Goal: Task Accomplishment & Management: Manage account settings

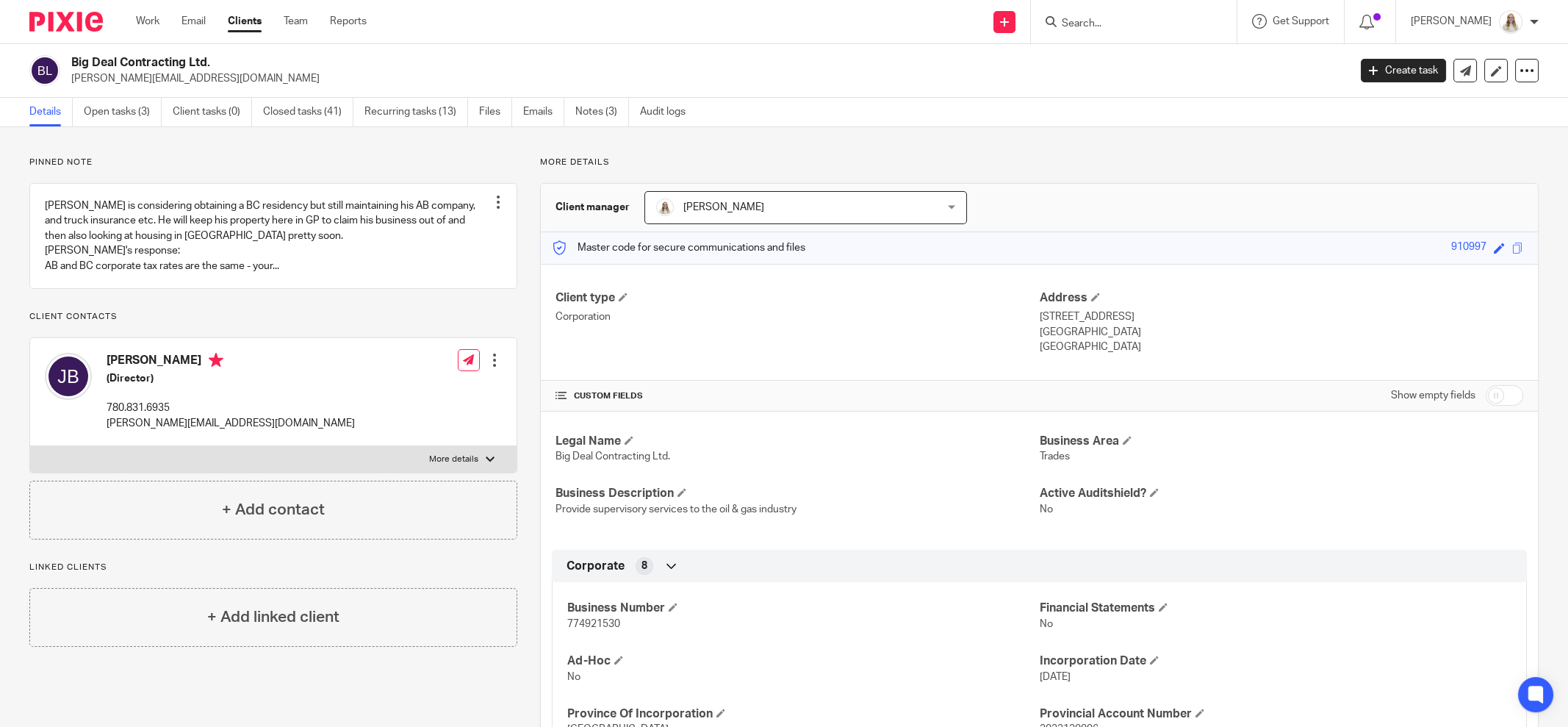
click at [1153, 25] on input "Search" at bounding box center [1126, 25] width 132 height 13
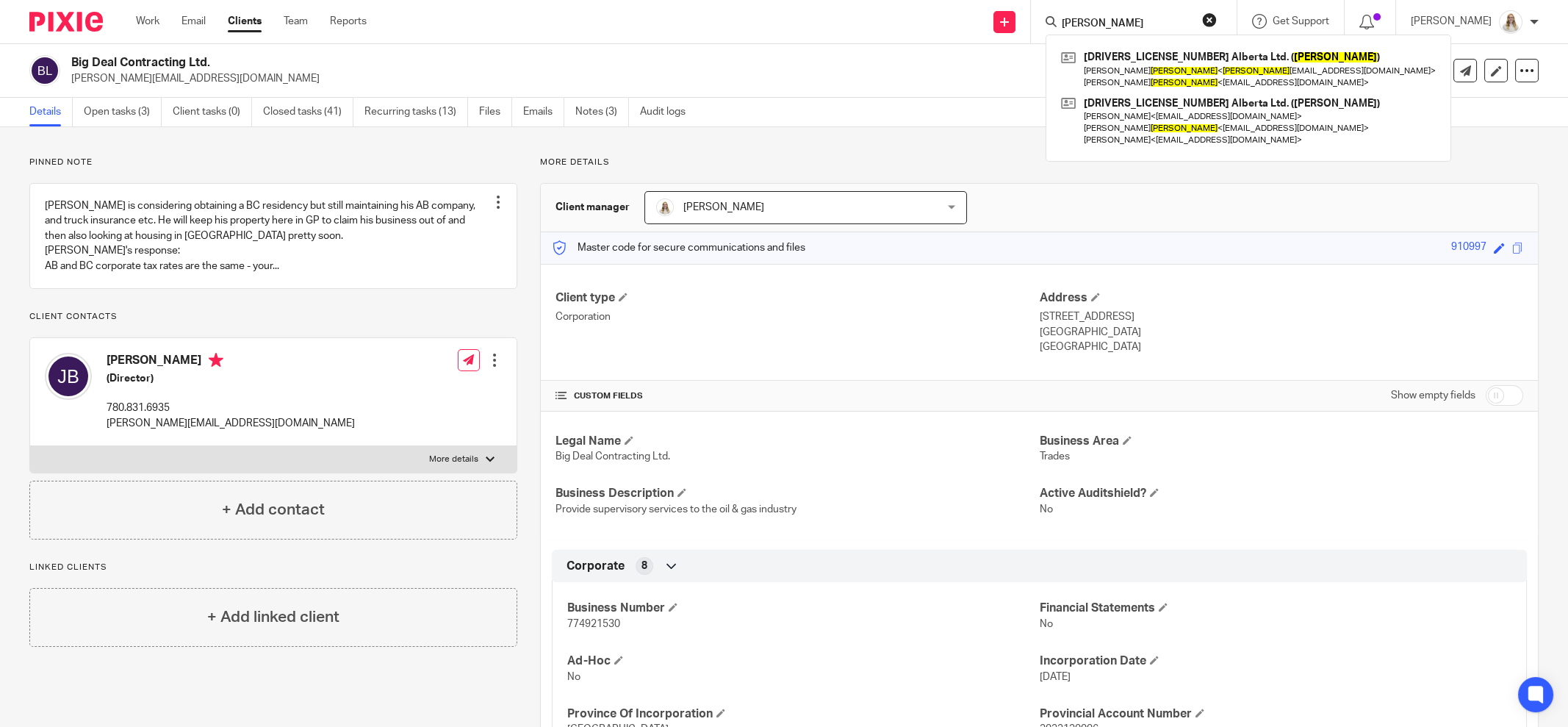
type input "johnson"
click at [800, 76] on p "jared-bailey@hotmail.com" at bounding box center [705, 79] width 1267 height 15
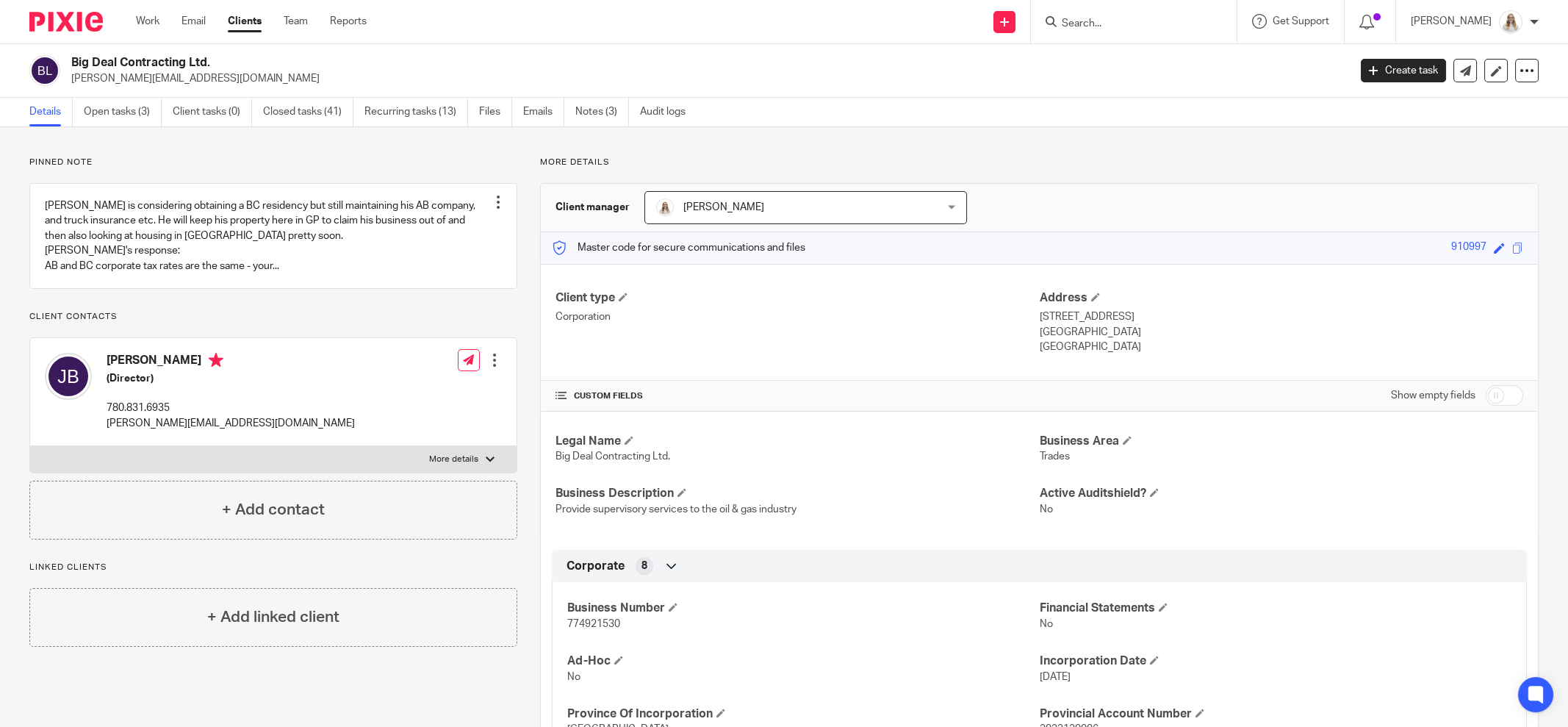
click at [424, 467] on label "More details" at bounding box center [273, 459] width 486 height 26
click at [30, 446] on input "More details" at bounding box center [29, 446] width 1 height 1
checkbox input "true"
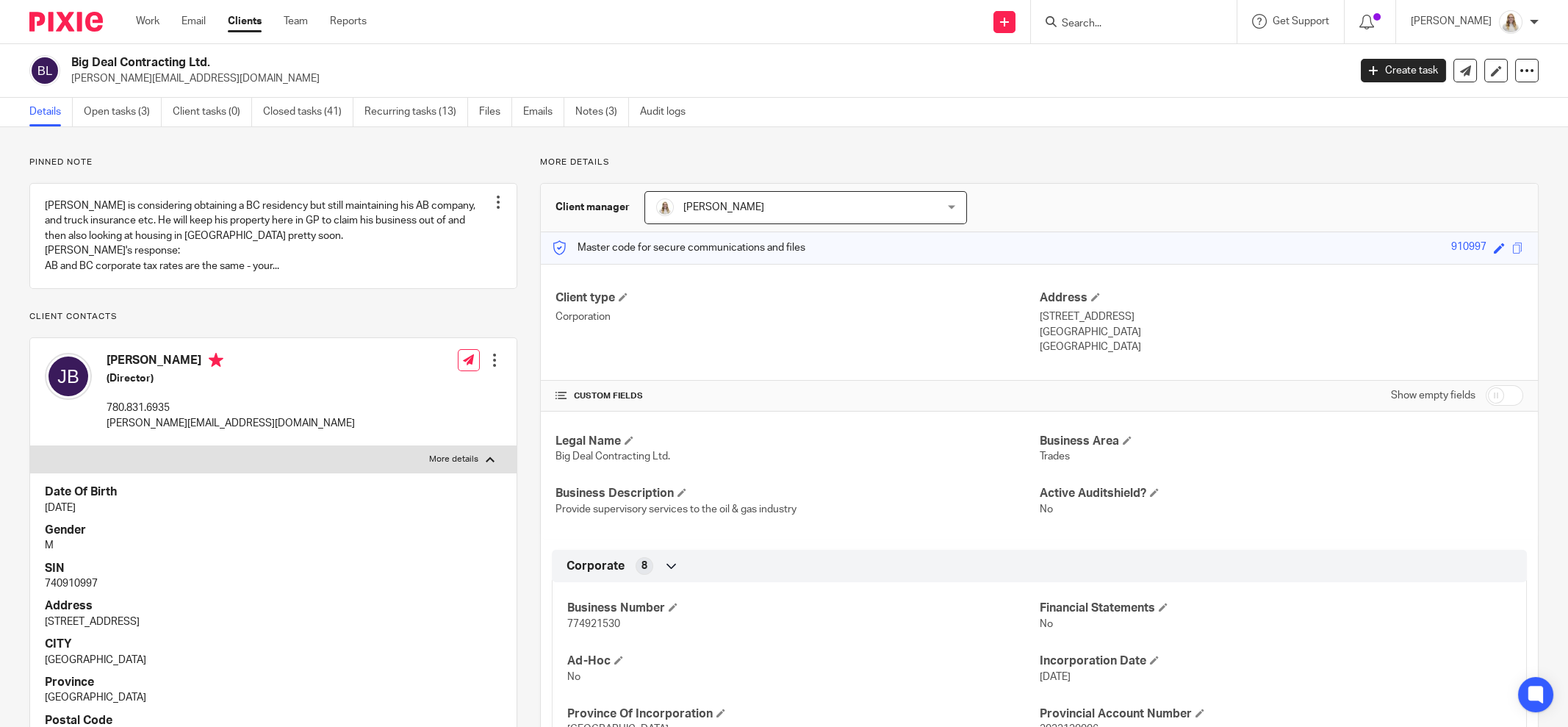
click at [1139, 27] on input "Search" at bounding box center [1126, 25] width 132 height 13
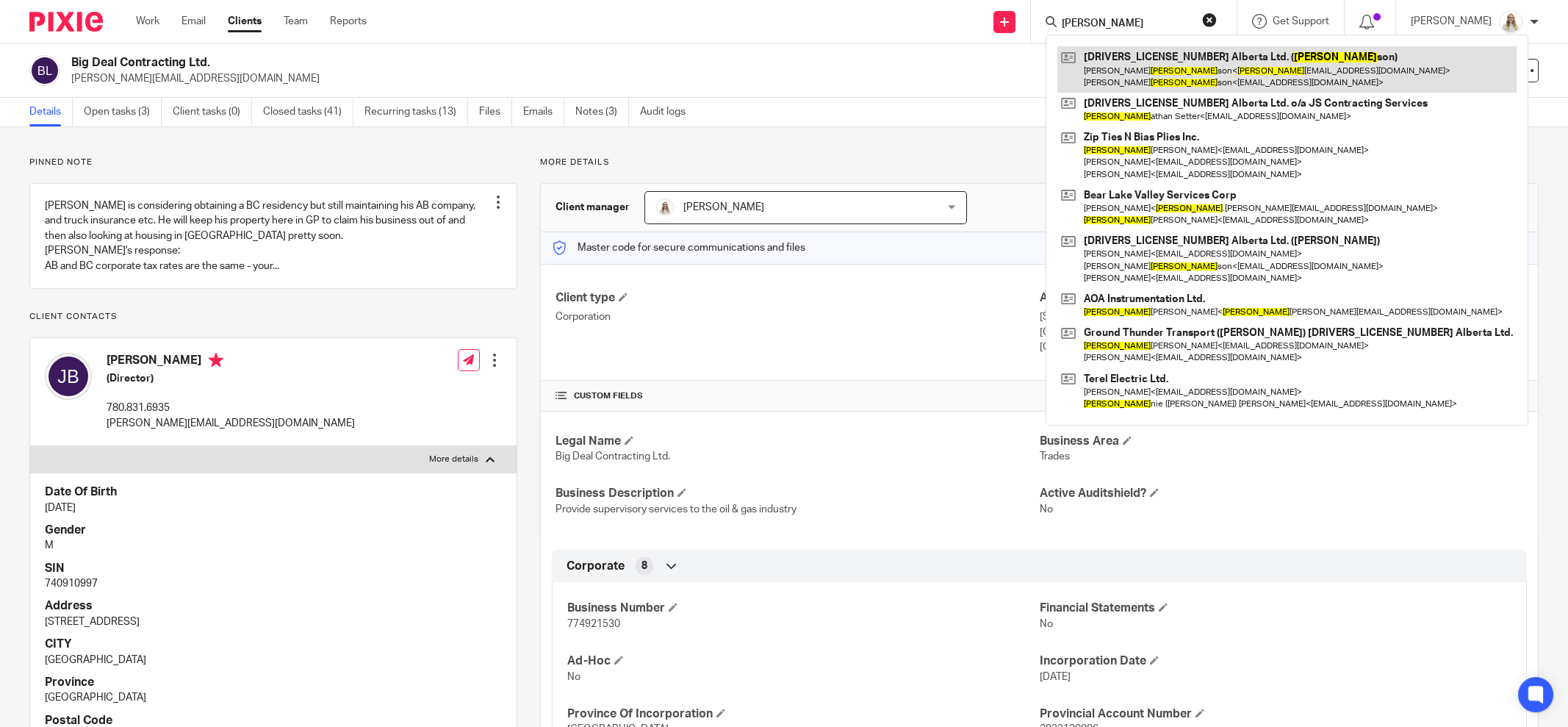
type input "john"
drag, startPoint x: 1158, startPoint y: 69, endPoint x: 1141, endPoint y: 72, distance: 17.3
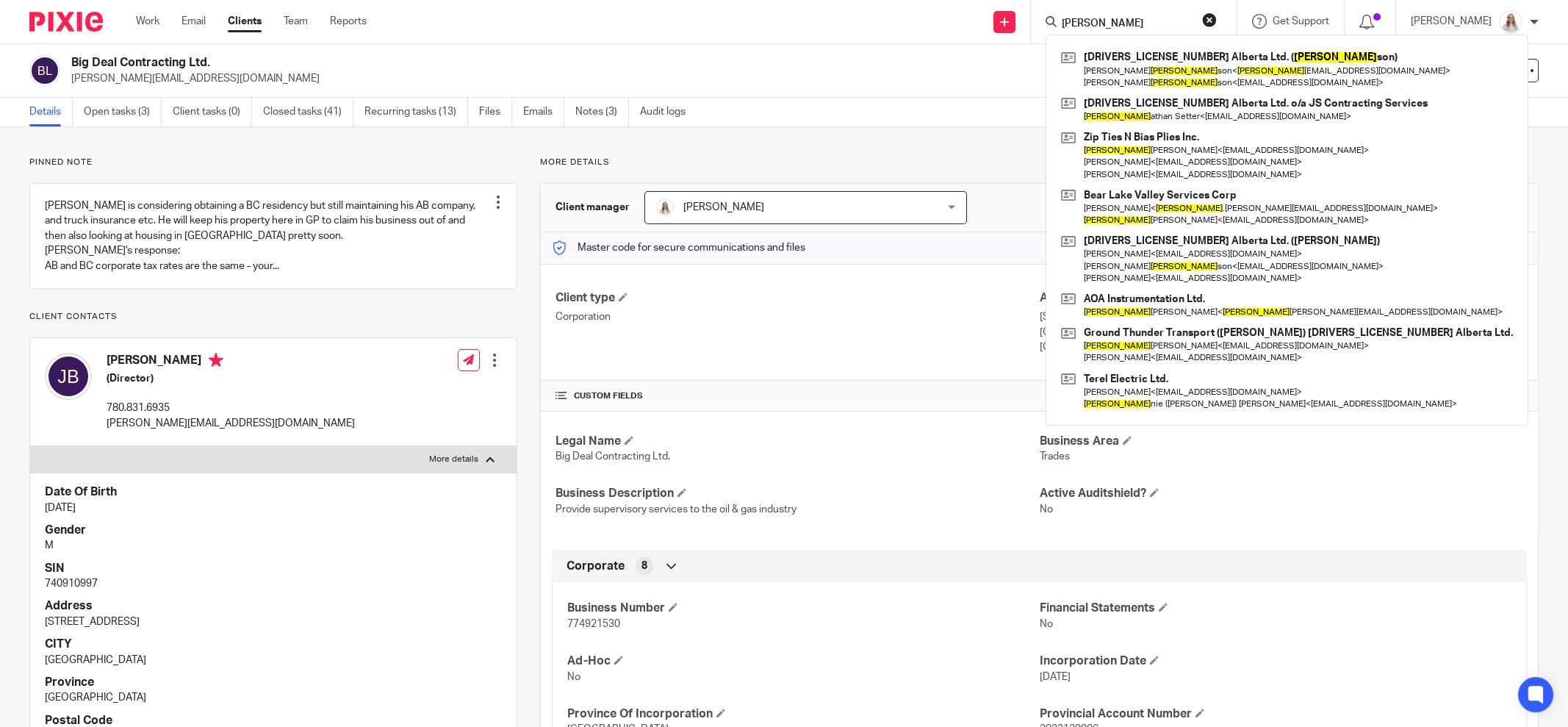
drag, startPoint x: 941, startPoint y: 91, endPoint x: 915, endPoint y: 79, distance: 28.6
click at [931, 87] on div "Big Deal Contracting Ltd. jared-bailey@hotmail.com Create task Update from Comp…" at bounding box center [784, 71] width 1568 height 54
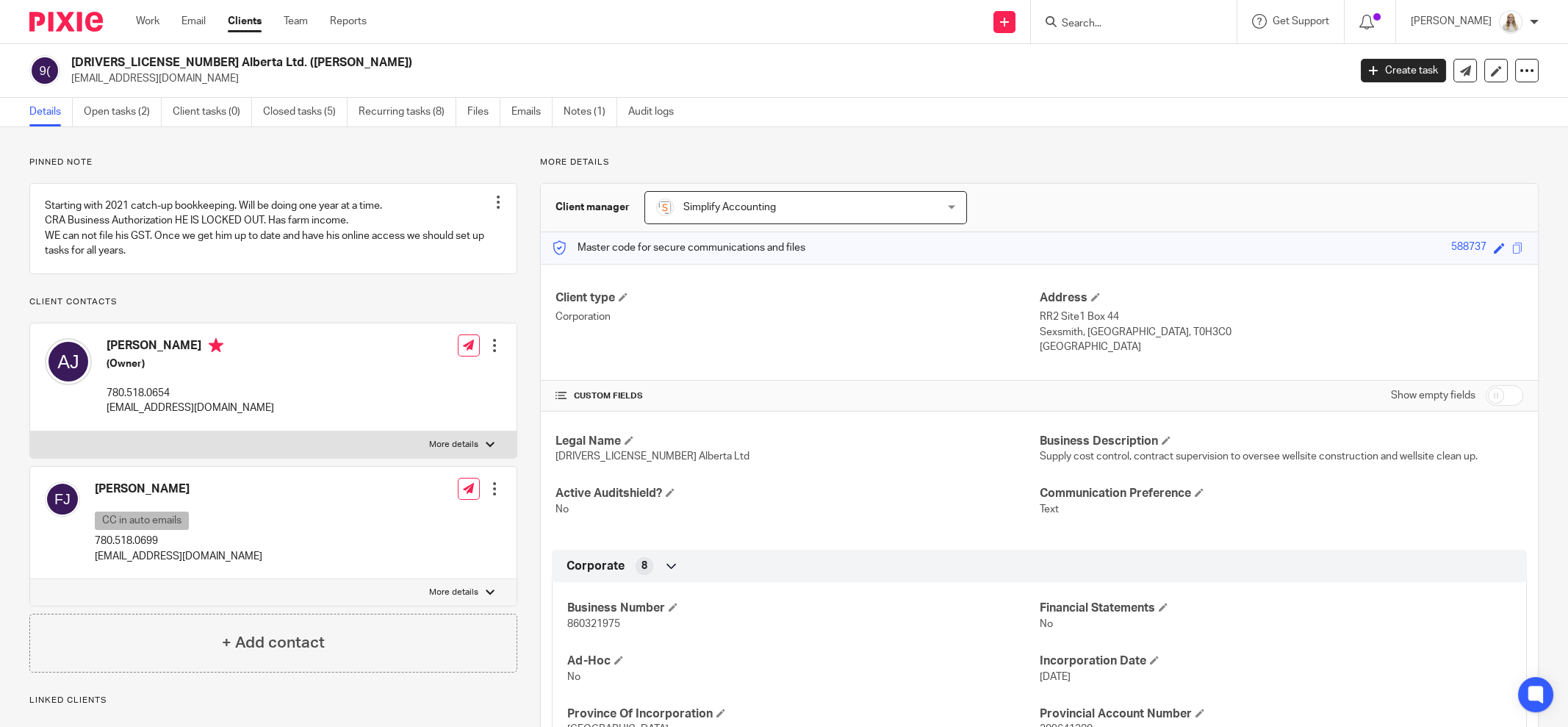
click at [234, 141] on div "Pinned note Starting with 2021 catch-up bookkeeping. Will be doing one year at …" at bounding box center [784, 675] width 1568 height 1096
click at [109, 112] on link "Open tasks (2)" at bounding box center [122, 112] width 78 height 28
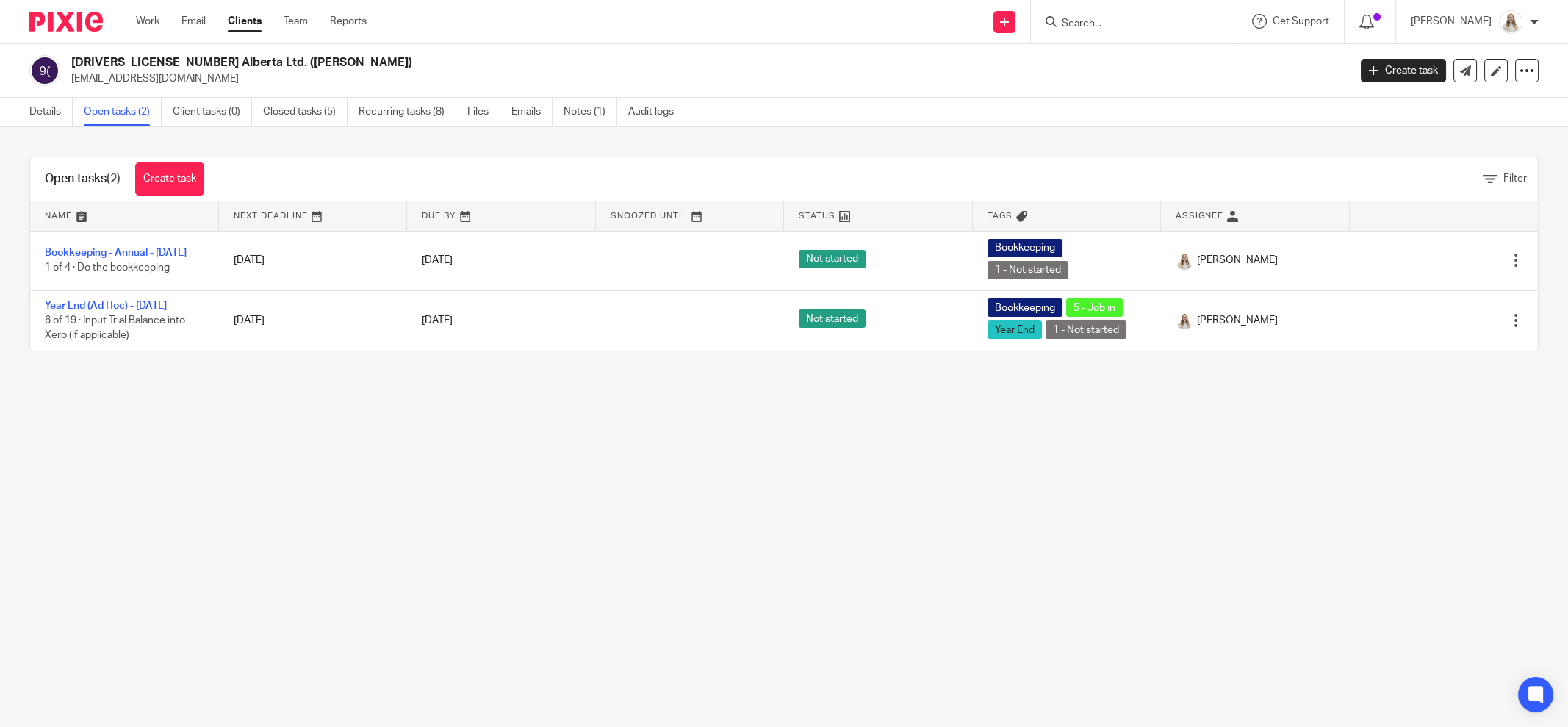
click at [299, 134] on div "Open tasks (2) Create task Filter Name Next Deadline Due By Snoozed Until Statu…" at bounding box center [784, 254] width 1568 height 254
click at [1138, 25] on input "Search" at bounding box center [1126, 25] width 132 height 13
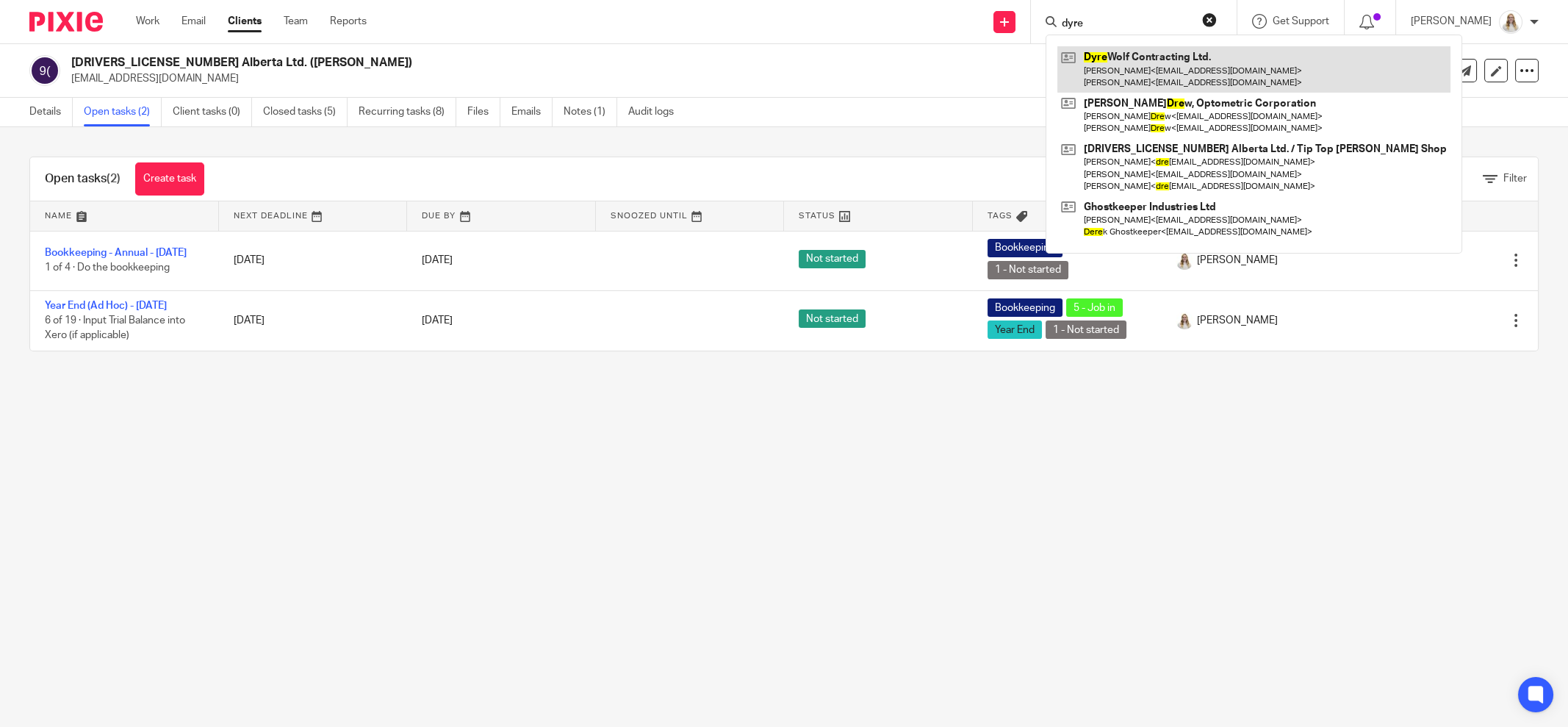
type input "dyre"
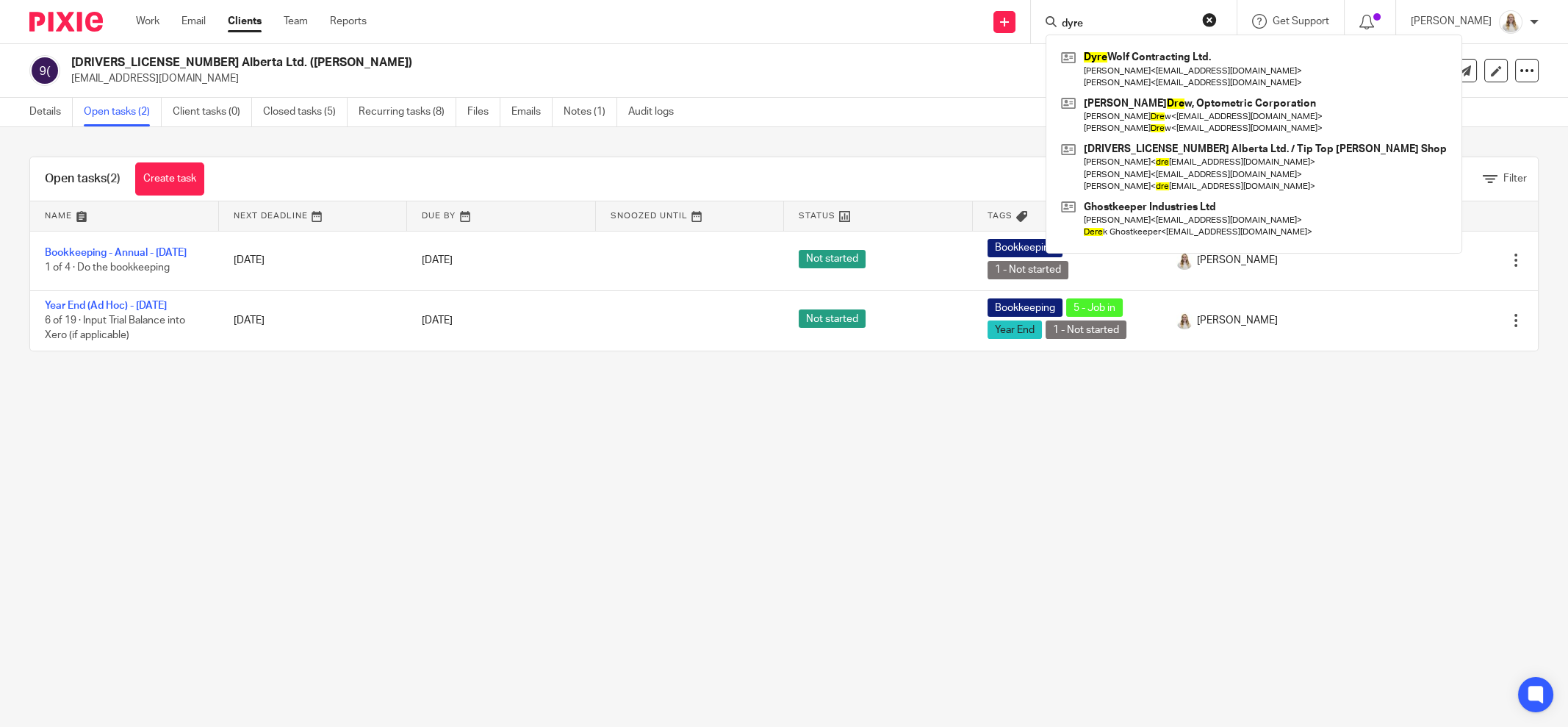
drag, startPoint x: 953, startPoint y: 95, endPoint x: 785, endPoint y: 11, distance: 187.8
click at [947, 92] on div "964138 Alberta Ltd. (Johnson) andyjohnson1@xplornet.com Create task Update from…" at bounding box center [784, 71] width 1568 height 54
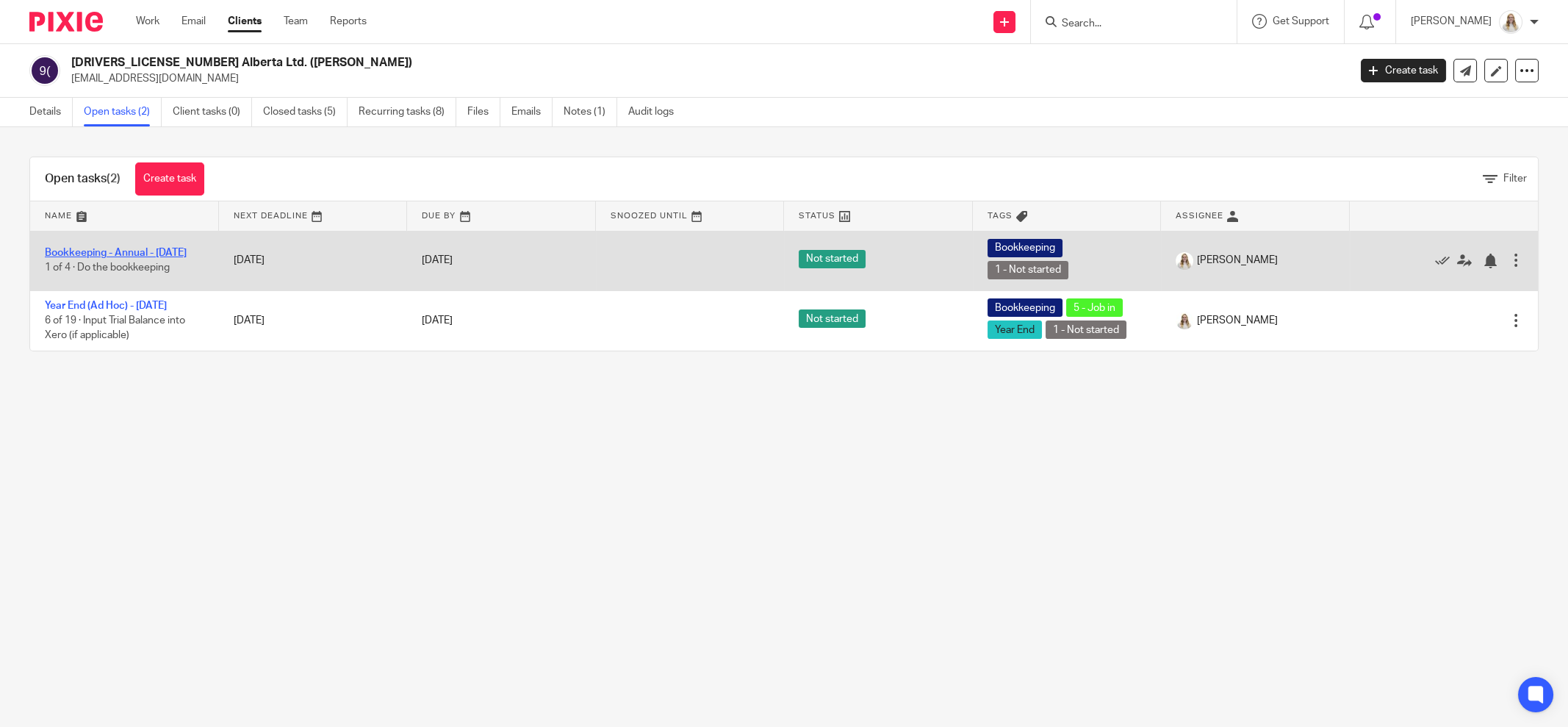
click at [141, 248] on link "Bookkeeping - Annual - October 2022" at bounding box center [116, 253] width 142 height 10
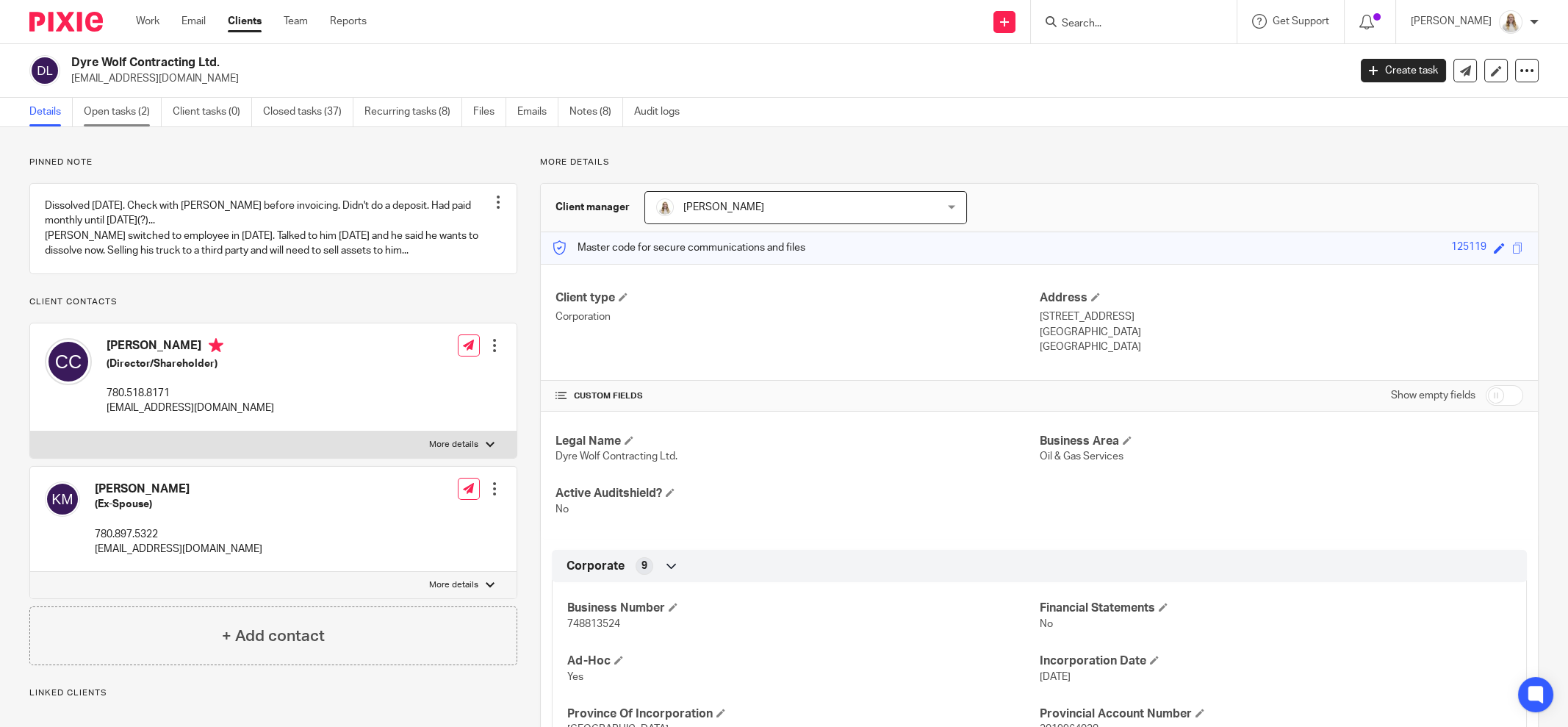
click at [140, 105] on link "Open tasks (2)" at bounding box center [122, 112] width 78 height 28
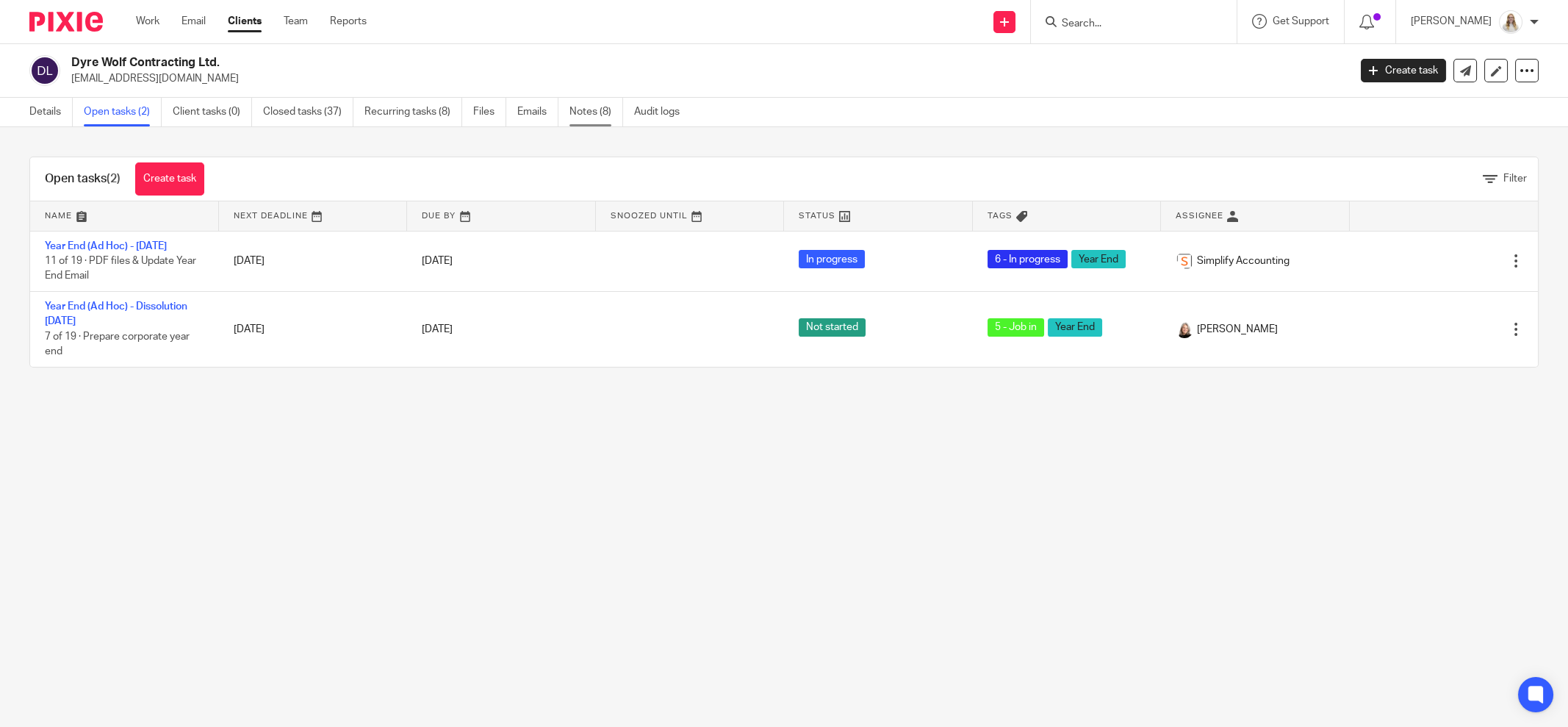
click at [581, 114] on link "Notes (8)" at bounding box center [596, 112] width 54 height 28
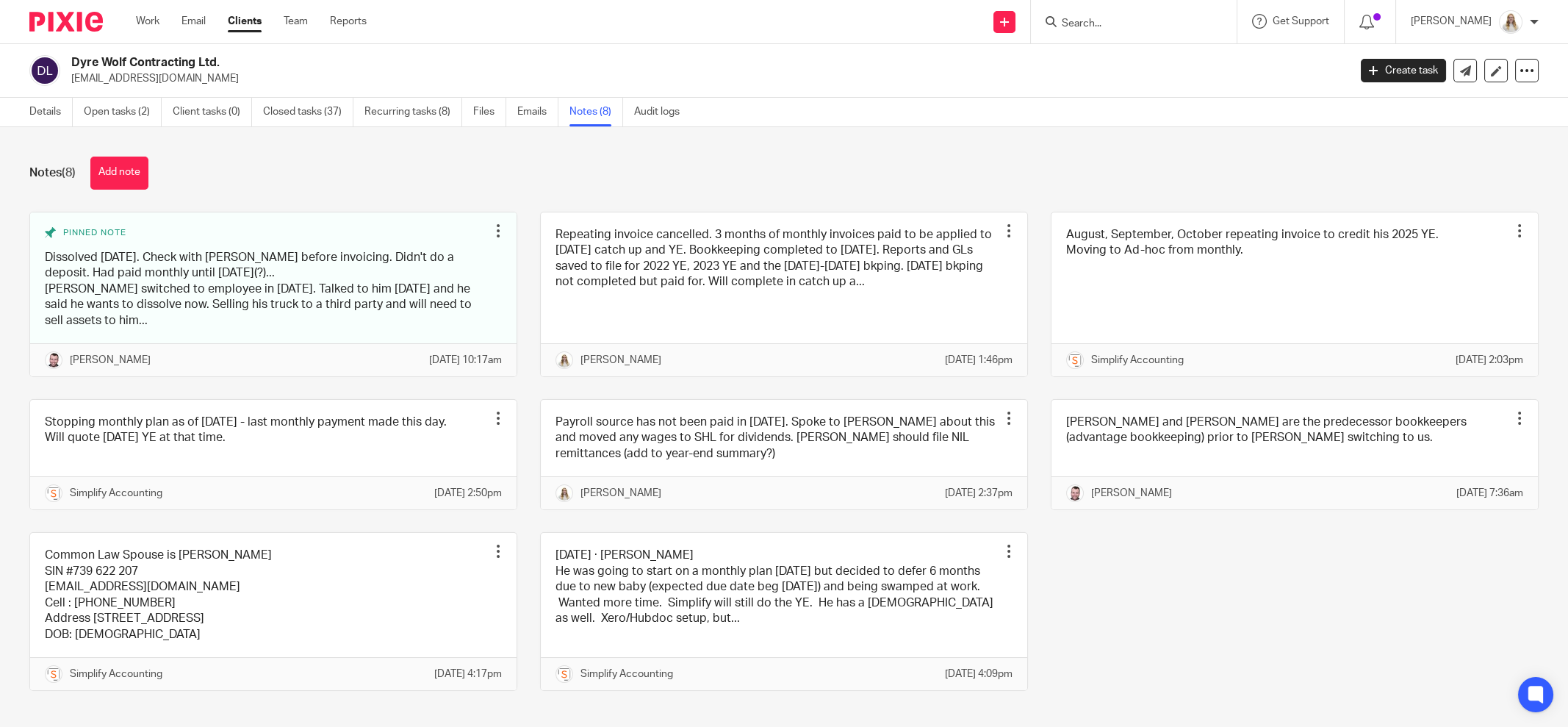
click at [404, 166] on div "Notes (8) Add note" at bounding box center [783, 173] width 1509 height 33
drag, startPoint x: 1405, startPoint y: 177, endPoint x: 1357, endPoint y: 242, distance: 80.8
click at [1406, 177] on div "Notes (8) Add note" at bounding box center [783, 173] width 1509 height 33
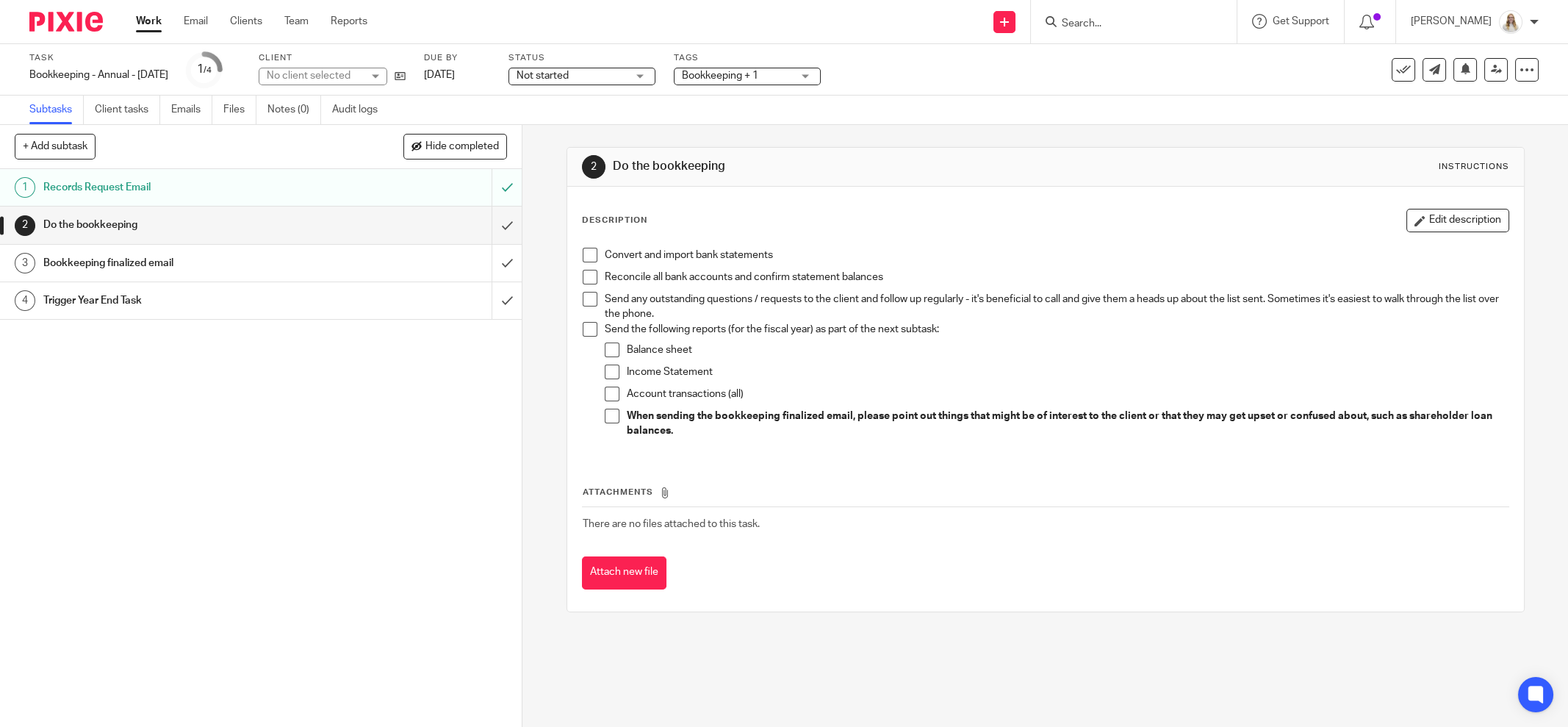
click at [817, 69] on div "Bookkeeping + 1" at bounding box center [747, 77] width 147 height 18
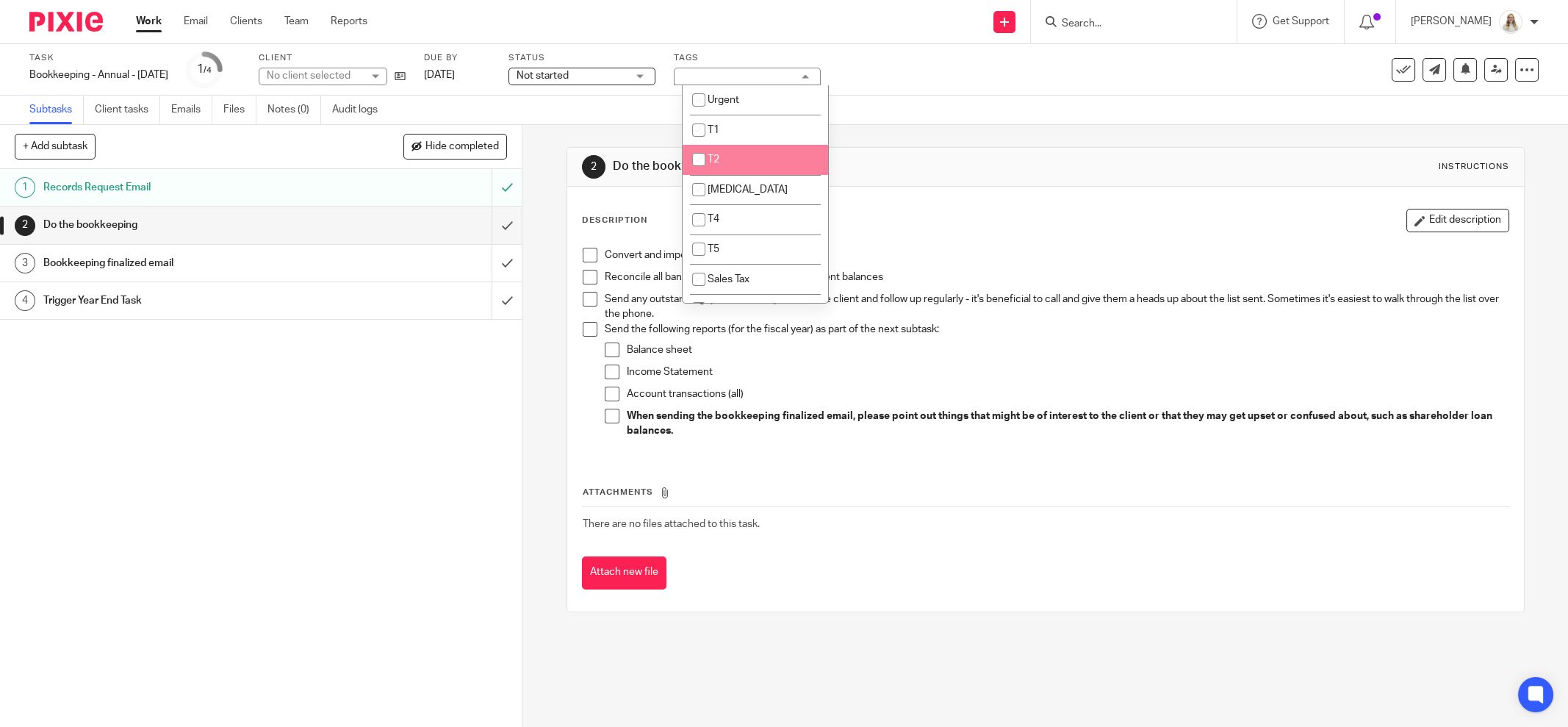
scroll to position [275, 0]
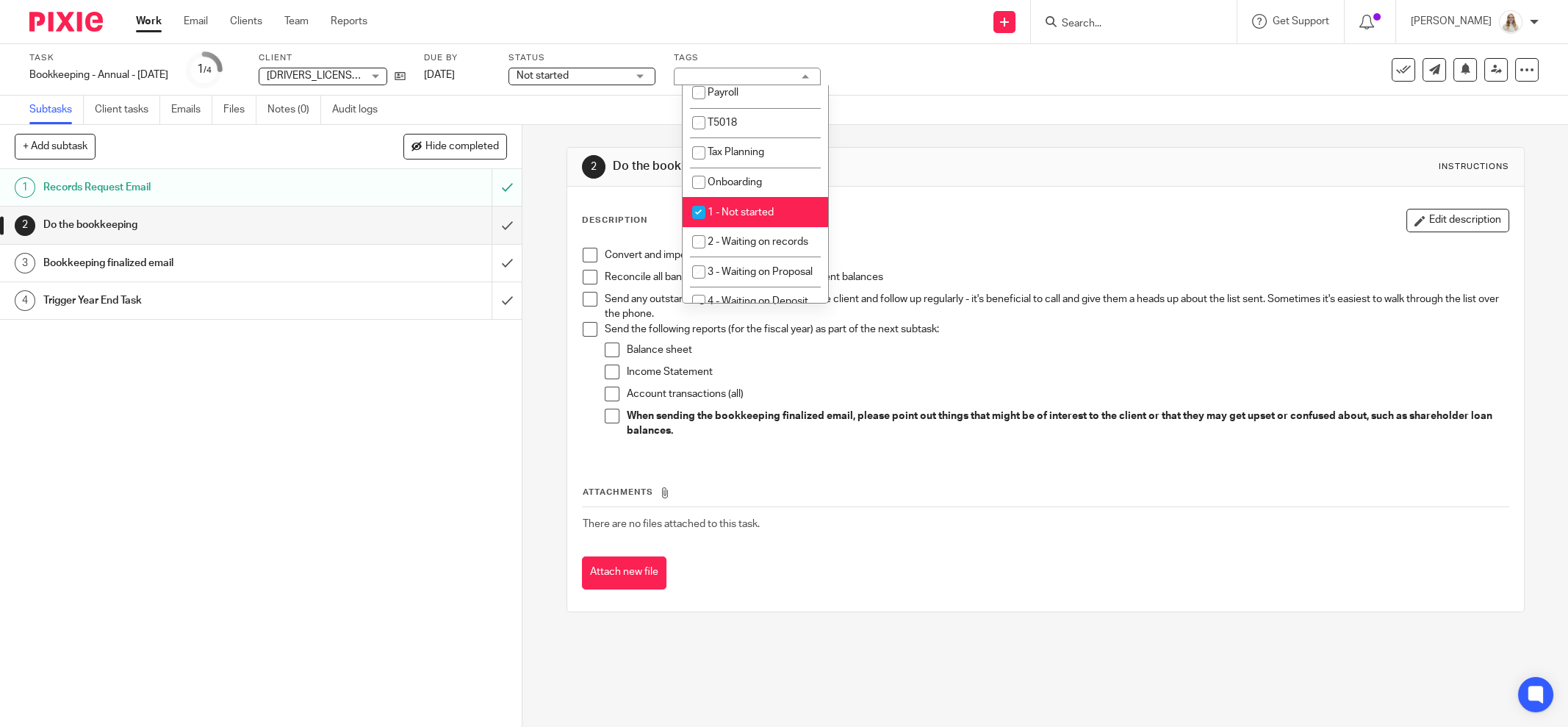
click at [758, 212] on span "1 - Not started" at bounding box center [741, 213] width 66 height 10
checkbox input "false"
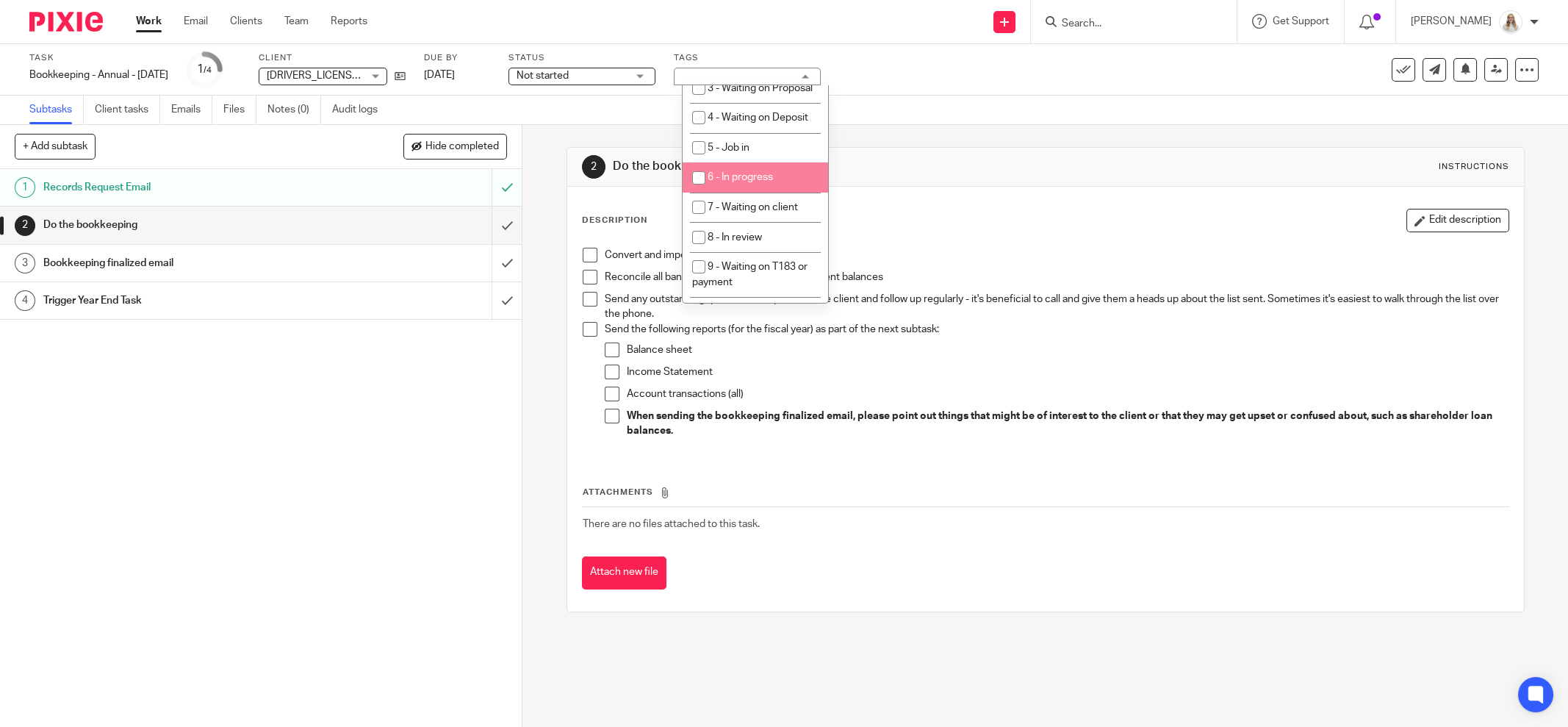
click at [745, 193] on li "6 - In progress" at bounding box center [755, 178] width 145 height 30
checkbox input "true"
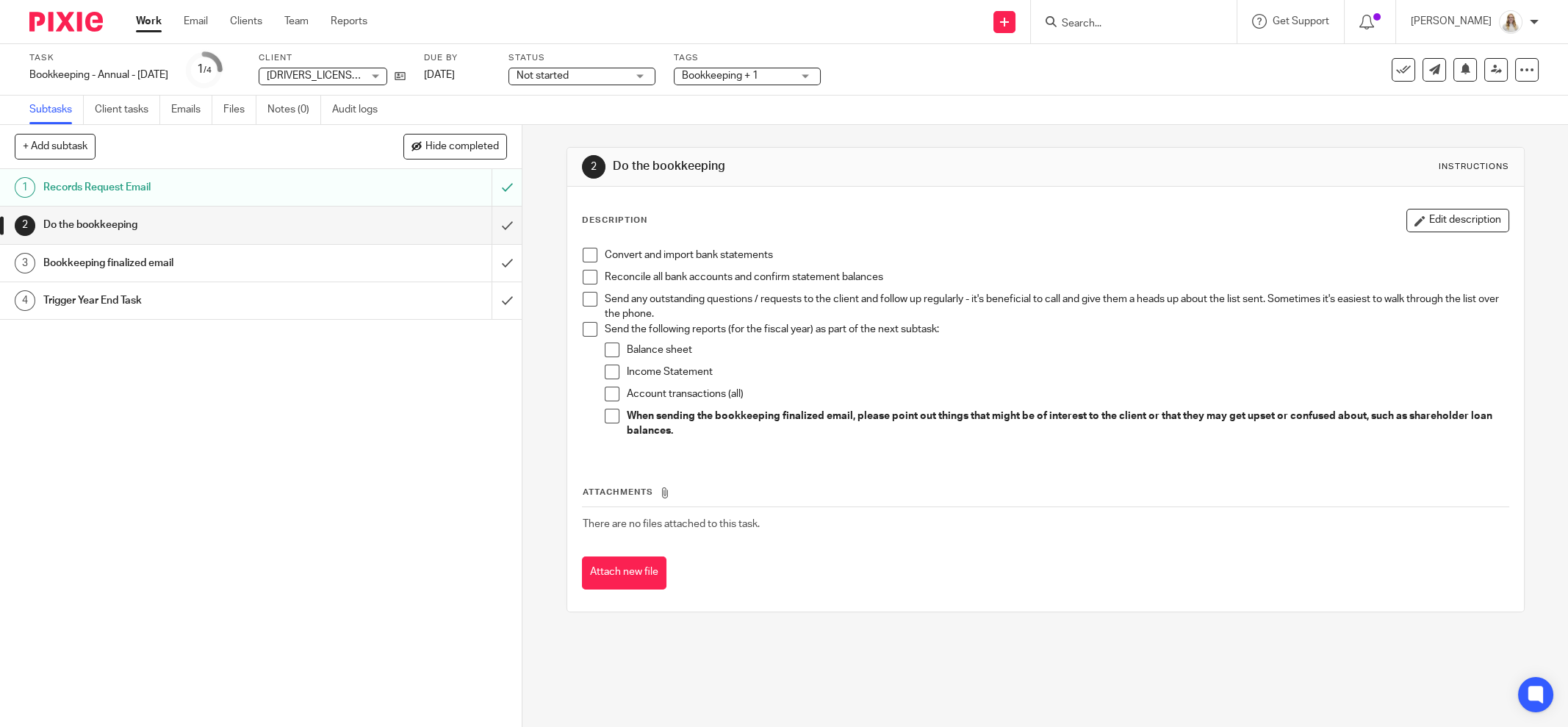
drag, startPoint x: 981, startPoint y: 205, endPoint x: 661, endPoint y: 4, distance: 377.9
click at [965, 194] on div "Description Edit description Convert and import bank statements Reconcile all b…" at bounding box center [1046, 399] width 957 height 425
click at [406, 74] on icon at bounding box center [400, 76] width 11 height 11
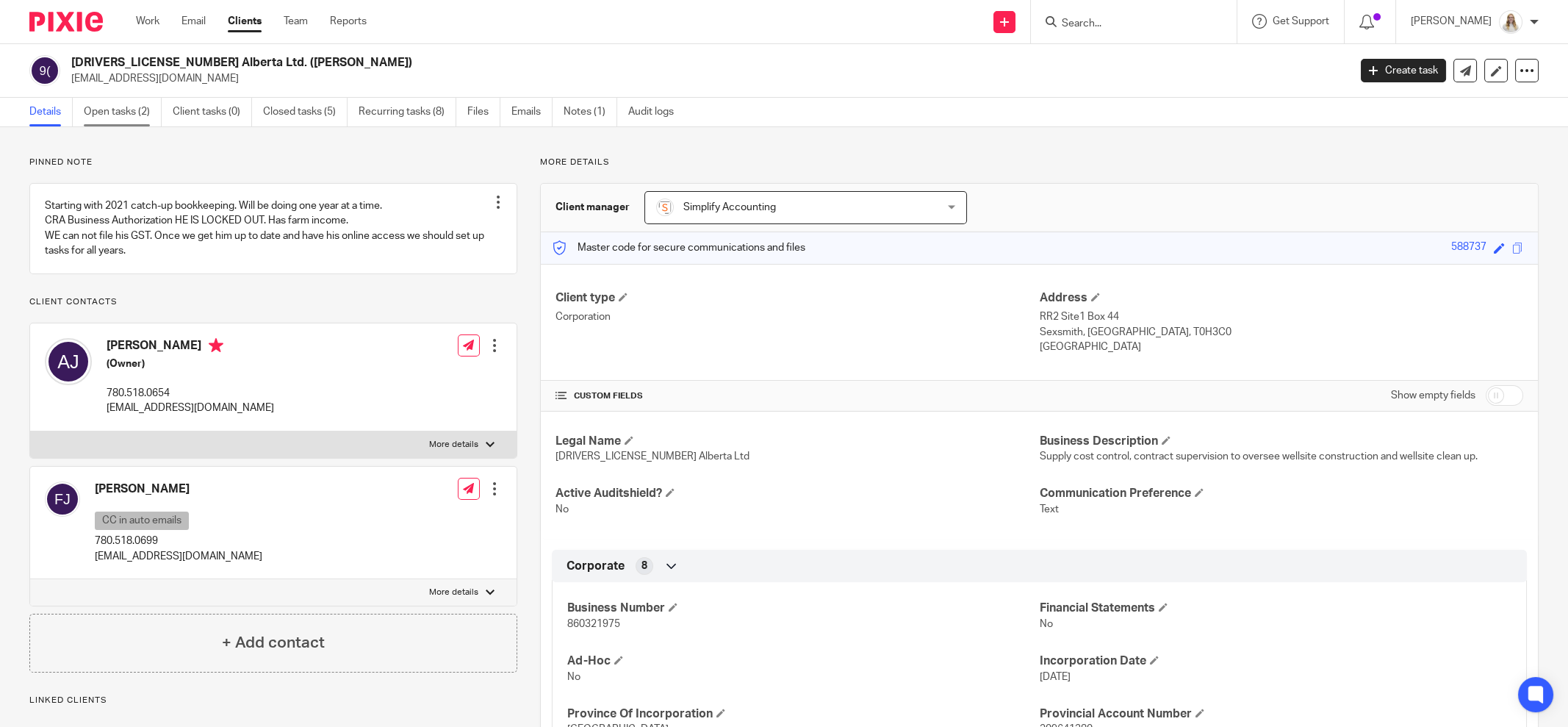
click at [140, 114] on link "Open tasks (2)" at bounding box center [122, 112] width 78 height 28
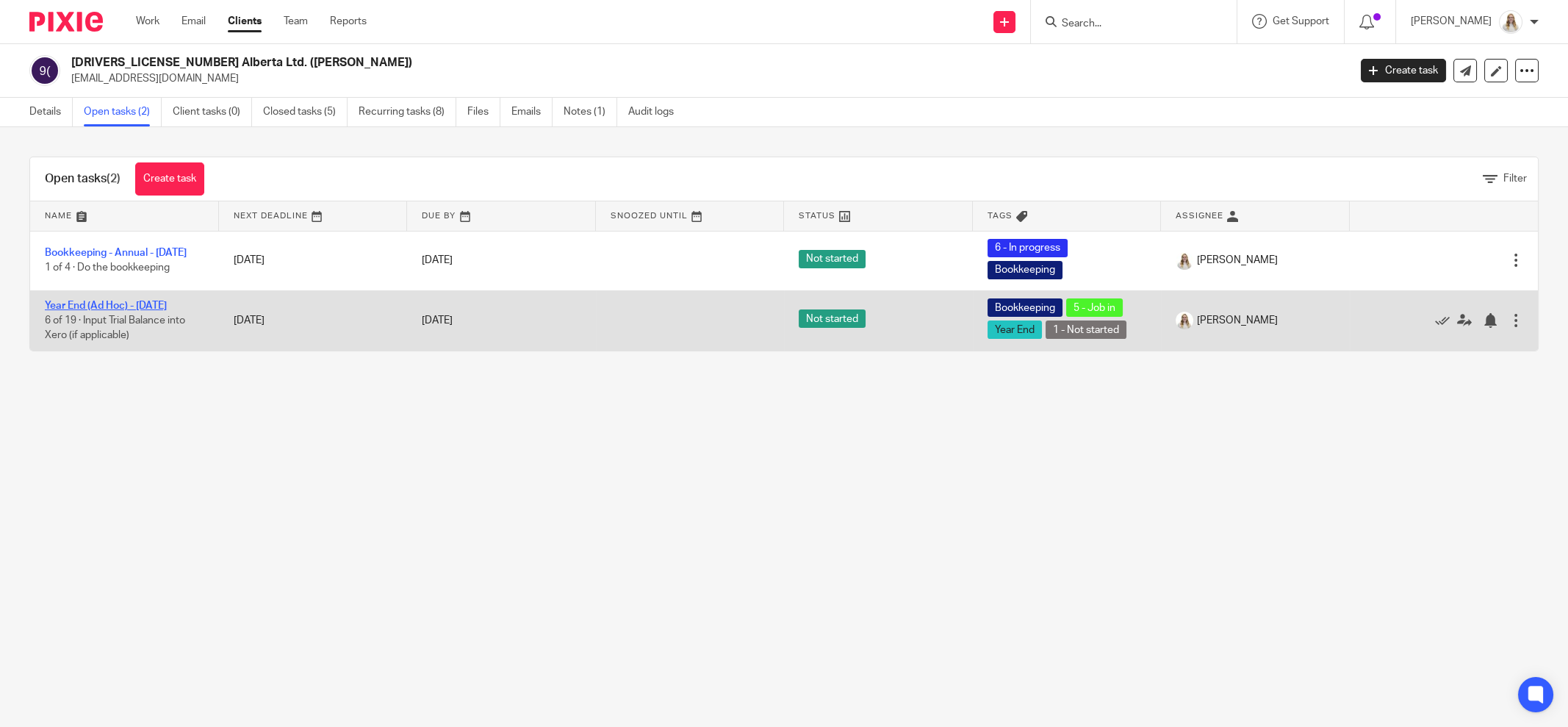
click at [154, 298] on td "Year End (Ad Hoc) - October 2022 6 of 19 · Input Trial Balance into Xero (if ap…" at bounding box center [124, 320] width 189 height 60
click at [153, 304] on link "Year End (Ad Hoc) - [DATE]" at bounding box center [106, 306] width 122 height 10
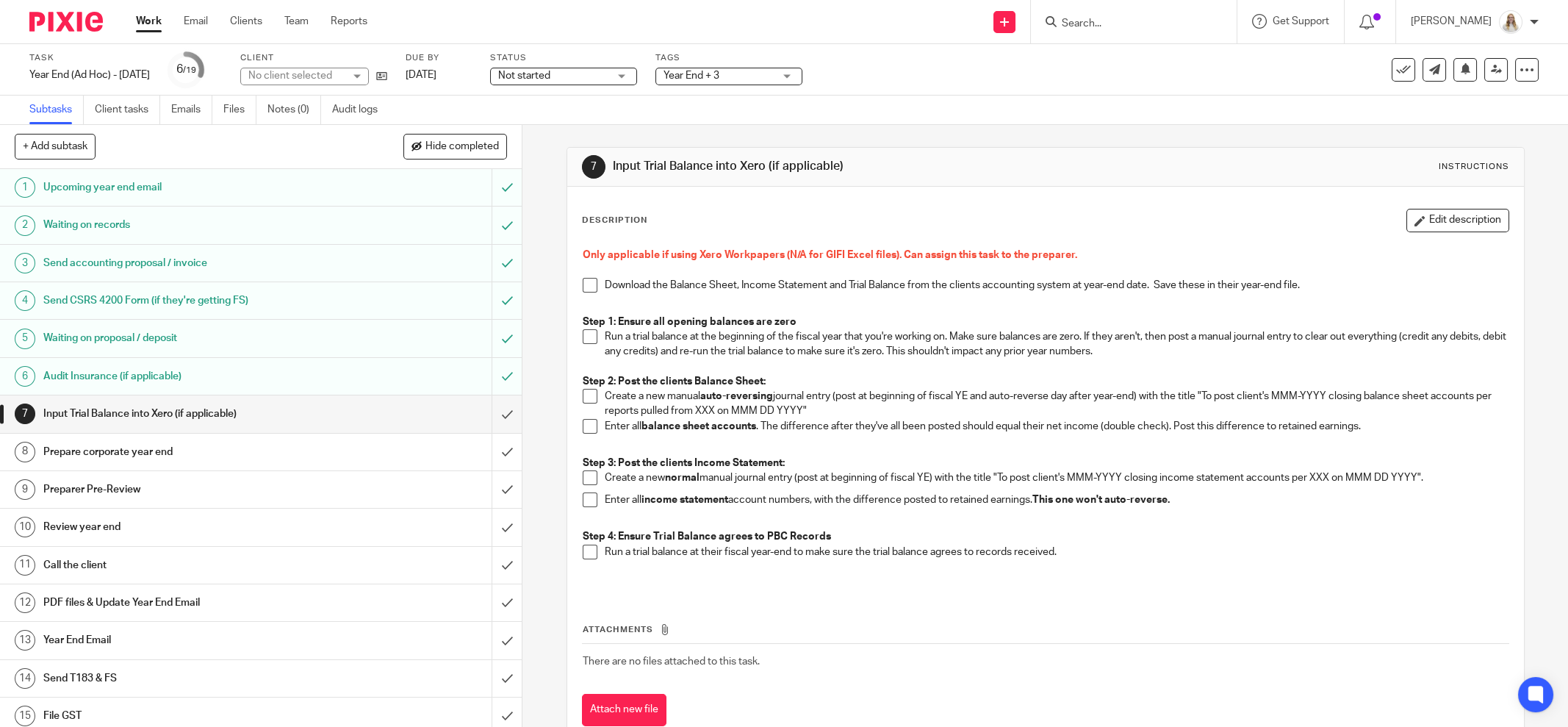
click at [803, 84] on div "Year End + 3" at bounding box center [729, 77] width 147 height 18
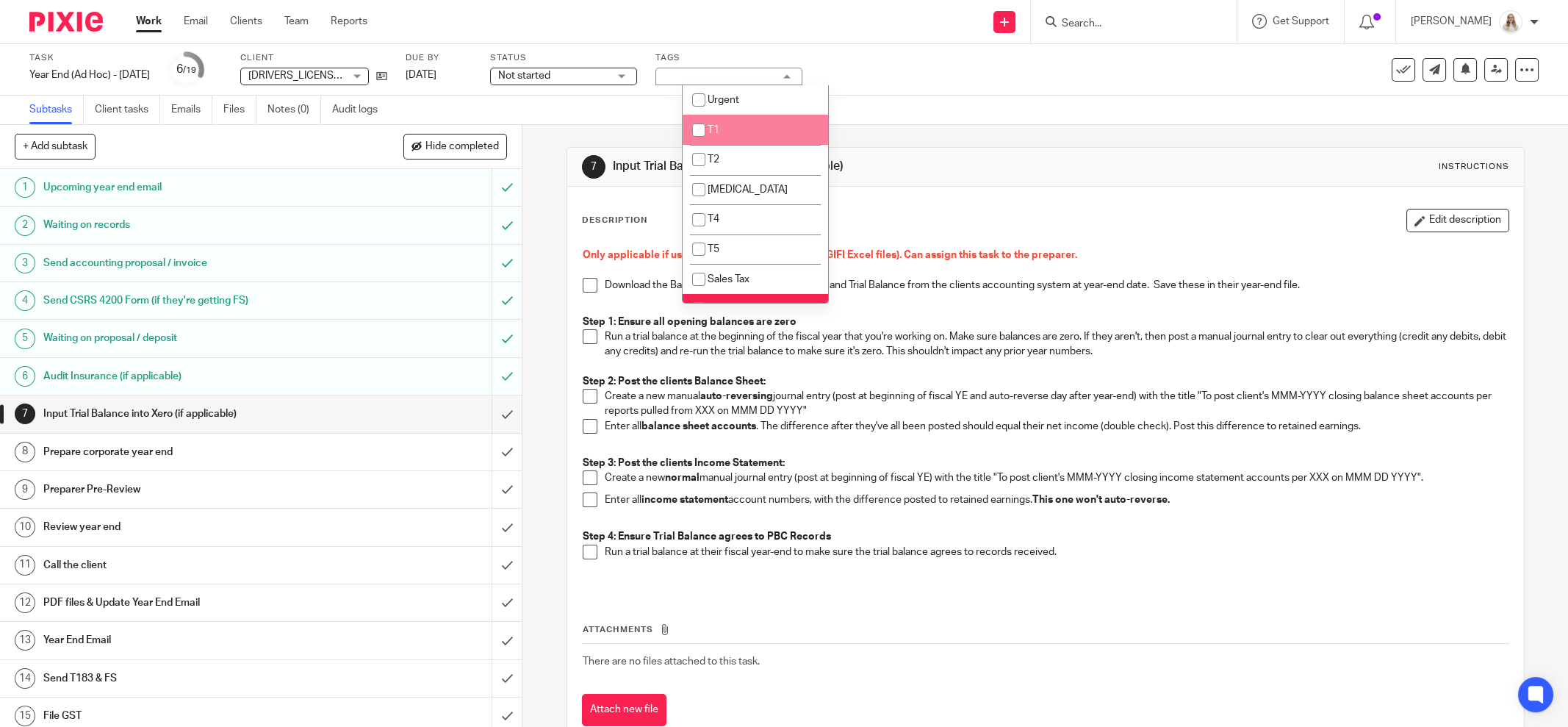
scroll to position [367, 0]
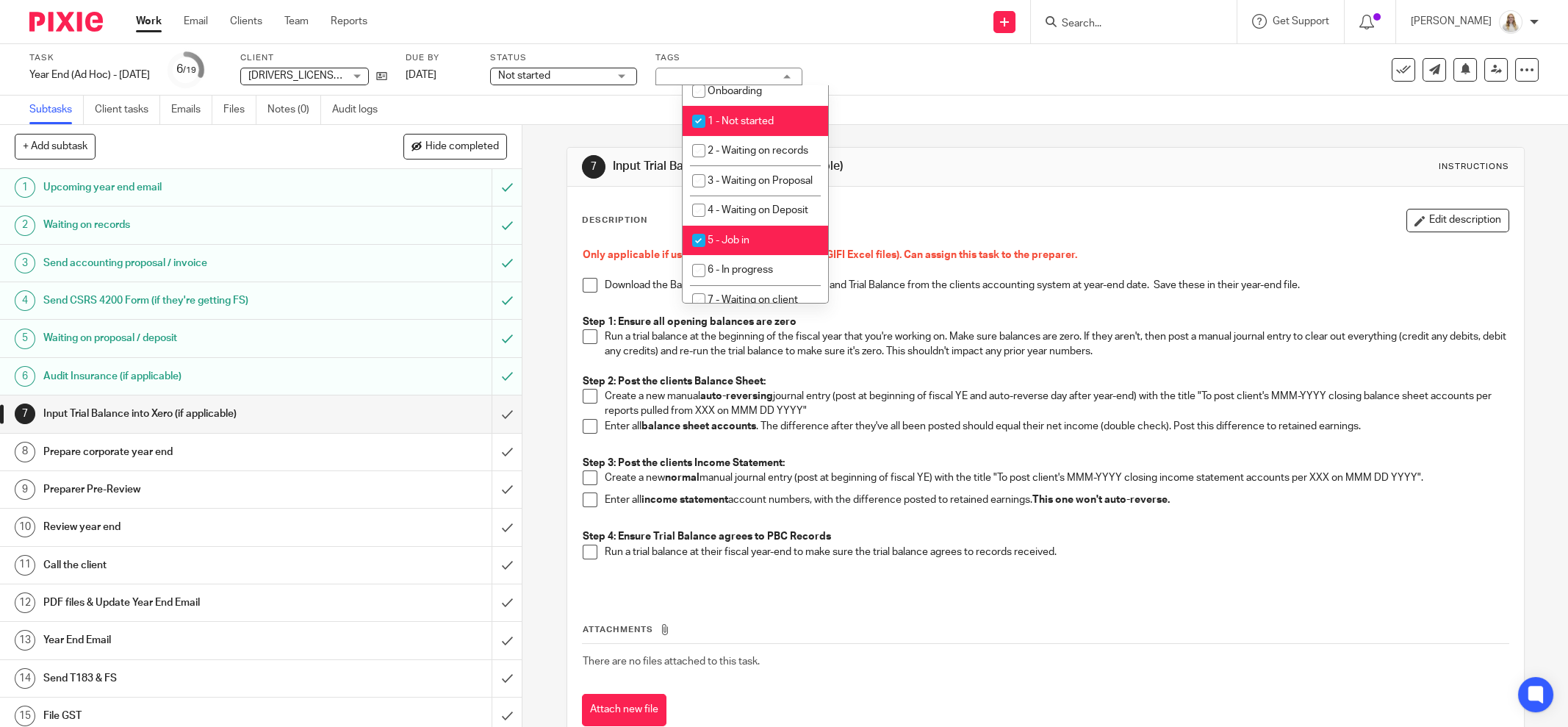
click at [741, 256] on li "5 - Job in" at bounding box center [755, 240] width 145 height 30
checkbox input "false"
click at [1005, 151] on div "7 Input Trial Balance into Xero (if applicable) Instructions" at bounding box center [1046, 167] width 957 height 39
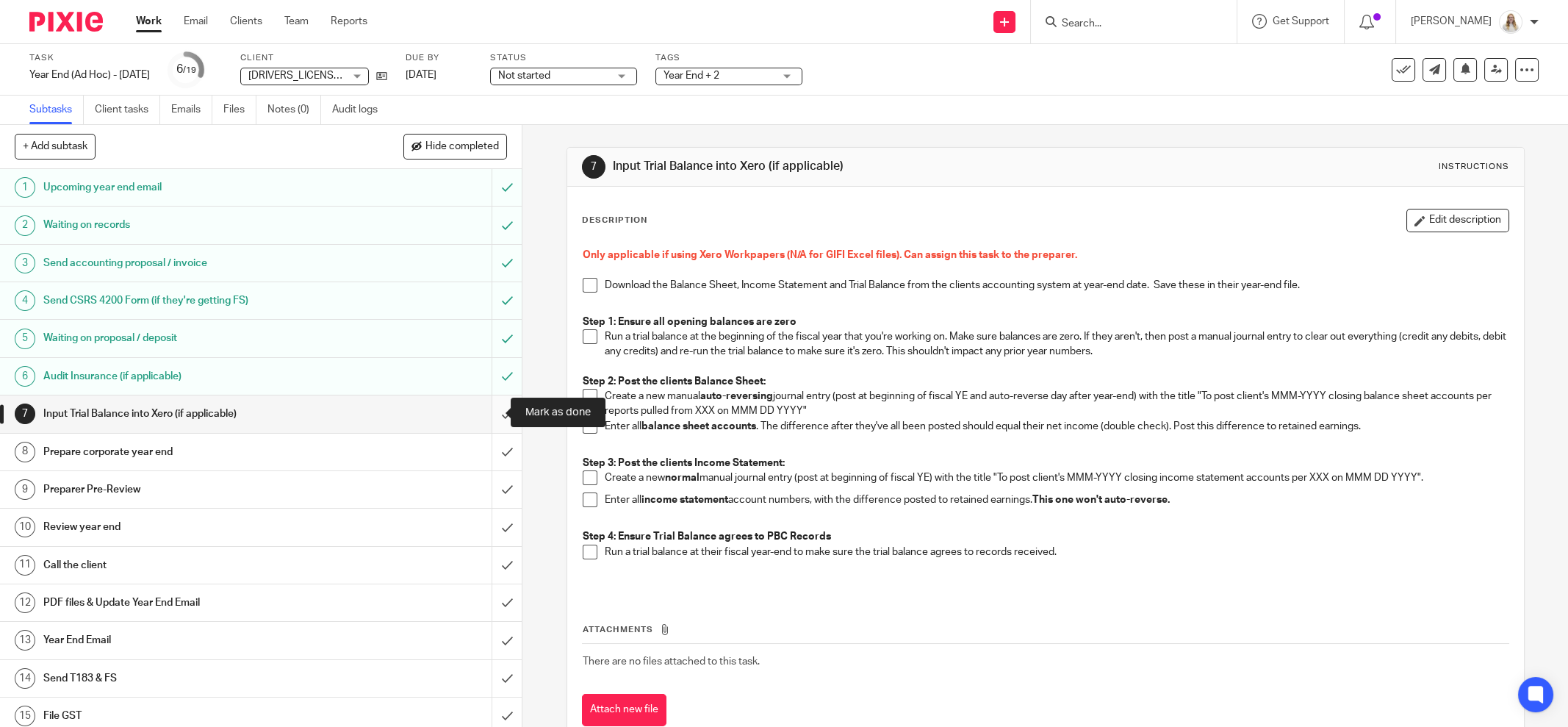
click at [492, 414] on input "submit" at bounding box center [260, 414] width 521 height 37
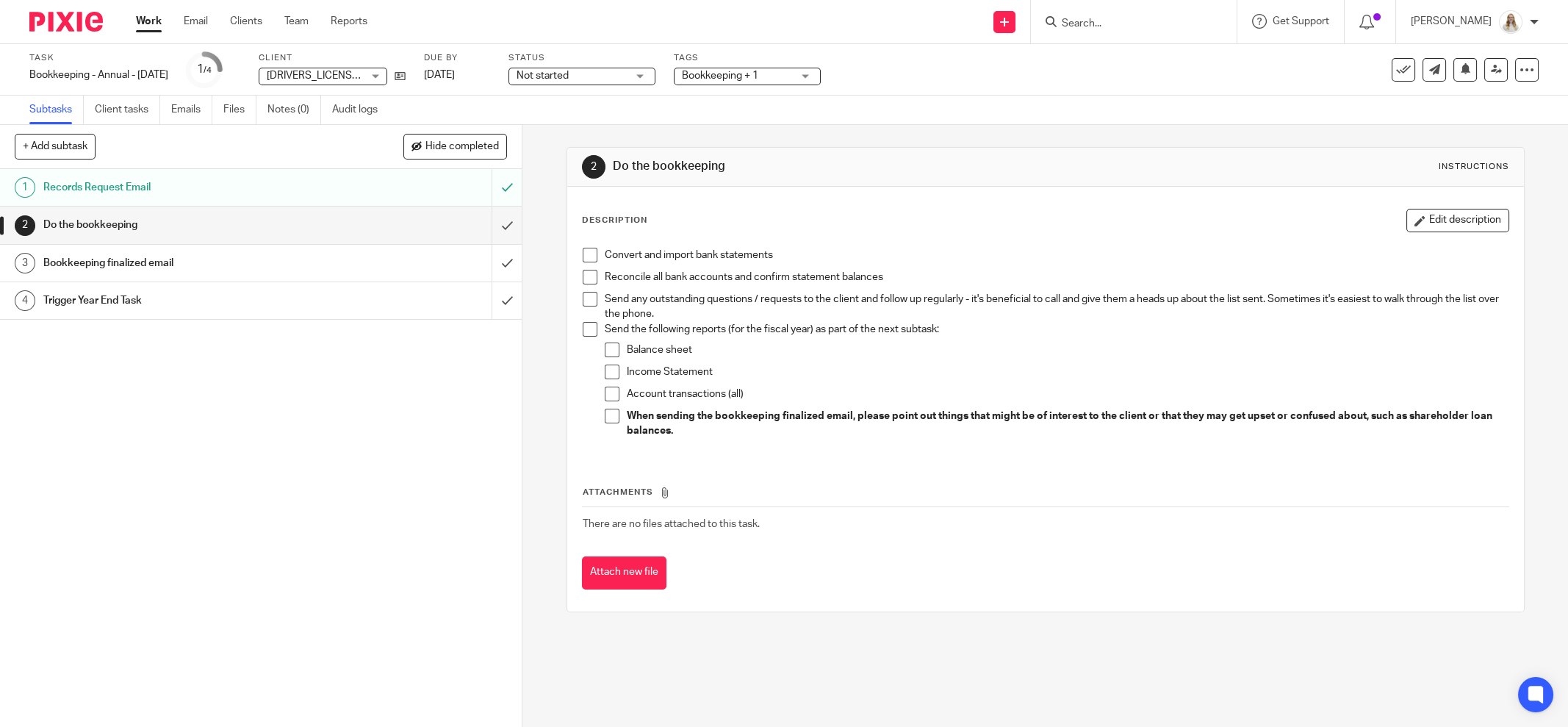
drag, startPoint x: 582, startPoint y: 254, endPoint x: 600, endPoint y: 255, distance: 18.0
click at [583, 254] on span at bounding box center [590, 255] width 15 height 15
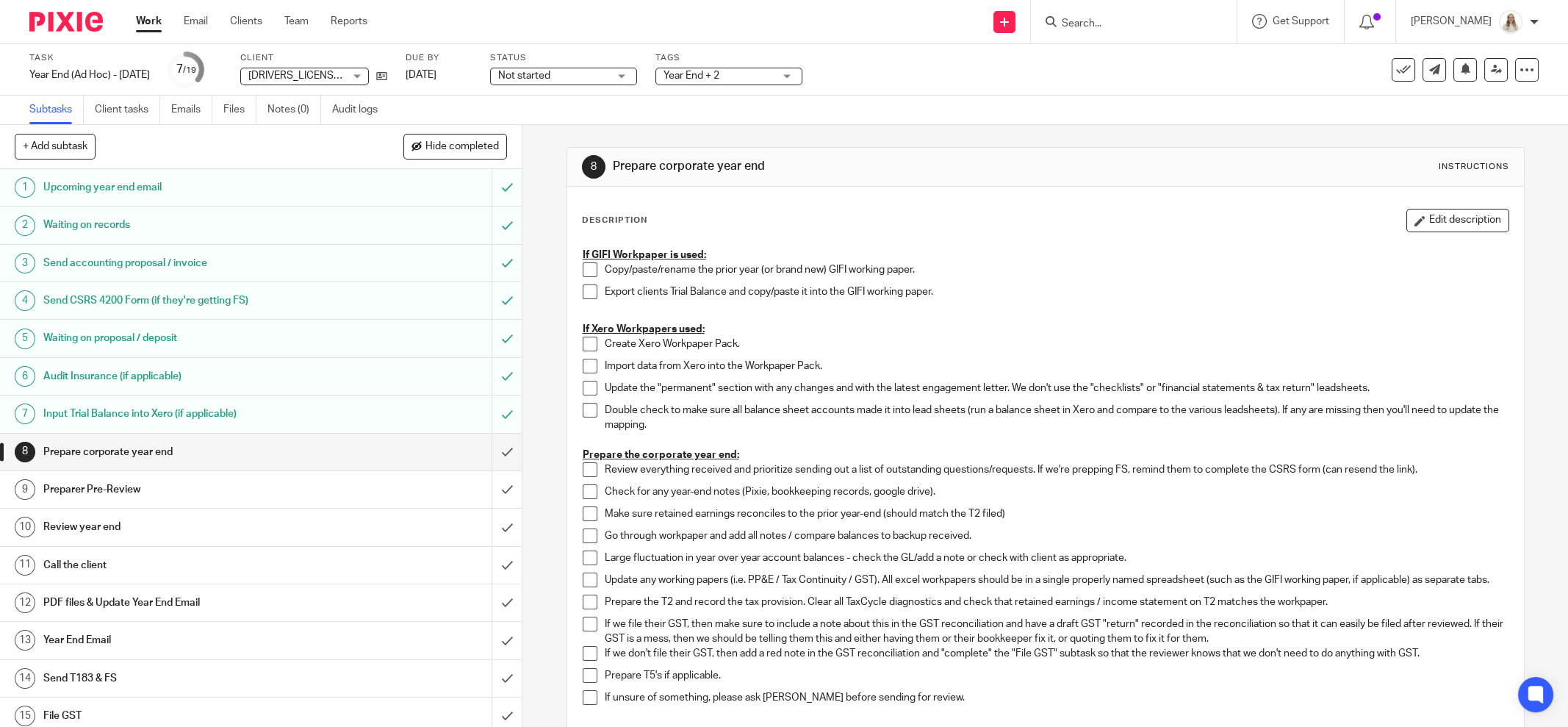
click at [155, 28] on link "Work" at bounding box center [148, 22] width 25 height 15
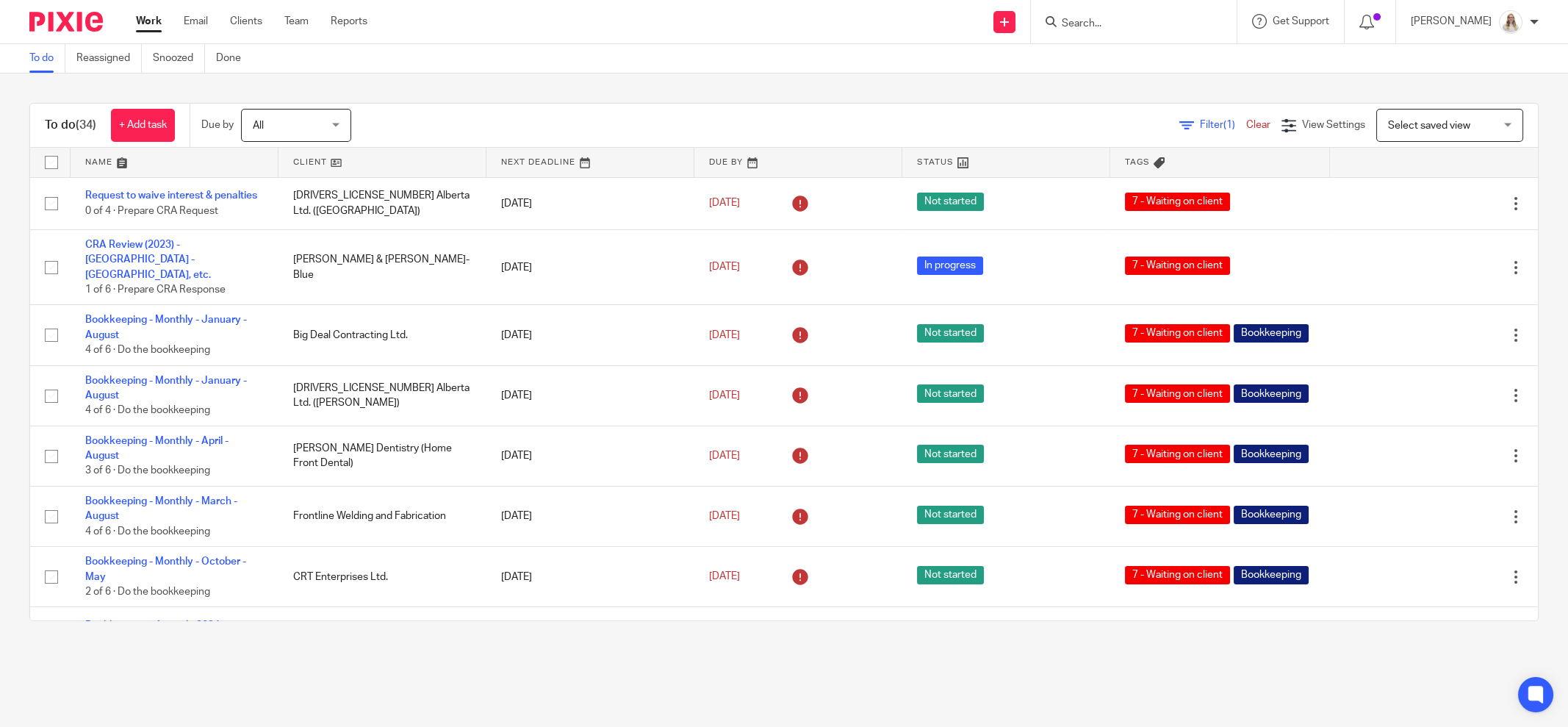
click at [122, 161] on link at bounding box center [175, 162] width 208 height 29
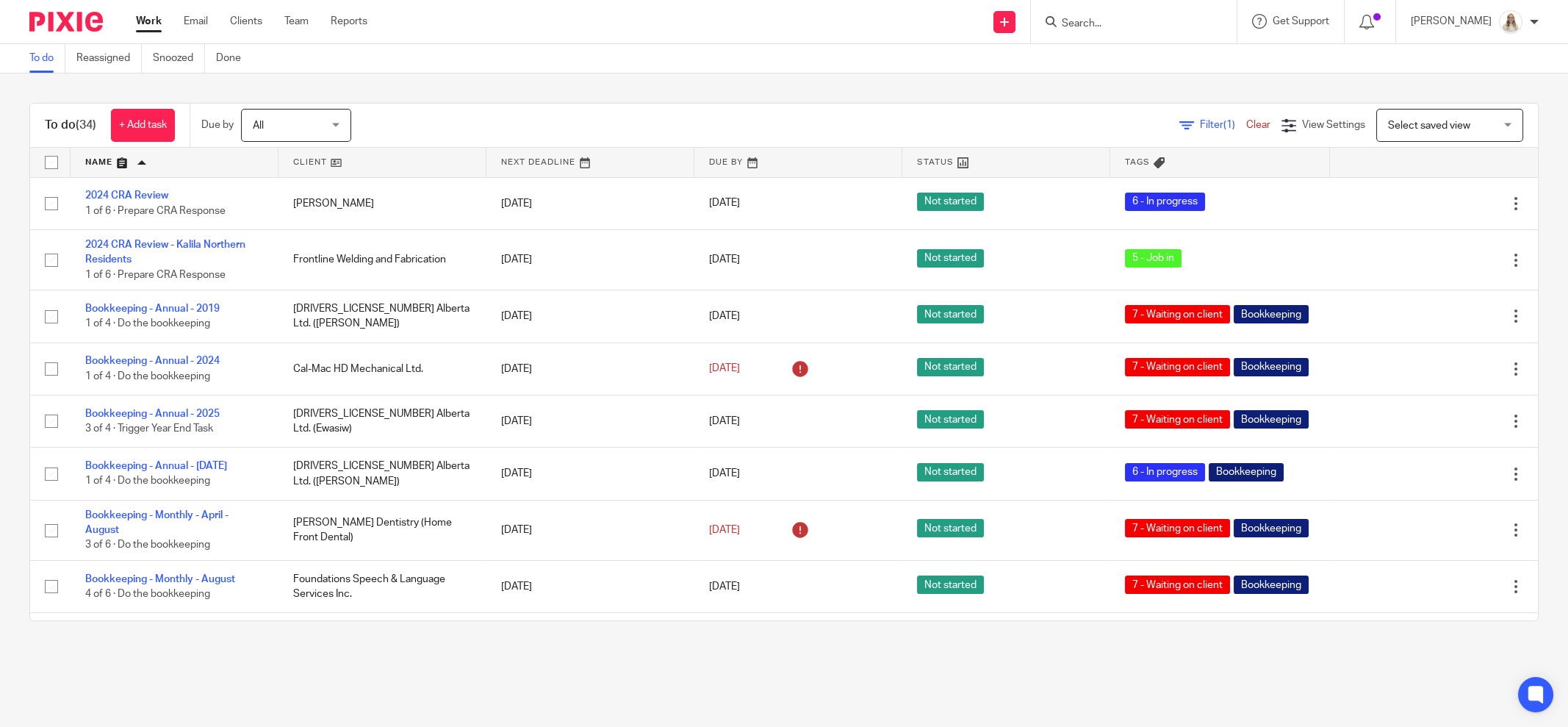
click at [1147, 25] on input "Search" at bounding box center [1126, 25] width 132 height 13
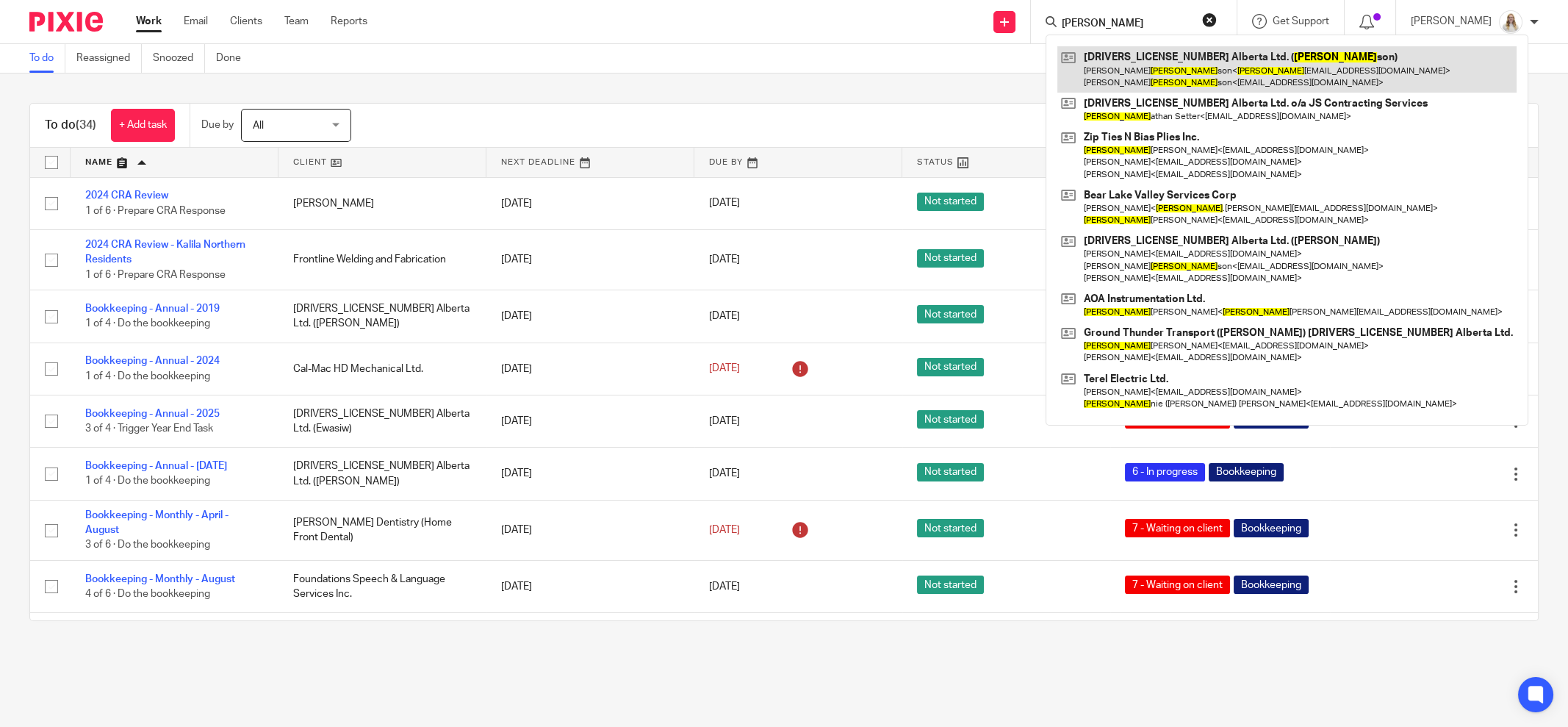
type input "john"
click at [1158, 69] on link at bounding box center [1288, 69] width 460 height 46
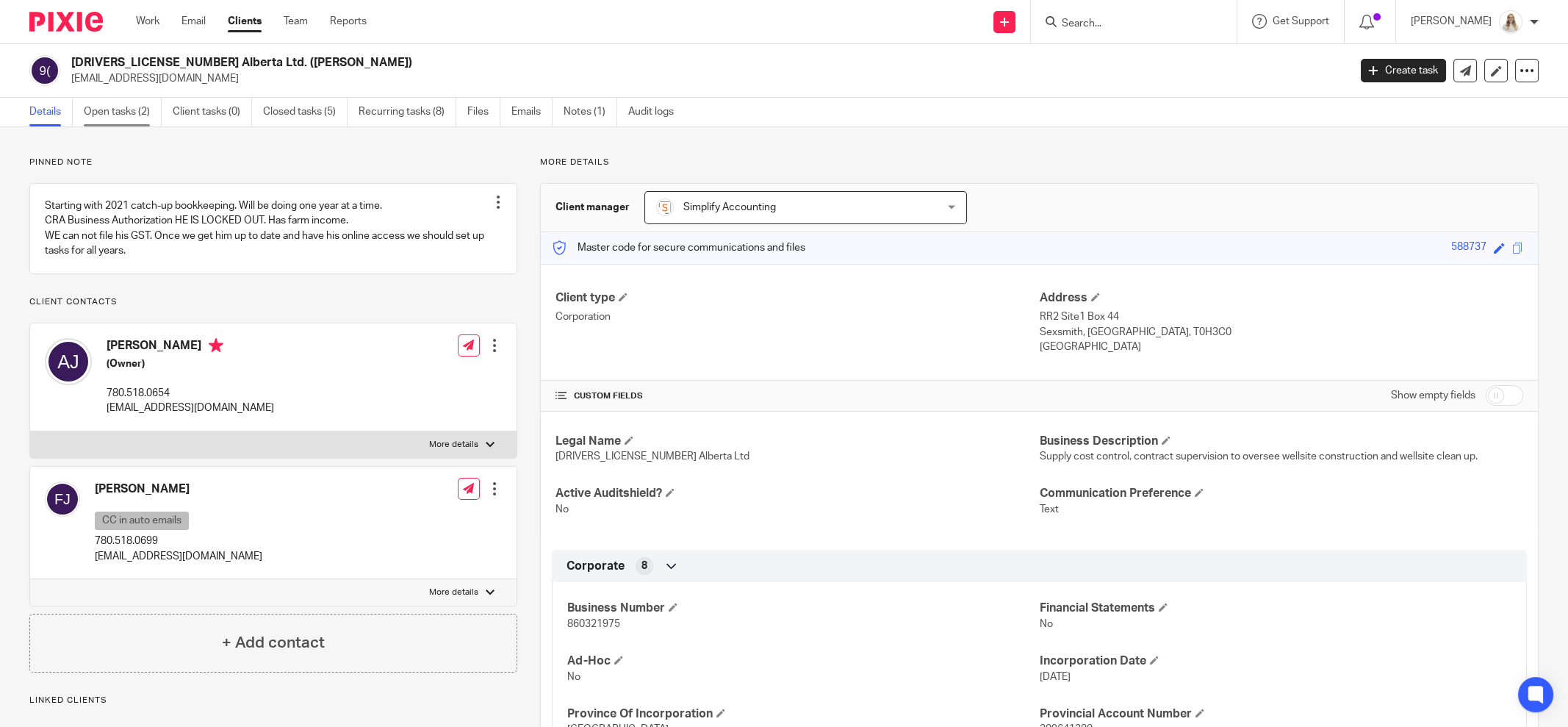
click at [110, 114] on link "Open tasks (2)" at bounding box center [122, 112] width 78 height 28
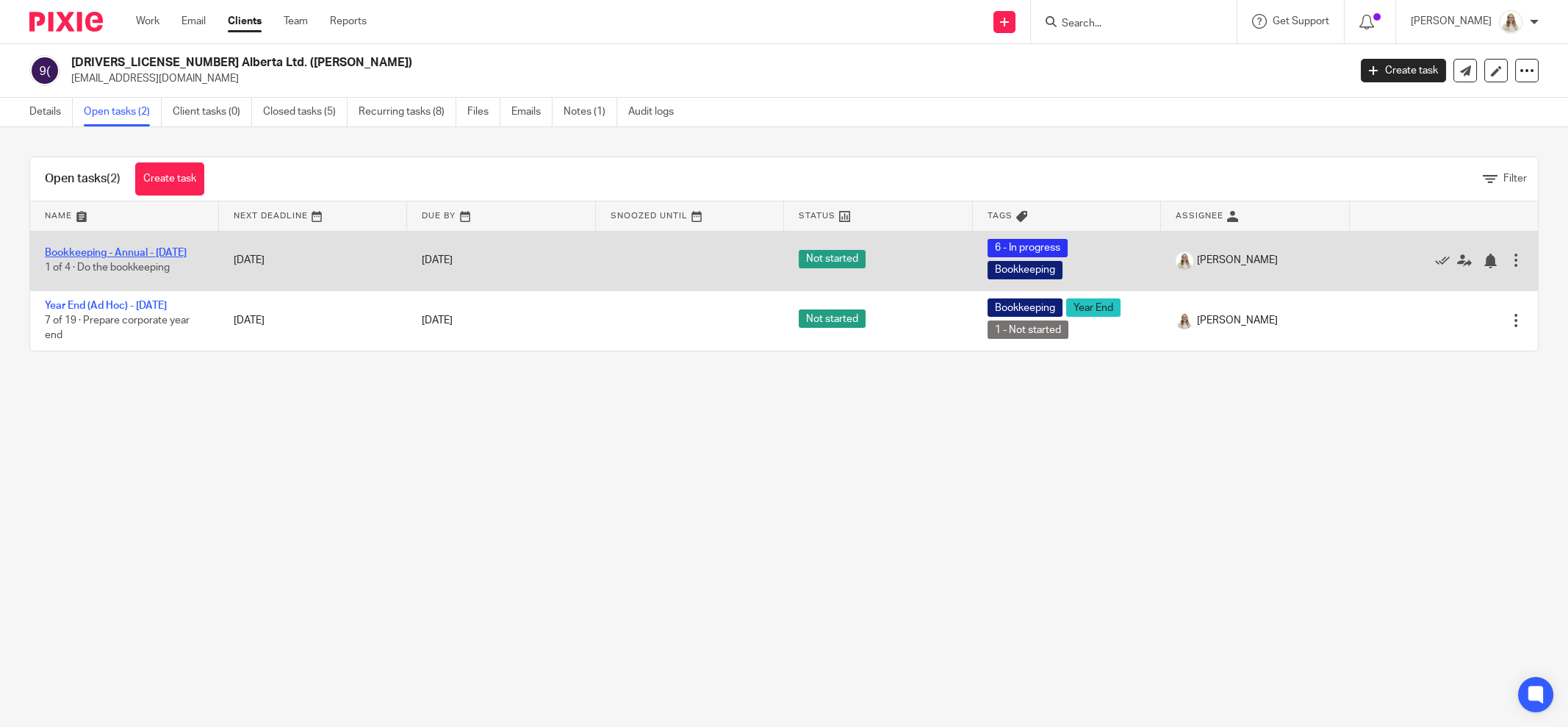
click at [112, 248] on link "Bookkeeping - Annual - [DATE]" at bounding box center [116, 253] width 142 height 10
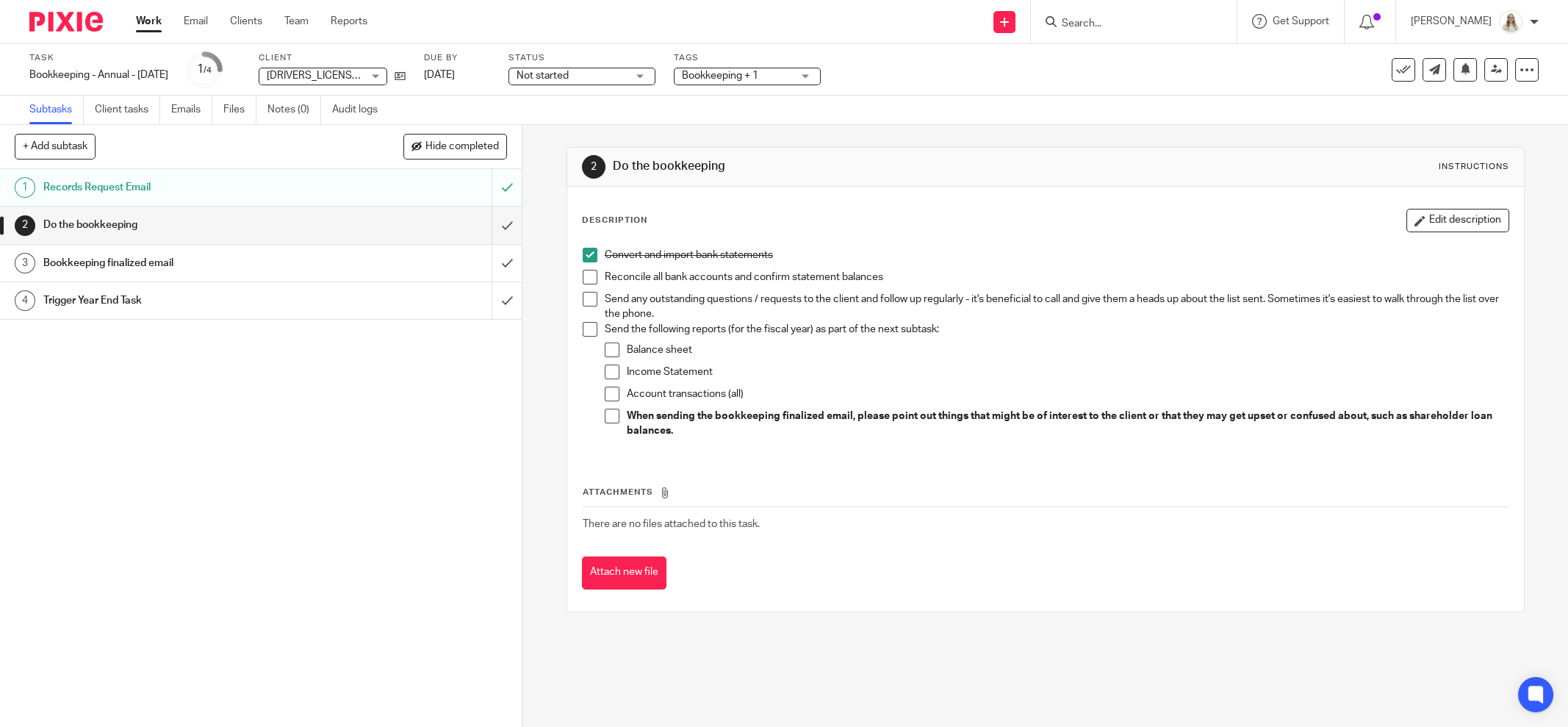
click at [1408, 210] on button "Edit description" at bounding box center [1458, 221] width 103 height 24
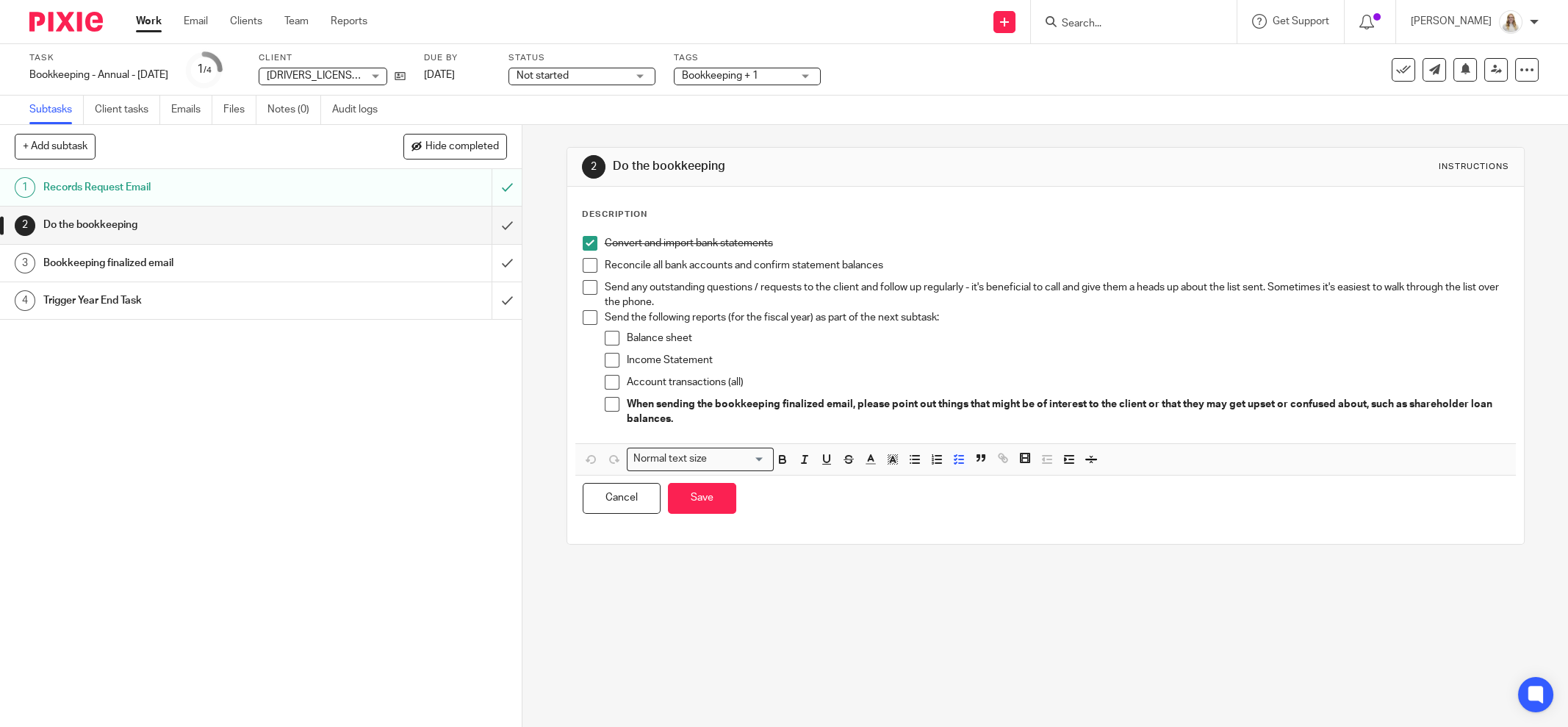
click at [973, 267] on p "Reconcile all bank accounts and confirm statement balances" at bounding box center [1057, 266] width 904 height 15
drag, startPoint x: 675, startPoint y: 301, endPoint x: 592, endPoint y: 285, distance: 84.5
click at [592, 285] on li "Send any outstanding questions / requests to the client and follow up regularly…" at bounding box center [1045, 295] width 926 height 30
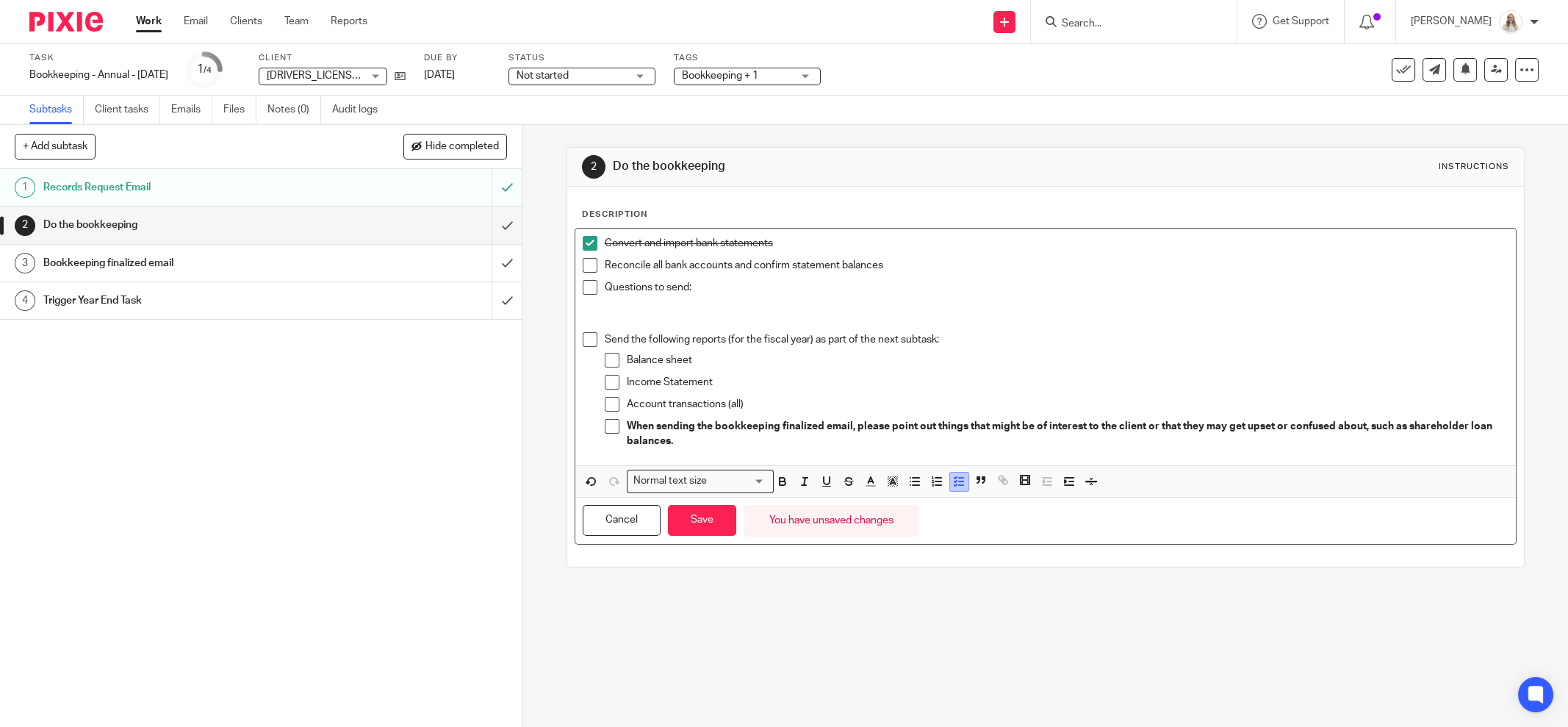
click at [959, 478] on line "button" at bounding box center [962, 478] width 4 height 0
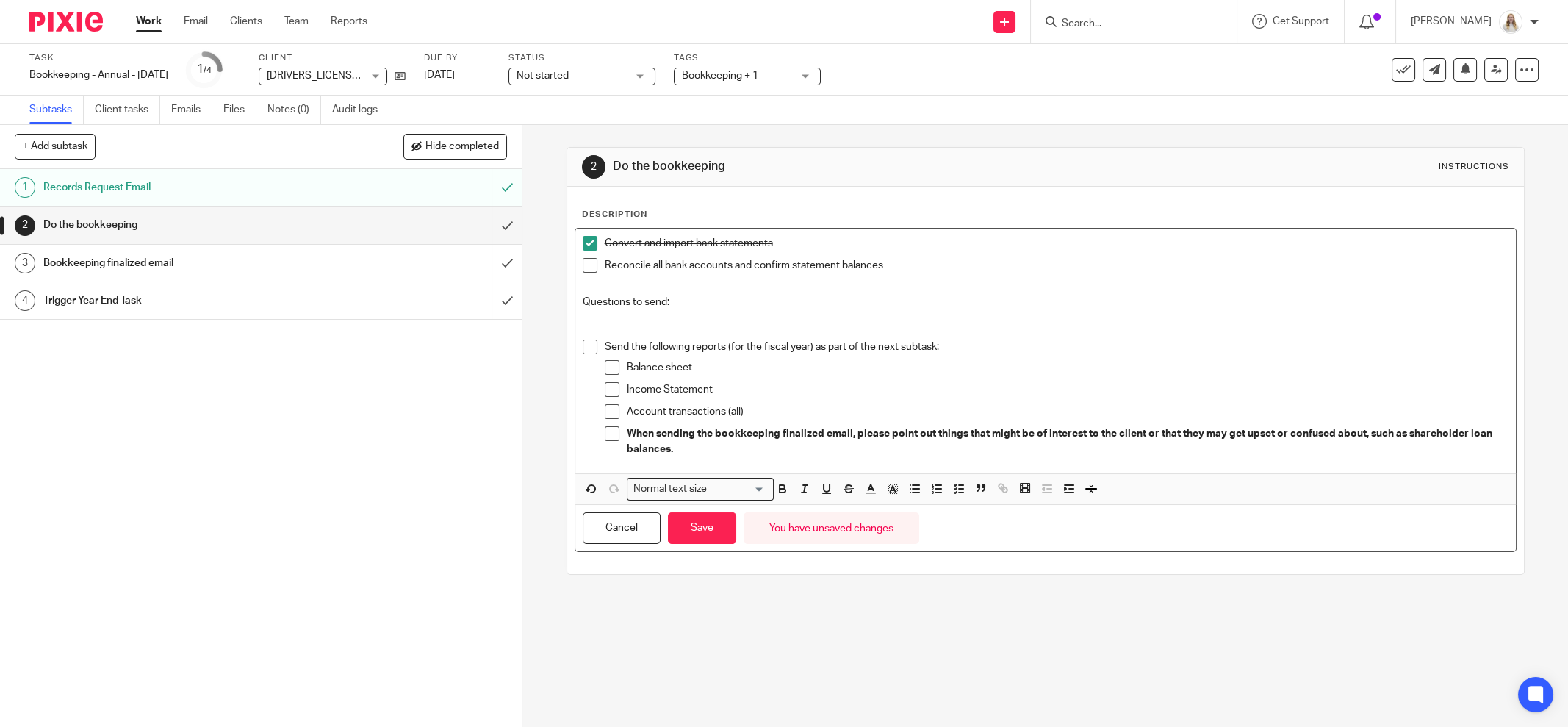
click at [646, 311] on p at bounding box center [1045, 318] width 926 height 15
click at [955, 489] on polyline "button" at bounding box center [956, 490] width 2 height 1
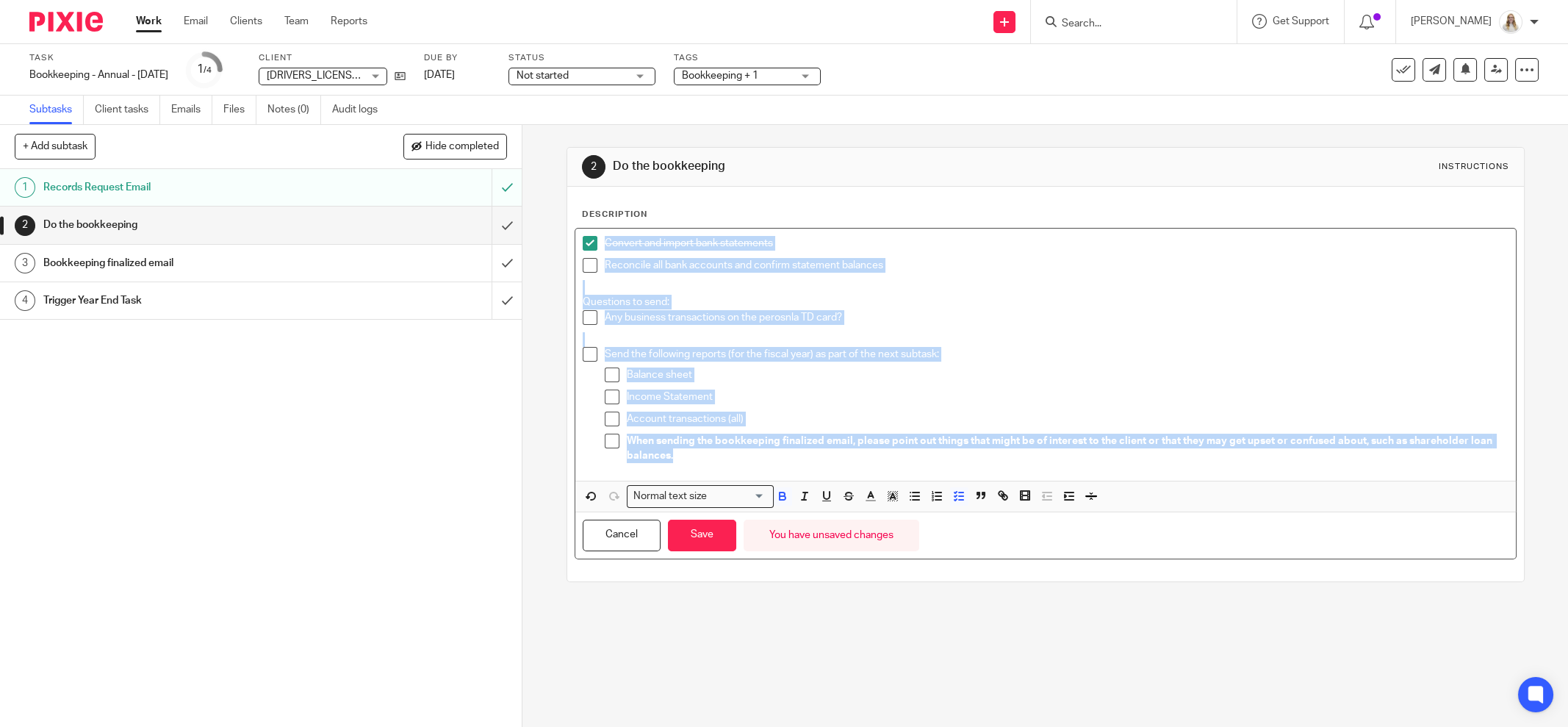
click at [871, 302] on p "Questions to send:" at bounding box center [1045, 302] width 926 height 15
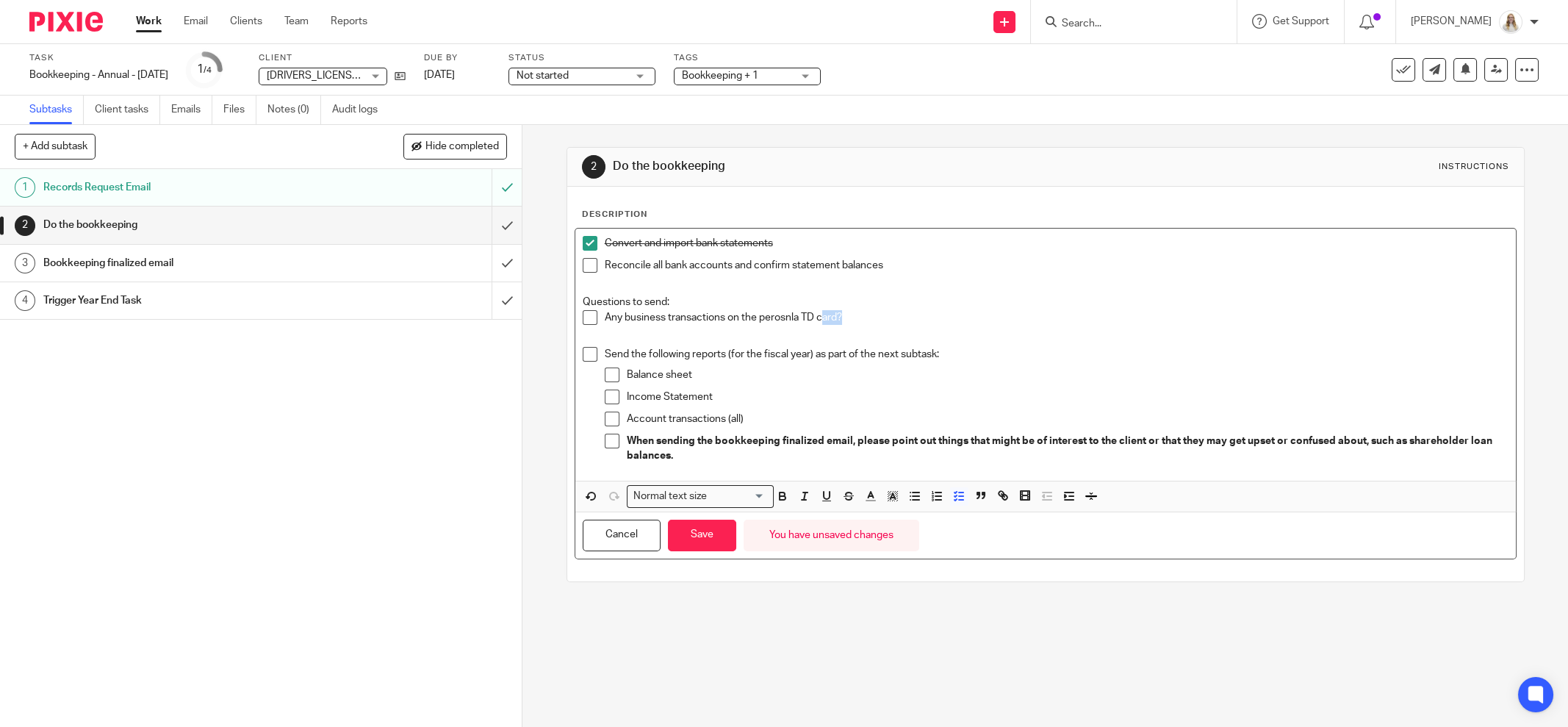
drag, startPoint x: 846, startPoint y: 314, endPoint x: 815, endPoint y: 312, distance: 31.1
click at [815, 312] on p "Any business transactions on the perosnla TD card?" at bounding box center [1057, 318] width 904 height 15
click at [939, 311] on p "Any business transactions in the personal TD account?" at bounding box center [1057, 318] width 904 height 15
drag, startPoint x: 811, startPoint y: 319, endPoint x: 599, endPoint y: 304, distance: 212.5
click at [580, 297] on div "Convert and import bank statements Reconcile all bank accounts and confirm stat…" at bounding box center [1045, 355] width 941 height 252
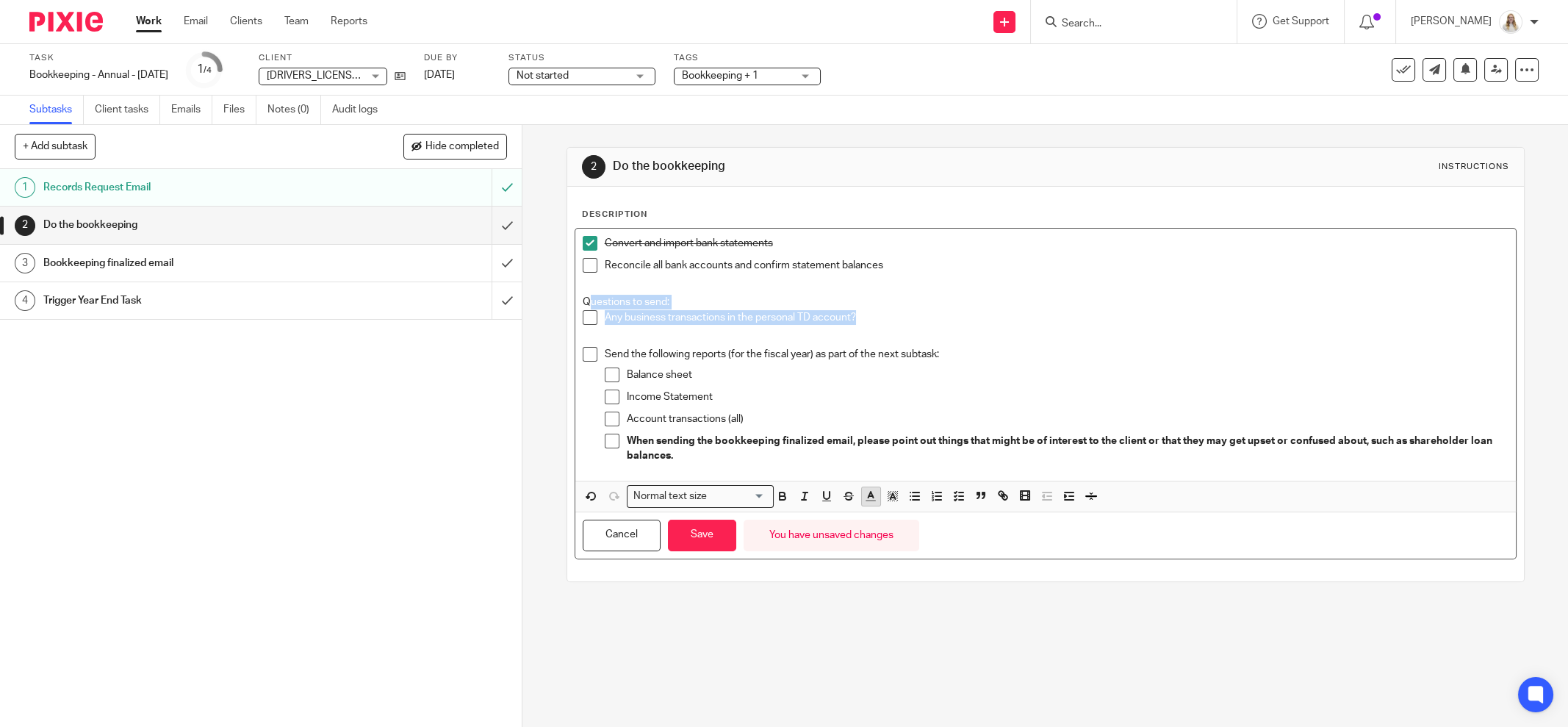
click at [866, 501] on line "button" at bounding box center [871, 501] width 9 height 0
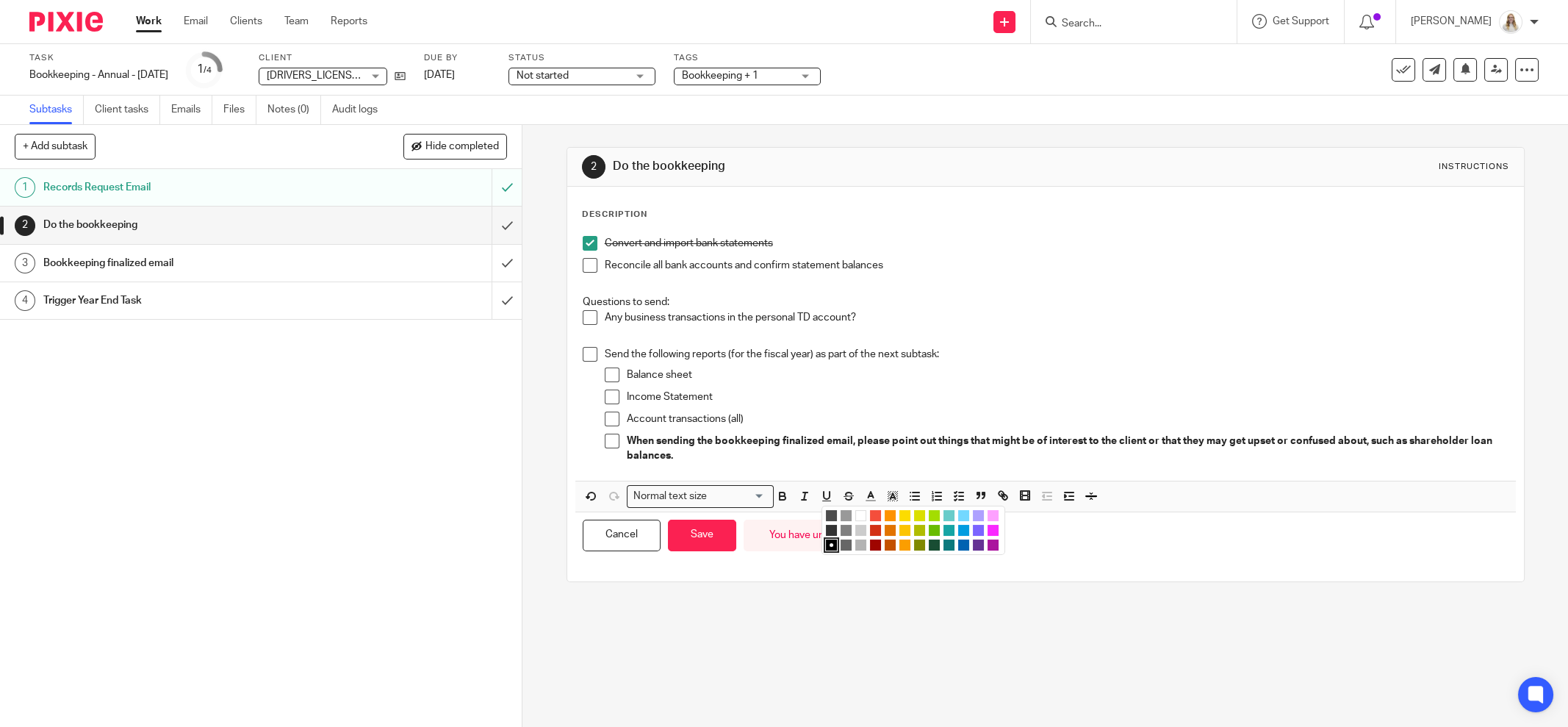
click at [989, 543] on li "color:#AB149E" at bounding box center [993, 545] width 11 height 11
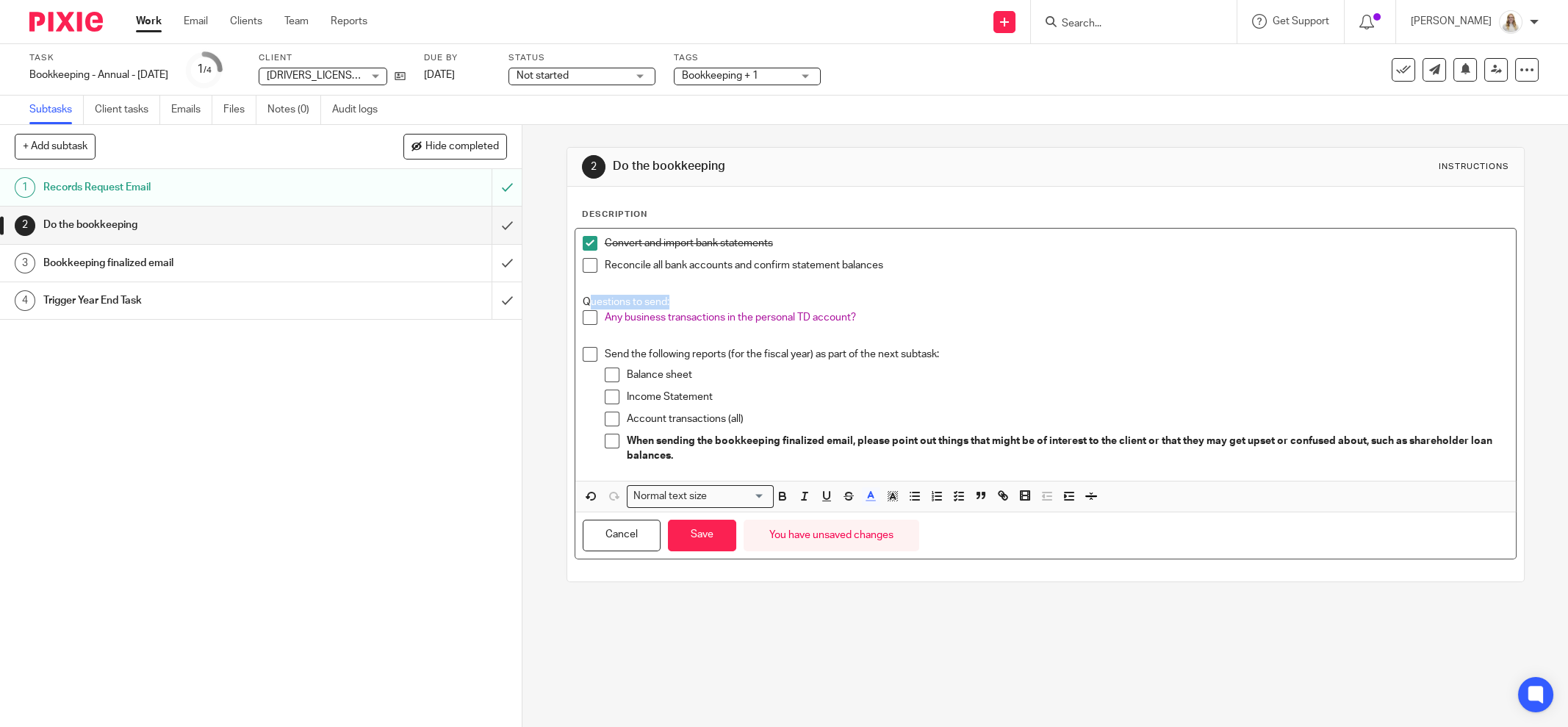
drag, startPoint x: 1043, startPoint y: 539, endPoint x: 957, endPoint y: 539, distance: 86.0
click at [1033, 539] on div "Cancel Save You have unsaved changes" at bounding box center [1045, 536] width 941 height 46
click at [712, 531] on button "Save" at bounding box center [702, 535] width 69 height 31
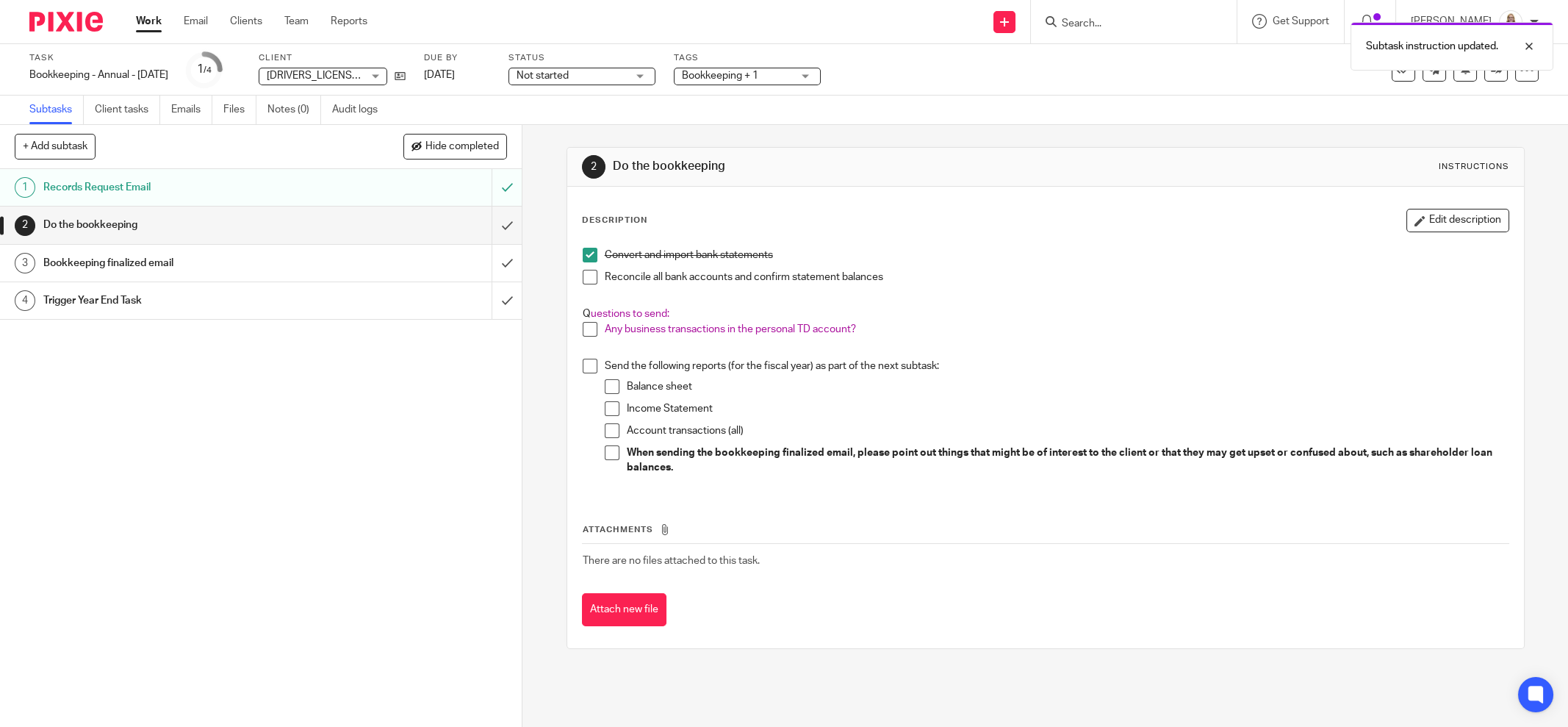
click at [1152, 129] on div "2 Do the bookkeeping Instructions Description Edit description Convert and impo…" at bounding box center [1046, 398] width 959 height 546
click at [406, 75] on icon at bounding box center [400, 76] width 11 height 11
click at [1409, 225] on button "Edit description" at bounding box center [1458, 221] width 103 height 24
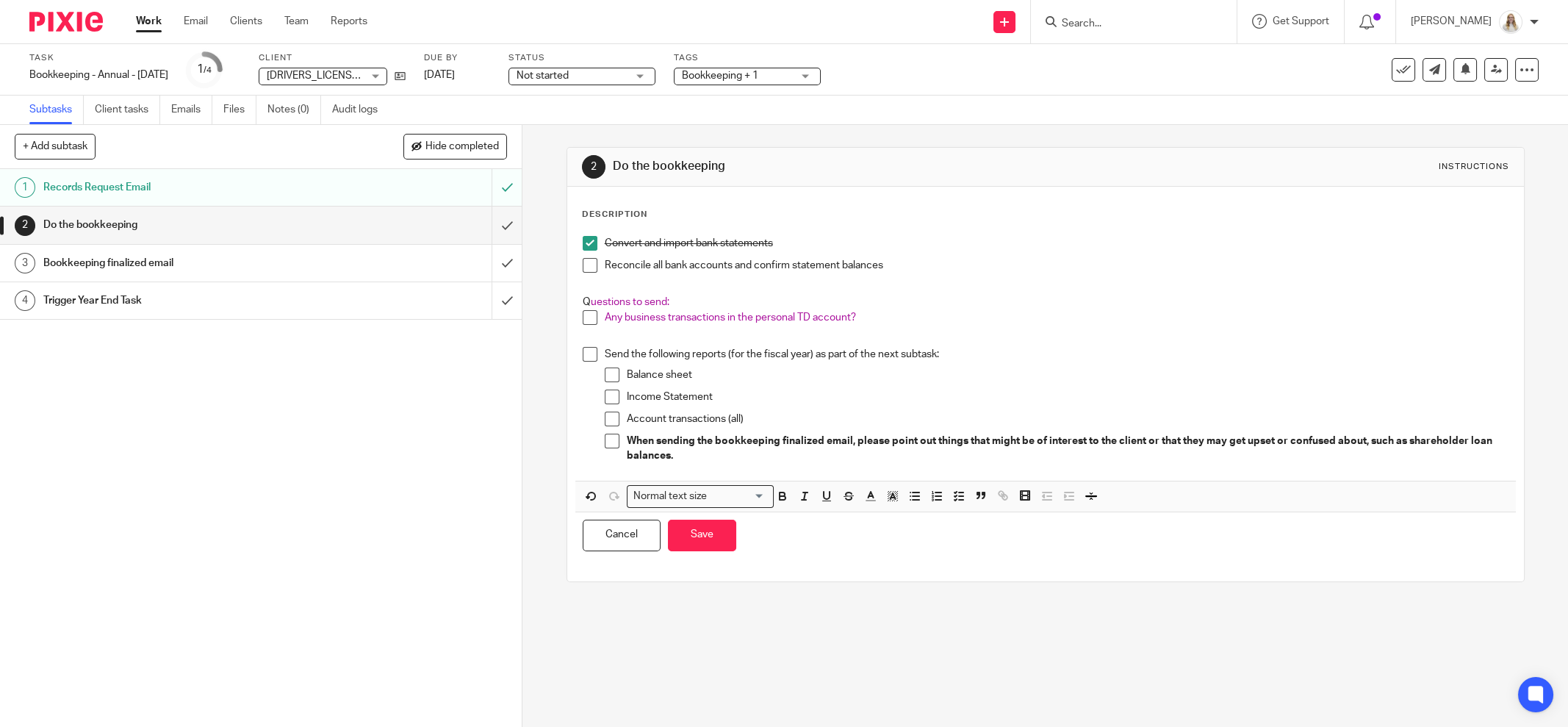
click at [700, 298] on p "Q uestions to send:" at bounding box center [1045, 302] width 926 height 15
drag, startPoint x: 700, startPoint y: 298, endPoint x: 562, endPoint y: 296, distance: 138.0
click at [568, 296] on div "Description Convert and import bank statements Reconcile all bank accounts and …" at bounding box center [1046, 384] width 957 height 395
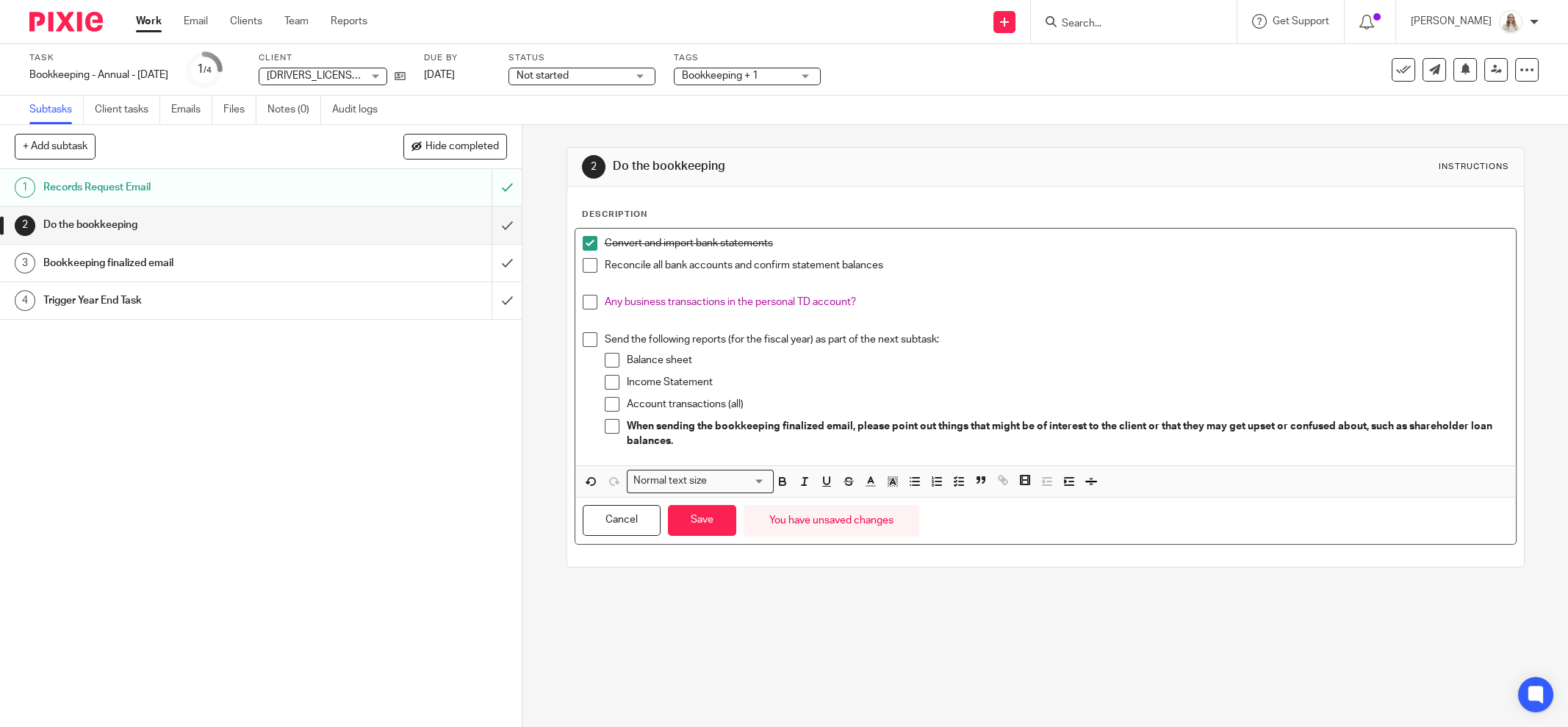
click at [871, 297] on p "Any business transactions in the personal TD account?" at bounding box center [1057, 302] width 904 height 15
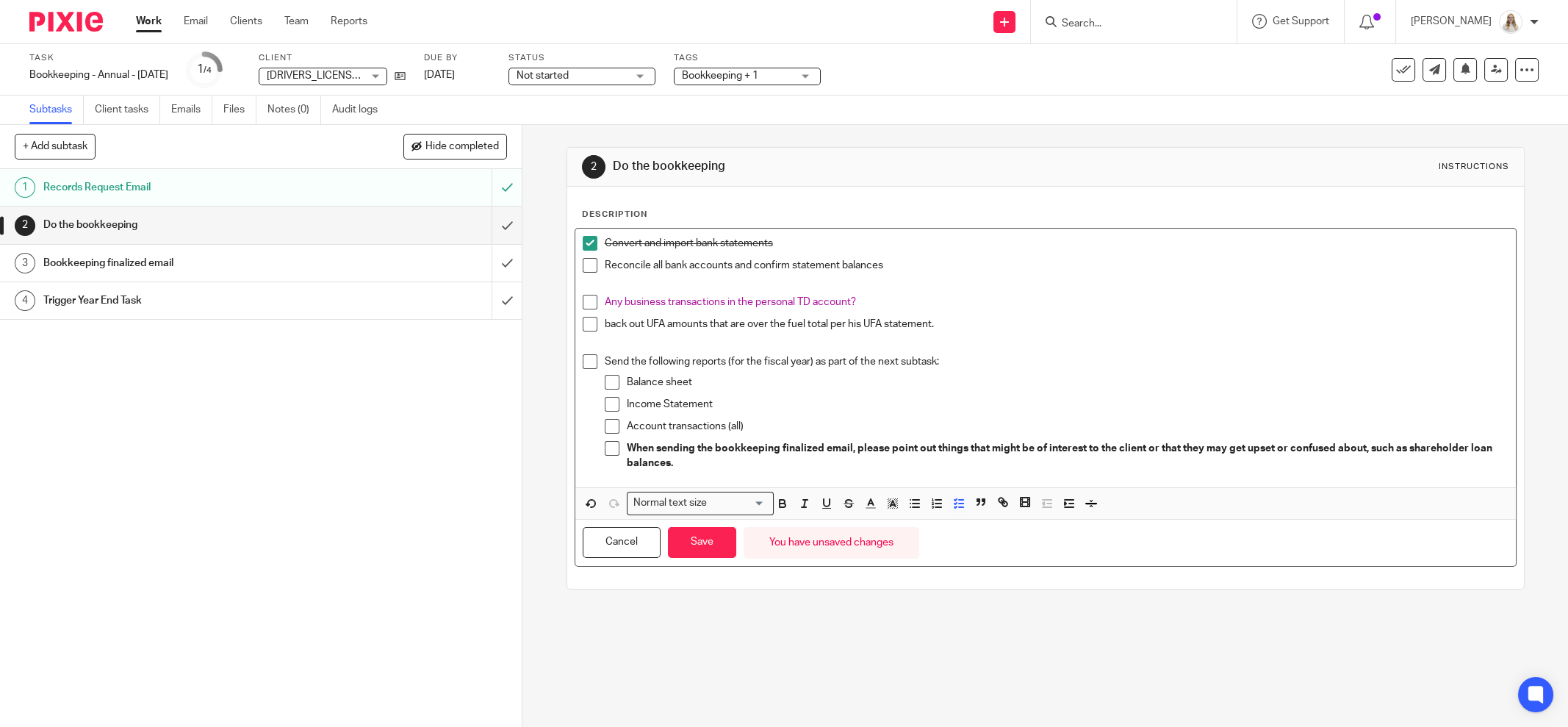
drag, startPoint x: 935, startPoint y: 322, endPoint x: 596, endPoint y: 322, distance: 339.0
click at [596, 322] on li "back out UFA amounts that are over the fuel total per his UFA statement." at bounding box center [1045, 328] width 926 height 22
click at [873, 502] on button "button" at bounding box center [871, 504] width 19 height 19
click at [991, 547] on li "color:#AB149E" at bounding box center [993, 552] width 11 height 11
drag, startPoint x: 708, startPoint y: 535, endPoint x: 752, endPoint y: 531, distance: 44.2
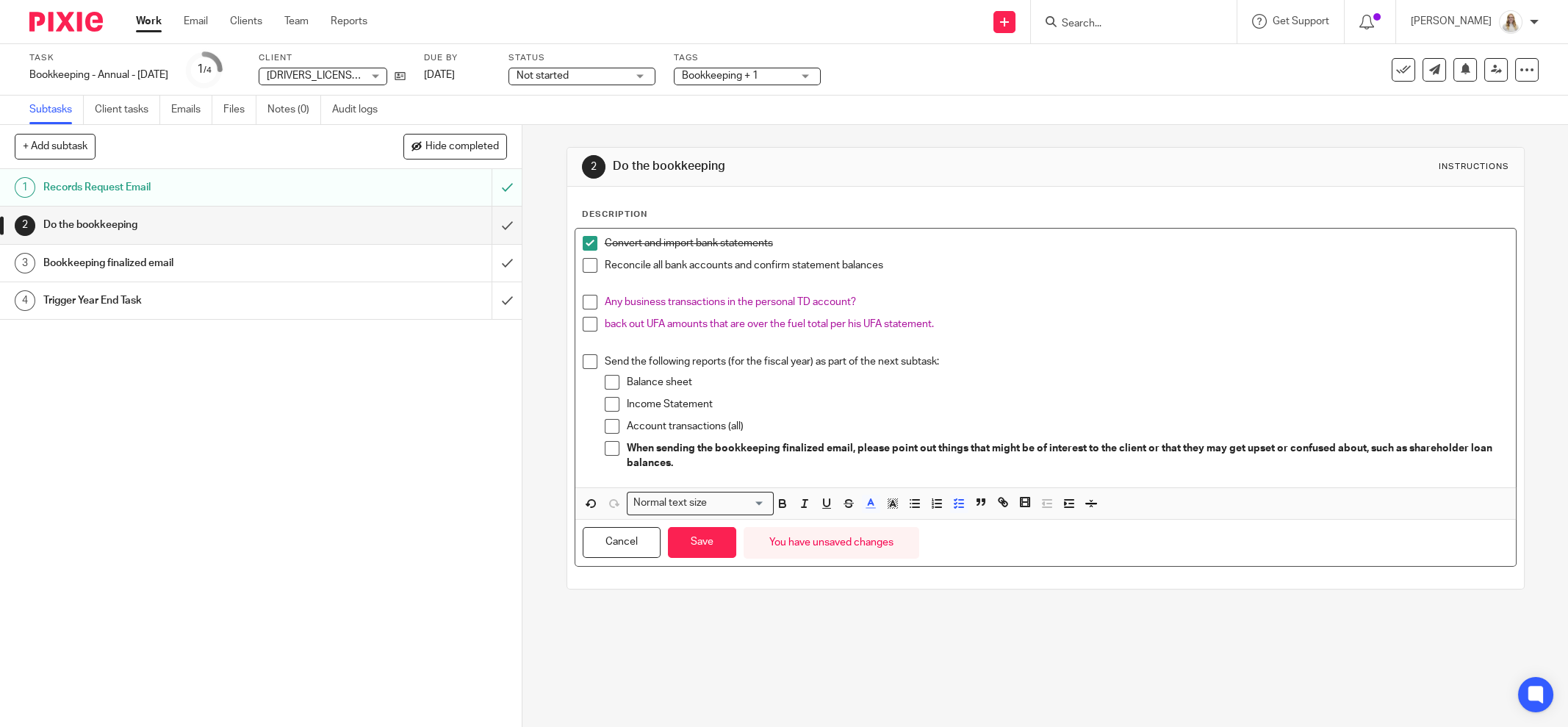
click at [719, 535] on button "Save" at bounding box center [702, 543] width 69 height 31
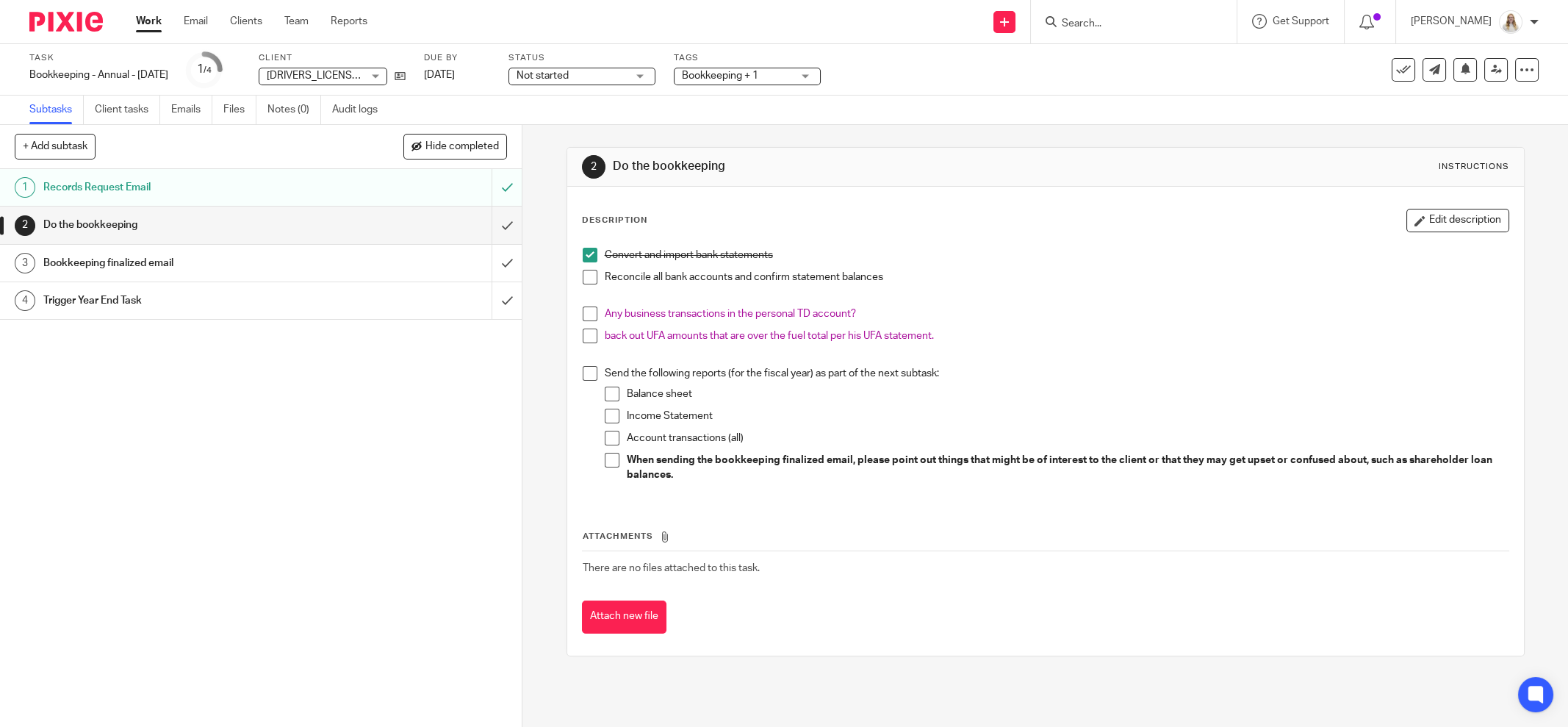
click at [924, 167] on h1 "Do the bookkeeping" at bounding box center [845, 166] width 464 height 16
click at [1414, 216] on icon "button" at bounding box center [1420, 221] width 11 height 11
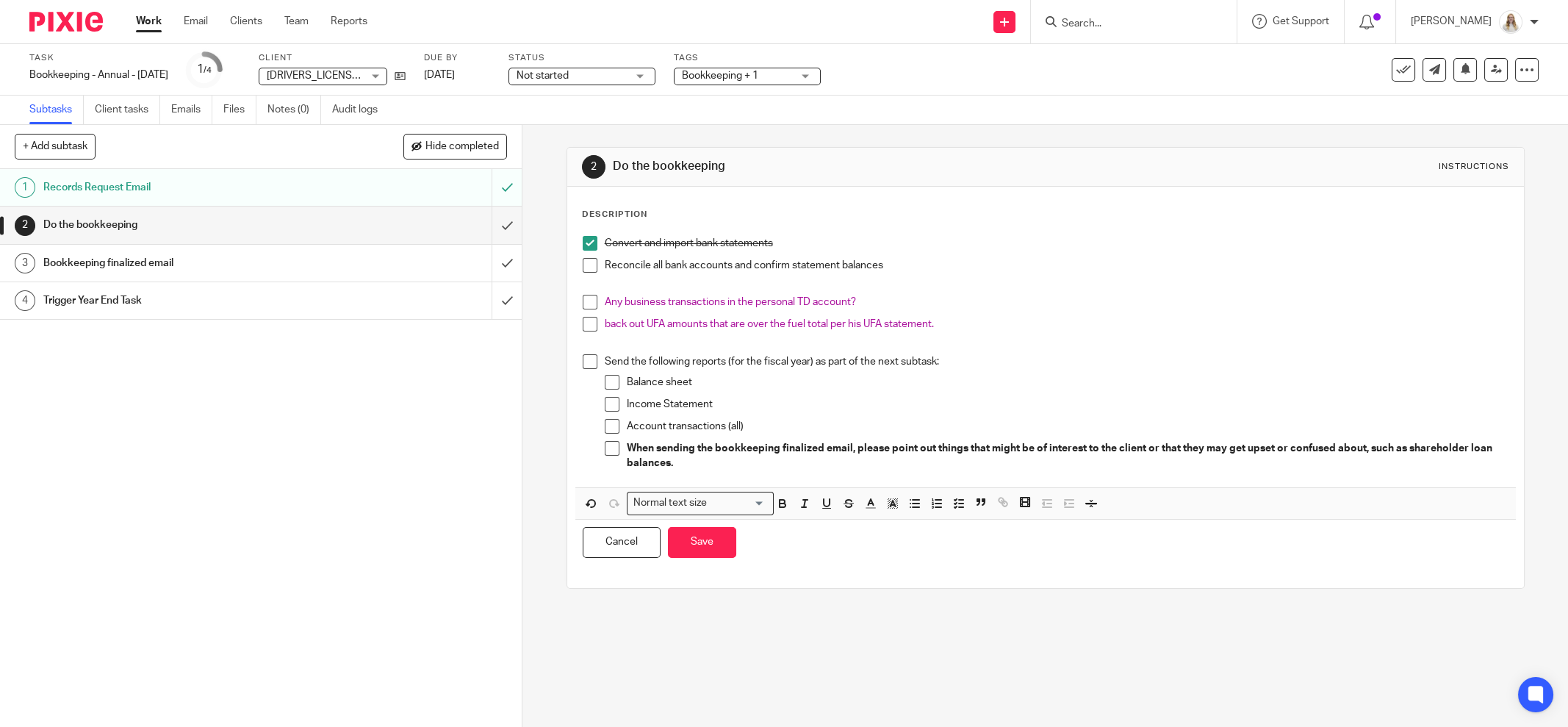
click at [605, 314] on div "Any business transactions in the personal TD account?" at bounding box center [1057, 306] width 904 height 22
click at [704, 534] on button "Save" at bounding box center [702, 543] width 69 height 31
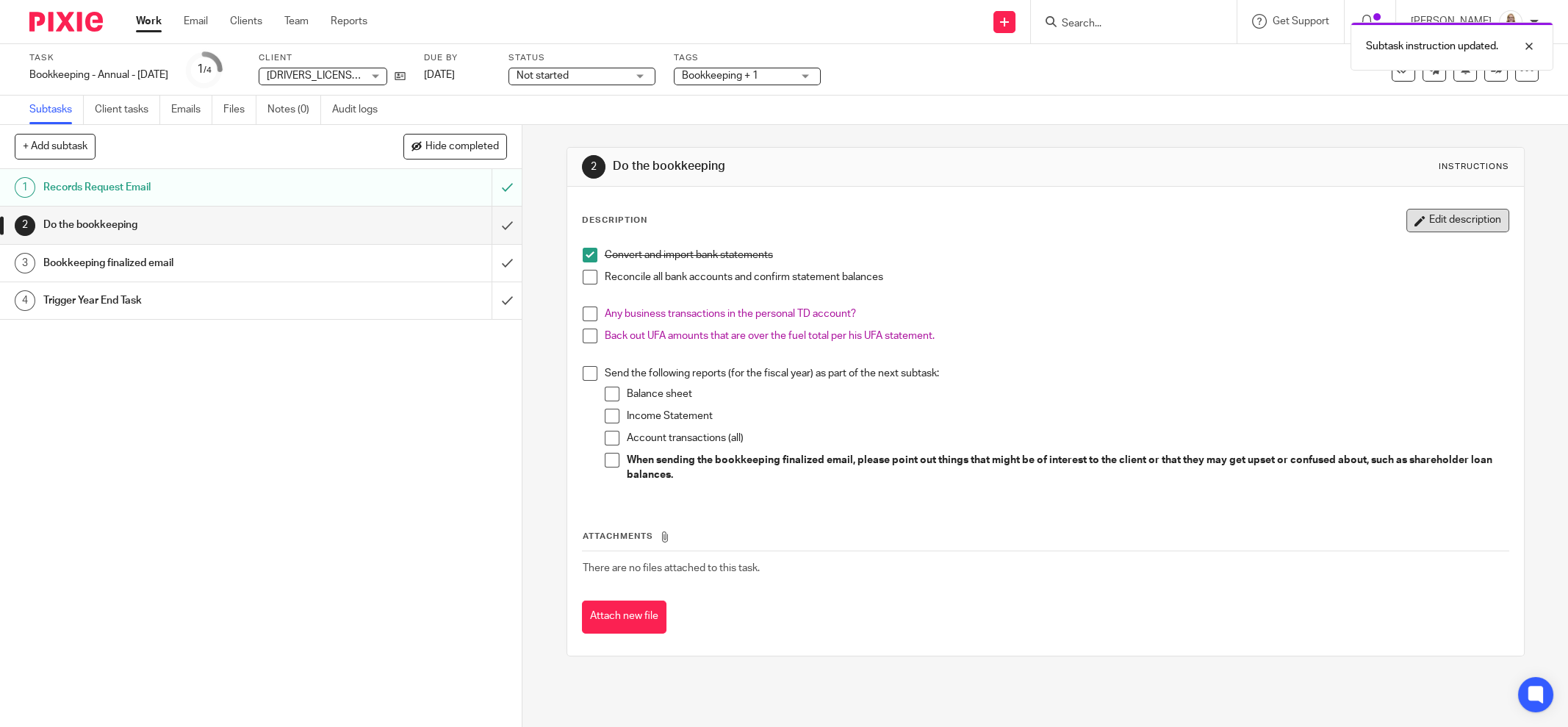
click at [1407, 218] on button "Edit description" at bounding box center [1458, 221] width 103 height 24
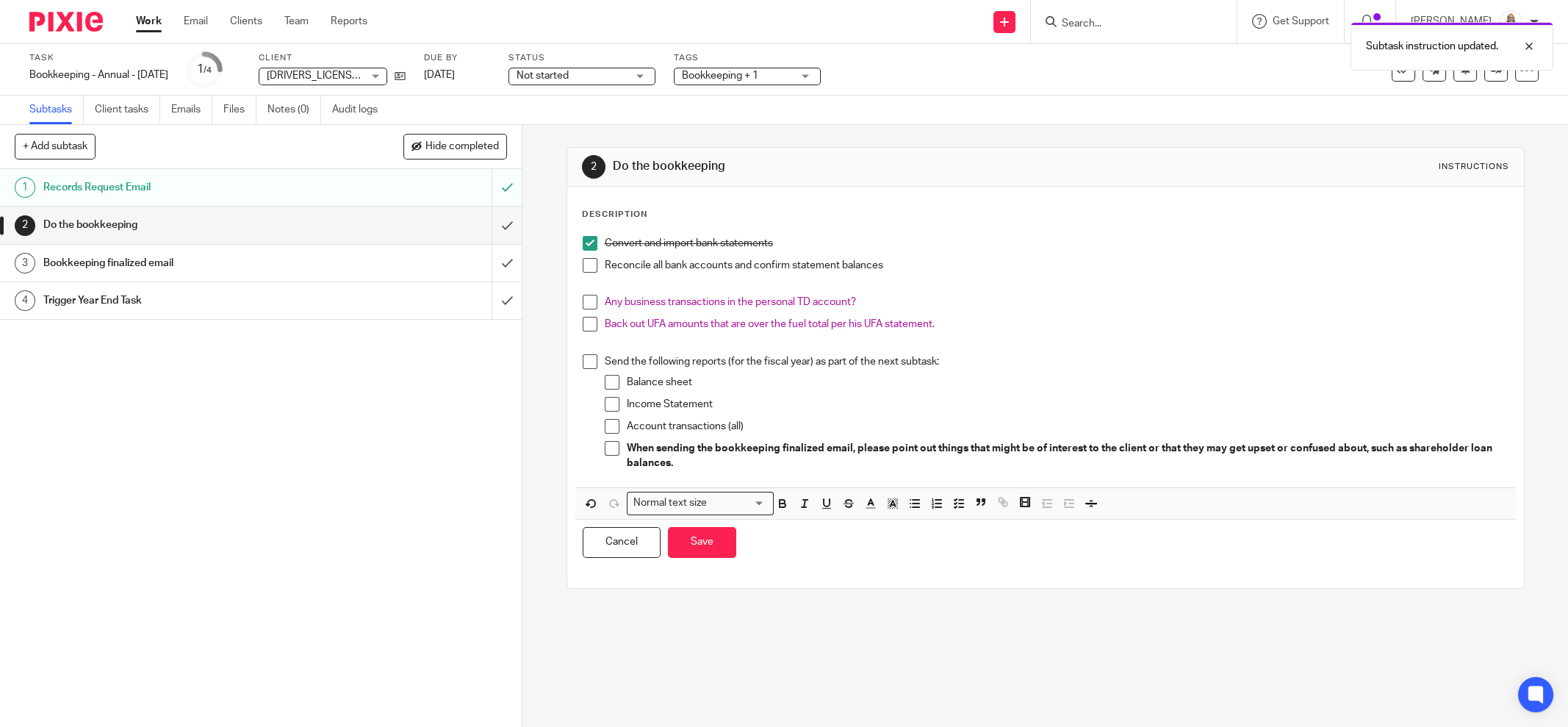
drag, startPoint x: 699, startPoint y: 361, endPoint x: 637, endPoint y: 370, distance: 62.6
click at [697, 362] on p "Send the following reports (for the fiscal year) as part of the next subtask:" at bounding box center [1057, 362] width 904 height 15
click at [605, 364] on p "Send the following reports (for the fiscal year) as part of the next subtask:" at bounding box center [1057, 362] width 904 height 15
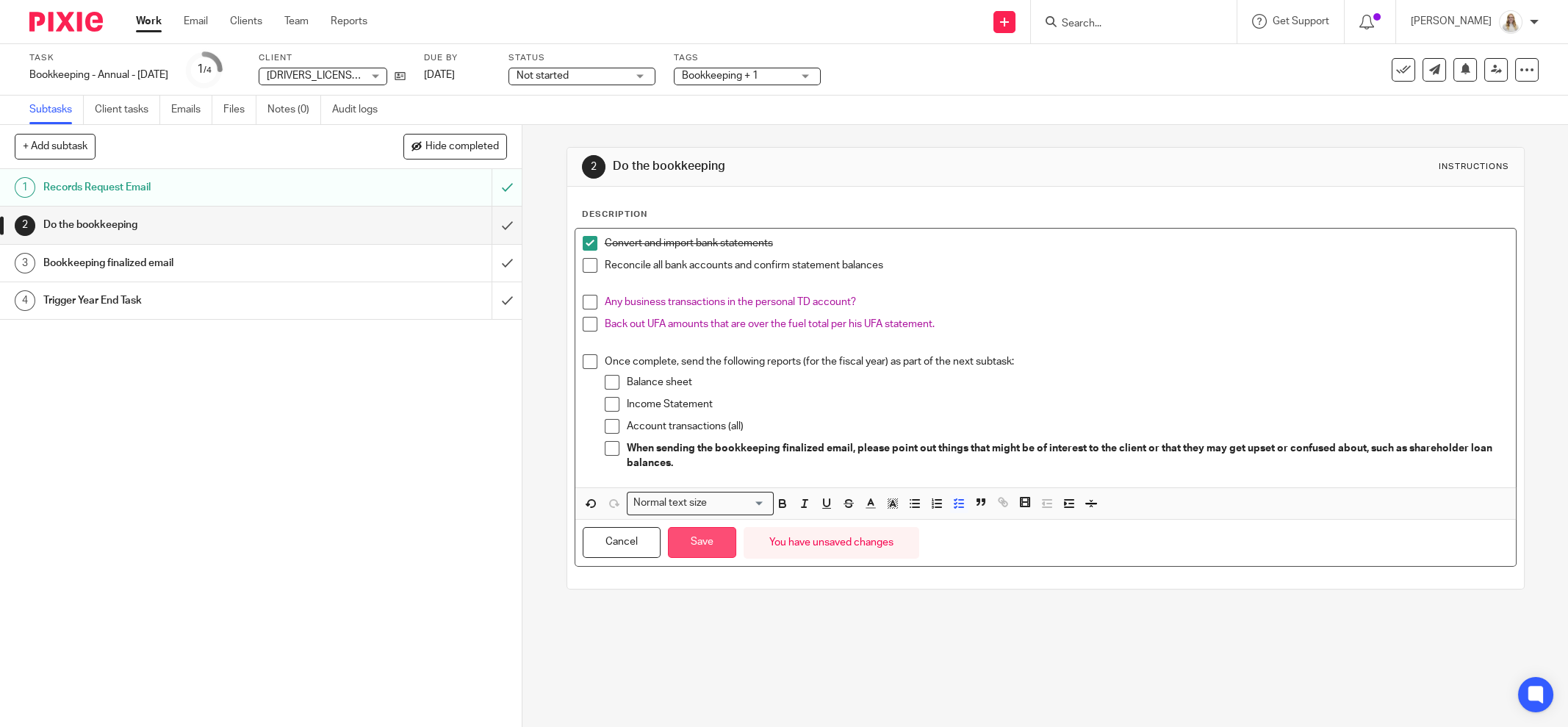
click at [710, 537] on button "Save" at bounding box center [702, 543] width 69 height 31
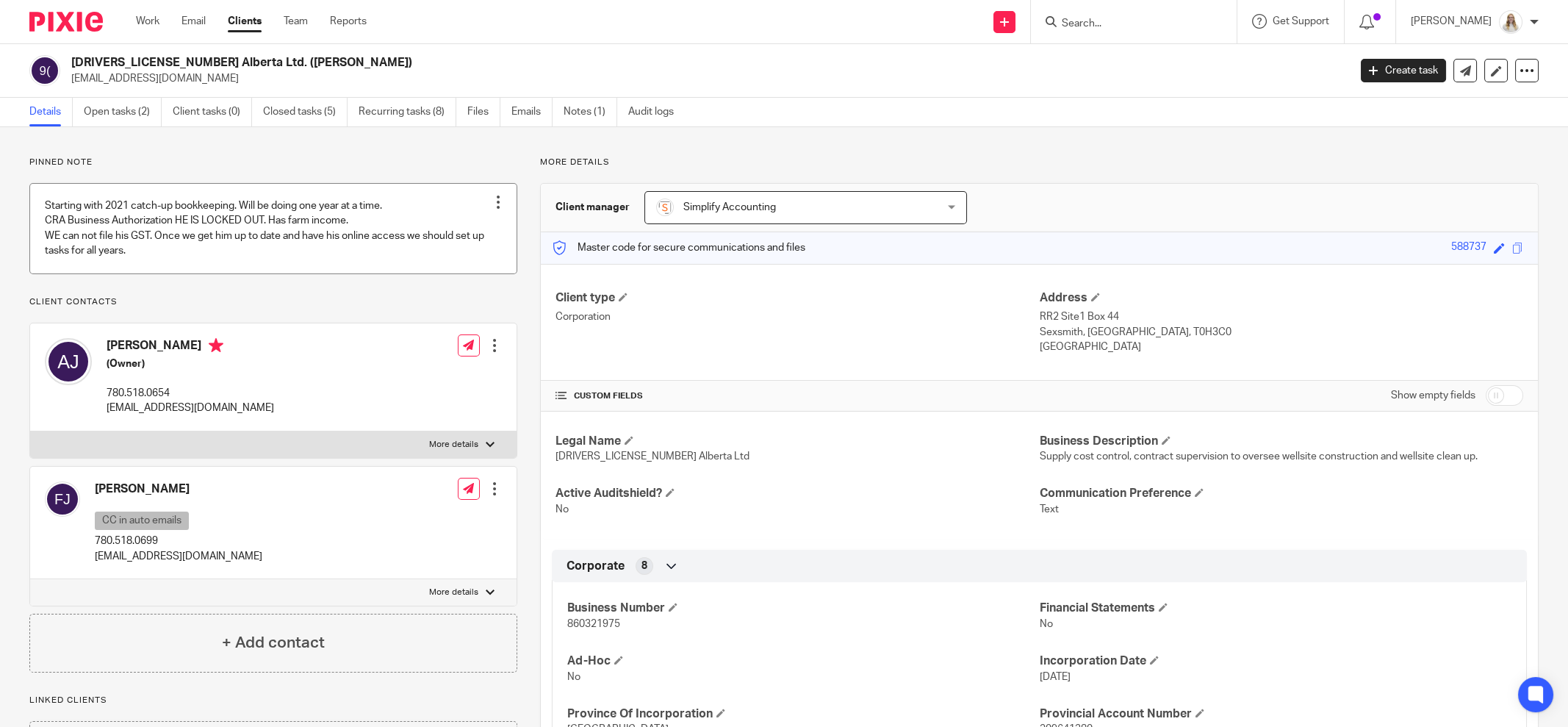
click at [304, 245] on link at bounding box center [273, 228] width 486 height 89
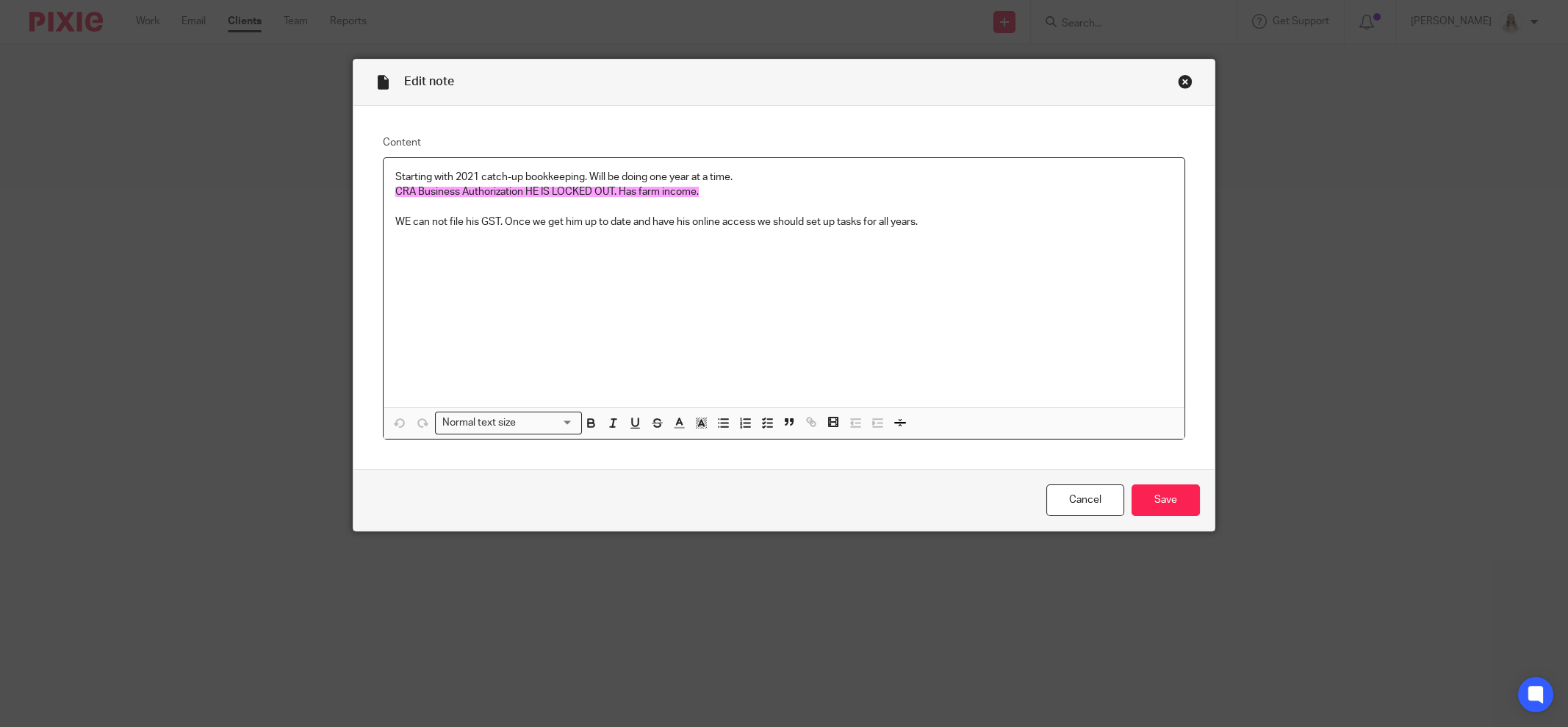
click at [560, 239] on div "Starting with 2021 catch-up bookkeeping. Will be doing one year at a time. CRA …" at bounding box center [784, 283] width 801 height 249
drag, startPoint x: 935, startPoint y: 208, endPoint x: 951, endPoint y: 218, distance: 18.9
click at [951, 218] on div "Starting with 2021 catch-up bookkeeping. Will be doing one year at a time. CRA …" at bounding box center [784, 283] width 801 height 249
click at [790, 199] on div "Starting with 2021 catch-up bookkeeping. Will be doing one year at a time. CRA …" at bounding box center [784, 283] width 801 height 249
drag, startPoint x: 707, startPoint y: 191, endPoint x: 389, endPoint y: 190, distance: 318.0
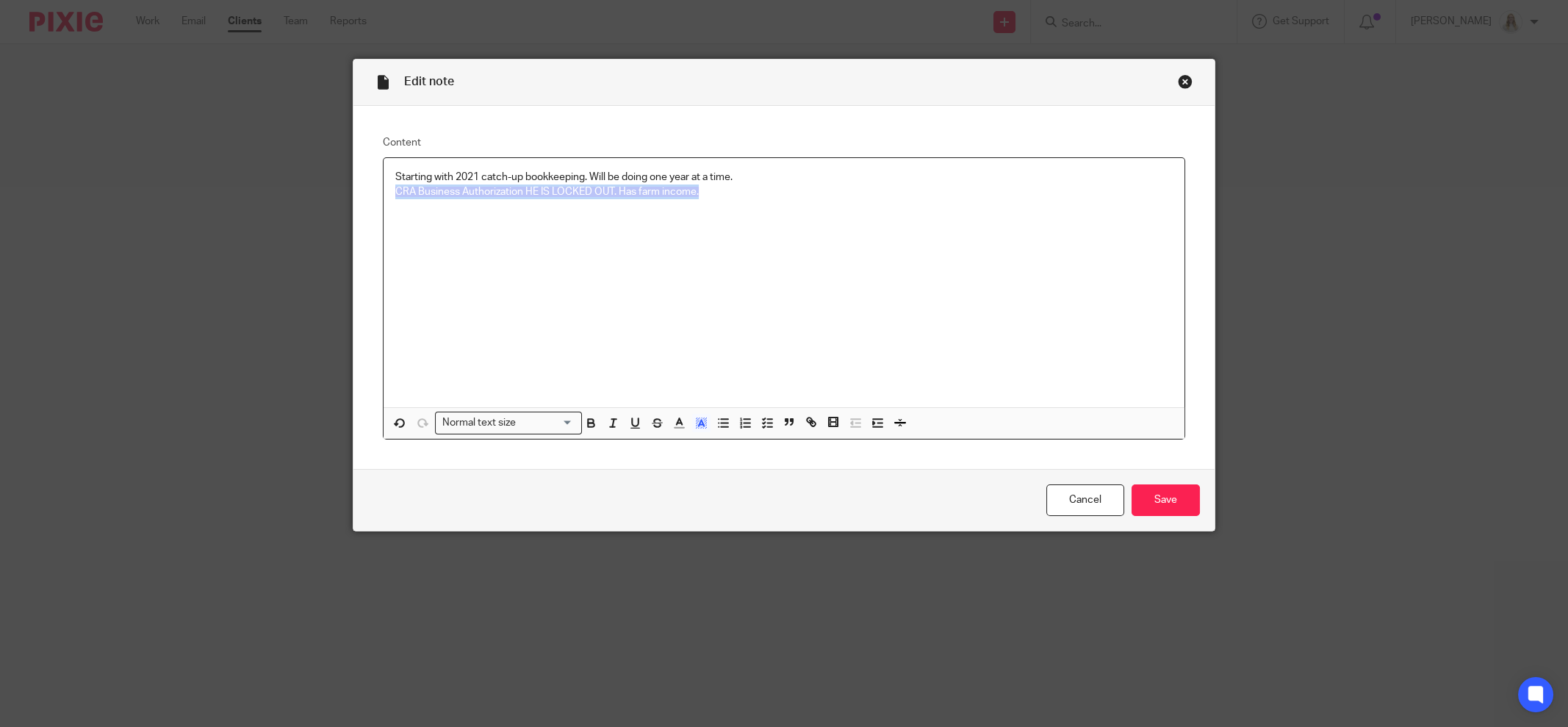
click at [395, 190] on p "CRA Business Authorization HE IS LOCKED OUT. Has farm income." at bounding box center [784, 192] width 777 height 15
click at [694, 425] on icon "button" at bounding box center [701, 423] width 13 height 13
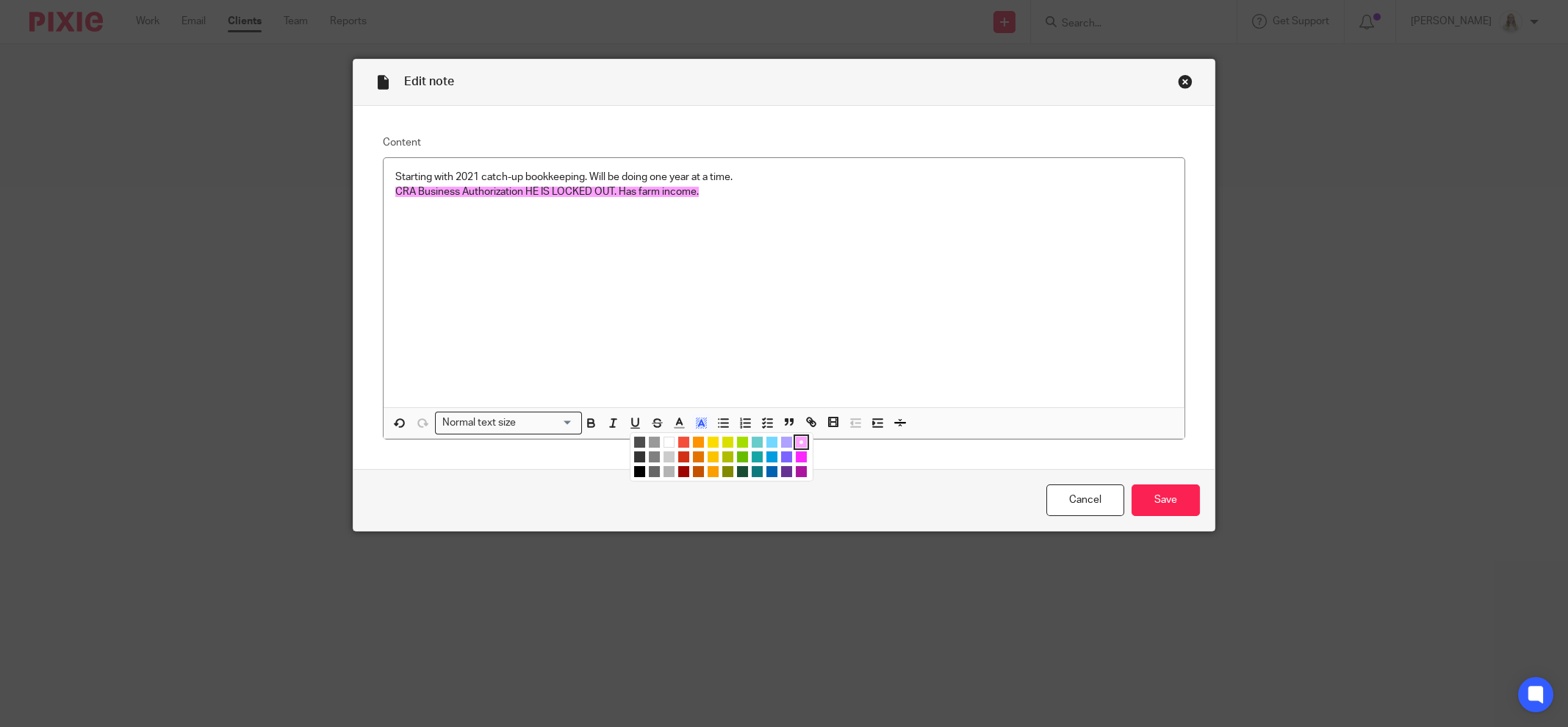
click at [664, 441] on li "color:#FFFFFF" at bounding box center [669, 442] width 11 height 11
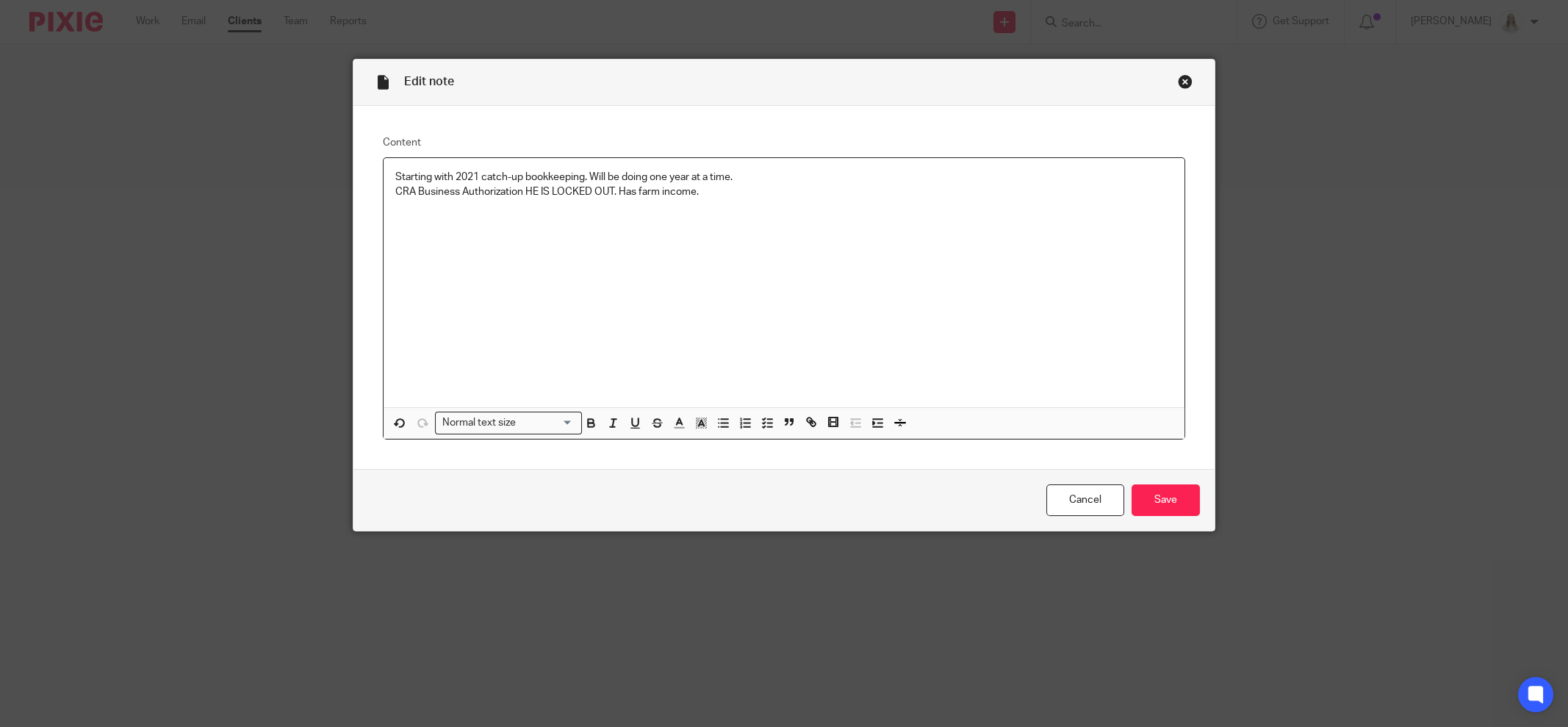
click at [398, 176] on p "Starting with 2021 catch-up bookkeeping. Will be doing one year at a time." at bounding box center [784, 178] width 777 height 15
click at [387, 172] on div "Starting with 2021 catch-up bookkeeping. Will be doing one year at a time. CRA …" at bounding box center [784, 283] width 801 height 249
click at [431, 168] on div "Starting with 2021 catch-up bookkeeping. Will be doing one year at a time. CRA …" at bounding box center [784, 283] width 801 height 249
drag, startPoint x: 621, startPoint y: 173, endPoint x: 389, endPoint y: 175, distance: 232.0
click at [395, 175] on p "Starting with 2021 catch-up bookkeeping. Will be doing one year at a time." at bounding box center [784, 178] width 777 height 15
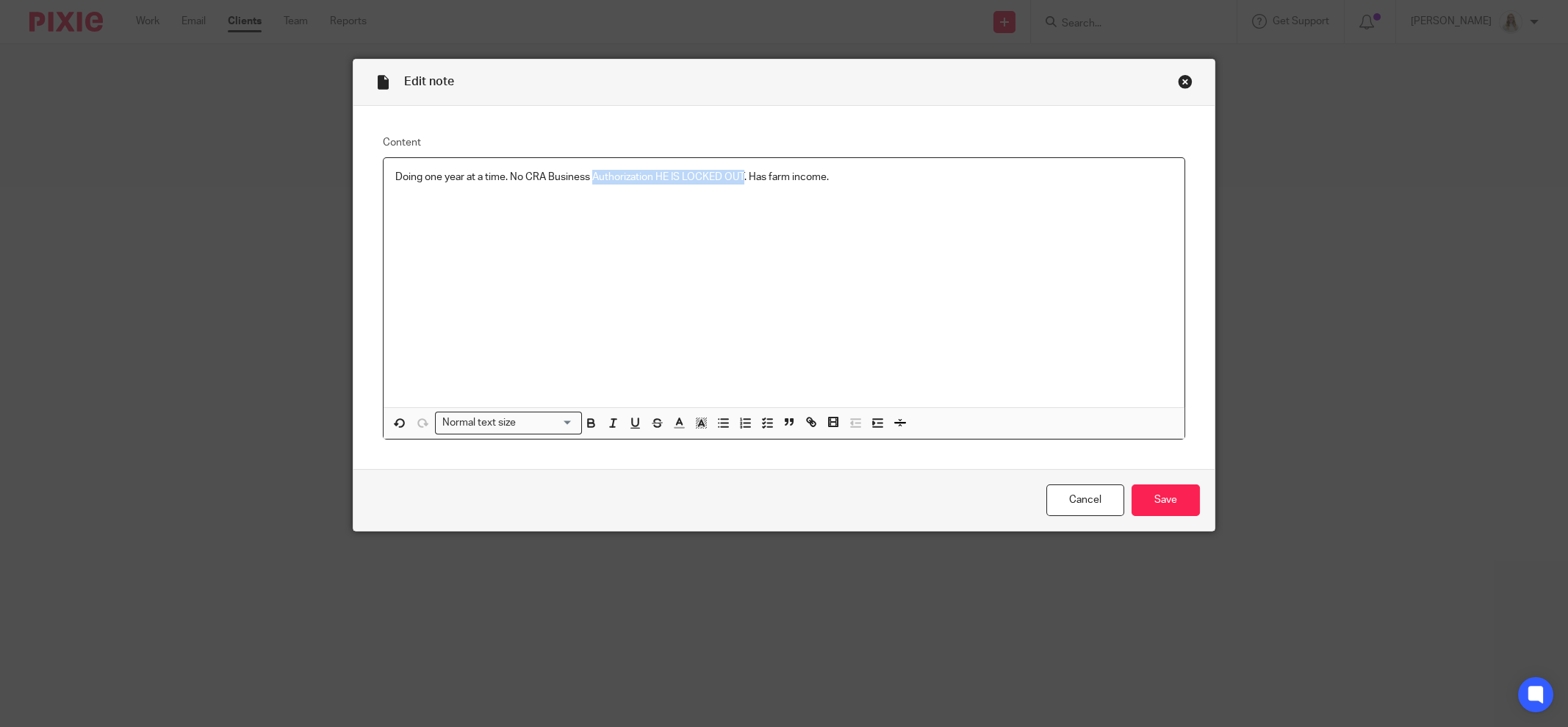
drag, startPoint x: 739, startPoint y: 173, endPoint x: 589, endPoint y: 172, distance: 150.0
click at [589, 172] on p "Doing one year at a time. No CRA Business Authorization HE IS LOCKED OUT. Has f…" at bounding box center [784, 178] width 777 height 15
click at [549, 171] on p "Doing one year at a time. No CRA Business . Has farm income." at bounding box center [784, 178] width 777 height 15
click at [1152, 505] on input "Save" at bounding box center [1166, 500] width 69 height 31
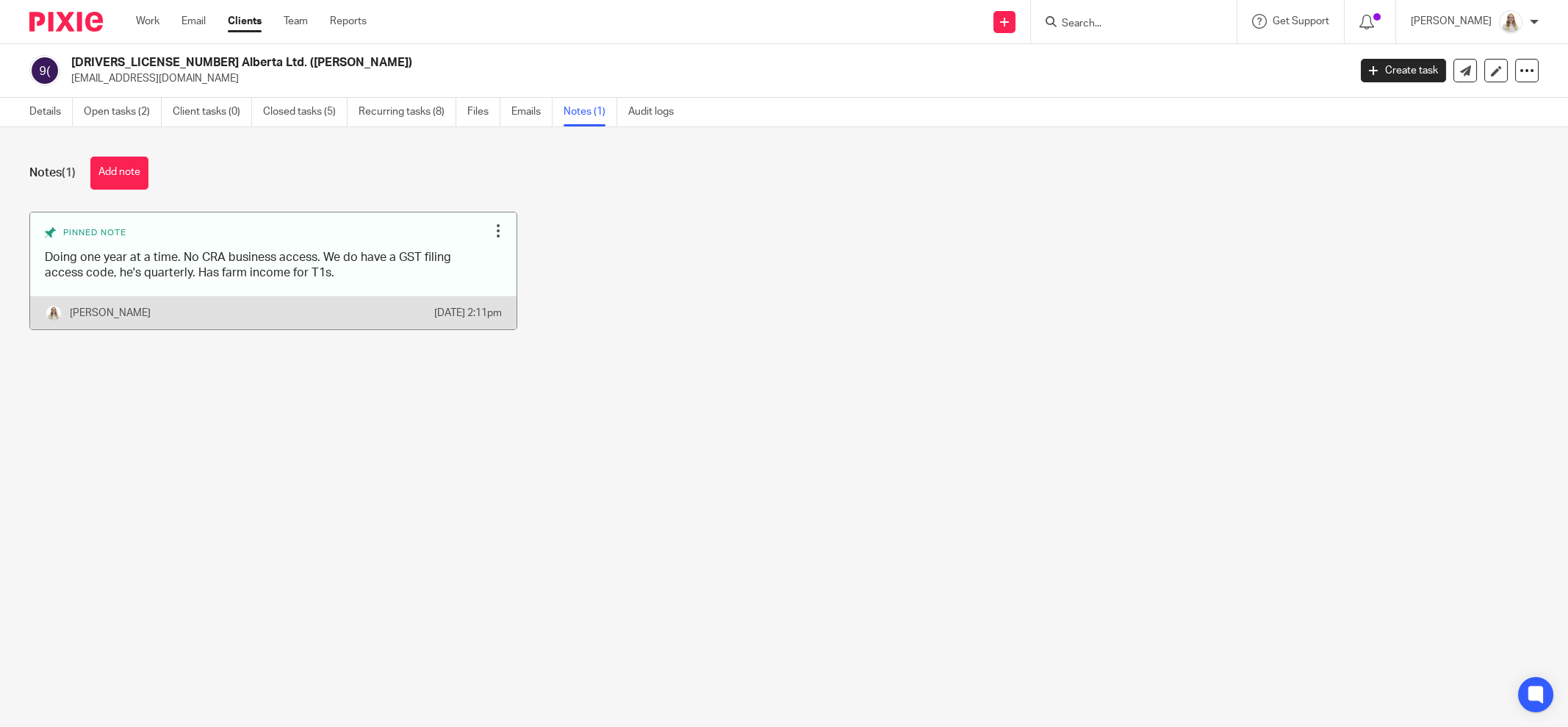
click at [344, 270] on link at bounding box center [273, 271] width 486 height 117
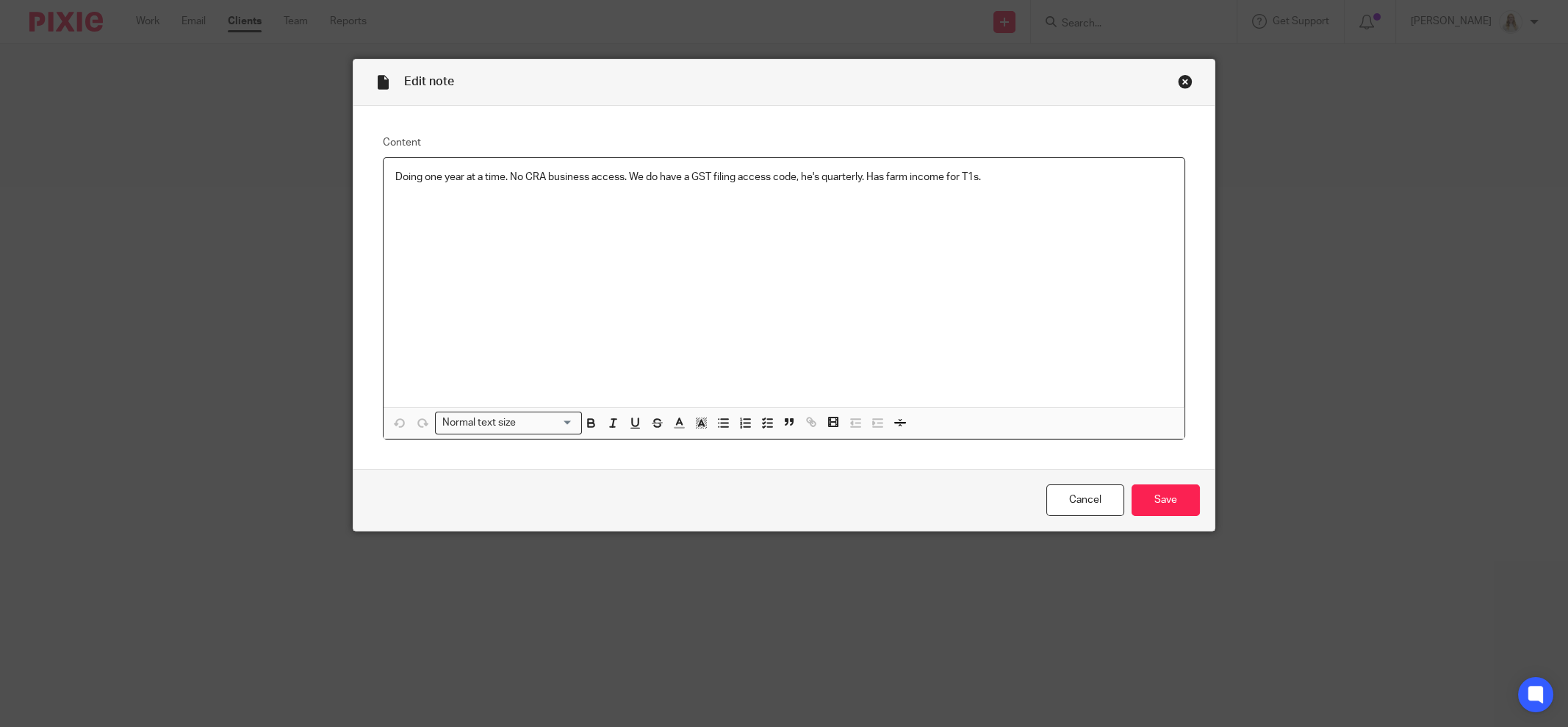
click at [983, 172] on p "Doing one year at a time. No CRA business access. We do have a GST filing acces…" at bounding box center [784, 178] width 777 height 15
drag, startPoint x: 1012, startPoint y: 174, endPoint x: 1018, endPoint y: 169, distance: 7.8
click at [1013, 174] on p "Doing one year at a time. No CRA business access. We do have a GST filing acces…" at bounding box center [784, 178] width 777 height 15
click at [1157, 493] on input "Save" at bounding box center [1166, 500] width 69 height 31
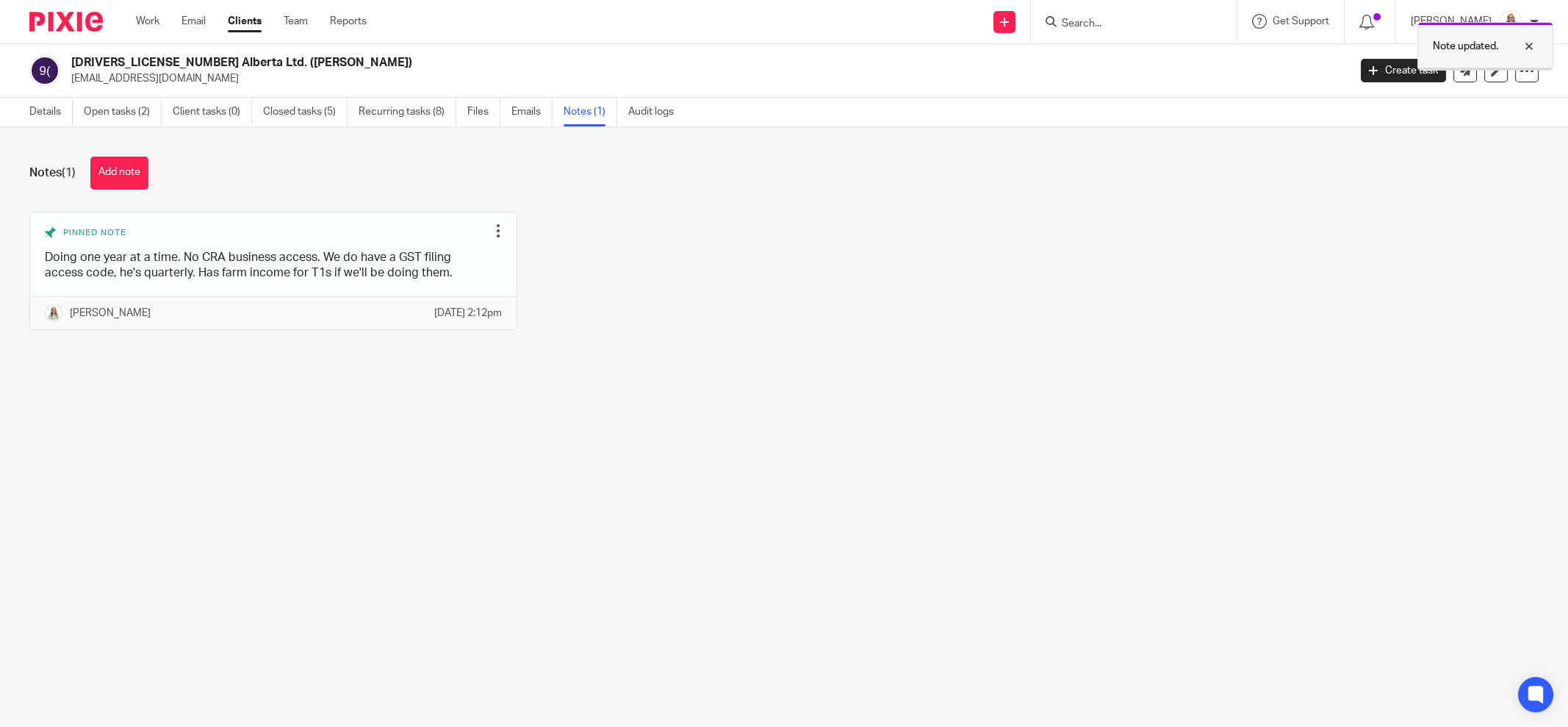
click at [1529, 44] on div at bounding box center [1518, 46] width 40 height 18
click at [918, 75] on p "[EMAIL_ADDRESS][DOMAIN_NAME]" at bounding box center [705, 79] width 1267 height 15
click at [881, 69] on h2 "964138 Alberta Ltd. (Johnson)" at bounding box center [578, 63] width 1014 height 16
click at [152, 101] on link "Open tasks (2)" at bounding box center [122, 112] width 78 height 28
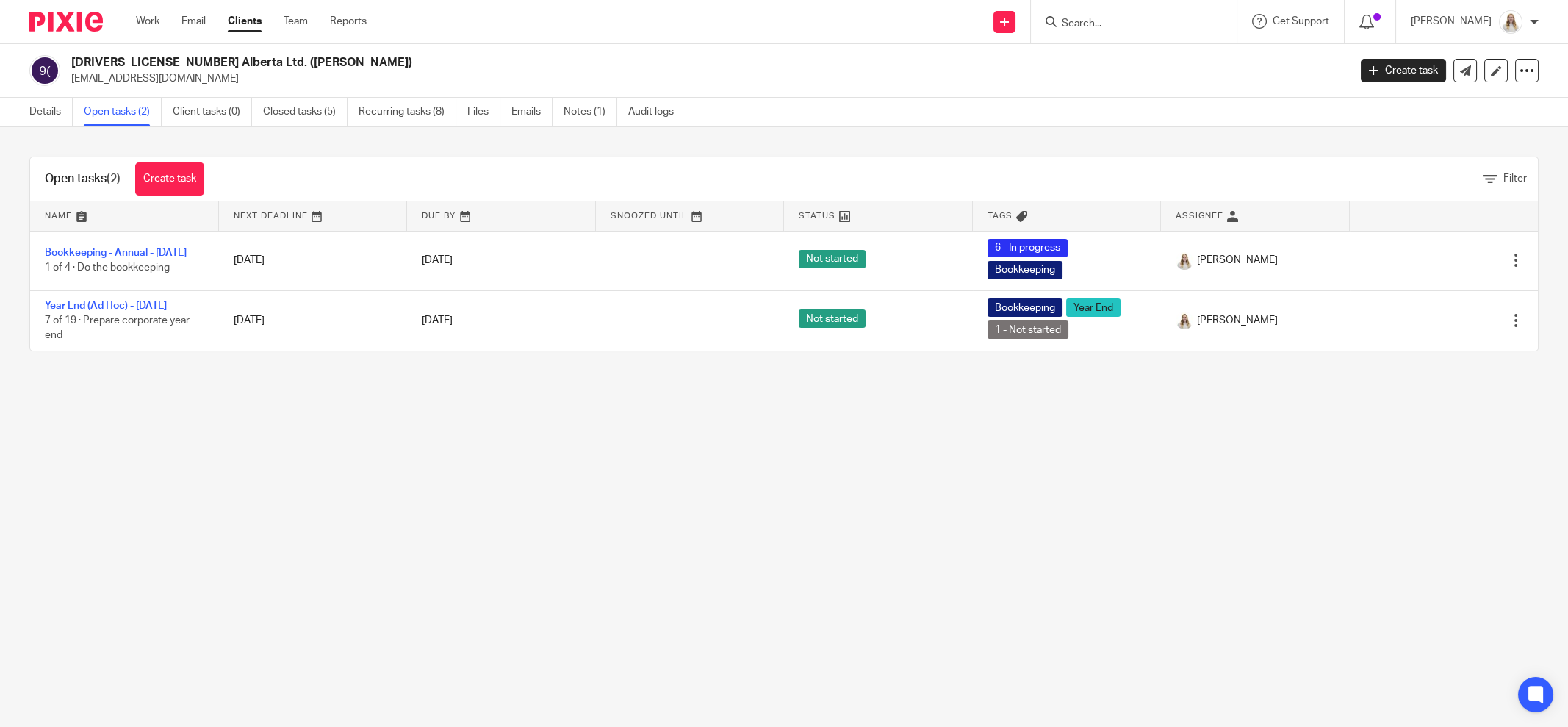
click at [919, 82] on p "[EMAIL_ADDRESS][DOMAIN_NAME]" at bounding box center [705, 79] width 1267 height 15
click at [957, 508] on main "[DRIVERS_LICENSE_NUMBER] Alberta Ltd. ([PERSON_NAME]) [EMAIL_ADDRESS][DOMAIN_NA…" at bounding box center [784, 364] width 1568 height 727
click at [1119, 487] on main "[DRIVERS_LICENSE_NUMBER] Alberta Ltd. ([PERSON_NAME]) [EMAIL_ADDRESS][DOMAIN_NA…" at bounding box center [784, 364] width 1568 height 727
drag, startPoint x: 825, startPoint y: 510, endPoint x: 972, endPoint y: 533, distance: 148.8
click at [826, 510] on main "[DRIVERS_LICENSE_NUMBER] Alberta Ltd. ([PERSON_NAME]) [EMAIL_ADDRESS][DOMAIN_NA…" at bounding box center [784, 364] width 1568 height 727
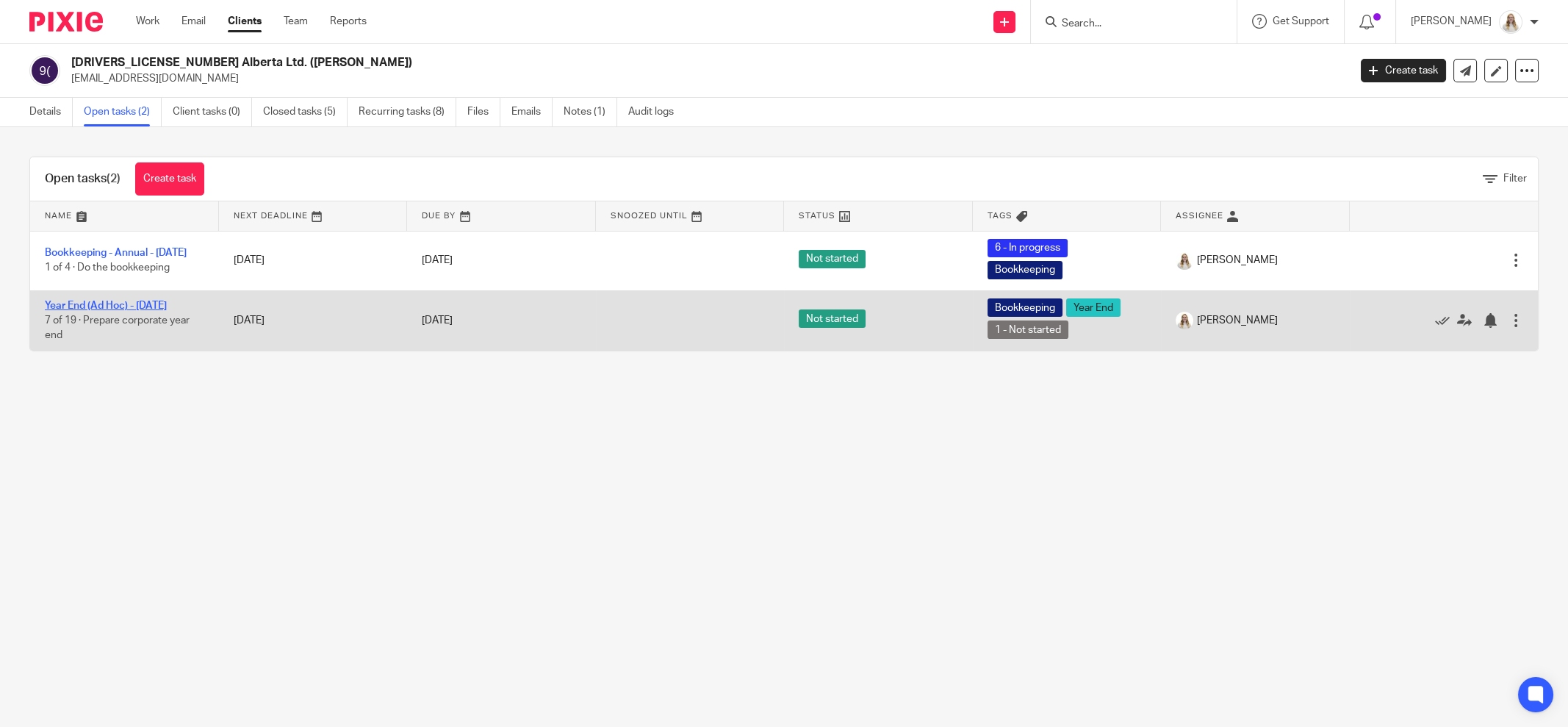
click at [120, 303] on link "Year End (Ad Hoc) - [DATE]" at bounding box center [106, 306] width 122 height 10
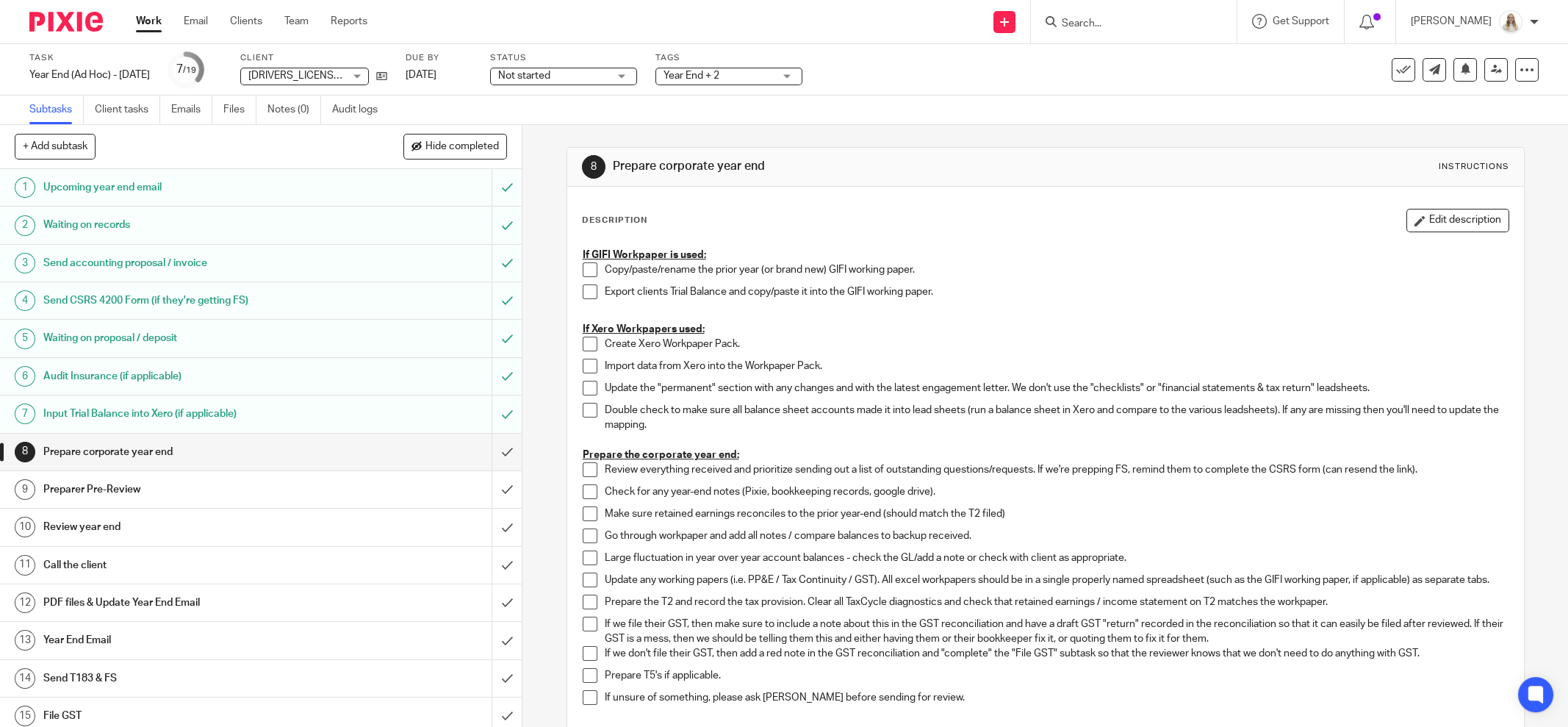
click at [719, 75] on span "Year End + 2" at bounding box center [692, 76] width 56 height 10
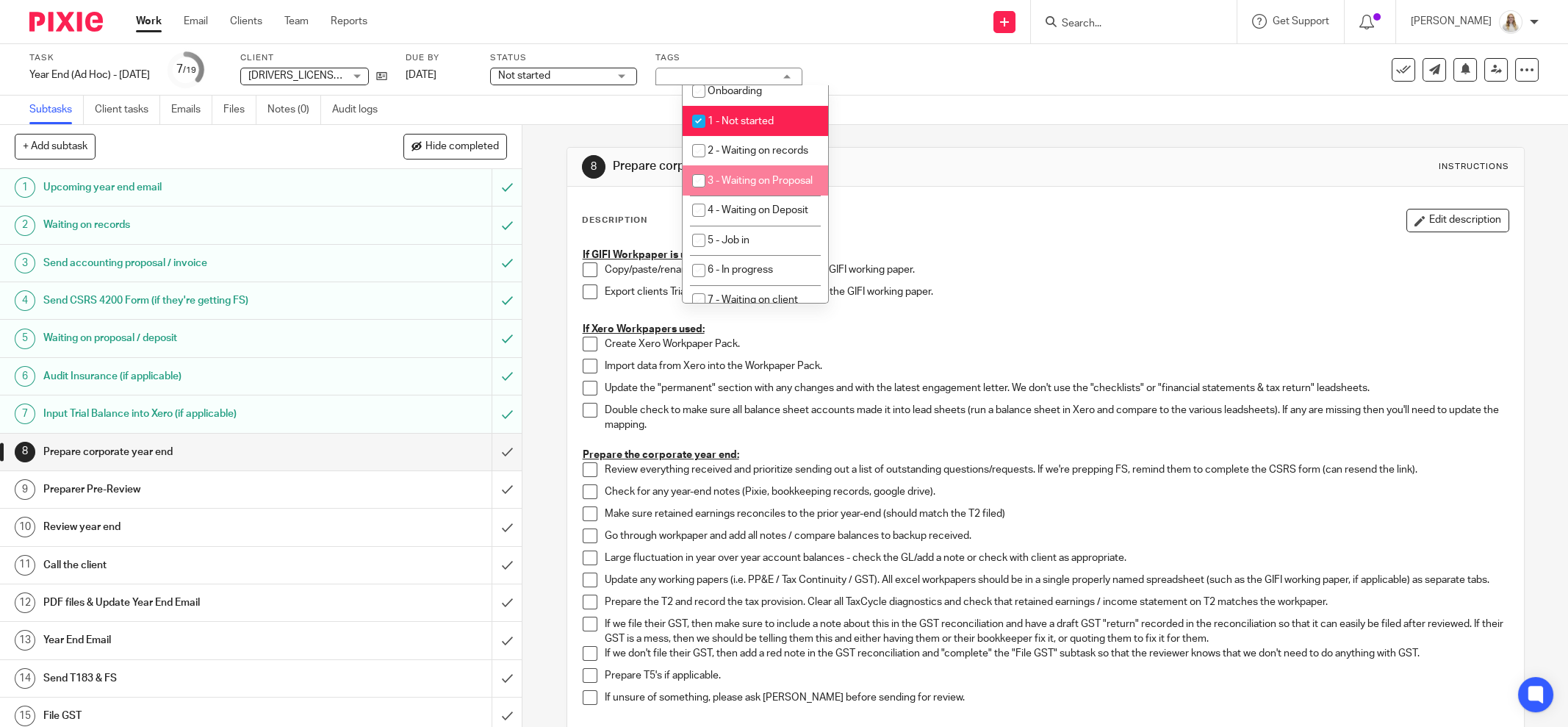
scroll to position [183, 0]
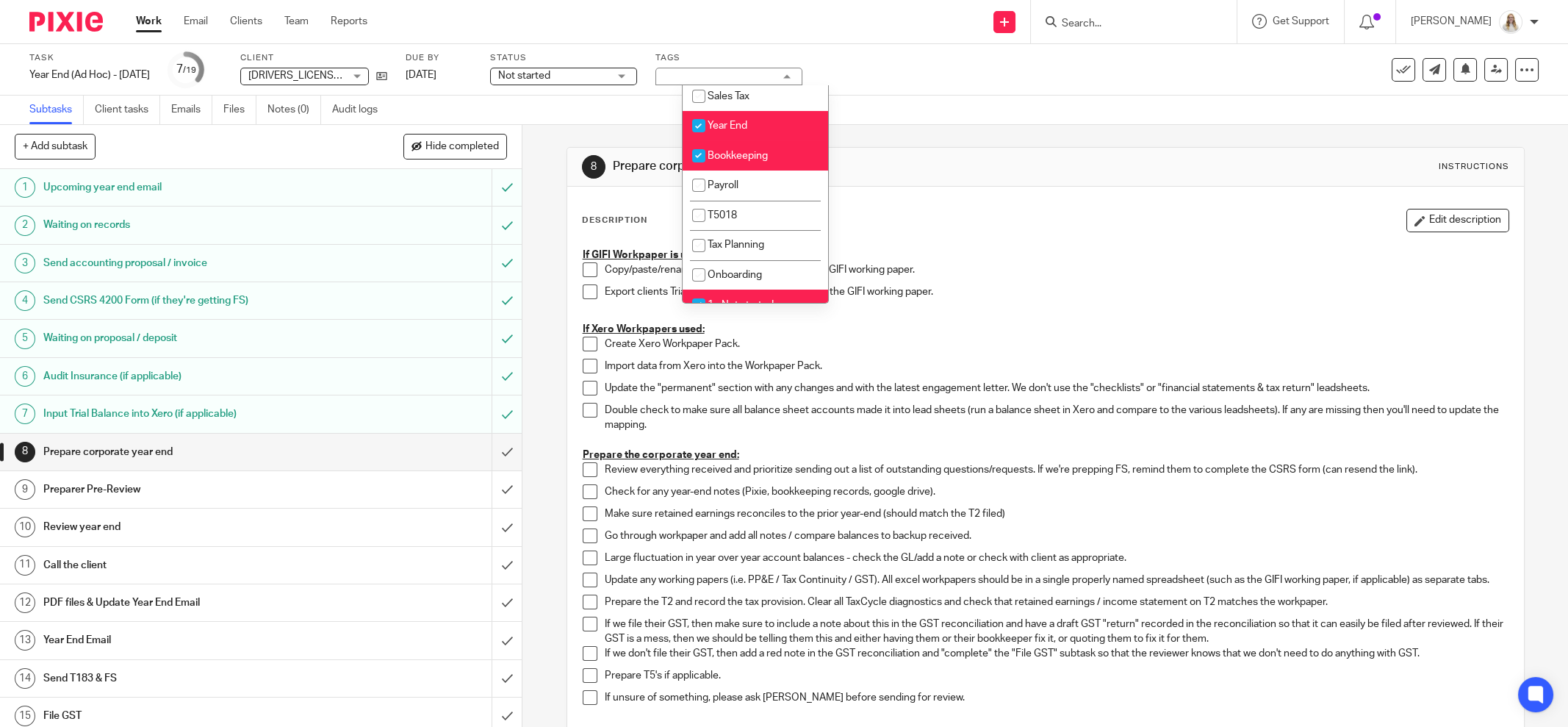
click at [766, 157] on span "Bookkeeping" at bounding box center [738, 156] width 60 height 10
checkbox input "false"
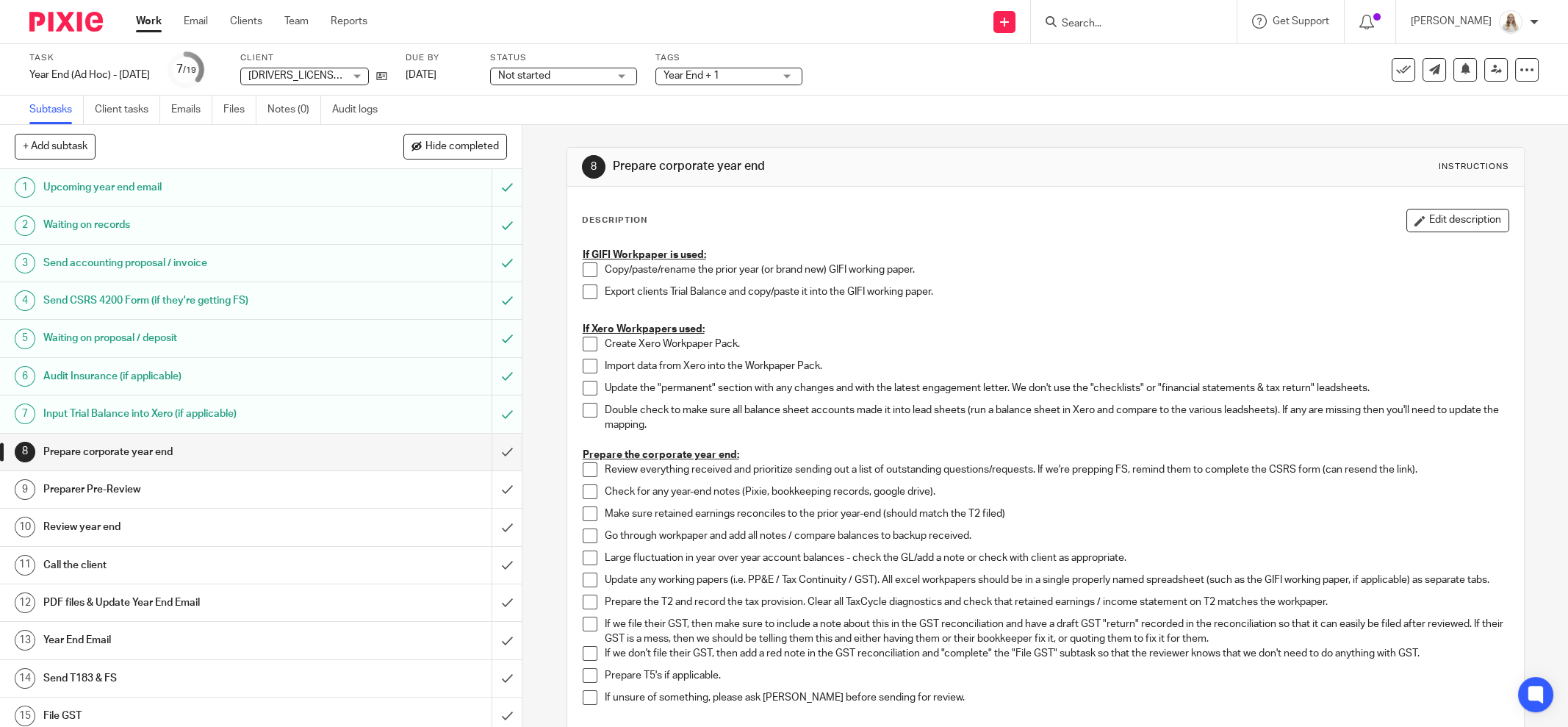
click at [970, 97] on div "Subtasks Client tasks Emails Files Notes (0) Audit logs" at bounding box center [784, 110] width 1568 height 29
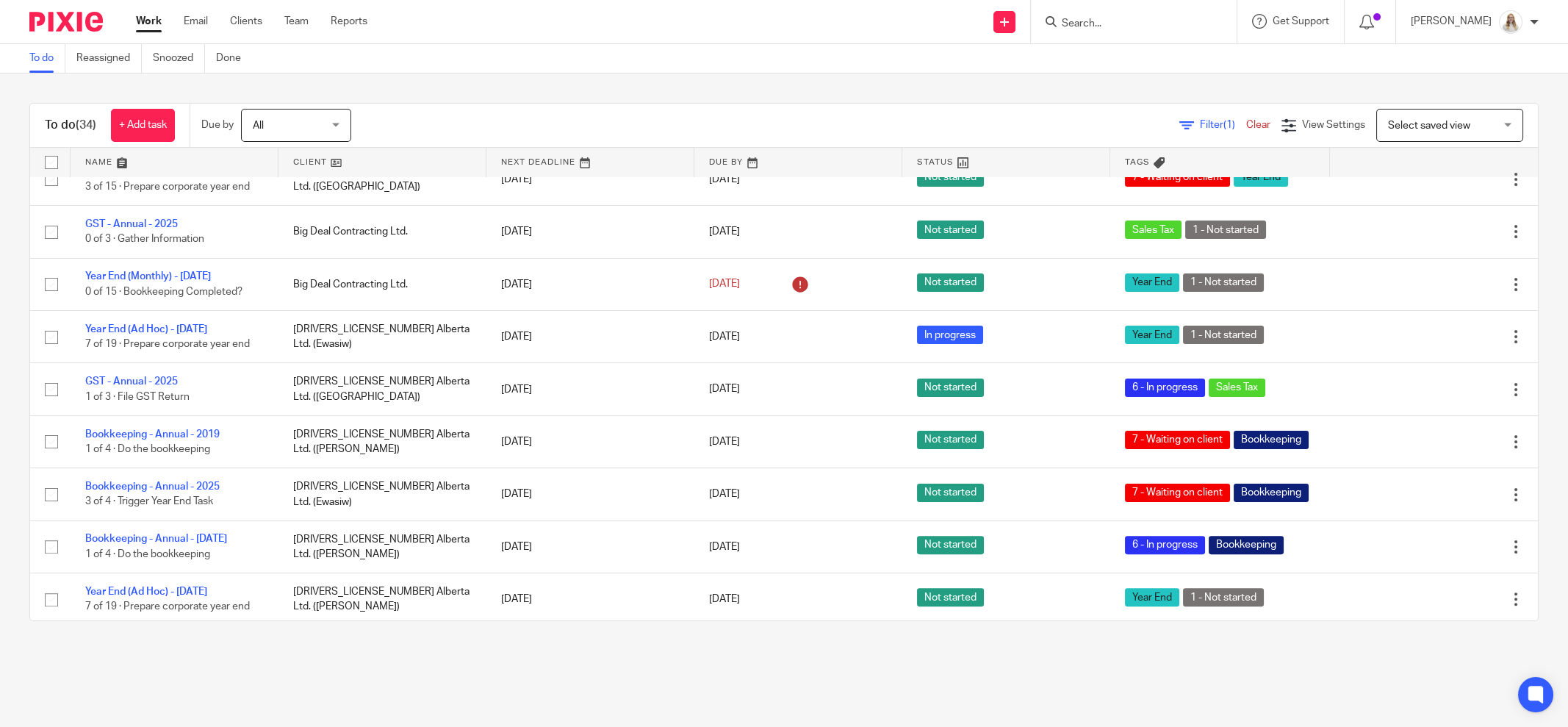
scroll to position [1286, 0]
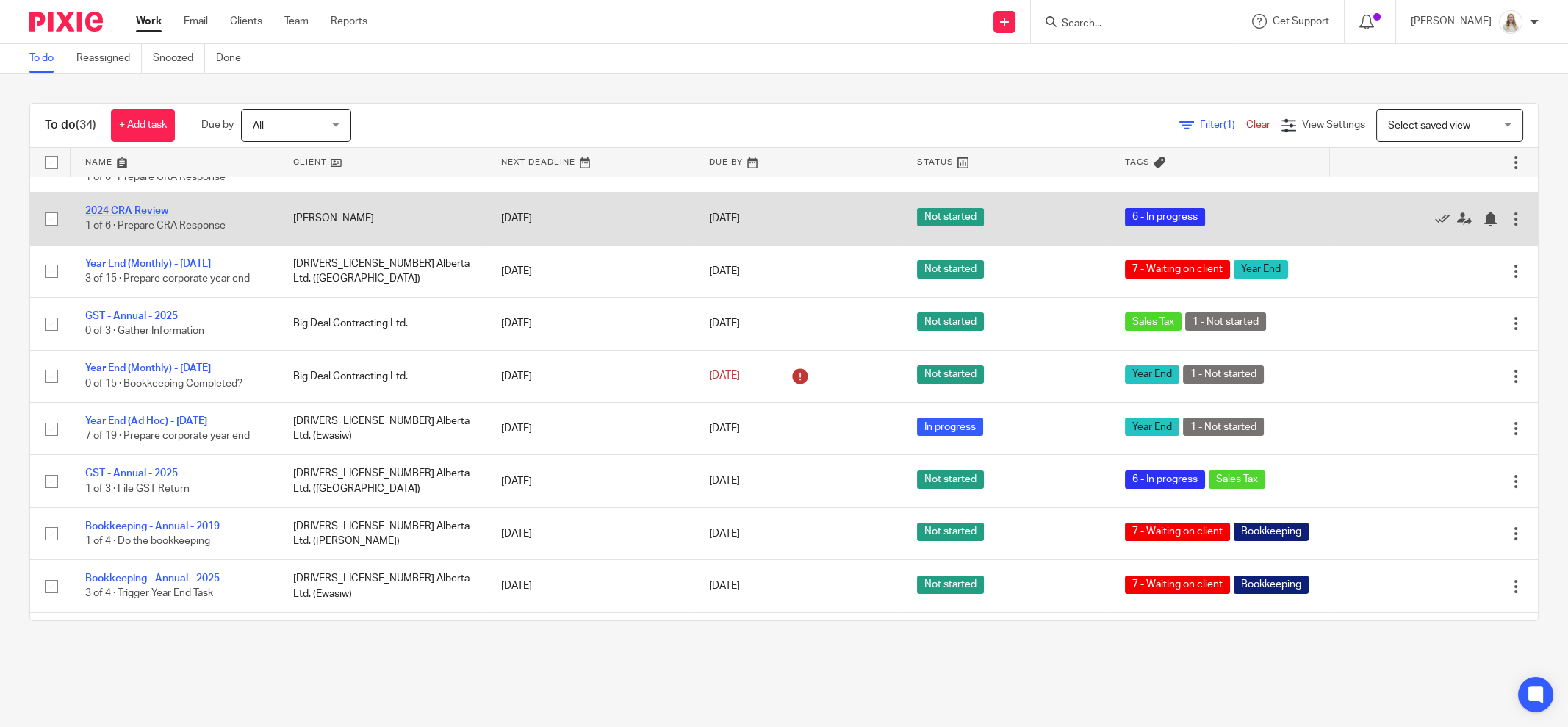
click at [148, 216] on link "2024 CRA Review" at bounding box center [126, 211] width 83 height 10
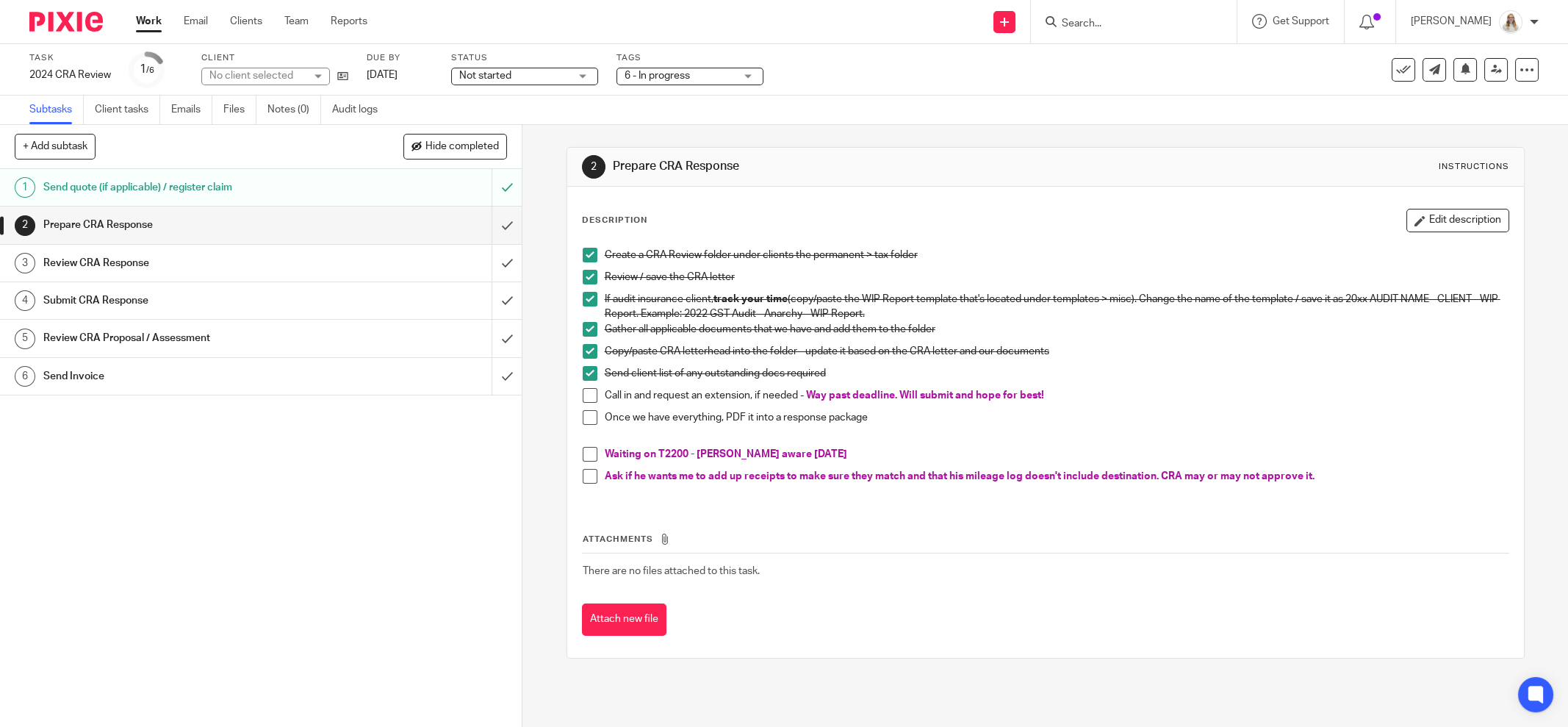
click at [213, 499] on div "1 Send quote (if applicable) / register claim 2 Prepare CRA Response 3 Review C…" at bounding box center [260, 449] width 521 height 558
click at [1226, 121] on div "Subtasks Client tasks Emails Files Notes (0) Audit logs" at bounding box center [784, 110] width 1568 height 29
click at [1430, 222] on button "Edit description" at bounding box center [1458, 221] width 103 height 24
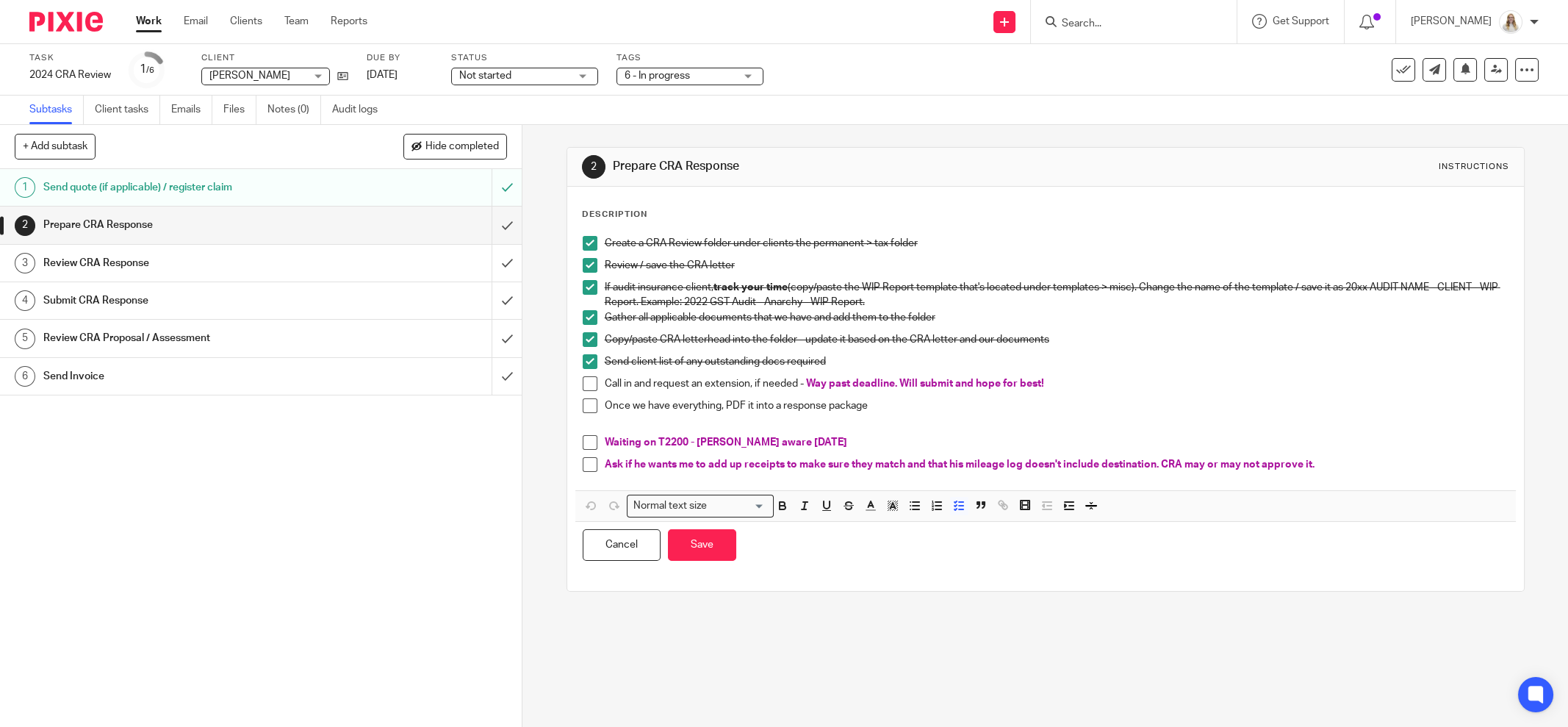
drag, startPoint x: 759, startPoint y: 472, endPoint x: 766, endPoint y: 469, distance: 7.6
click at [759, 472] on div "Ask if he wants me to add up receipts to make sure they match and that his mile…" at bounding box center [1057, 469] width 904 height 22
click at [885, 469] on p "Ask if he wants me to add up receipts to make sure they match and that his mile…" at bounding box center [1057, 465] width 904 height 15
drag, startPoint x: 957, startPoint y: 460, endPoint x: 598, endPoint y: 456, distance: 359.0
click at [605, 458] on p "Ask if he wants me to add up receipts to make sure they match and that his mile…" at bounding box center [1057, 465] width 904 height 15
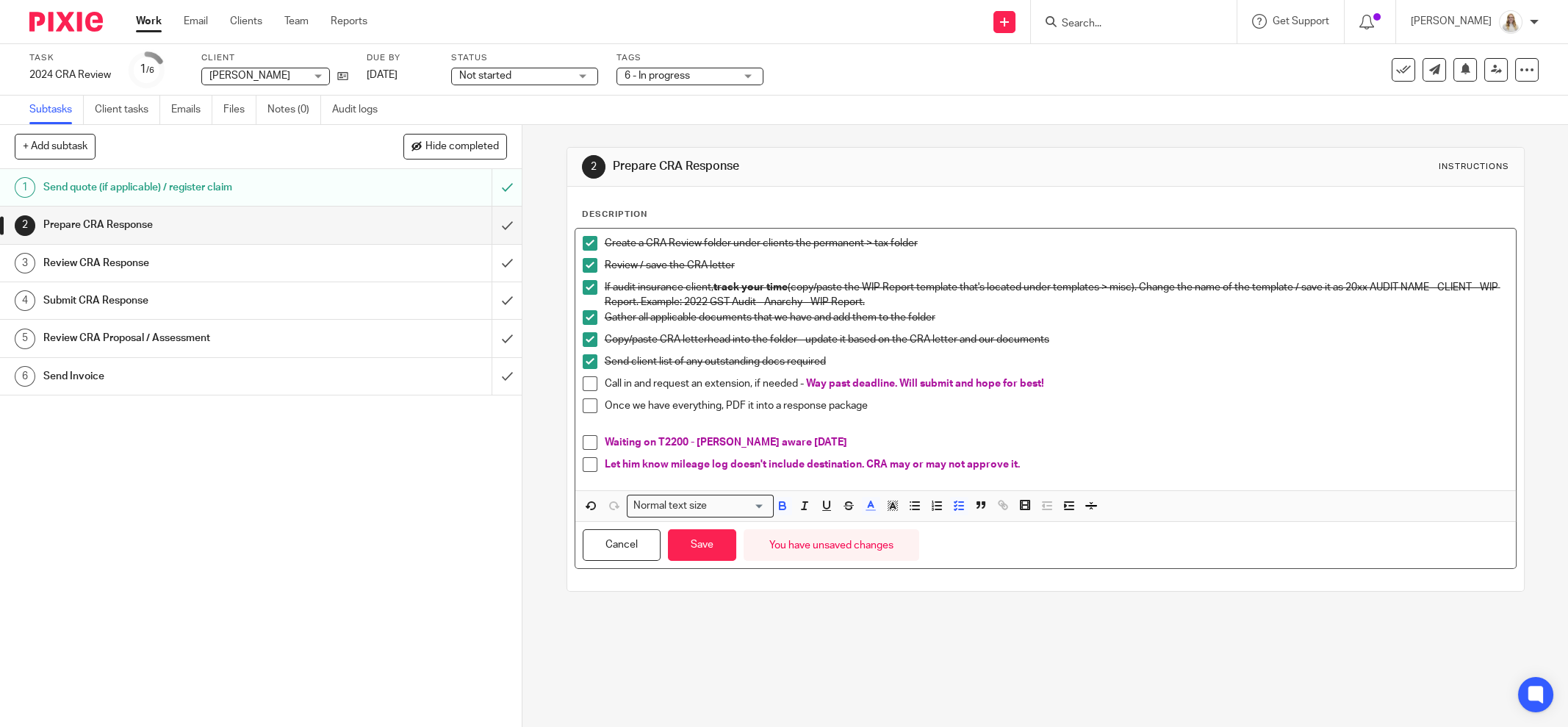
click at [955, 455] on div "Waiting on T2200 - Cory aware Sept 25" at bounding box center [1057, 446] width 904 height 22
click at [715, 536] on button "Save" at bounding box center [702, 545] width 69 height 31
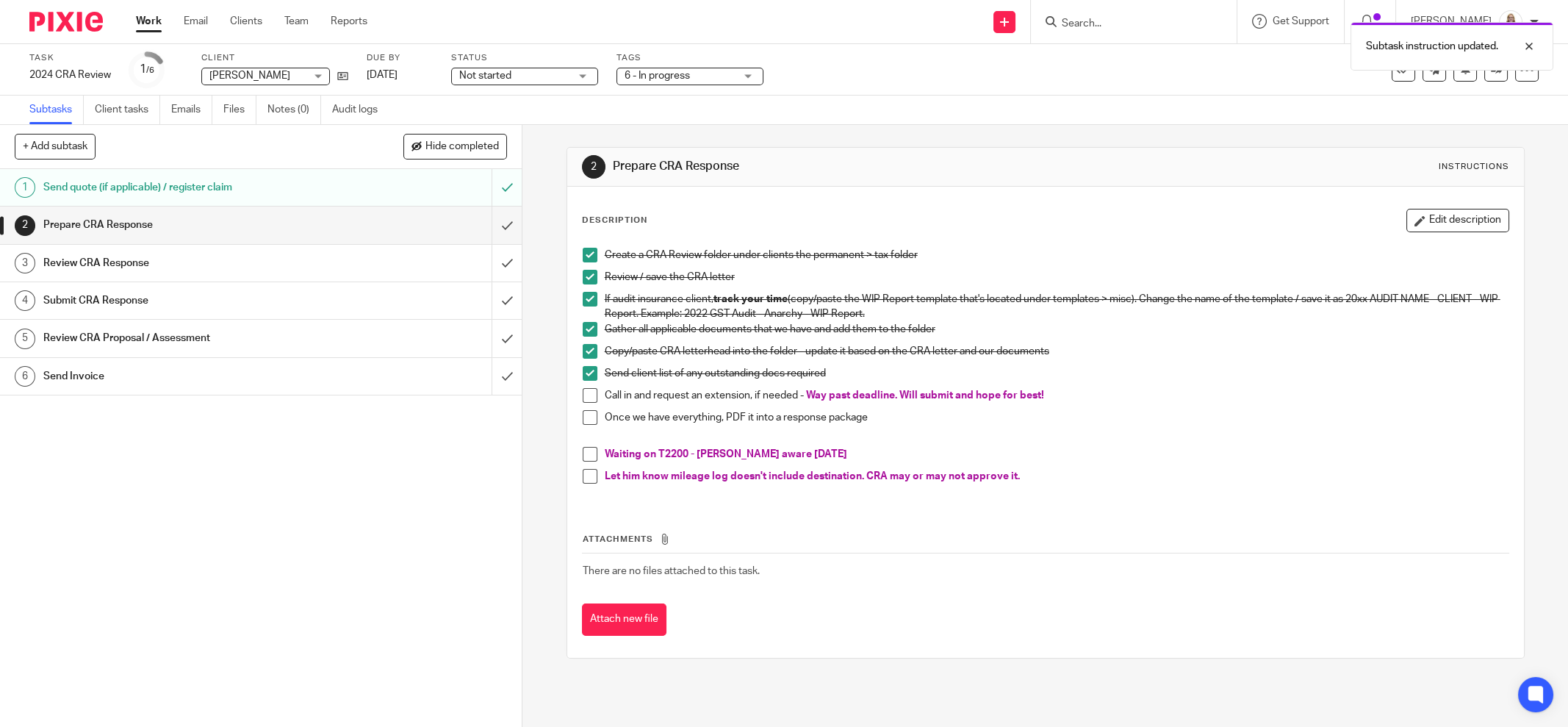
click at [583, 476] on span at bounding box center [590, 477] width 15 height 15
click at [1424, 227] on button "Edit description" at bounding box center [1458, 221] width 103 height 24
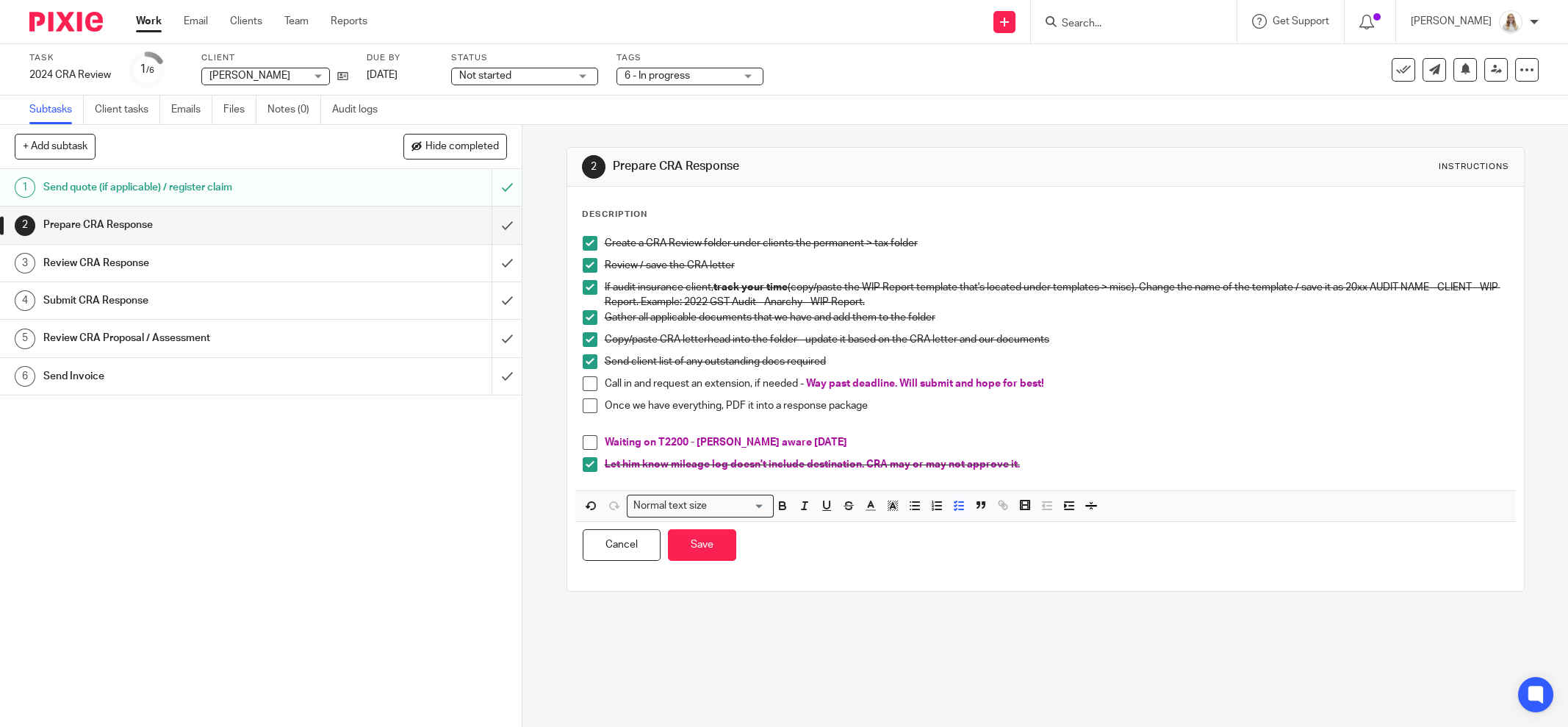
click at [810, 433] on p at bounding box center [1045, 428] width 926 height 15
click at [800, 440] on p "Waiting on T2200 - Cory aware Sept 25" at bounding box center [1057, 443] width 904 height 15
click at [693, 531] on button "Save" at bounding box center [702, 545] width 69 height 31
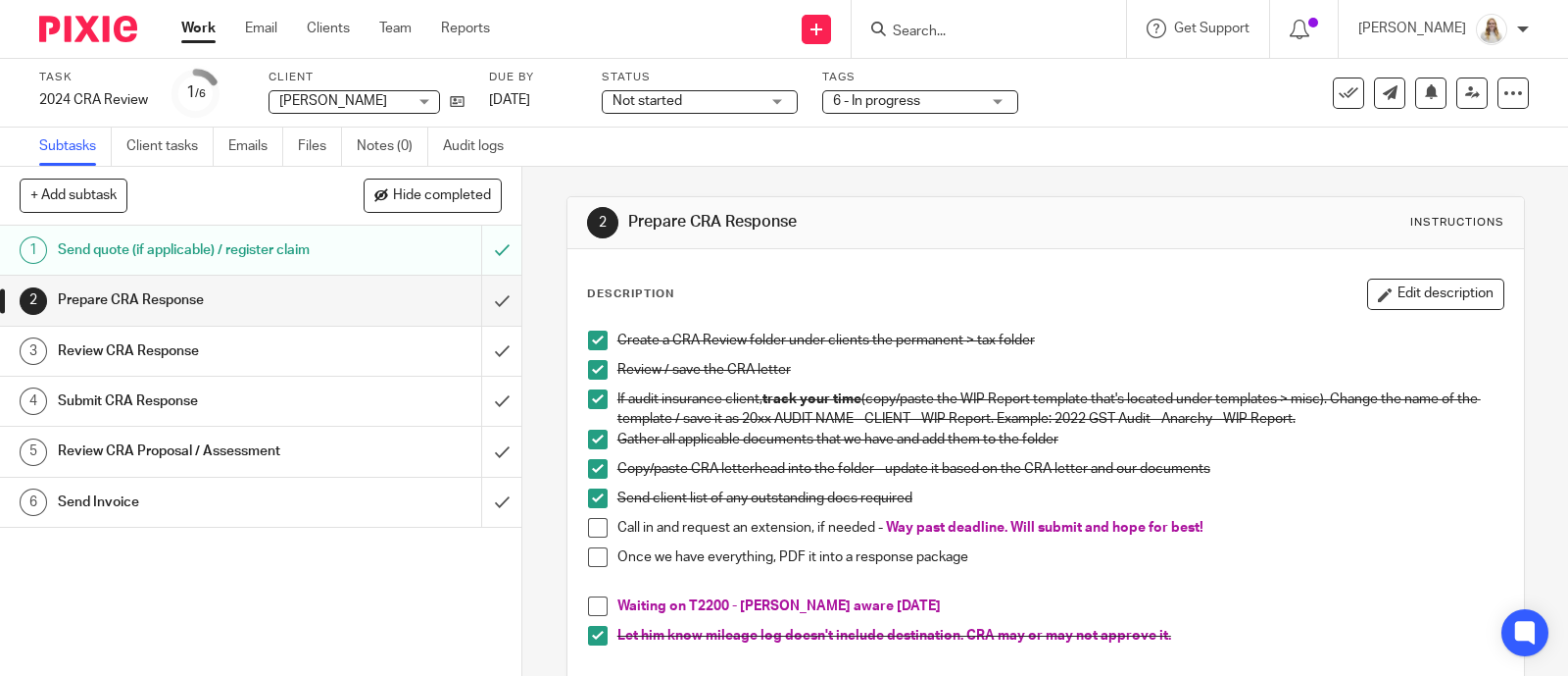
click at [870, 100] on span "6 - In progress" at bounding box center [877, 102] width 88 height 14
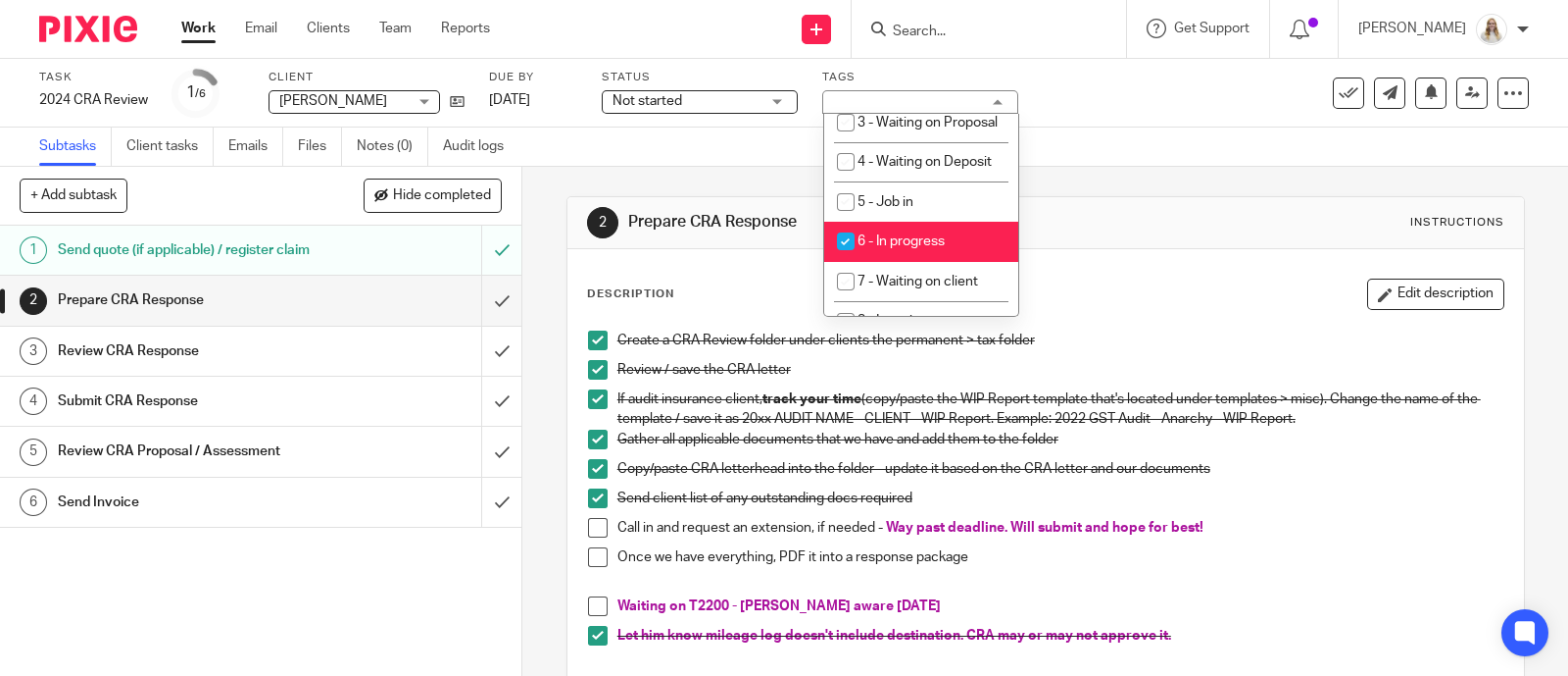
scroll to position [613, 0]
click at [892, 243] on span "6 - In progress" at bounding box center [901, 237] width 88 height 14
checkbox input "false"
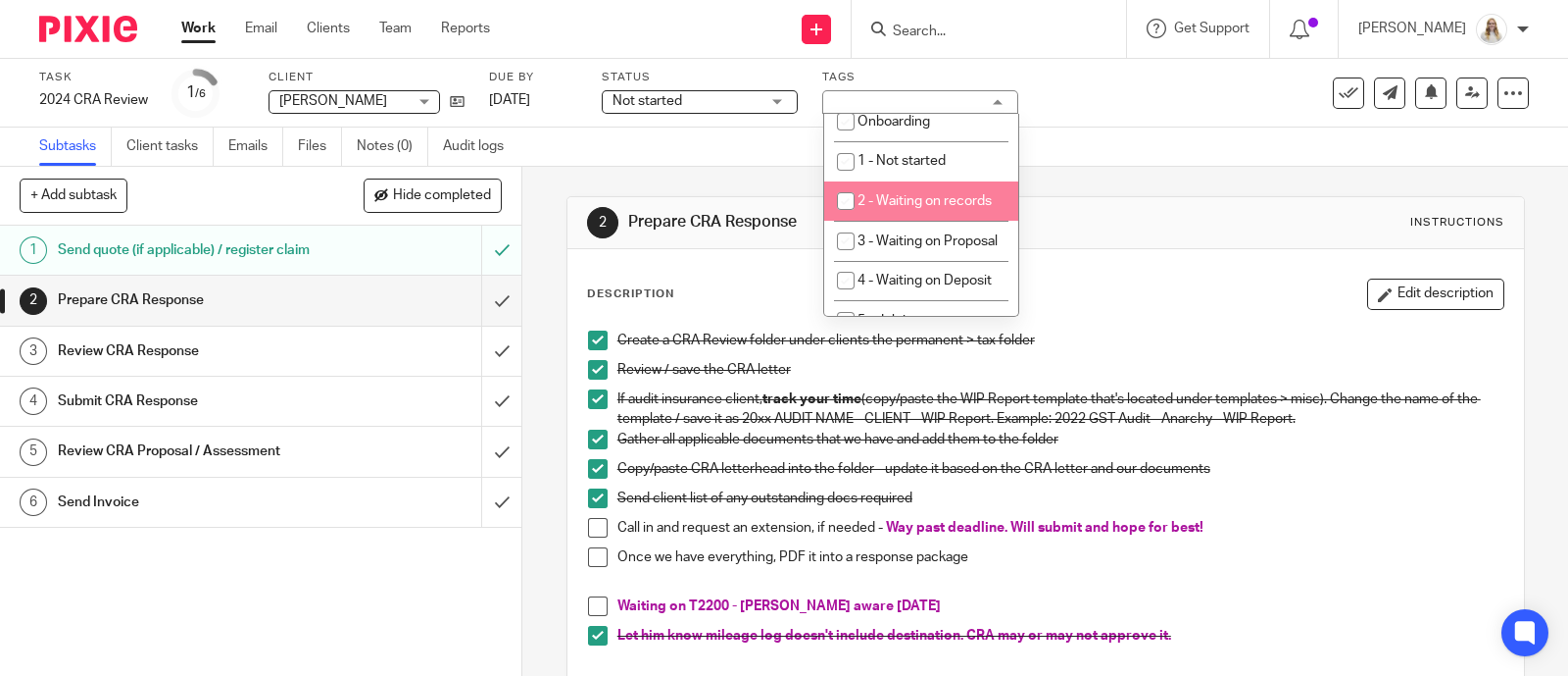
drag, startPoint x: 930, startPoint y: 200, endPoint x: 1054, endPoint y: 136, distance: 139.5
click at [930, 199] on span "2 - Waiting on records" at bounding box center [924, 201] width 134 height 14
checkbox input "true"
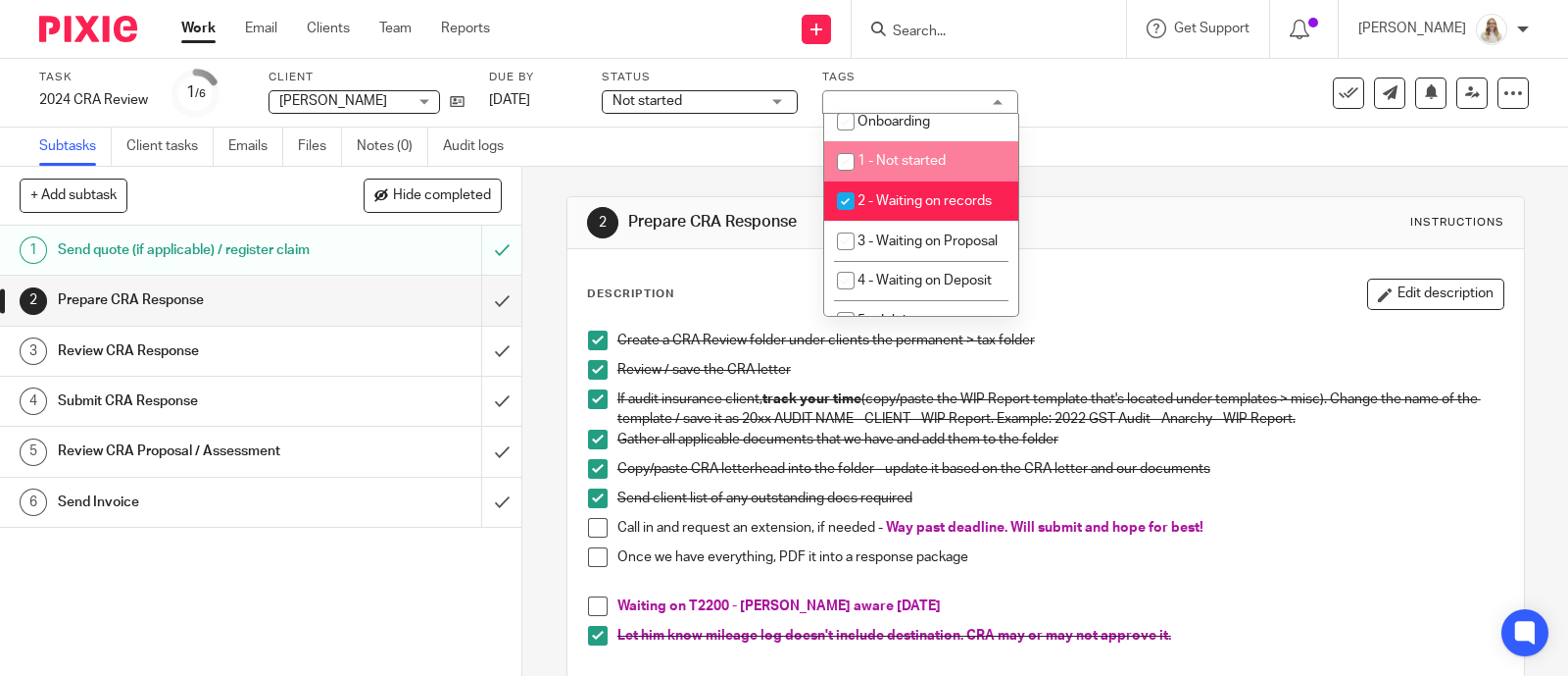
click at [1175, 104] on div "Task 2024 CRA Review Save 2024 CRA Review 1 /6 Client Cory Scarth Cory Scarth N…" at bounding box center [660, 93] width 1242 height 47
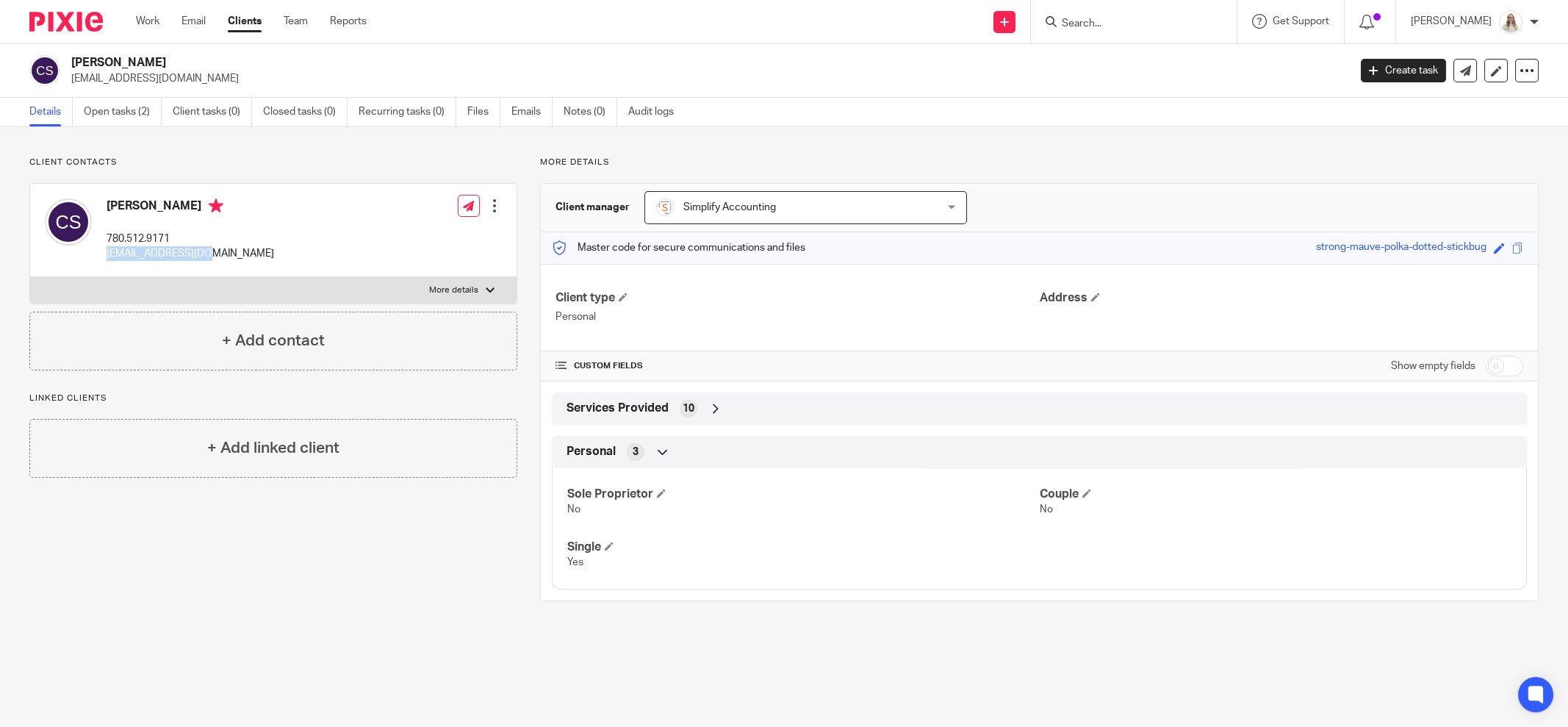
drag, startPoint x: 205, startPoint y: 250, endPoint x: 107, endPoint y: 254, distance: 98.1
click at [107, 254] on div "[PERSON_NAME] 780.512.9171 [EMAIL_ADDRESS][DOMAIN_NAME] Edit contact Create cli…" at bounding box center [273, 230] width 486 height 93
click at [299, 246] on div "[PERSON_NAME] 780.512.9171 [EMAIL_ADDRESS][DOMAIN_NAME] Edit contact Create cli…" at bounding box center [273, 230] width 486 height 93
click at [521, 376] on div "More details Client manager Simplify Accounting Simplify Accounting [PERSON_NAM…" at bounding box center [1028, 379] width 1021 height 445
click at [324, 143] on div "Client contacts [PERSON_NAME] 780.512.9171 [EMAIL_ADDRESS][DOMAIN_NAME] Edit co…" at bounding box center [784, 378] width 1568 height 504
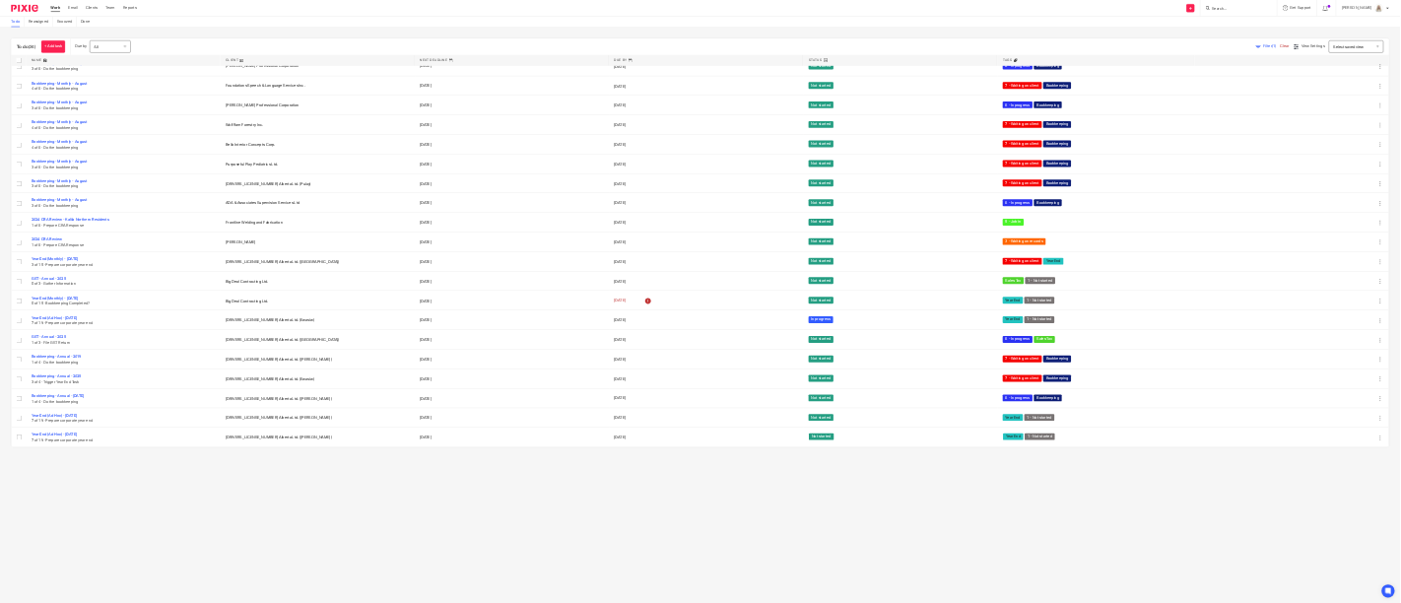
scroll to position [1078, 0]
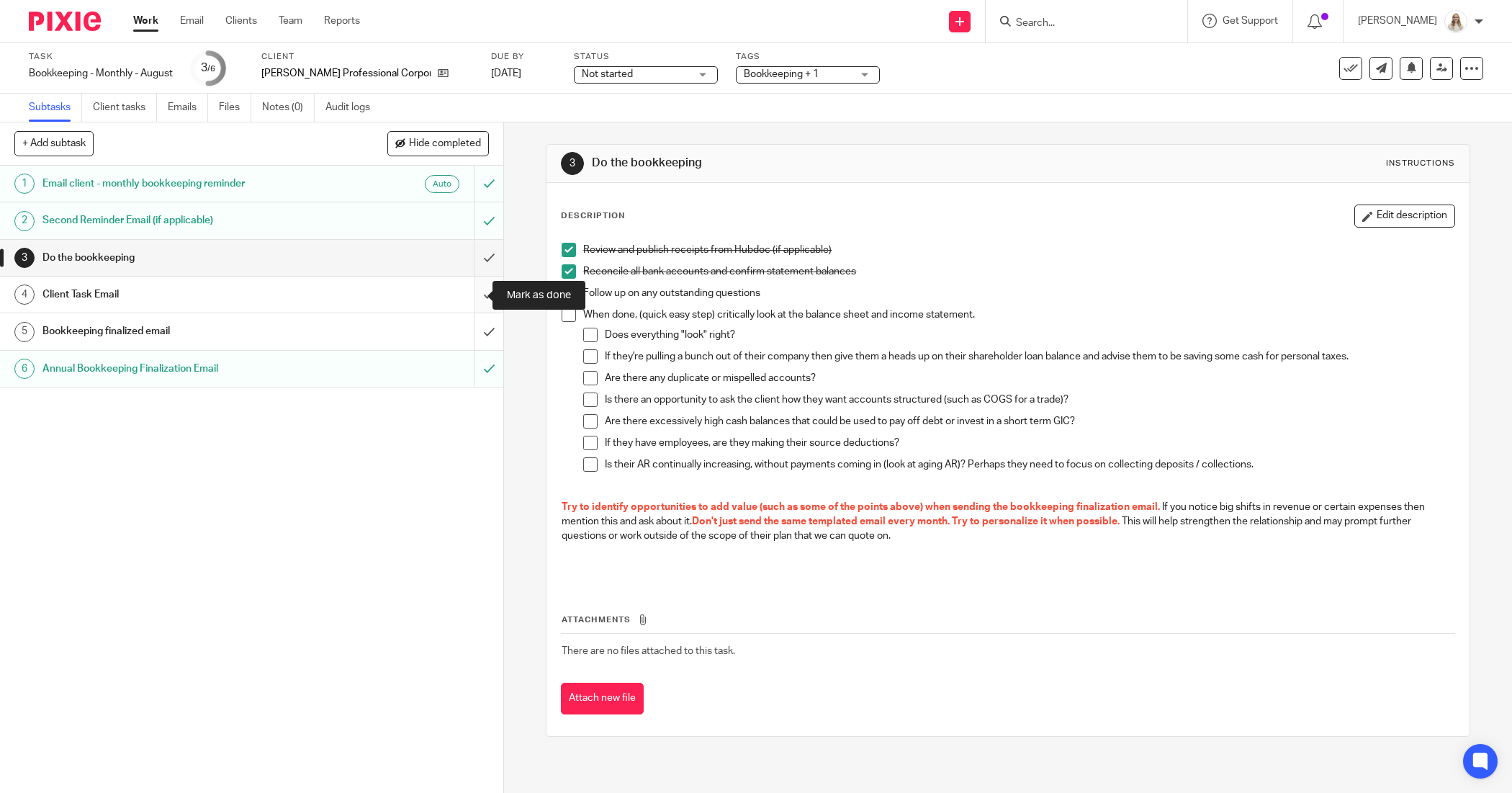
click at [472, 299] on input "submit" at bounding box center [251, 294] width 504 height 36
click at [569, 296] on span at bounding box center [569, 293] width 15 height 15
click at [583, 30] on div "Send new email Create task Add client Request signature Get Support Contact Sup…" at bounding box center [946, 21] width 1131 height 42
drag, startPoint x: 567, startPoint y: 246, endPoint x: 561, endPoint y: 267, distance: 21.8
click at [567, 246] on span at bounding box center [569, 250] width 15 height 15
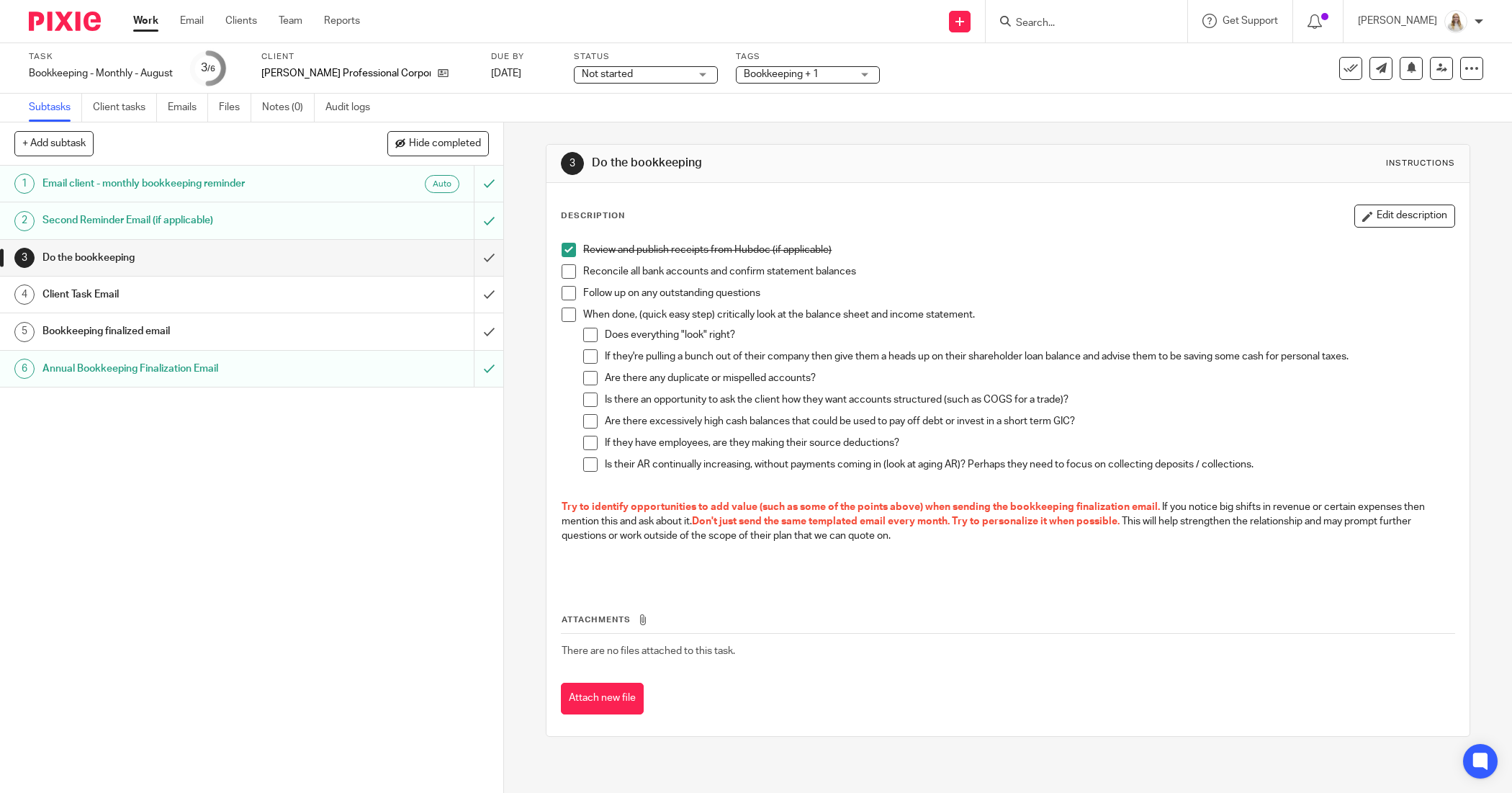
click at [561, 270] on span at bounding box center [569, 272] width 15 height 15
click at [561, 297] on span at bounding box center [569, 293] width 15 height 15
click at [561, 312] on span at bounding box center [569, 315] width 15 height 15
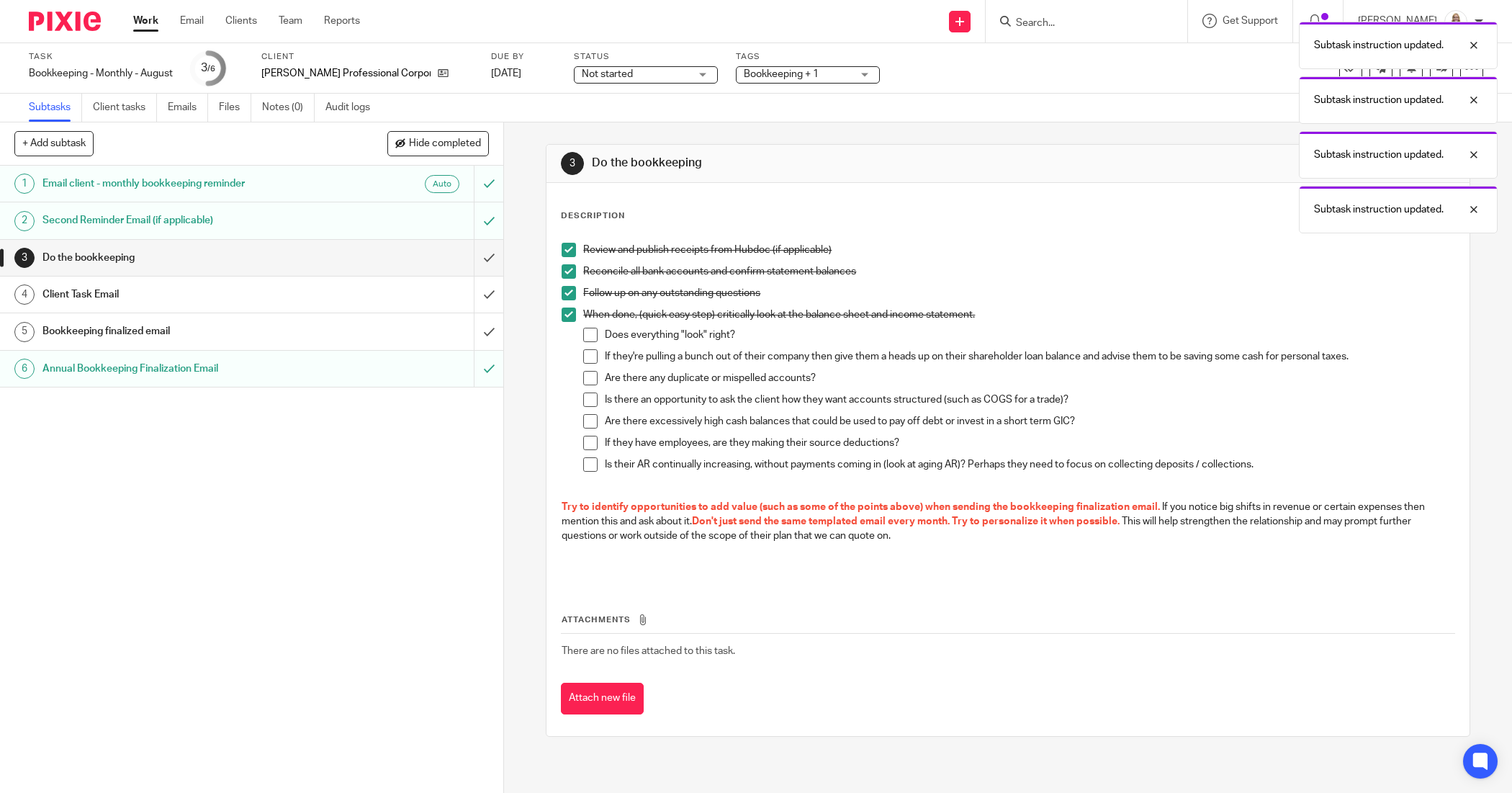
click at [1151, 138] on div "Subtask instruction updated. Subtask instruction updated. Subtask instruction u…" at bounding box center [1126, 124] width 742 height 219
click at [468, 300] on input "submit" at bounding box center [251, 294] width 504 height 36
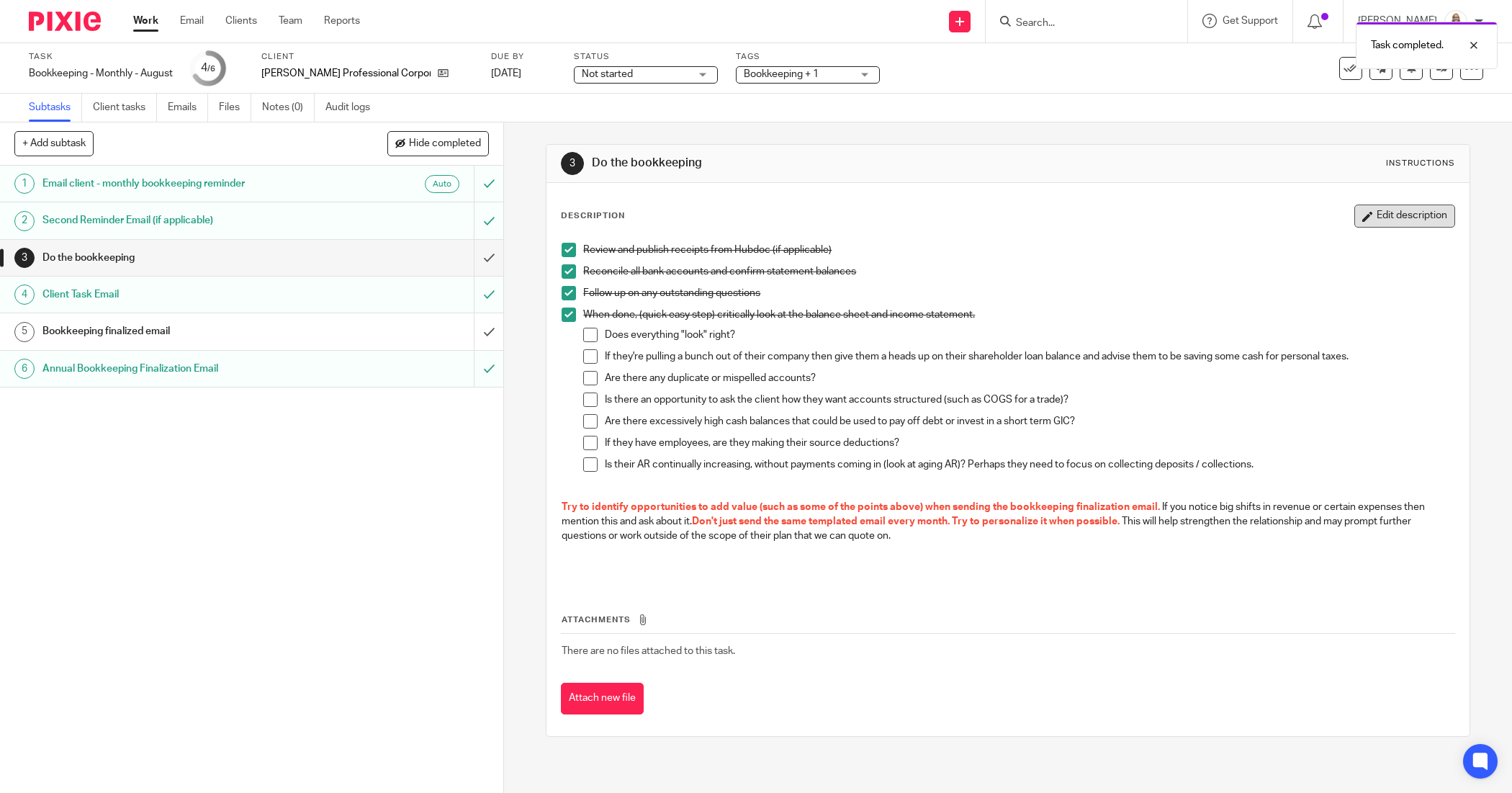
click at [1383, 208] on button "Edit description" at bounding box center [1405, 216] width 101 height 23
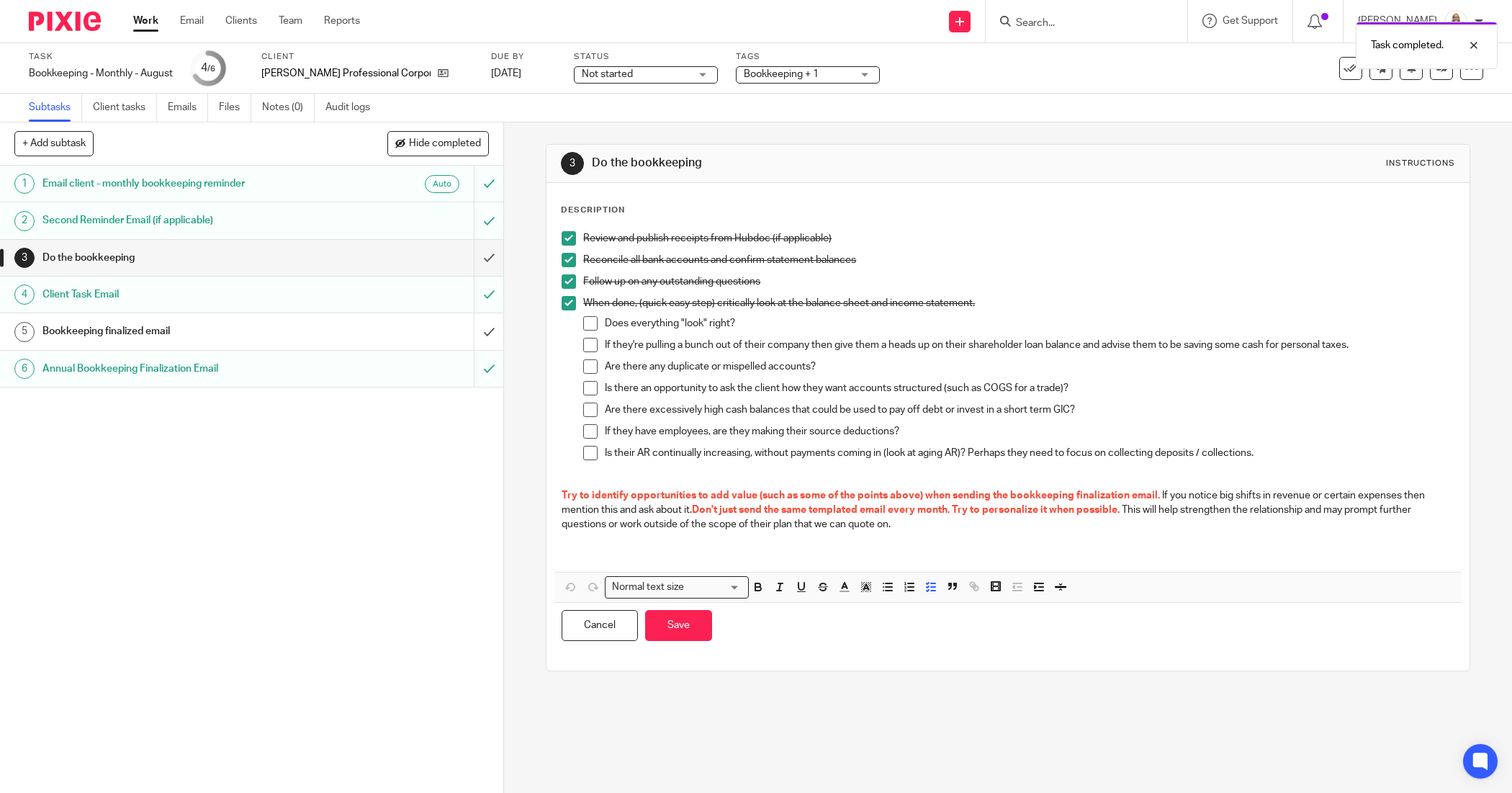
click at [1005, 295] on div "Follow up on any outstanding questions" at bounding box center [1018, 285] width 870 height 22
click at [997, 305] on p "When done, (quick easy step) critically look at the balance sheet and income st…" at bounding box center [1018, 303] width 870 height 15
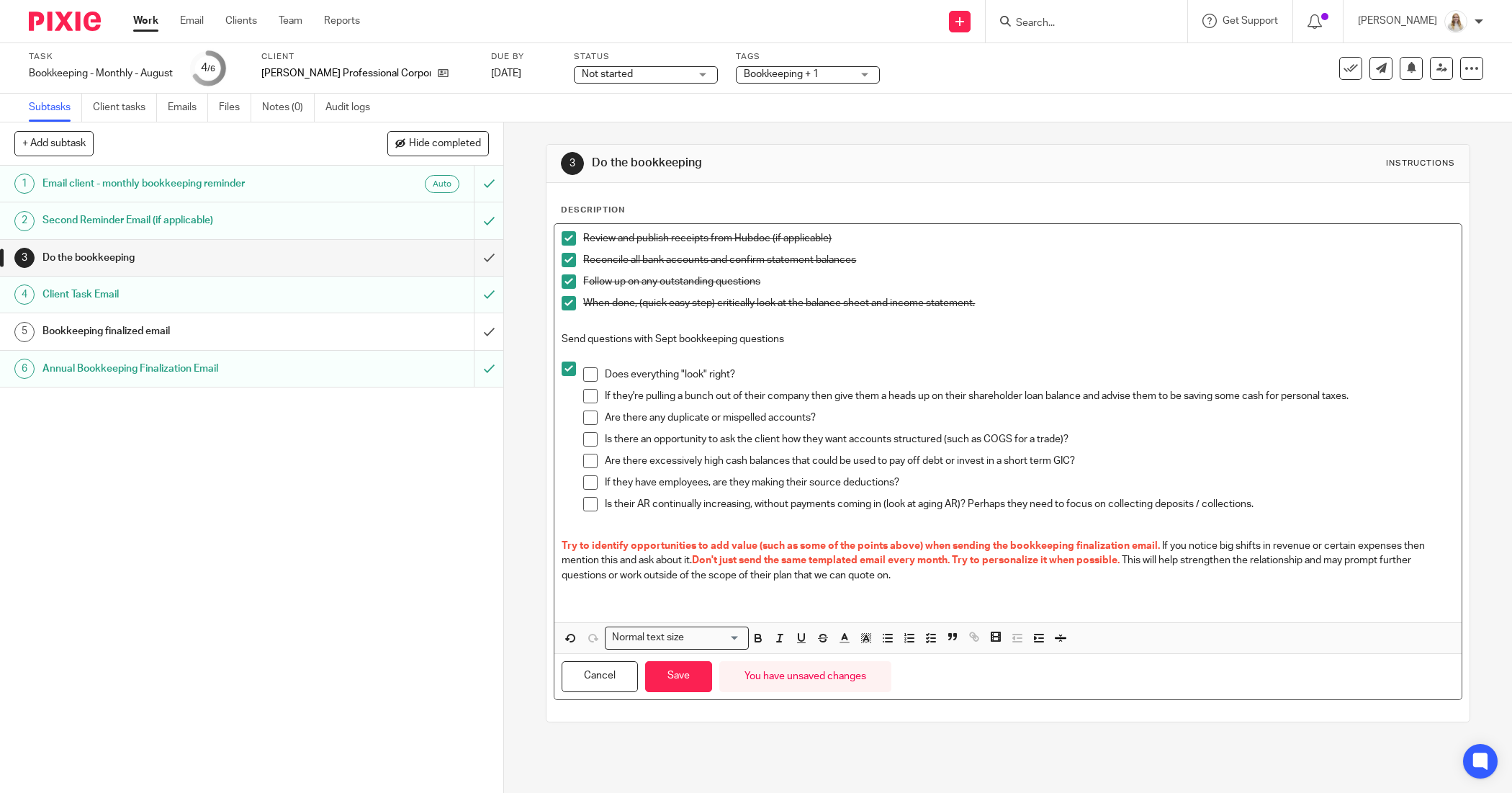
click at [561, 335] on p "Send questions with Sept bookkeeping questions" at bounding box center [1007, 339] width 892 height 15
click at [843, 341] on p "Resend Aug questions with Sept bookkeeping questions" at bounding box center [1007, 339] width 892 height 15
drag, startPoint x: 843, startPoint y: 341, endPoint x: 465, endPoint y: 440, distance: 390.7
click at [554, 343] on div "Review and publish receipts from Hubdoc (if applicable) Reconcile all bank acco…" at bounding box center [1008, 461] width 908 height 477
click at [753, 638] on icon "button" at bounding box center [758, 638] width 13 height 13
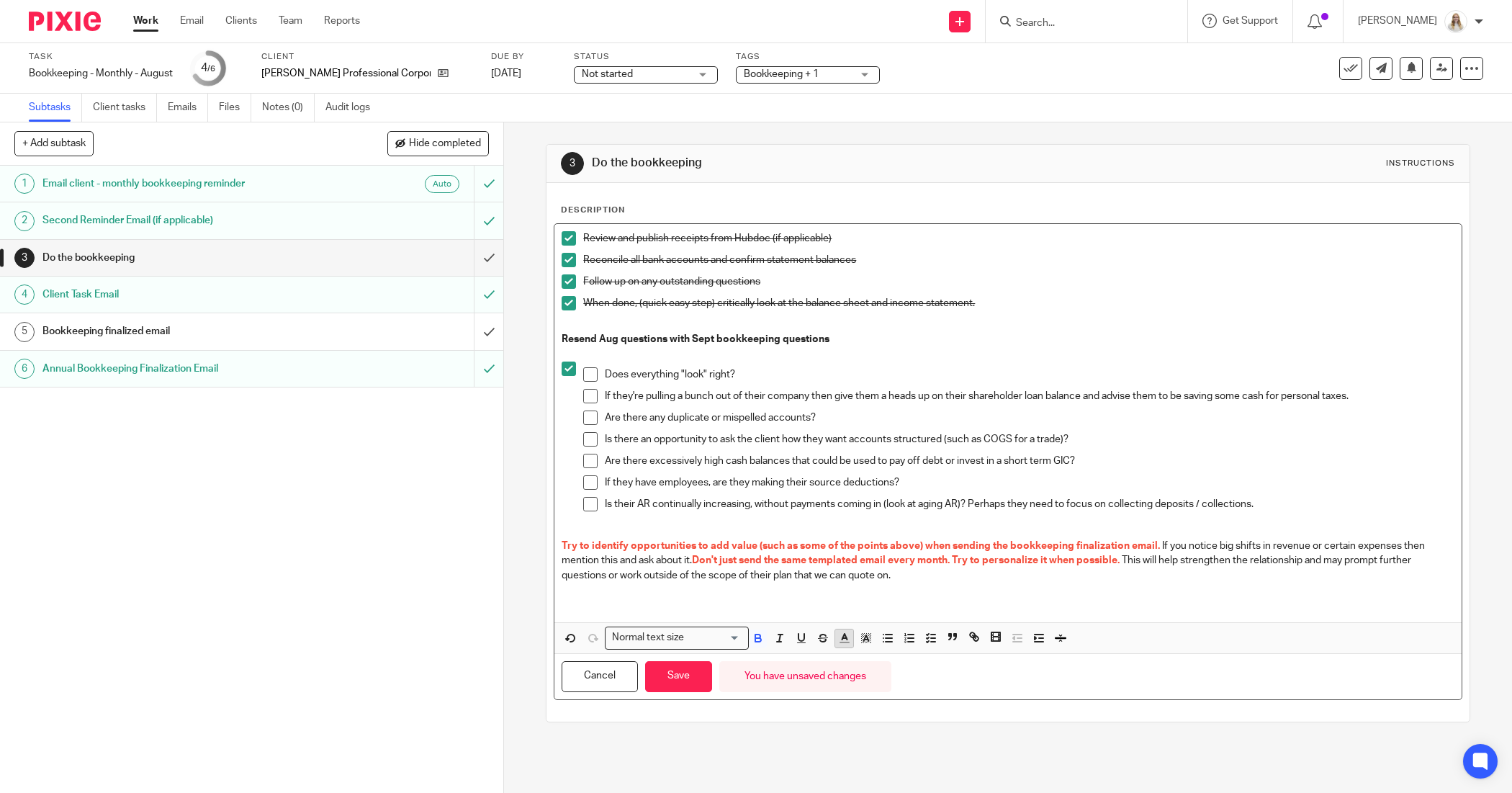
click at [838, 642] on icon "button" at bounding box center [845, 638] width 13 height 13
click at [958, 684] on li "color:#AB149E" at bounding box center [963, 686] width 11 height 11
click at [825, 349] on p at bounding box center [1007, 354] width 892 height 15
click at [823, 338] on p "Resend Aug questions with Sept bookkeeping questions" at bounding box center [1007, 339] width 892 height 15
drag, startPoint x: 832, startPoint y: 339, endPoint x: 553, endPoint y: 335, distance: 279.0
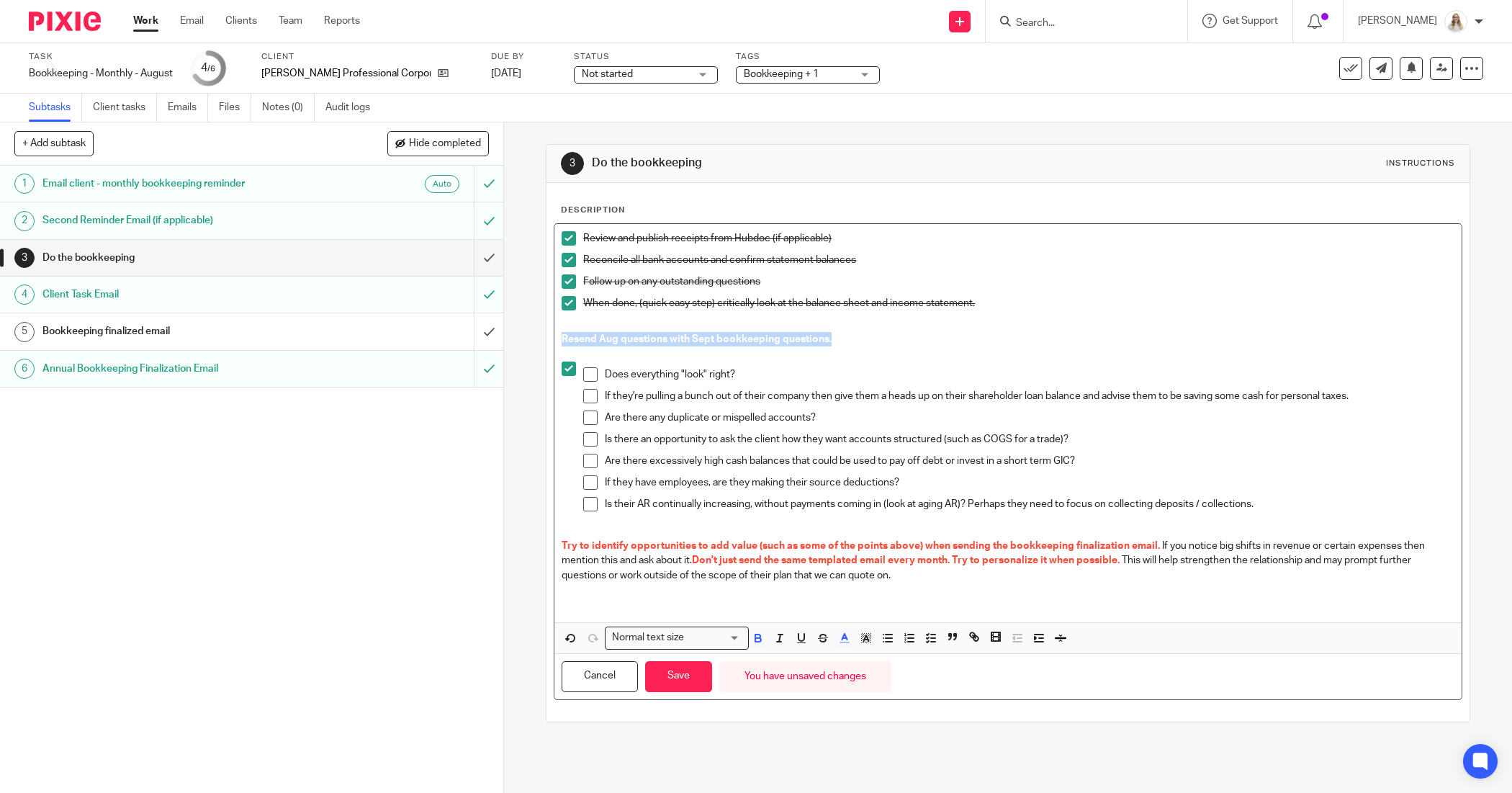
click at [555, 335] on div "Review and publish receipts from Hubdoc (if applicable) Reconcile all bank acco…" at bounding box center [1008, 422] width 906 height 398
copy span "Resend Aug questions with Sept bookkeeping questions."
click at [677, 686] on button "Save" at bounding box center [679, 676] width 67 height 31
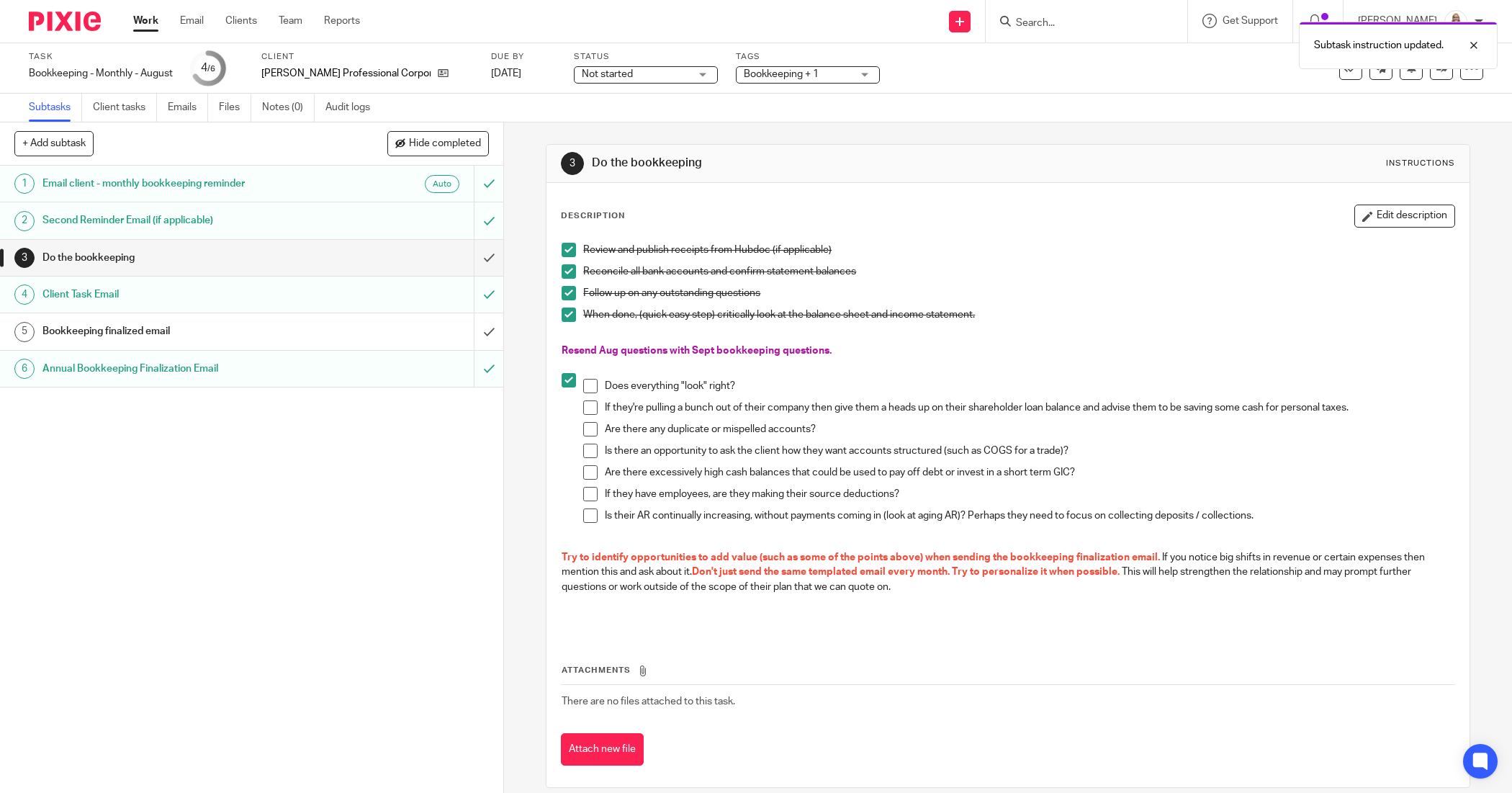
click at [562, 379] on span at bounding box center [569, 380] width 15 height 15
click at [573, 378] on li "Does everything "look" right? If they're pulling a bunch out of their company t…" at bounding box center [1007, 454] width 892 height 163
click at [563, 316] on span at bounding box center [569, 315] width 15 height 15
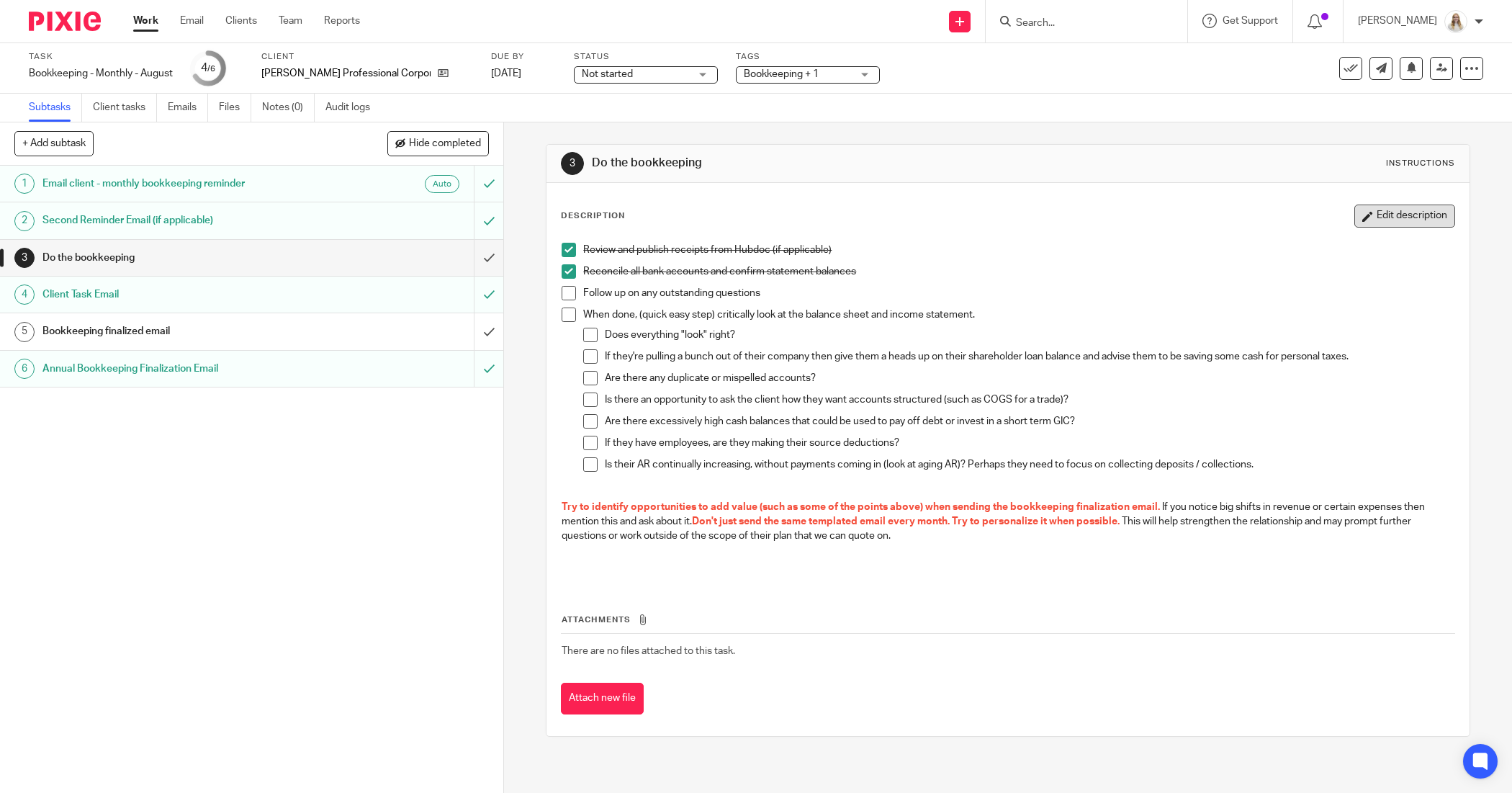
click at [1355, 213] on button "Edit description" at bounding box center [1405, 216] width 101 height 23
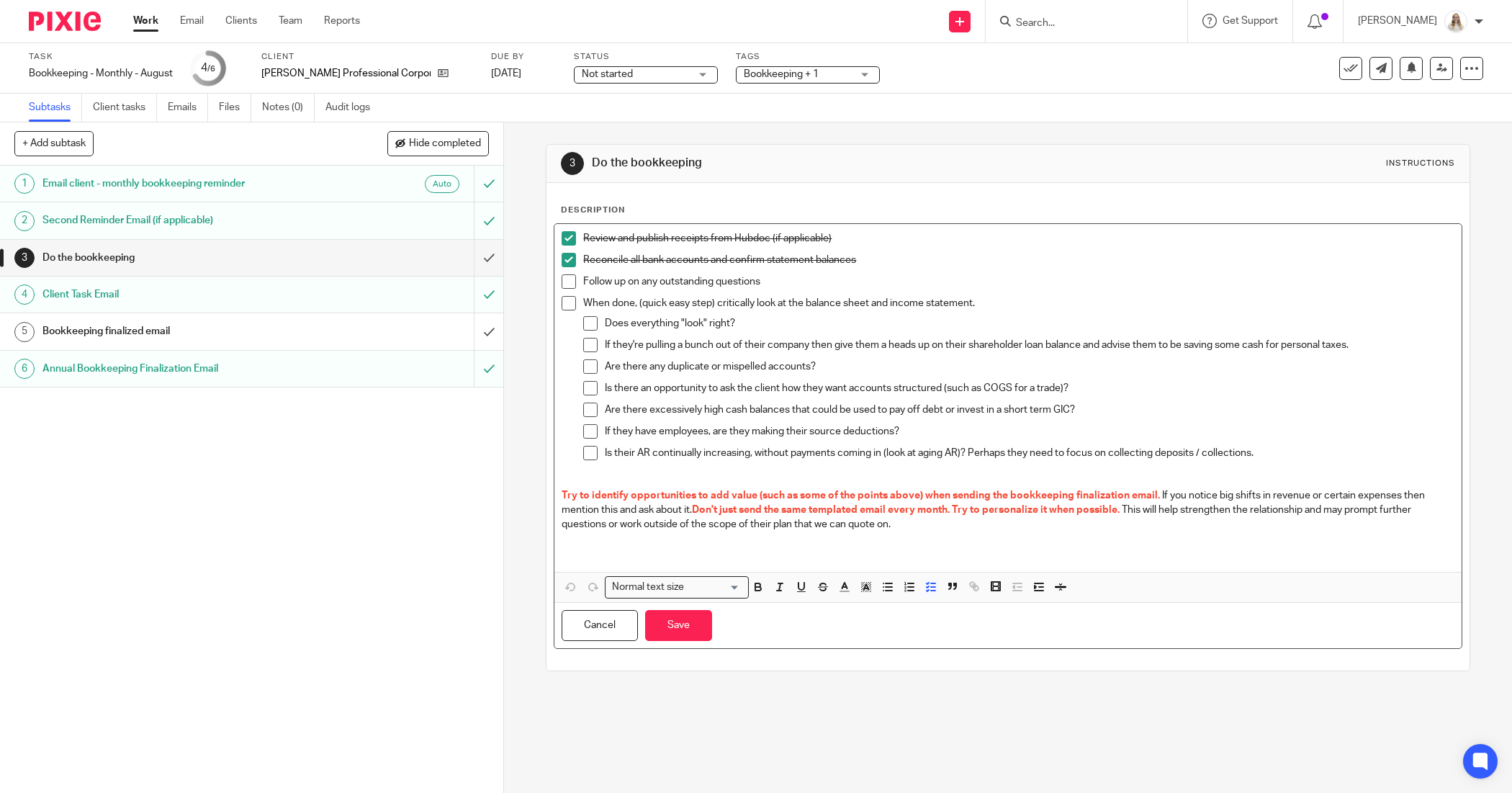
click at [583, 231] on p "Review and publish receipts from Hubdoc (if applicable)" at bounding box center [1018, 238] width 870 height 15
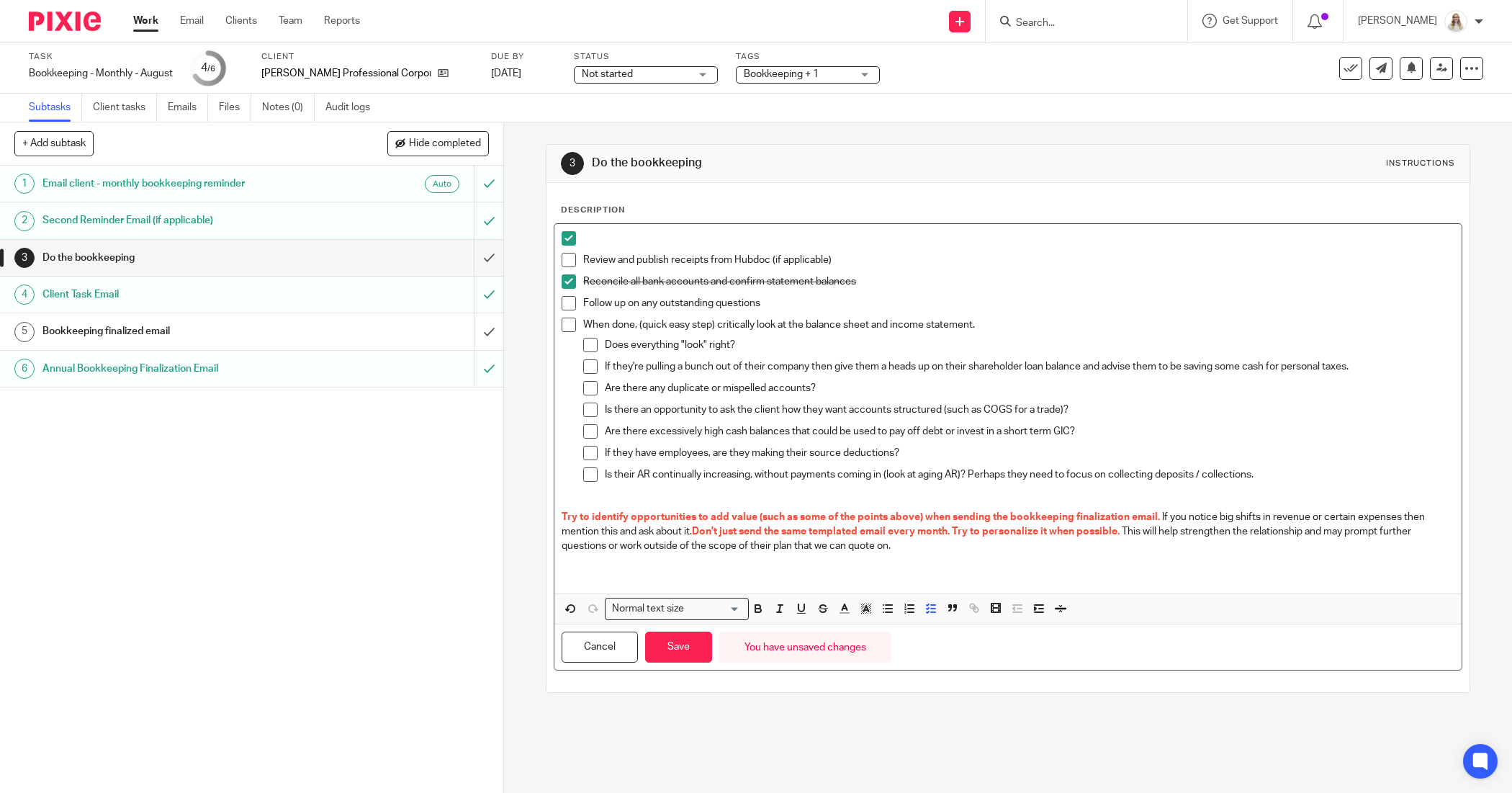
click at [583, 231] on p at bounding box center [1018, 238] width 870 height 15
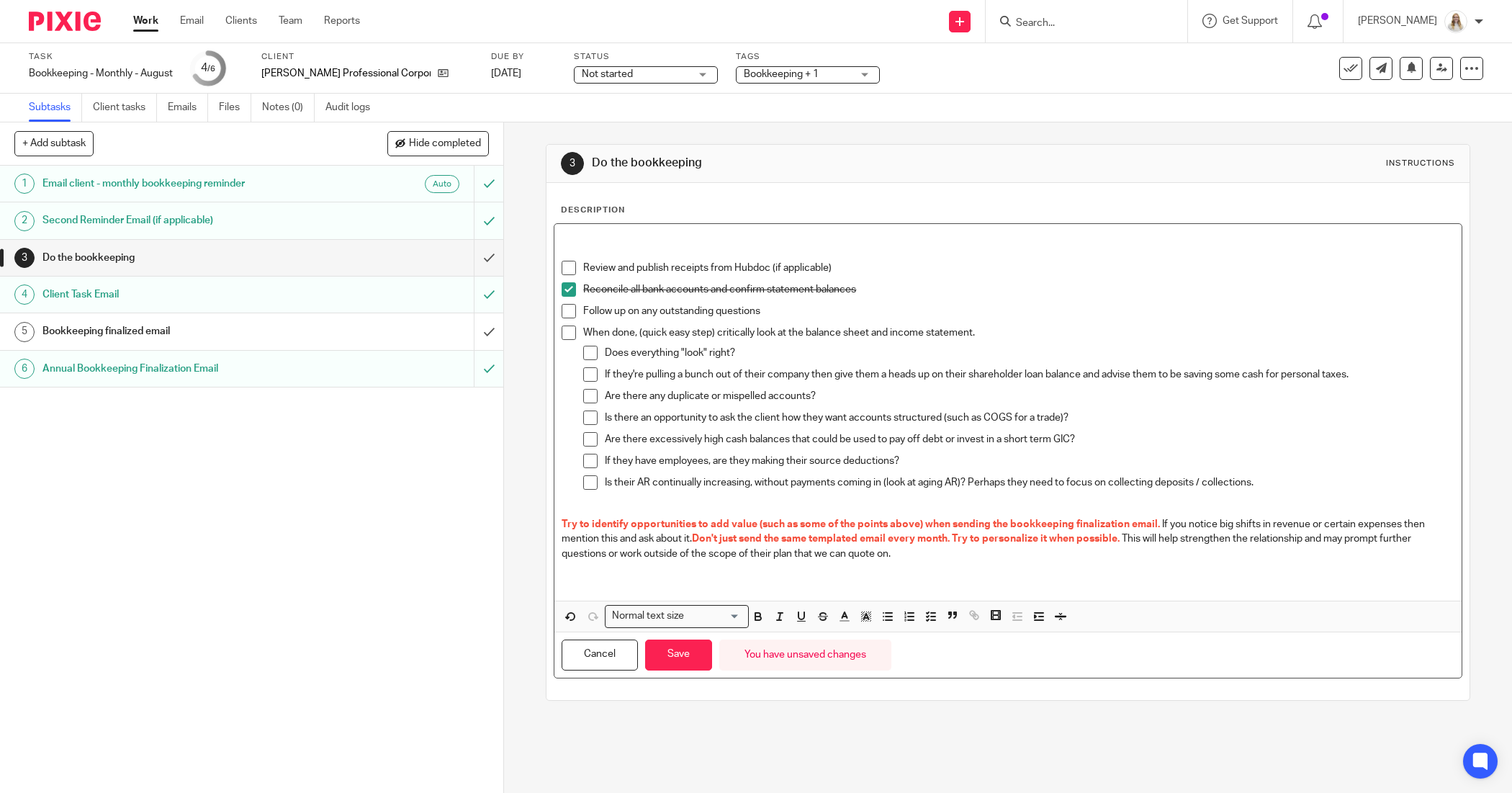
click at [603, 236] on p at bounding box center [1007, 238] width 892 height 15
click at [659, 650] on button "Save" at bounding box center [679, 655] width 67 height 31
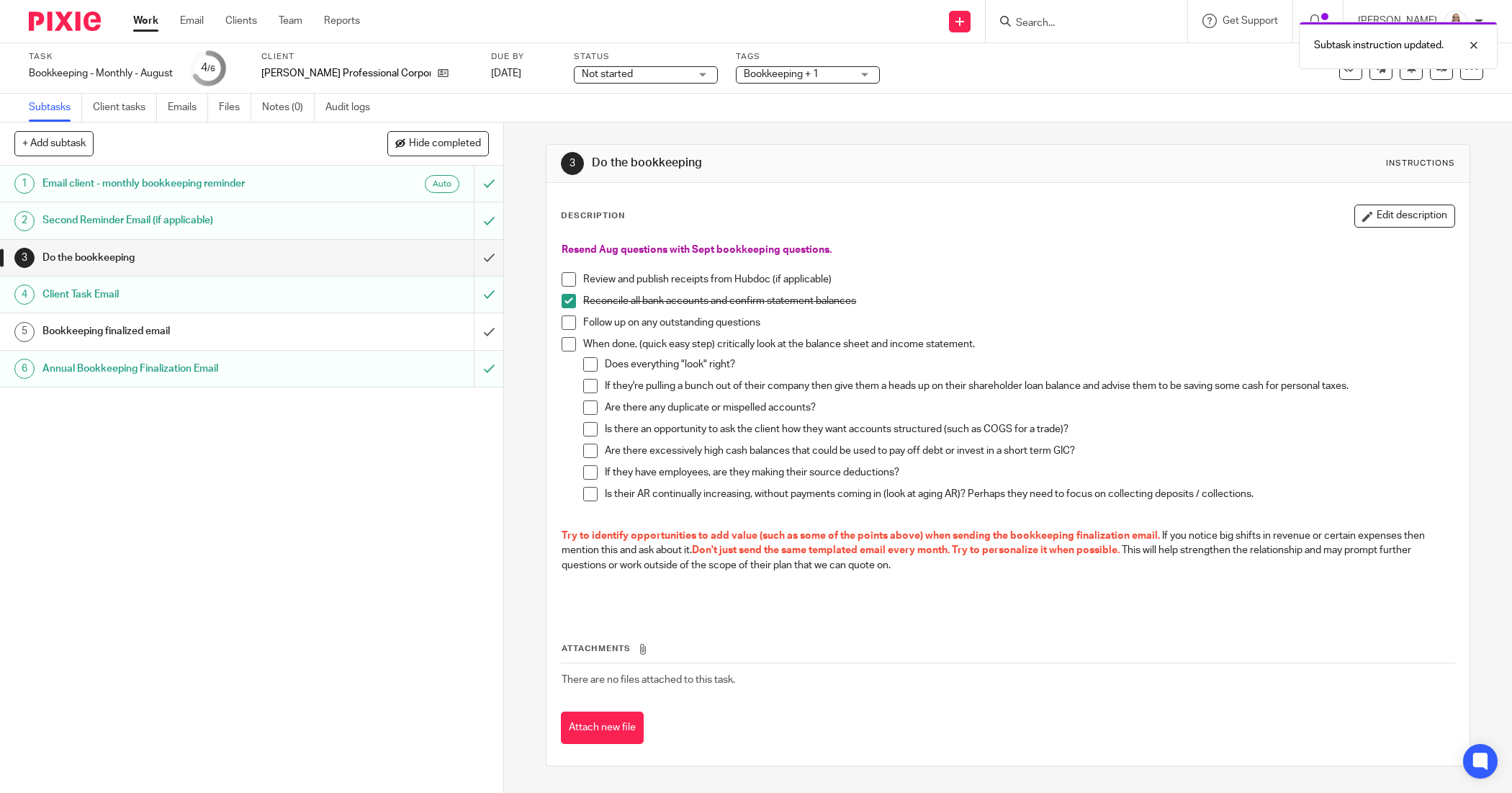
click at [562, 278] on span at bounding box center [569, 279] width 15 height 15
click at [561, 322] on span at bounding box center [569, 322] width 15 height 15
click at [565, 340] on span at bounding box center [569, 344] width 15 height 15
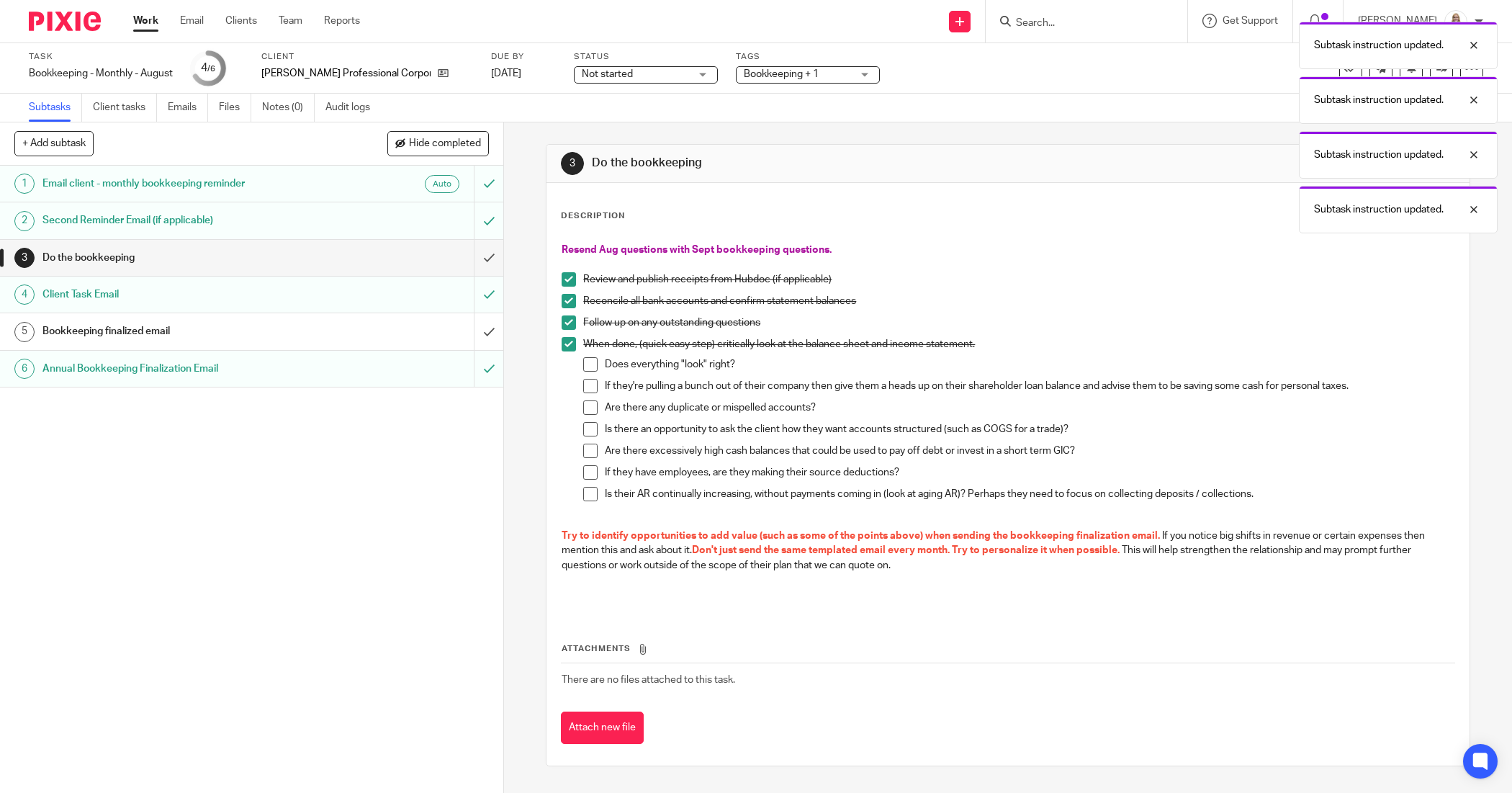
click at [561, 344] on span at bounding box center [569, 344] width 15 height 15
click at [430, 544] on div "1 Email client - monthly bookkeeping reminder Auto 2 Second Reminder Email (if …" at bounding box center [251, 479] width 504 height 627
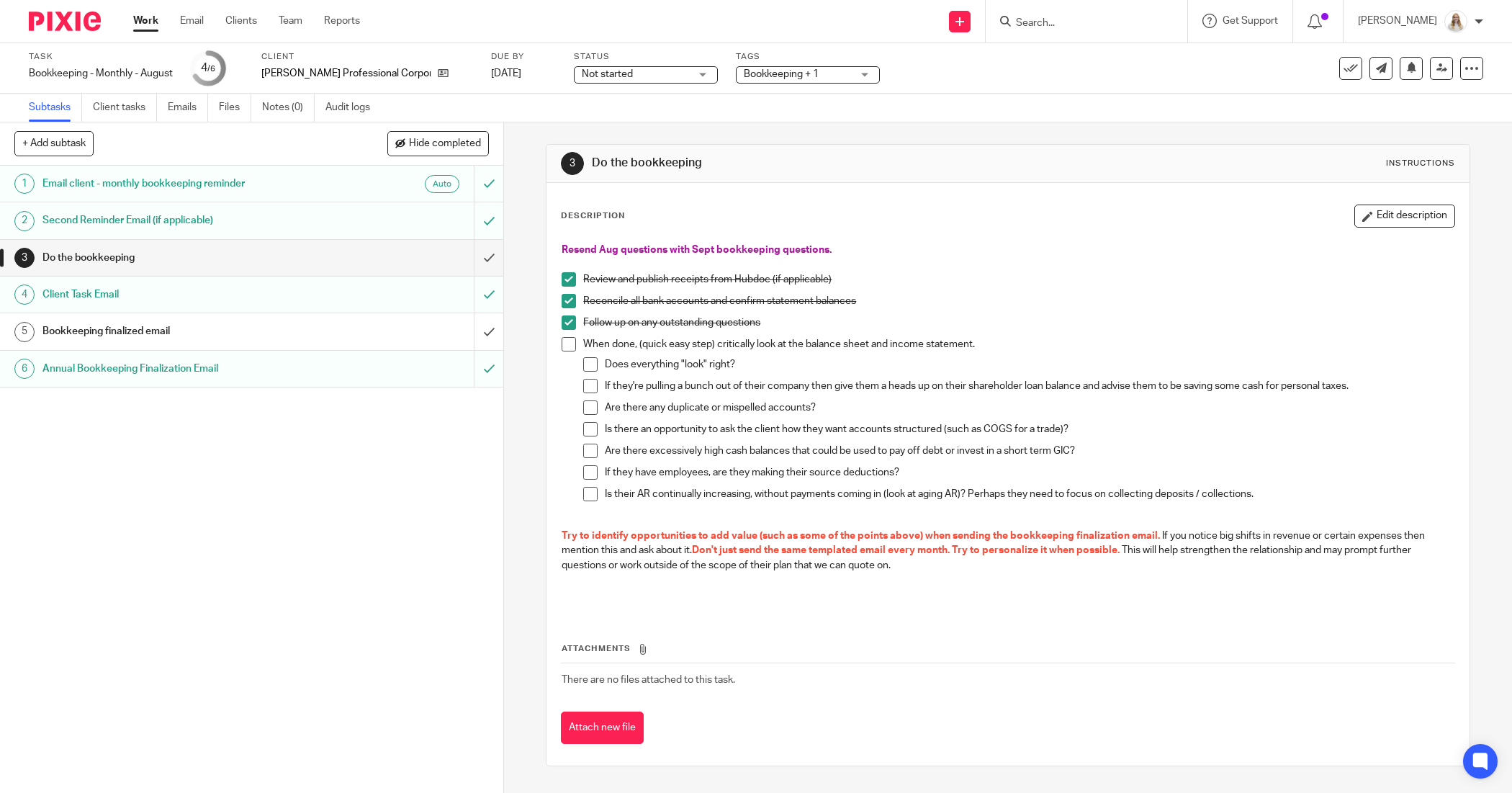
click at [818, 75] on span "Bookkeeping + 1" at bounding box center [781, 75] width 75 height 10
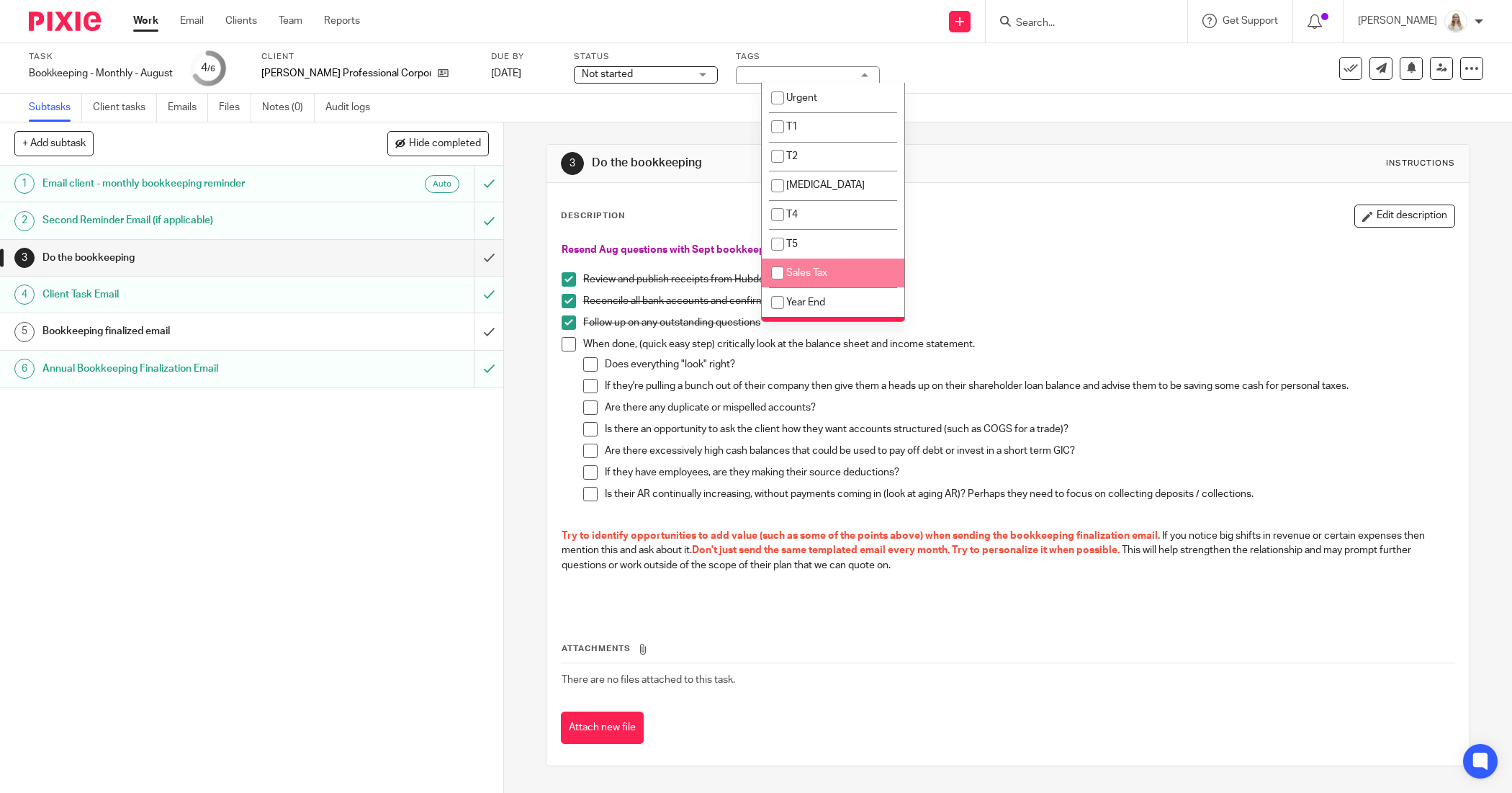
click at [1091, 191] on div "Description Edit description Resend Aug questions with Sept bookkeeping questio…" at bounding box center [1008, 474] width 922 height 583
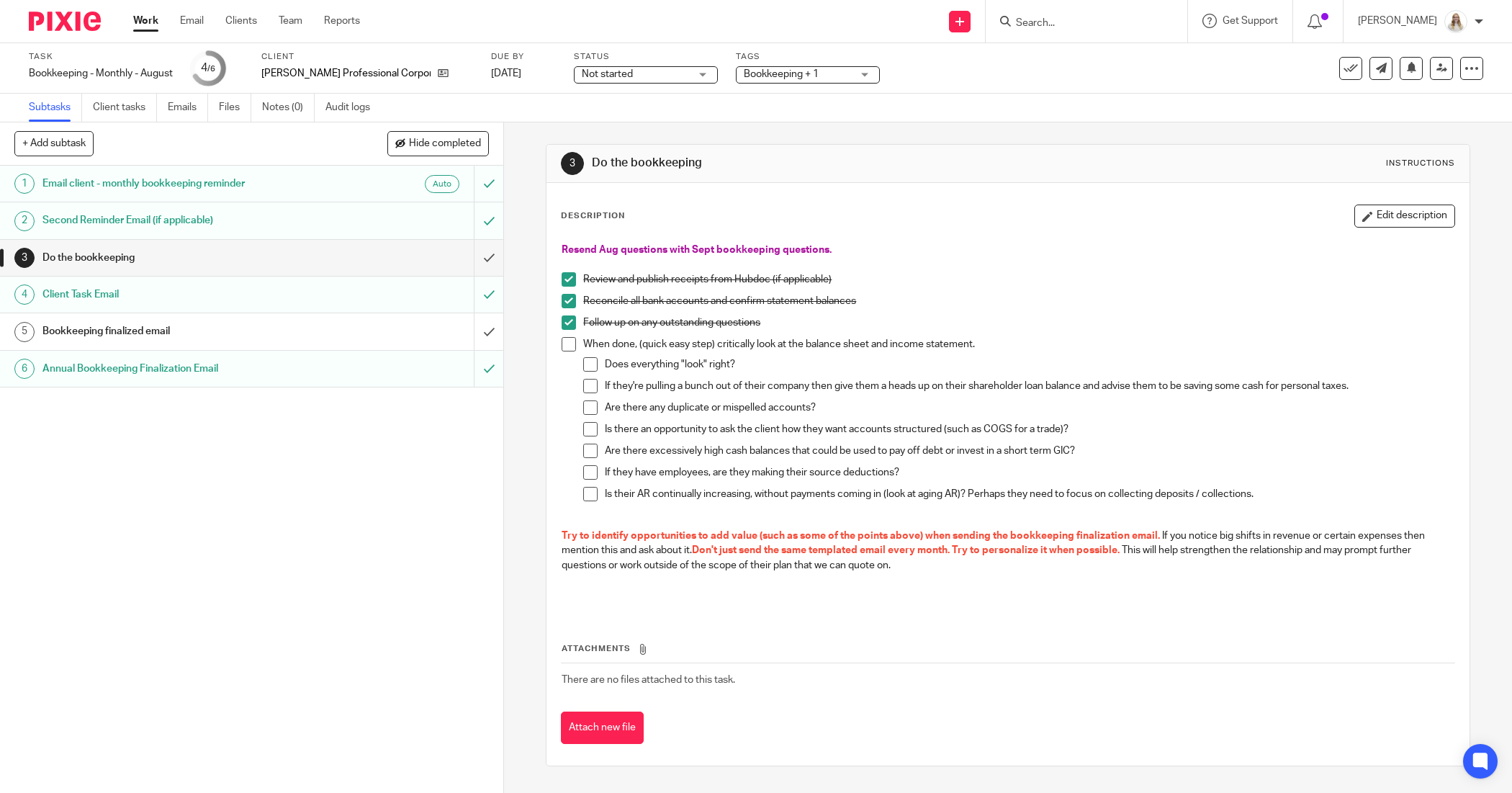
click at [1094, 20] on input "Search" at bounding box center [1079, 24] width 129 height 13
click at [851, 67] on span "Bookkeeping + 1" at bounding box center [798, 75] width 108 height 15
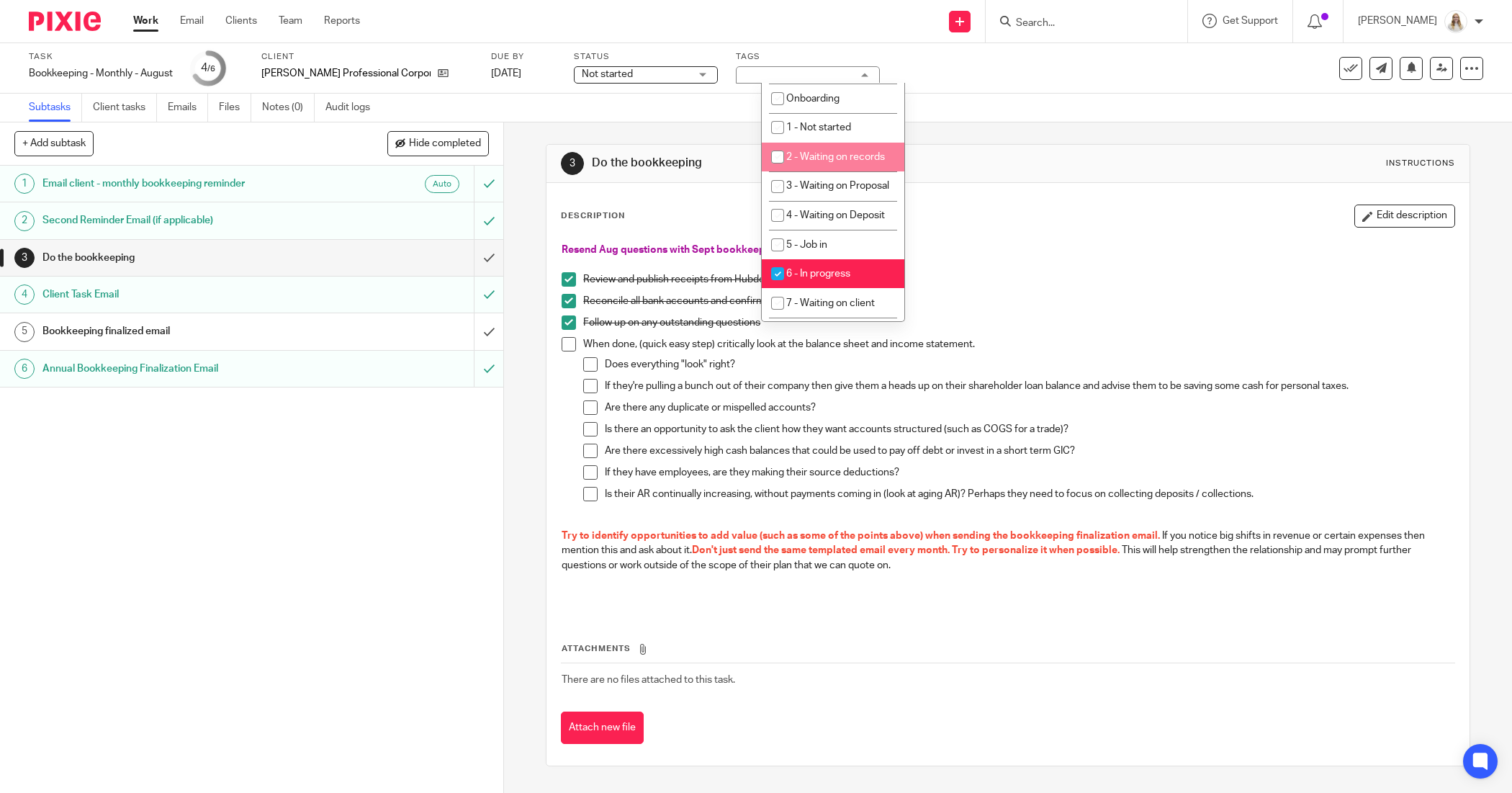
scroll to position [450, 0]
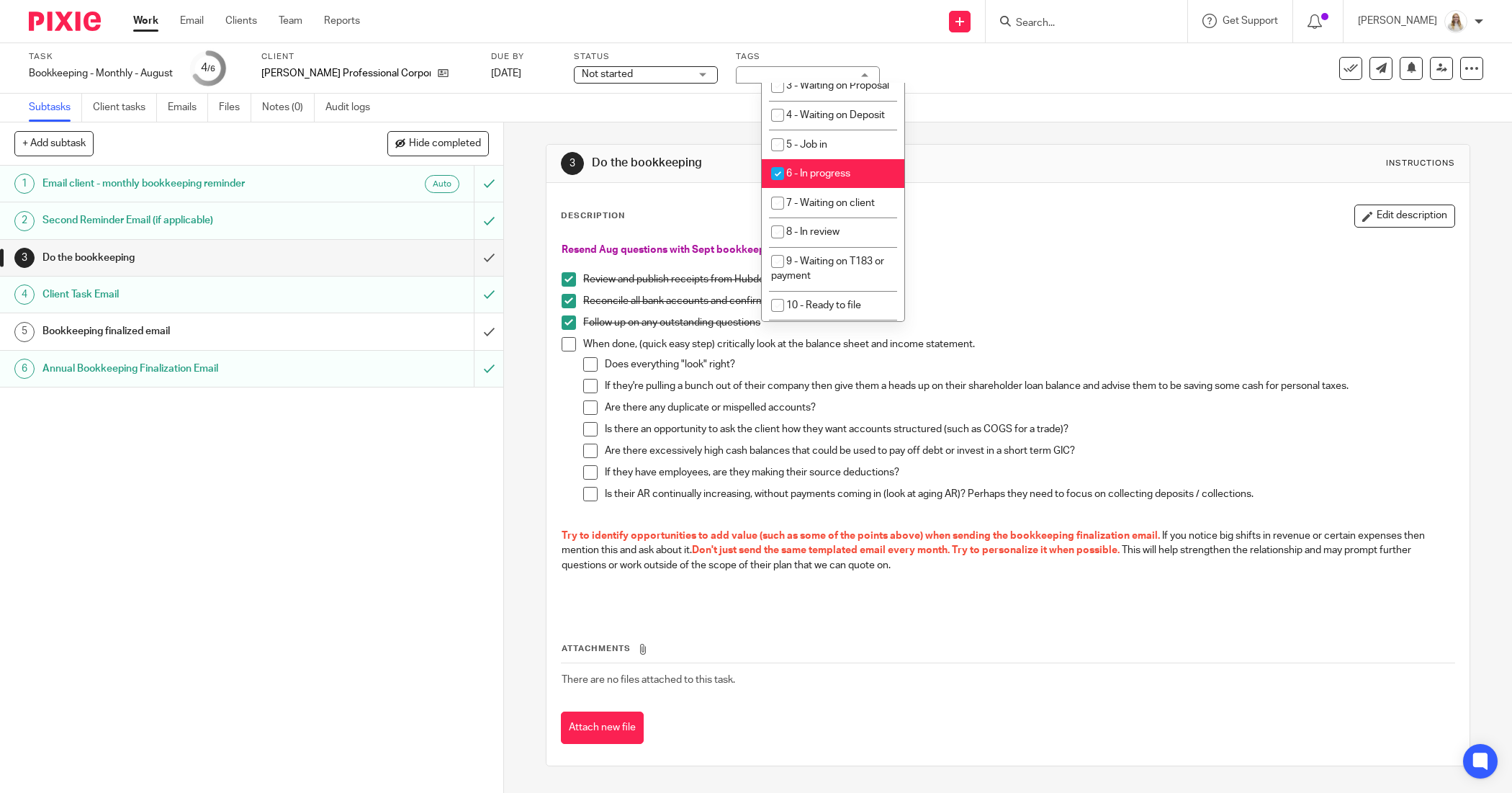
click at [837, 178] on span "6 - In progress" at bounding box center [818, 174] width 64 height 10
checkbox input "false"
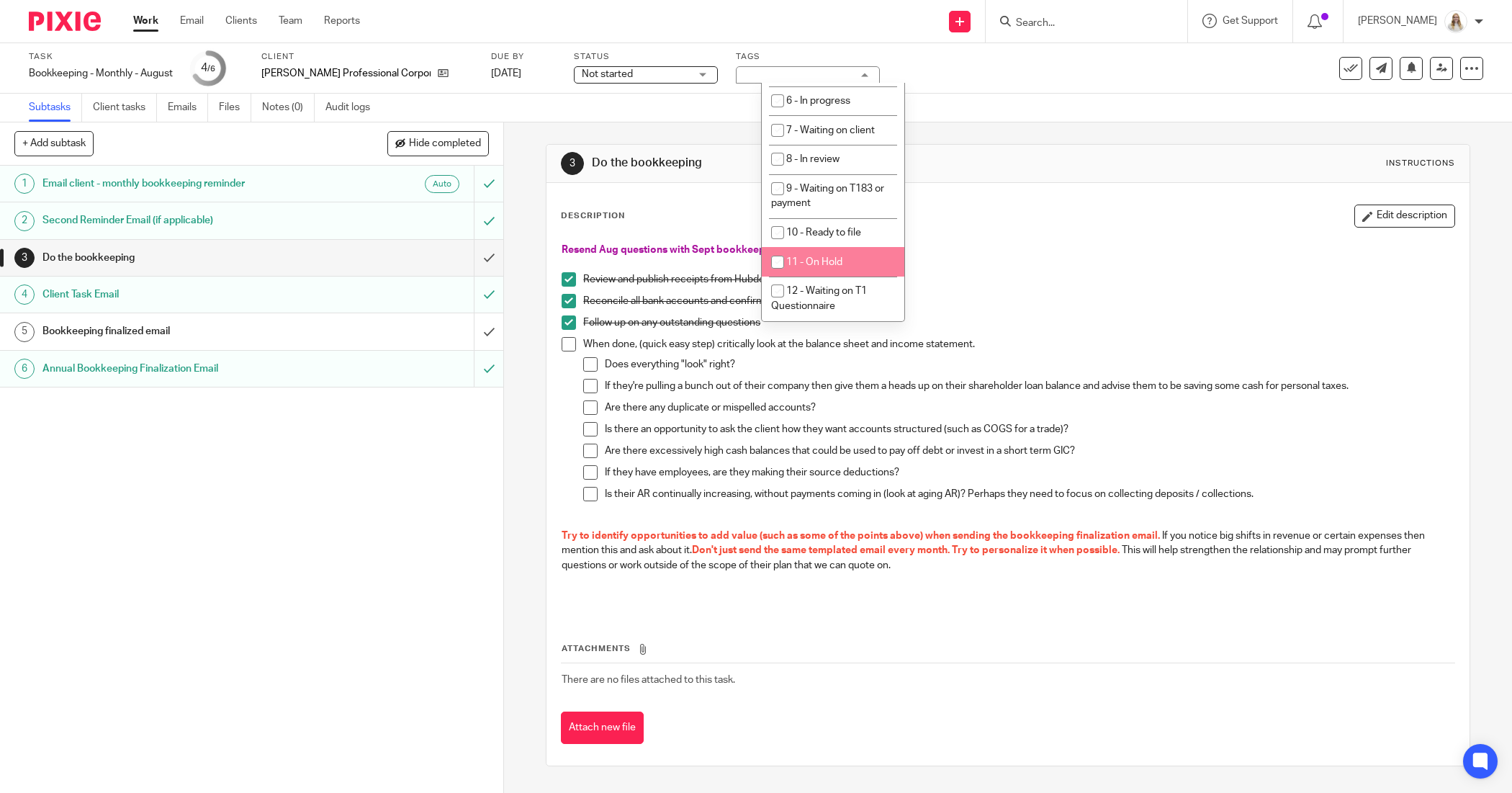
click at [841, 274] on li "11 - On Hold" at bounding box center [832, 262] width 143 height 29
checkbox input "true"
click at [967, 183] on div "Description Edit description Resend Aug questions with Sept bookkeeping questio…" at bounding box center [1008, 474] width 922 height 583
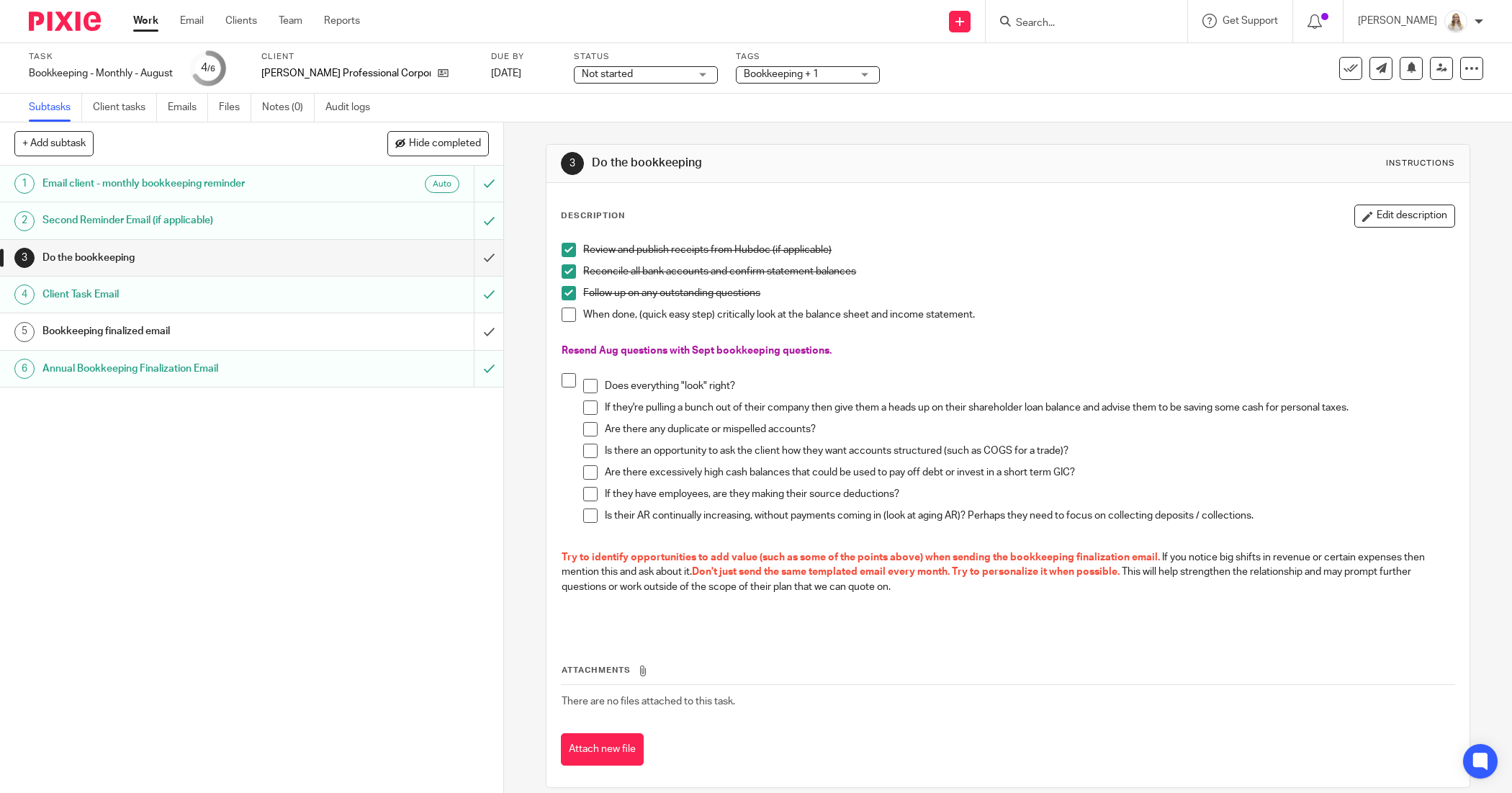
click at [851, 77] on span "Bookkeeping + 1" at bounding box center [798, 75] width 108 height 15
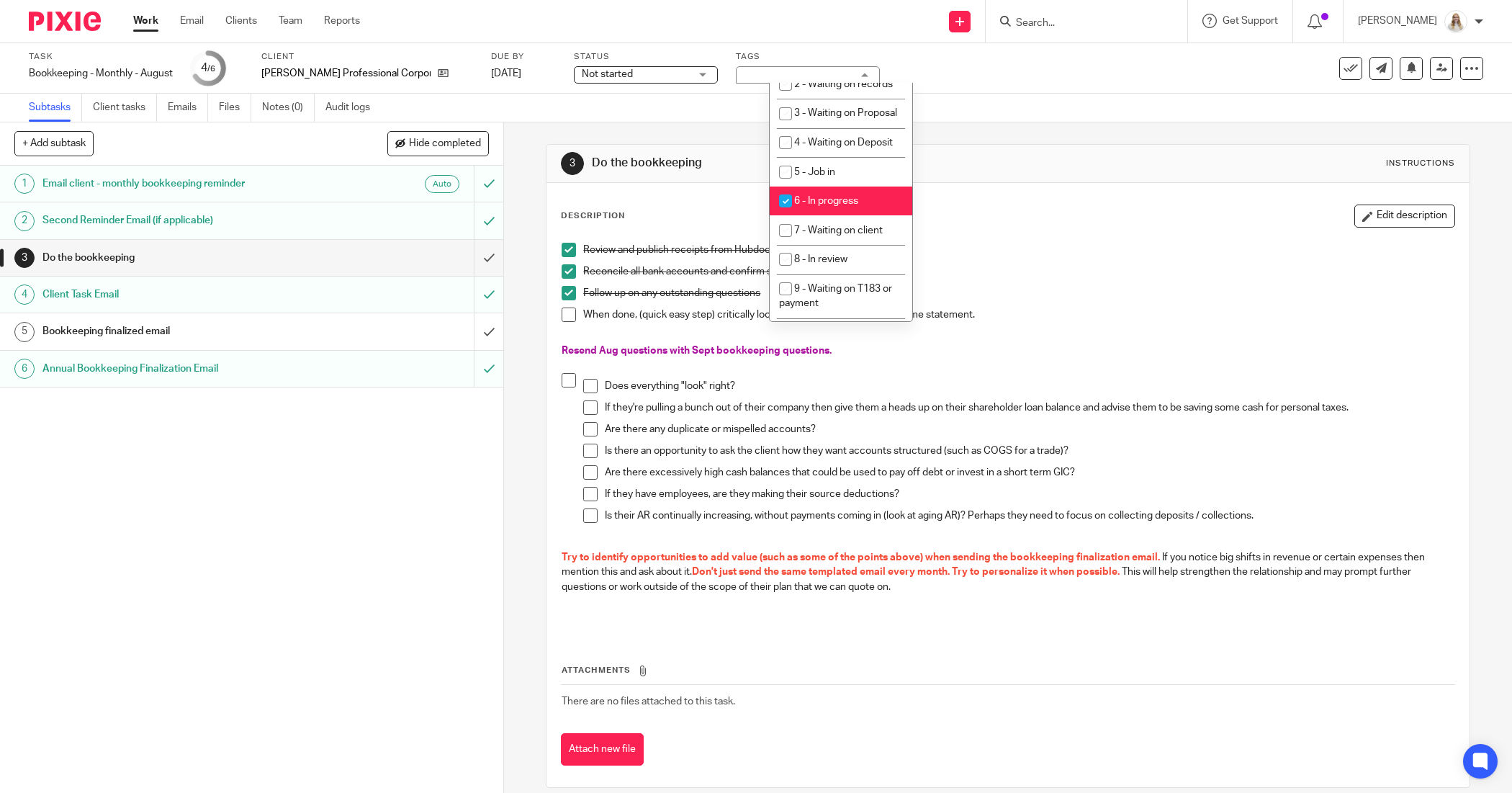
scroll to position [450, 0]
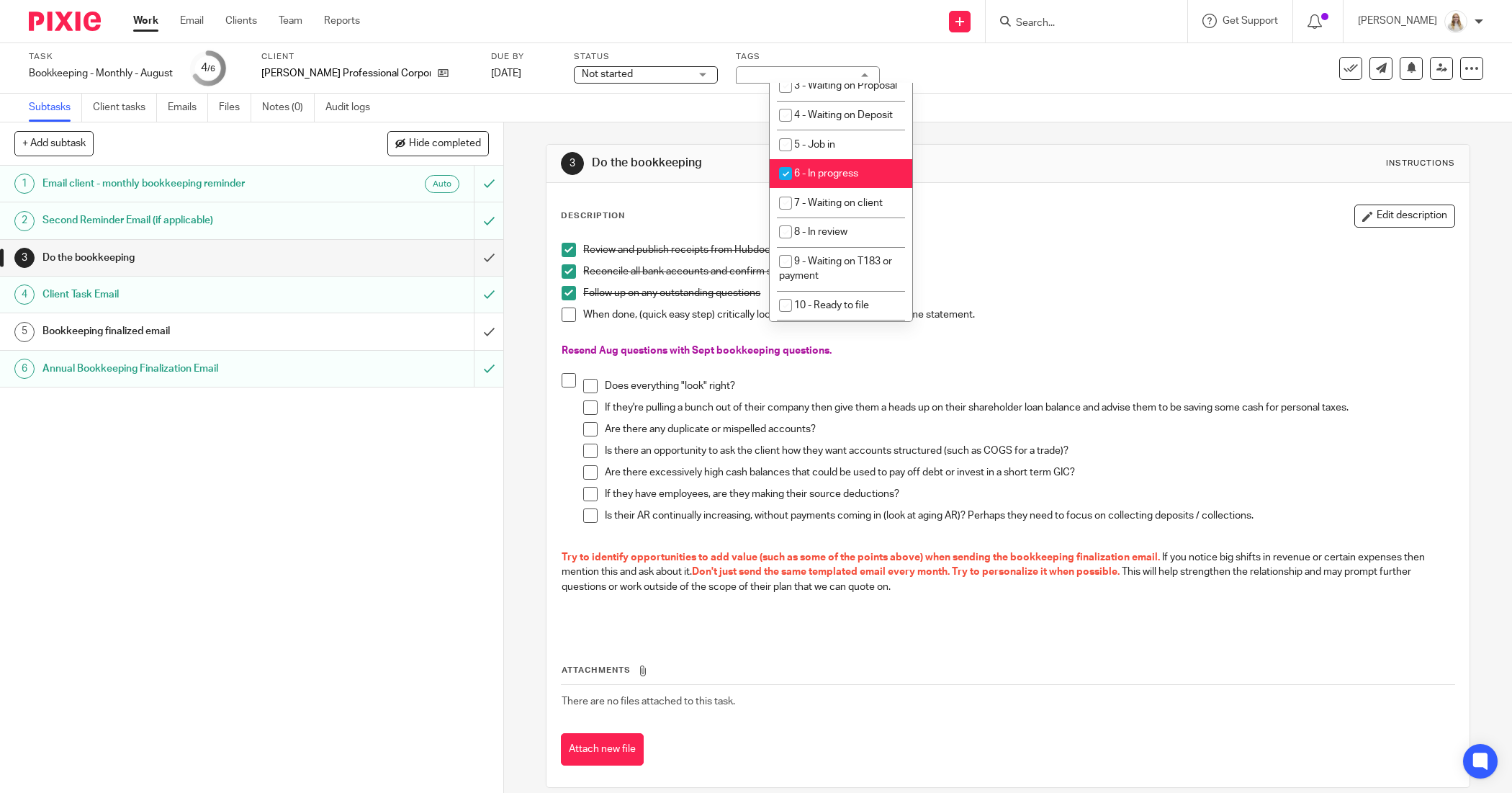
click at [813, 178] on span "6 - In progress" at bounding box center [827, 174] width 64 height 10
checkbox input "false"
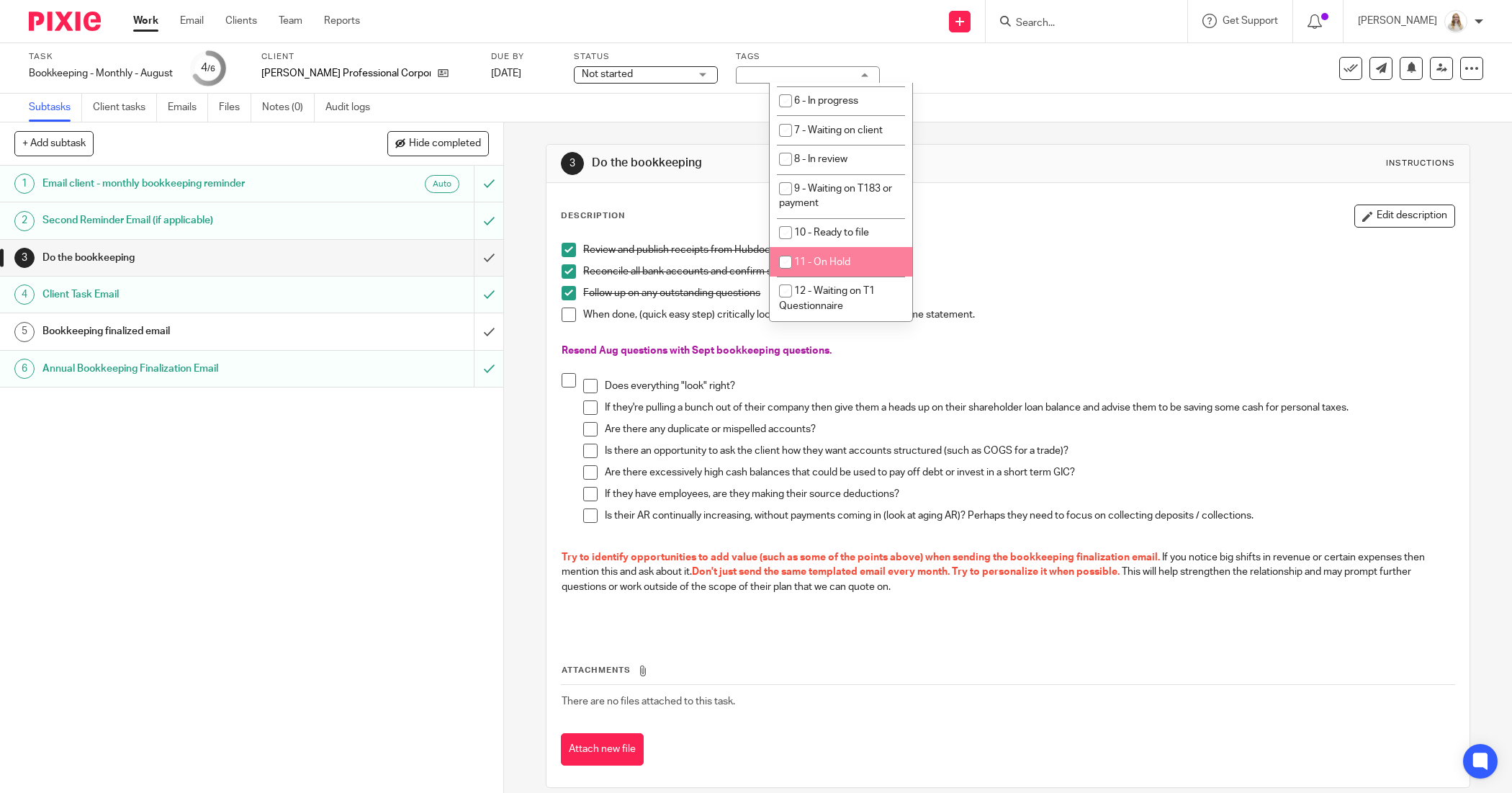
click at [817, 262] on span "11 - On Hold" at bounding box center [822, 262] width 56 height 10
checkbox input "true"
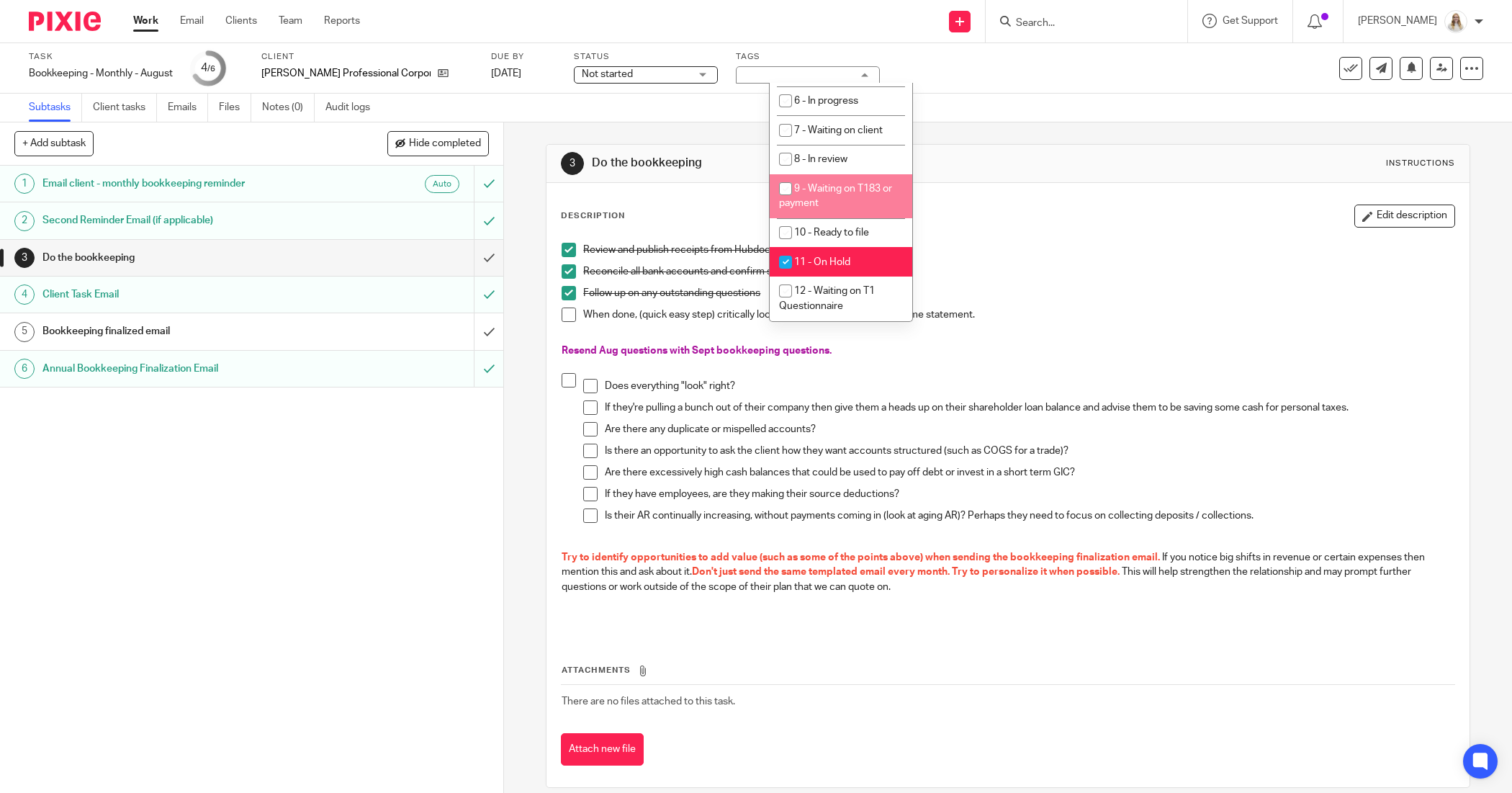
click at [1060, 157] on div "3 Do the bookkeeping Instructions" at bounding box center [1007, 164] width 894 height 23
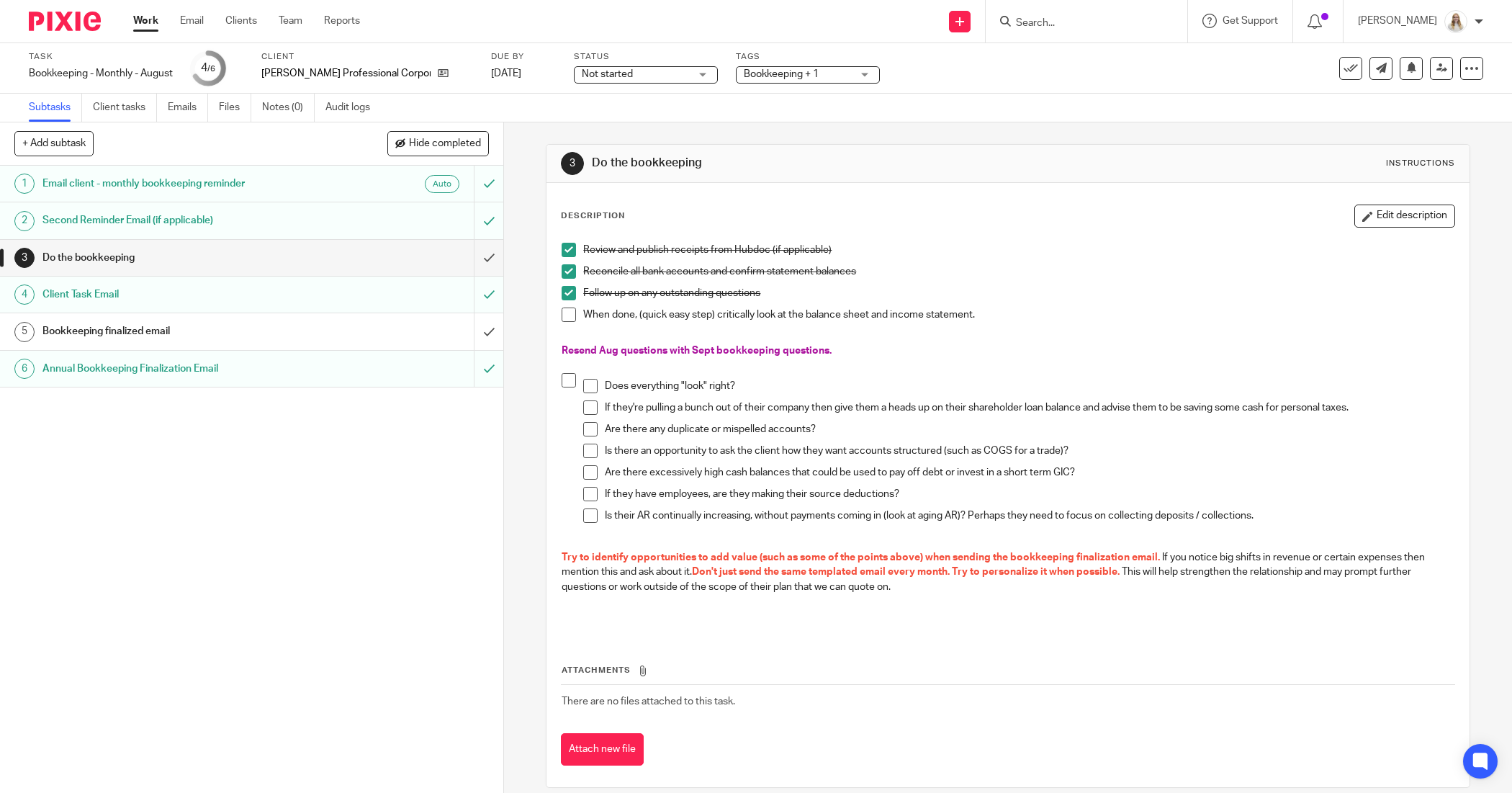
click at [151, 23] on link "Work" at bounding box center [145, 21] width 25 height 15
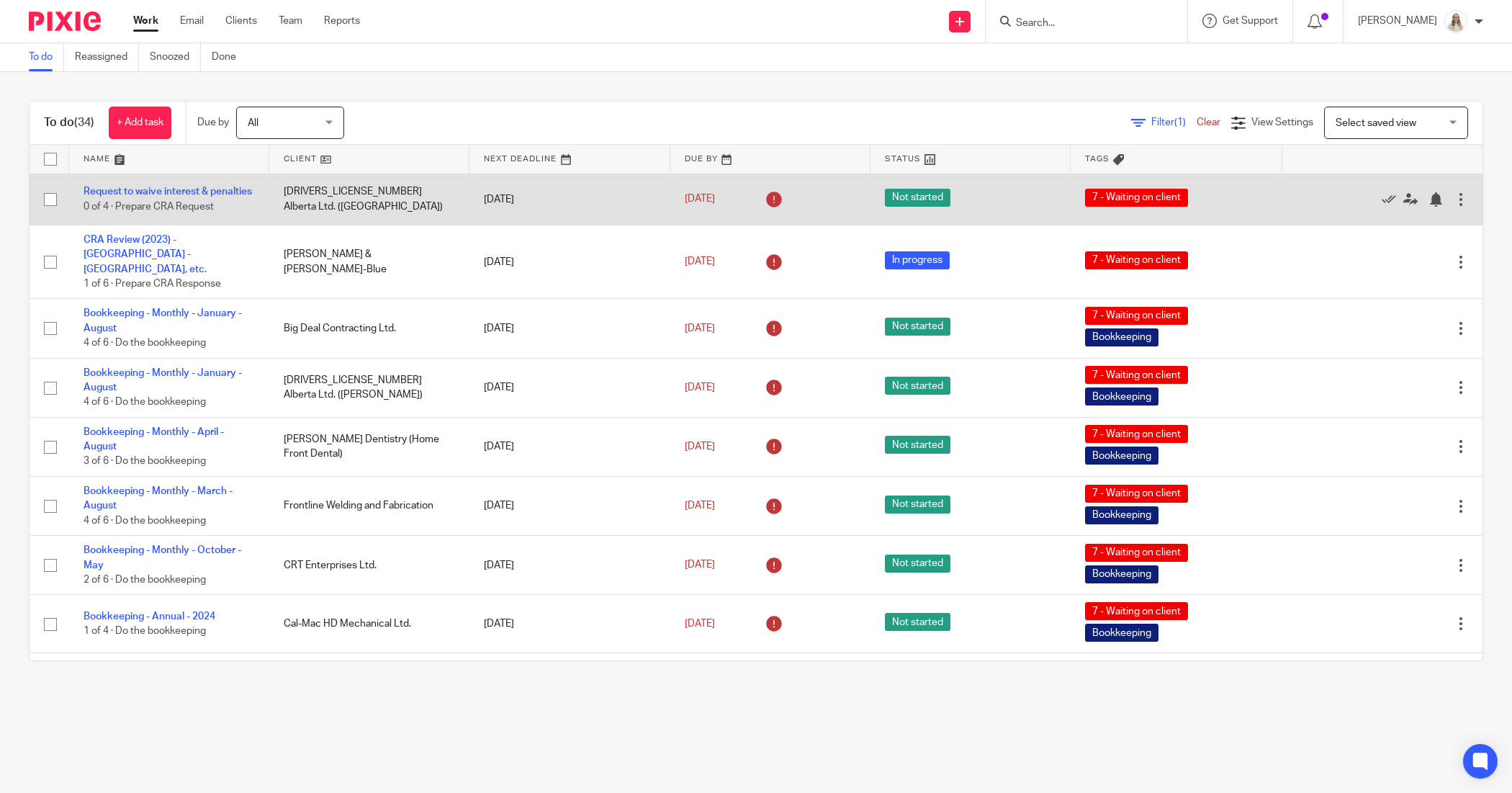
click at [145, 176] on td "Request to waive interest & penalties 0 of 4 · Prepare CRA Request" at bounding box center [170, 199] width 200 height 51
click at [144, 191] on link "Request to waive interest & penalties" at bounding box center [167, 191] width 169 height 10
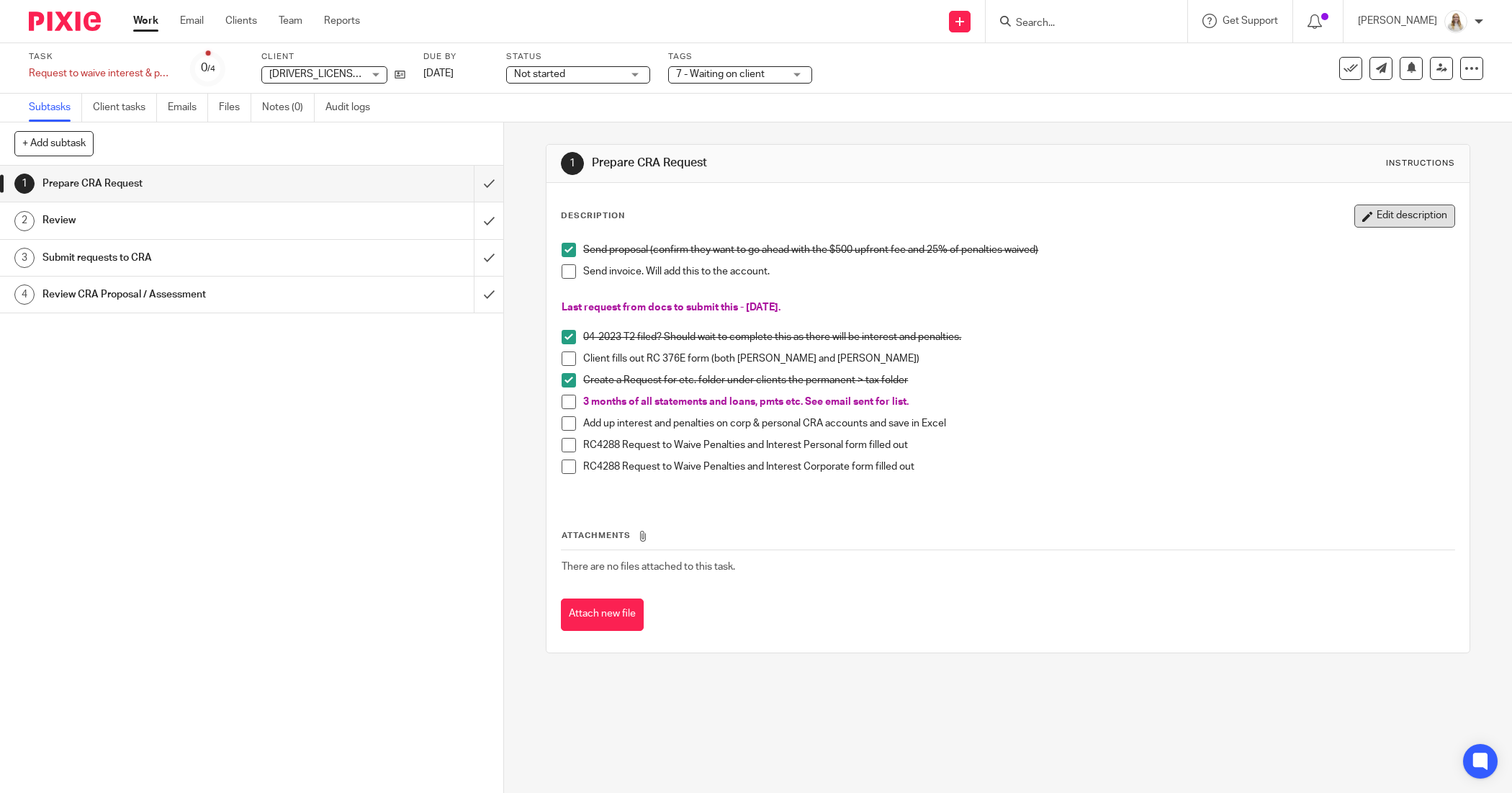
click at [1354, 214] on button "Edit description" at bounding box center [1405, 216] width 101 height 23
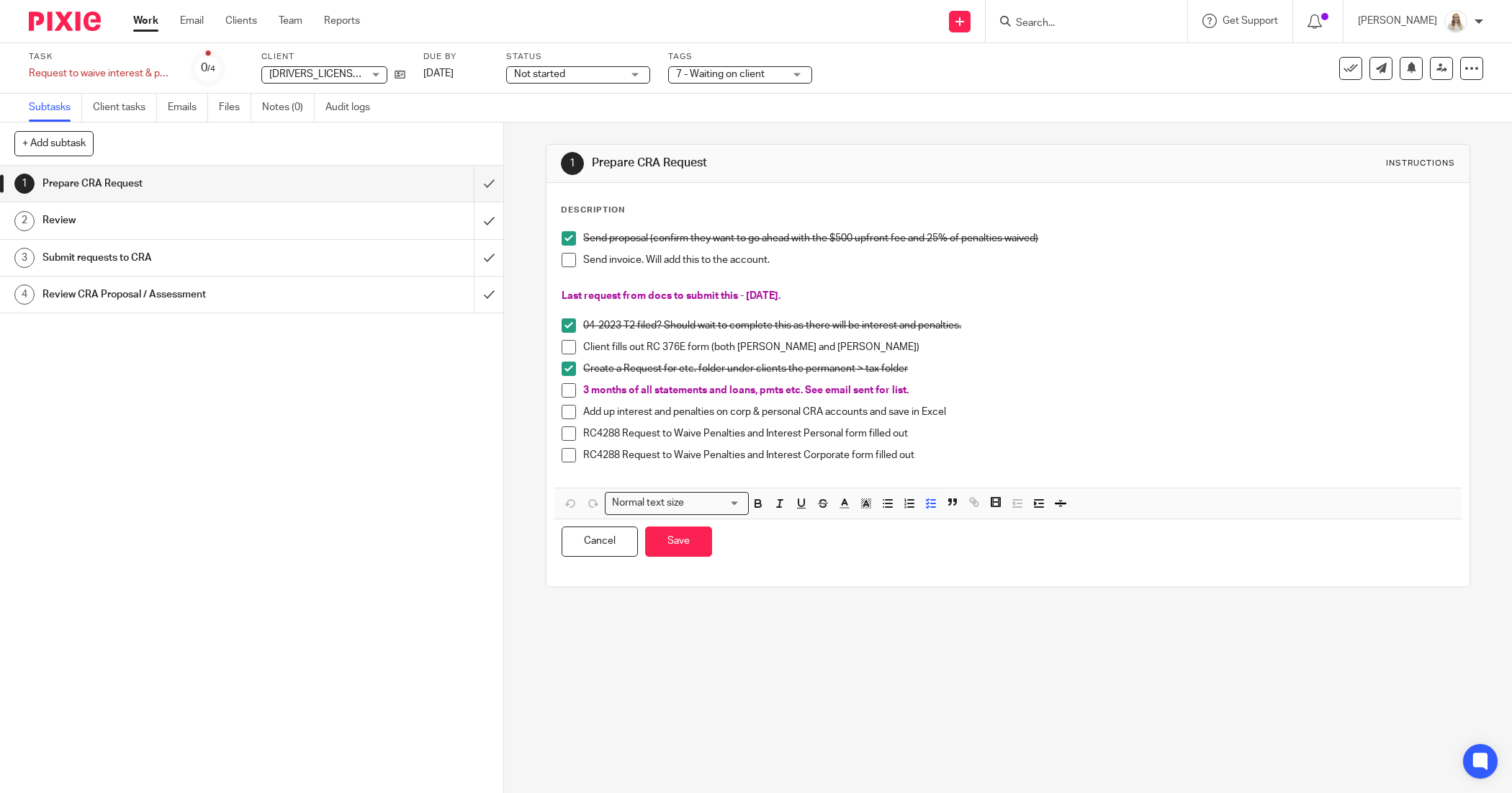
click at [824, 294] on p "Last request from docs to submit this - July 28 2025." at bounding box center [1007, 296] width 892 height 15
click at [555, 297] on div "Send proposal (confirm they want to go ahead with the $500 upfront fee and 25% …" at bounding box center [1008, 355] width 906 height 264
click at [694, 538] on button "Save" at bounding box center [679, 542] width 67 height 31
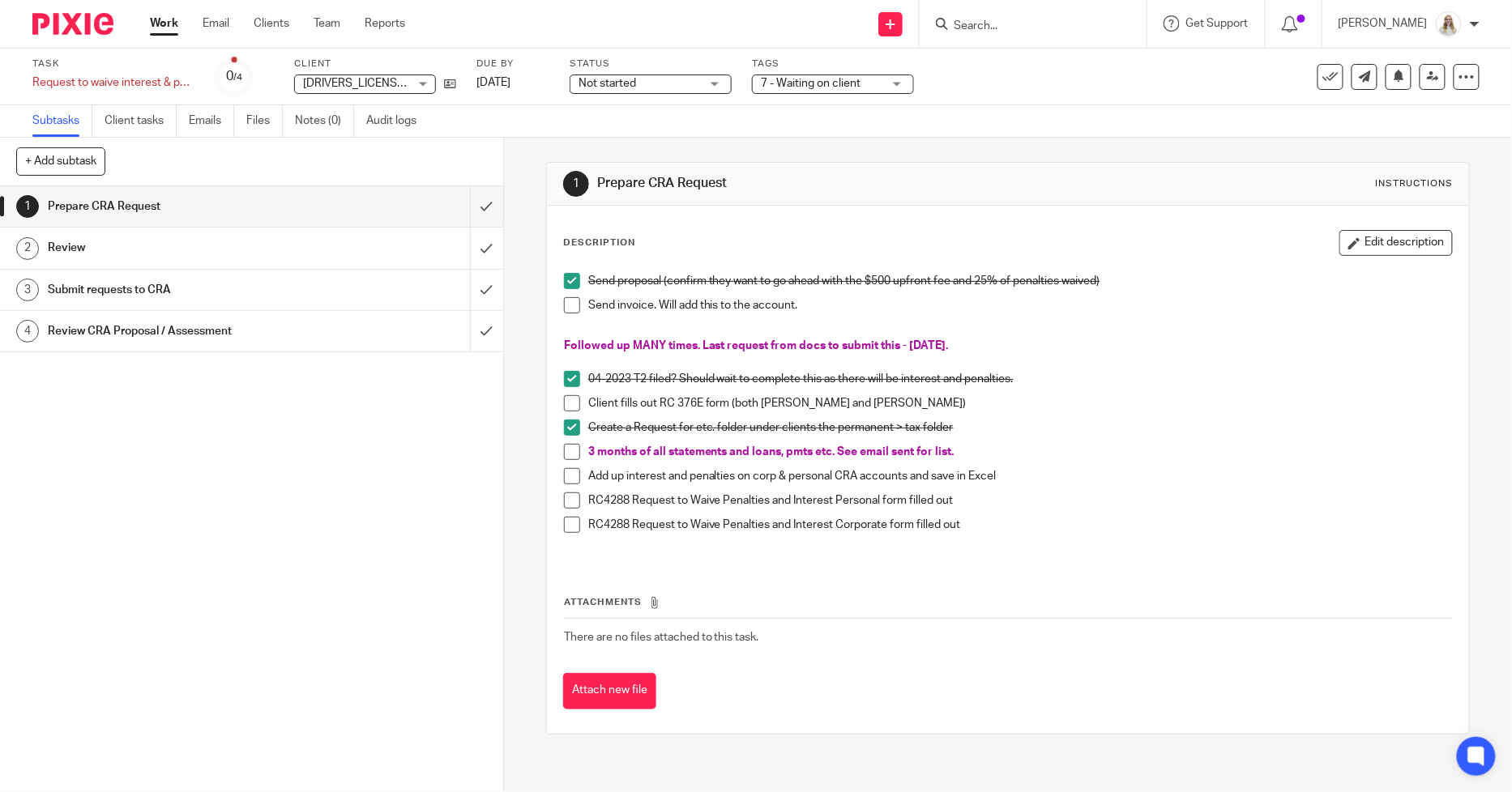
click at [169, 27] on link "Work" at bounding box center [164, 24] width 28 height 16
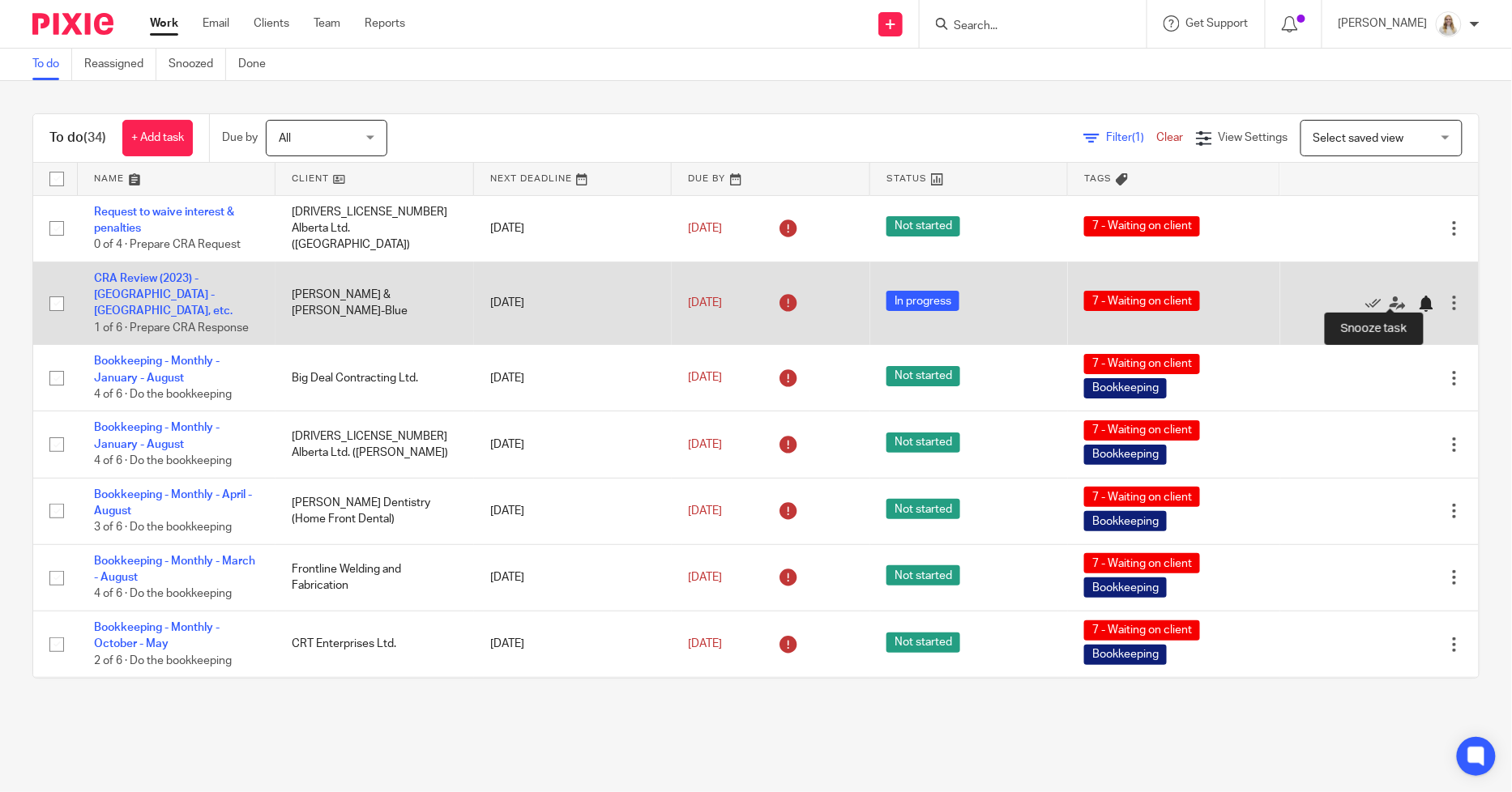
click at [1418, 296] on div at bounding box center [1426, 304] width 16 height 16
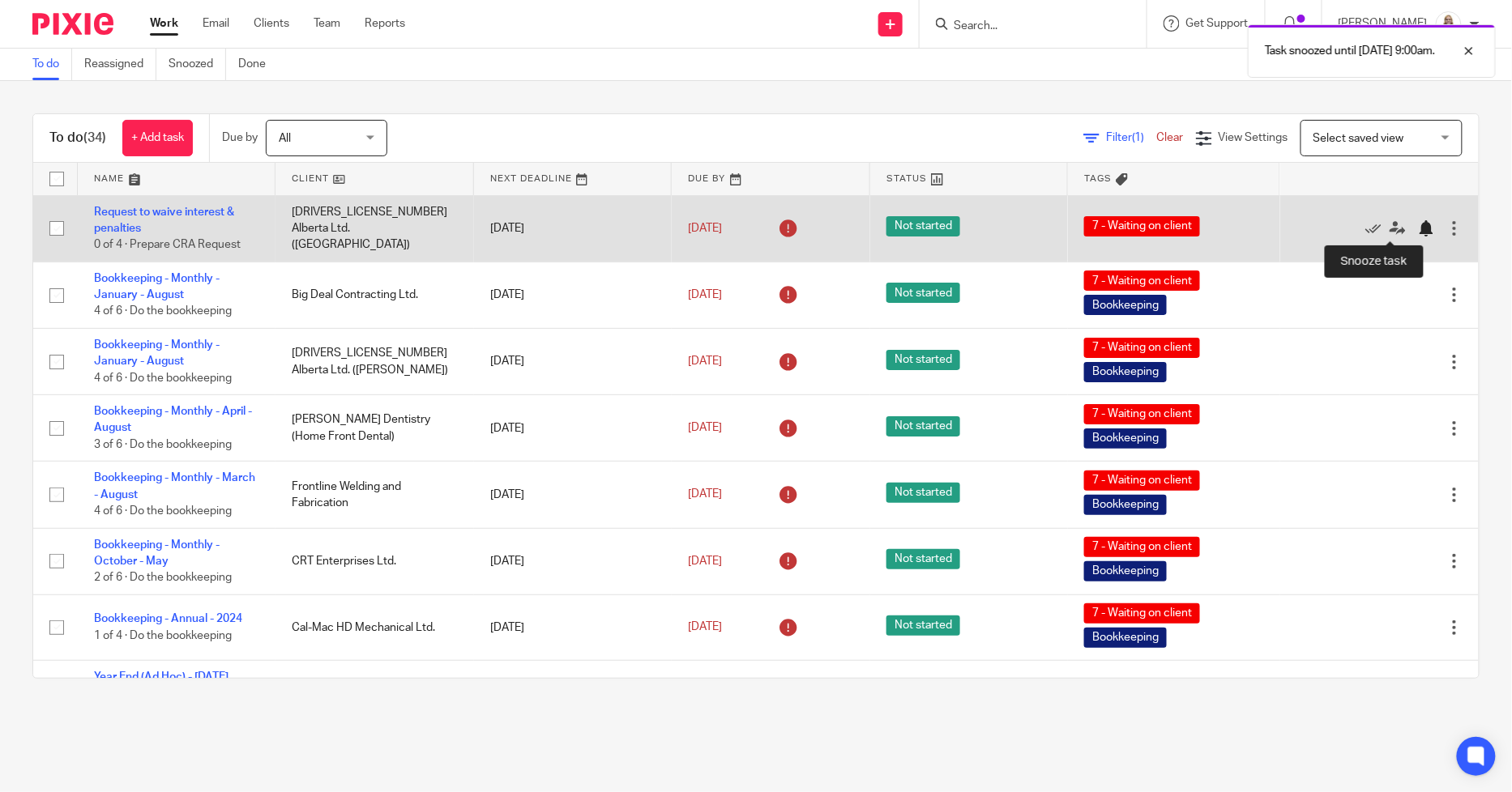
click at [1418, 224] on div at bounding box center [1426, 229] width 16 height 16
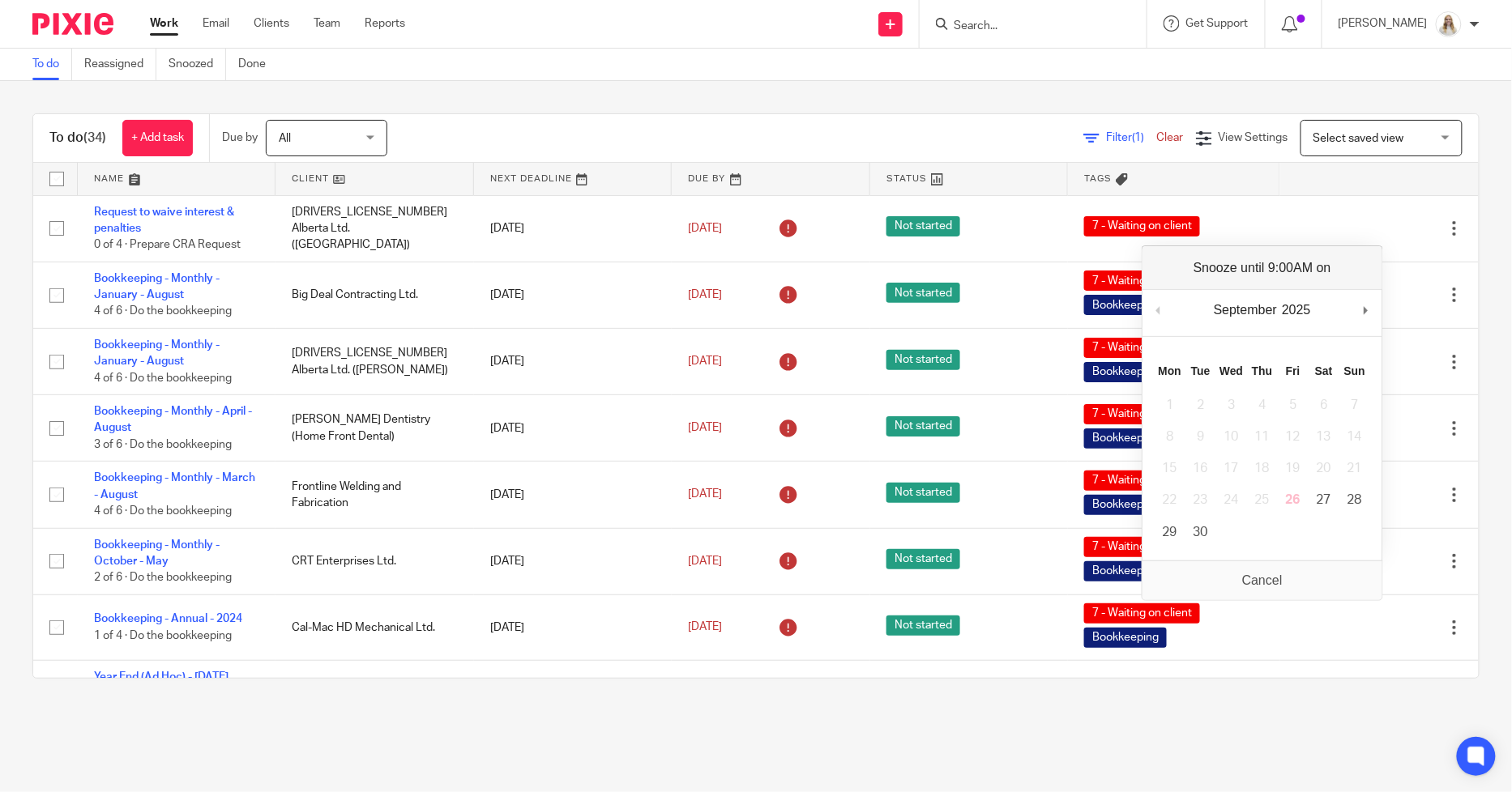
click at [661, 123] on div "Filter (1) Clear View Settings View Settings (1) Filters Clear Save Manage save…" at bounding box center [947, 138] width 1063 height 36
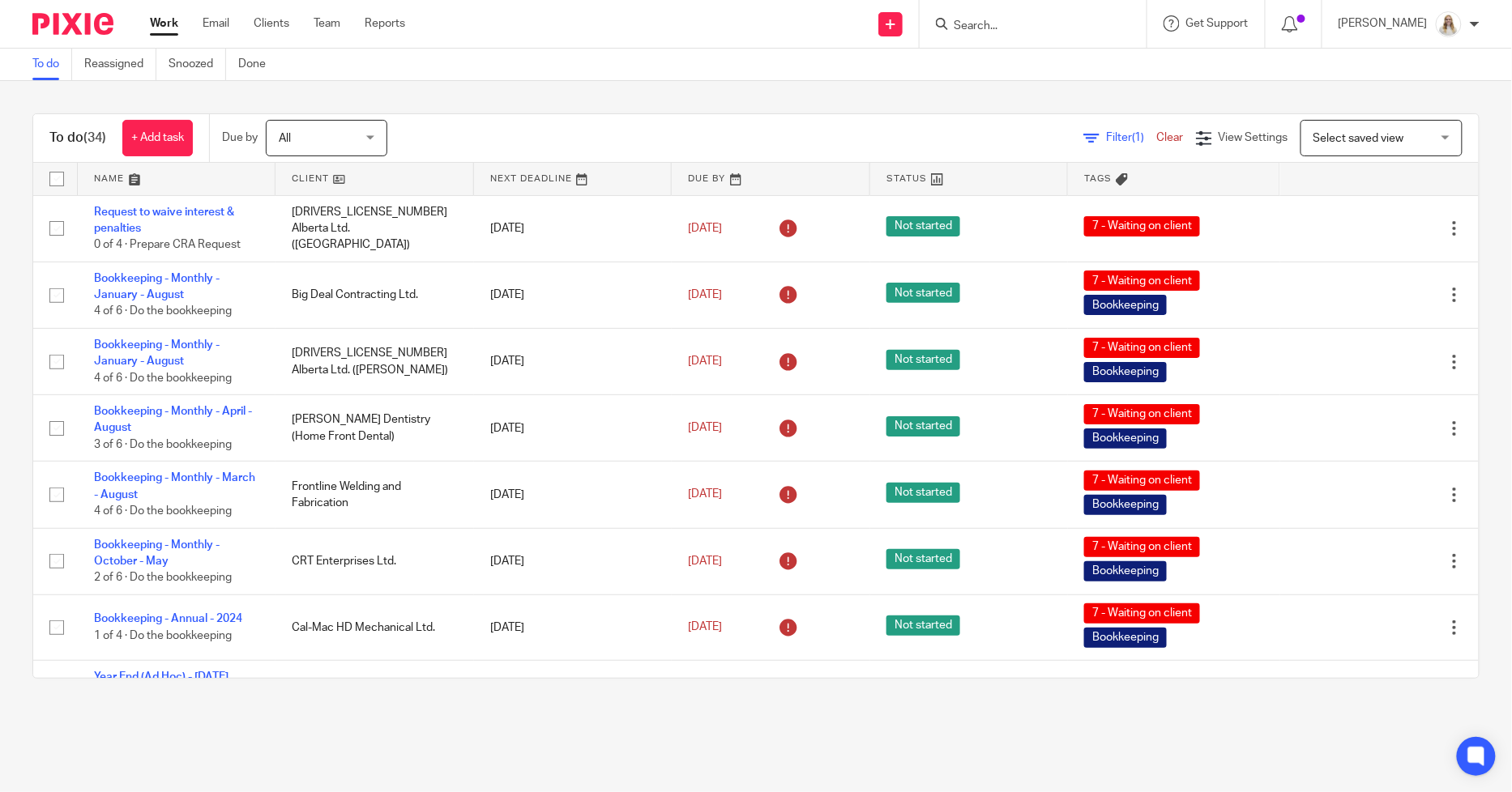
click at [540, 74] on div "To do Reassigned Snoozed Done" at bounding box center [756, 64] width 1512 height 32
drag, startPoint x: 1041, startPoint y: 76, endPoint x: 1016, endPoint y: 91, distance: 29.2
click at [1041, 76] on div "To do Reassigned Snoozed Done" at bounding box center [756, 64] width 1512 height 32
click at [717, 109] on div "To do (34) + Add task Due by All All Today Tomorrow This week Next week This mo…" at bounding box center [756, 396] width 1512 height 630
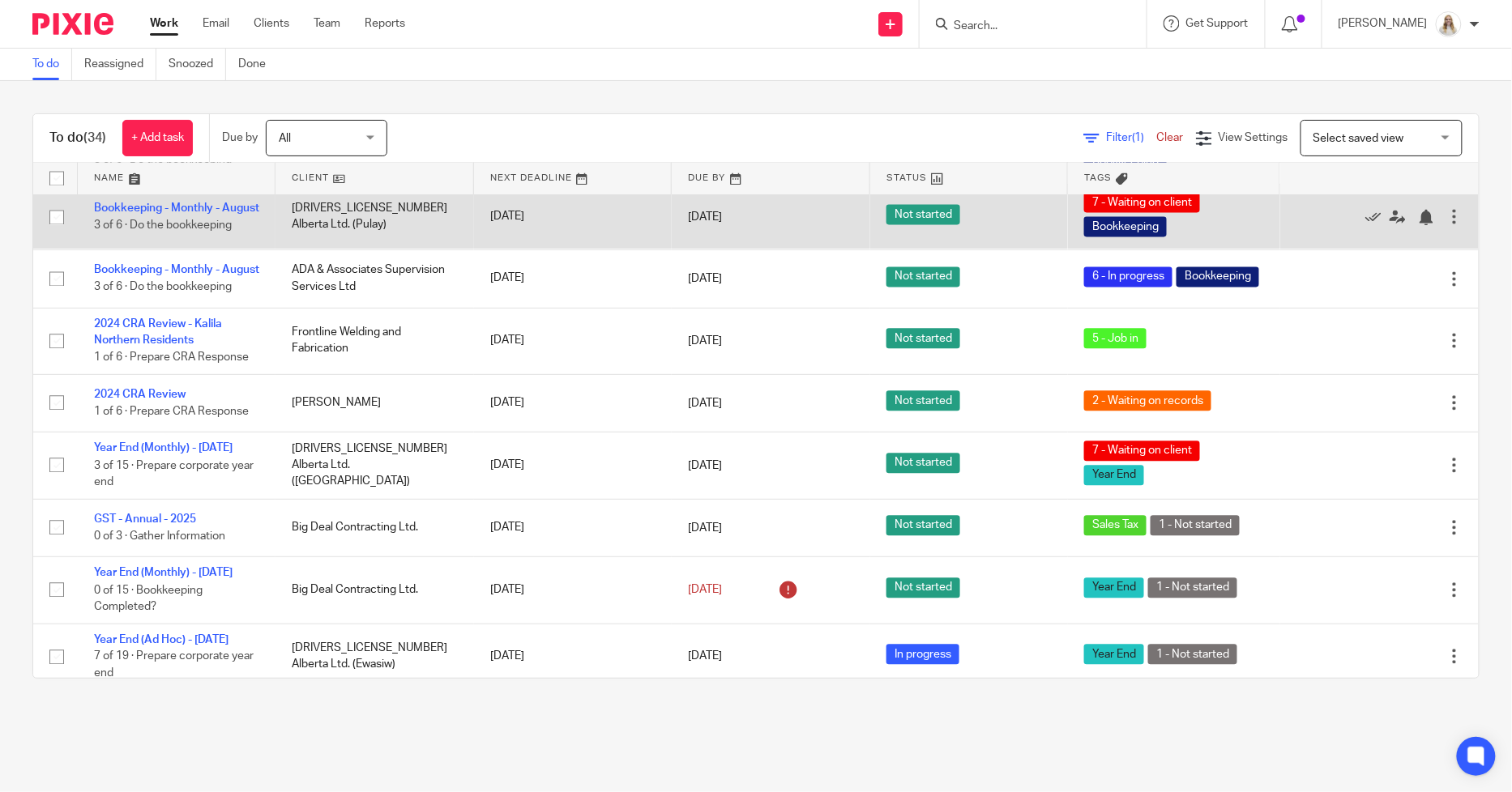
scroll to position [1260, 0]
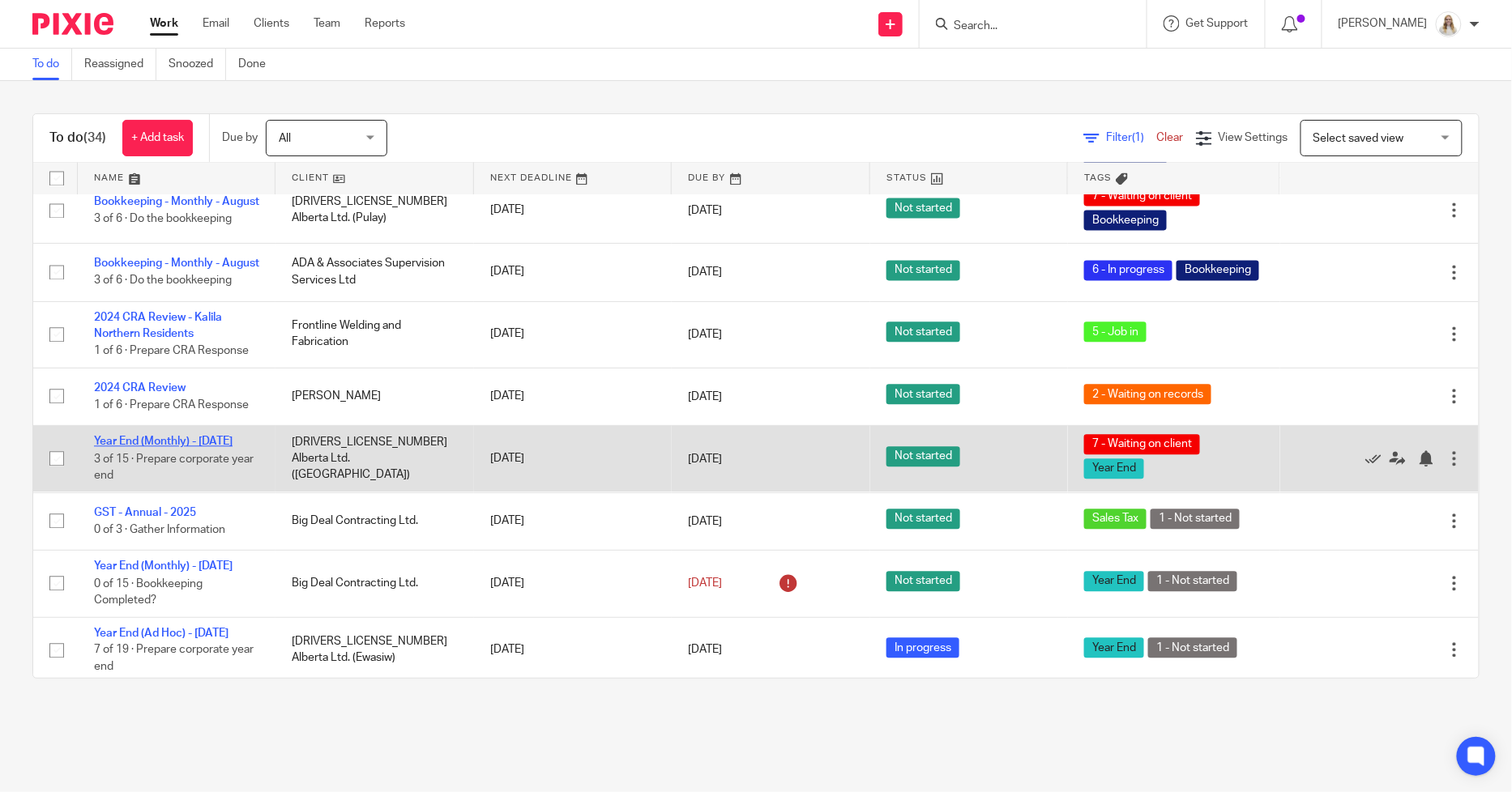
click at [196, 448] on link "Year End (Monthly) - July 2025" at bounding box center [163, 442] width 138 height 12
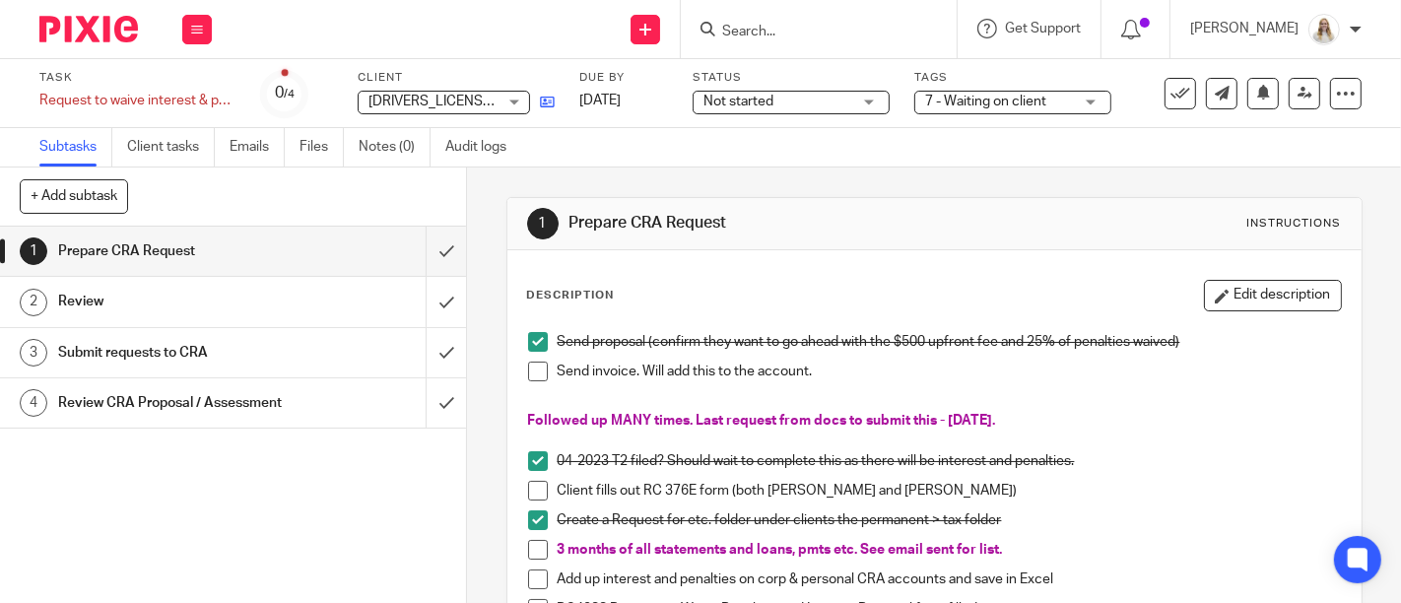
click at [553, 99] on icon at bounding box center [547, 102] width 15 height 15
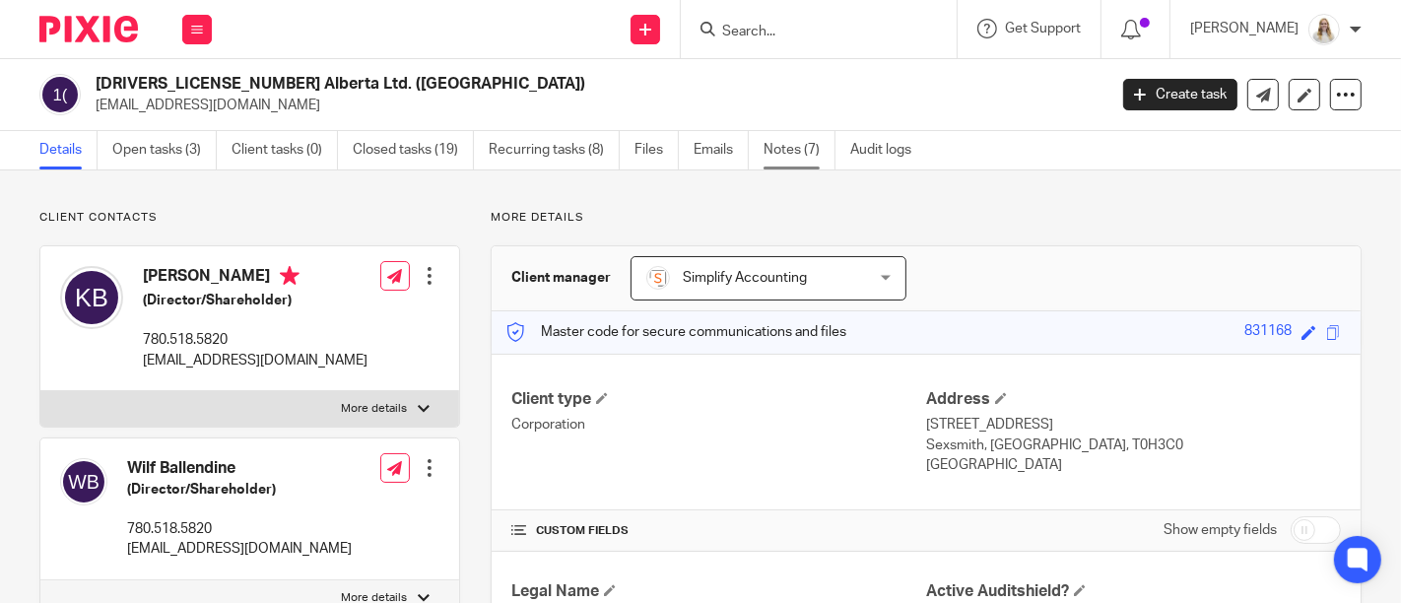
click at [788, 159] on link "Notes (7)" at bounding box center [799, 150] width 72 height 38
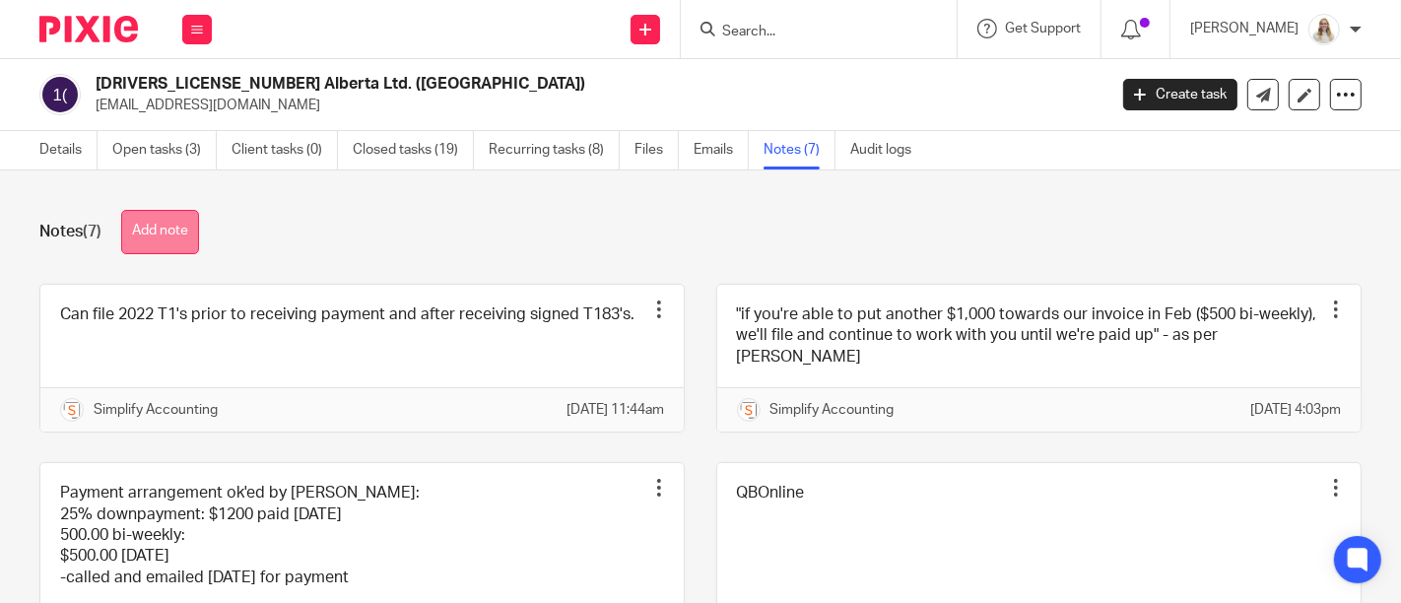
click at [172, 219] on button "Add note" at bounding box center [160, 232] width 78 height 44
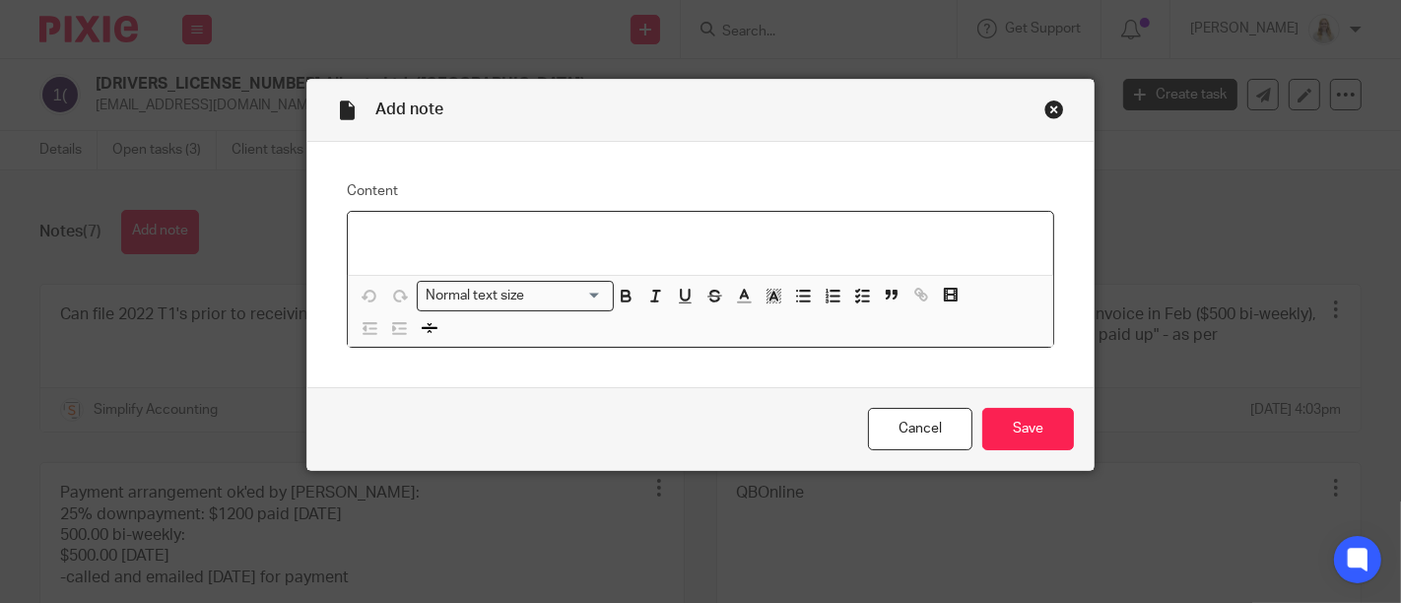
click at [486, 236] on p at bounding box center [701, 238] width 674 height 20
click at [1053, 107] on div "Close this dialog window" at bounding box center [1054, 109] width 20 height 20
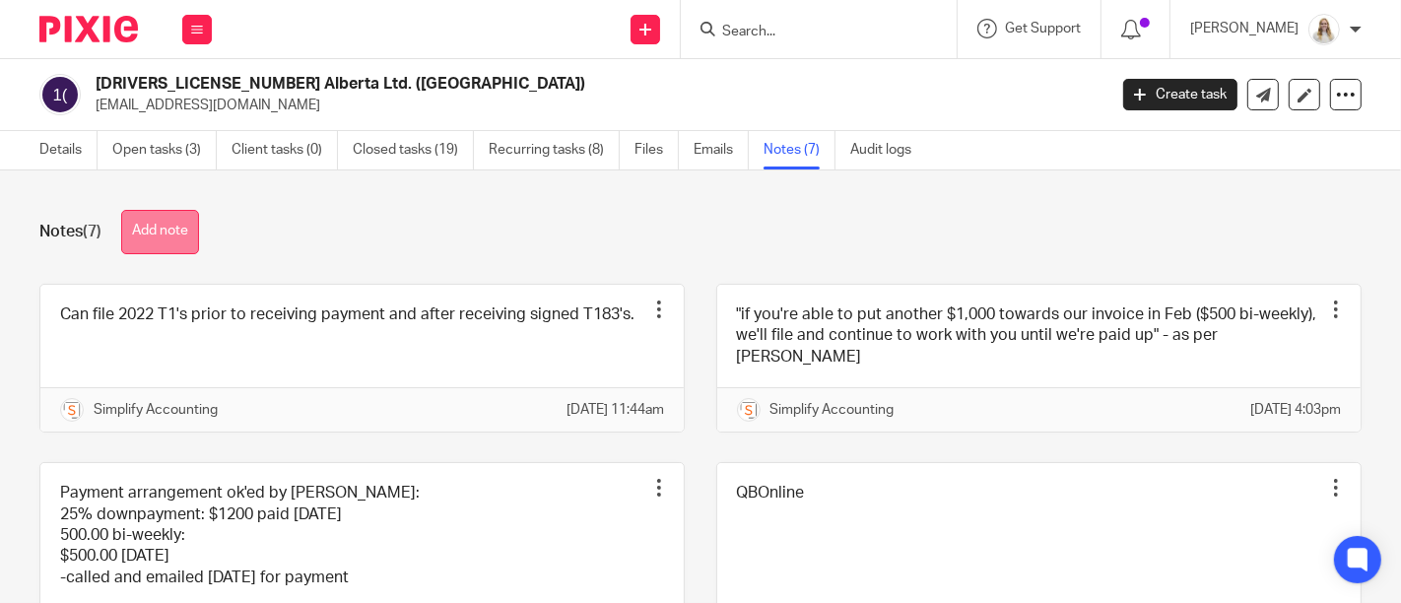
click at [174, 230] on button "Add note" at bounding box center [160, 232] width 78 height 44
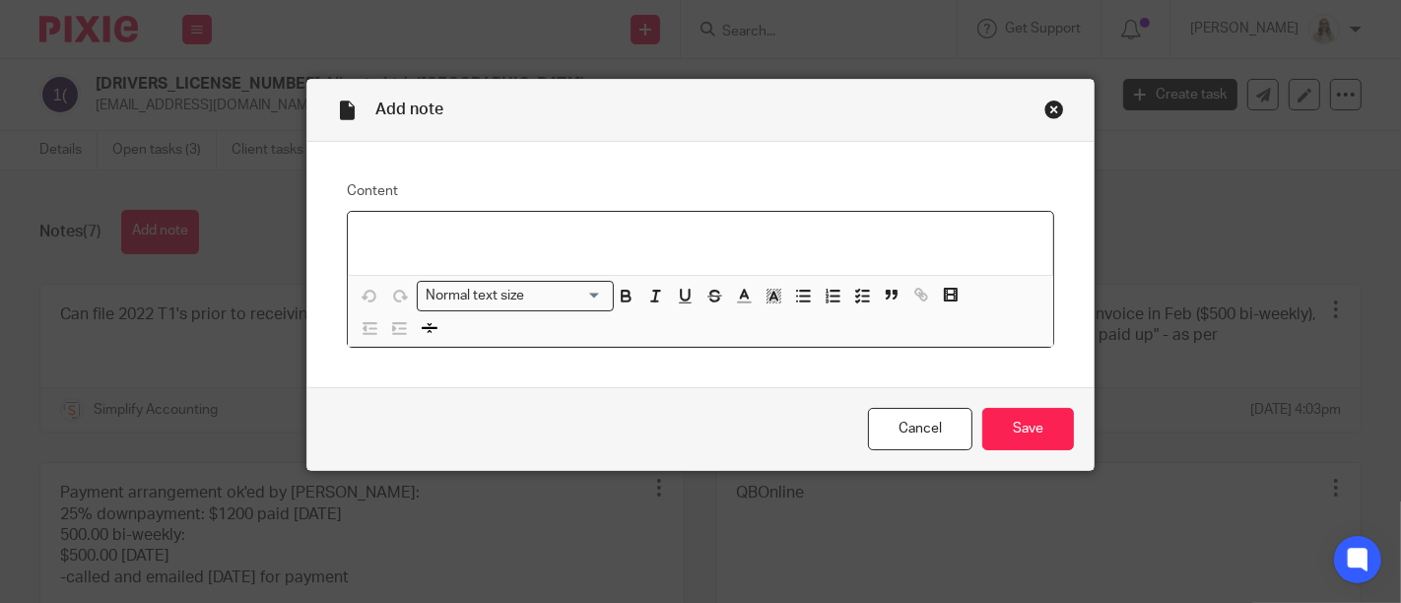
click at [618, 238] on p at bounding box center [701, 238] width 674 height 20
click at [478, 230] on p "Asked us to request interest and penalties" at bounding box center [701, 238] width 674 height 20
click at [745, 243] on p "Asked us to request relief of CRA interest and penalties" at bounding box center [701, 238] width 674 height 20
click at [785, 228] on p "Asked us to request relief of CRA interest and penalties around" at bounding box center [701, 238] width 674 height 20
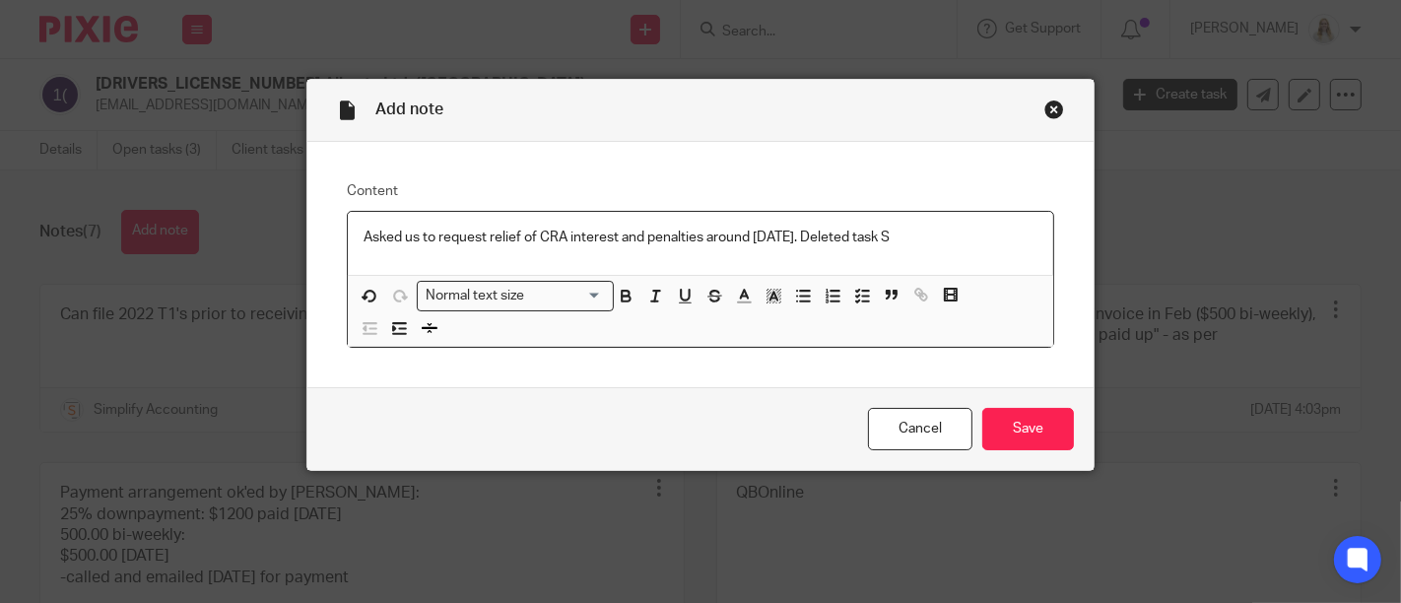
click at [925, 231] on p "Asked us to request relief of CRA interest and penalties around May 2024. Delet…" at bounding box center [701, 238] width 674 height 20
click at [945, 239] on p "Asked us to request relief of CRA interest and penalties around May 2024. Delet…" at bounding box center [701, 238] width 674 height 20
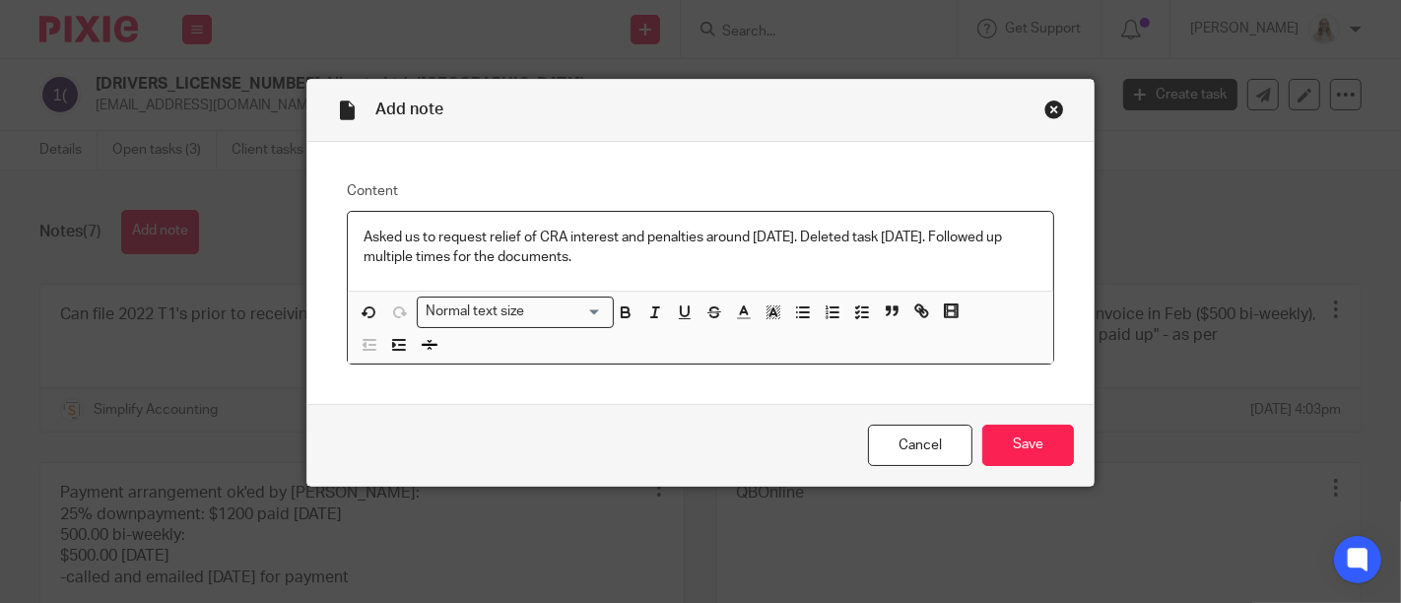
drag, startPoint x: 646, startPoint y: 258, endPoint x: 349, endPoint y: 261, distance: 297.5
click at [349, 261] on div "Asked us to request relief of CRA interest and penalties around May 2024. Delet…" at bounding box center [700, 252] width 705 height 80
click at [699, 266] on div "Asked us to request relief of CRA interest and penalties around May 2024. Delet…" at bounding box center [700, 252] width 705 height 80
click at [700, 264] on p "Asked us to request relief of CRA interest and penalties around May 2024. Delet…" at bounding box center [701, 248] width 674 height 40
drag, startPoint x: 930, startPoint y: 259, endPoint x: 643, endPoint y: 255, distance: 286.7
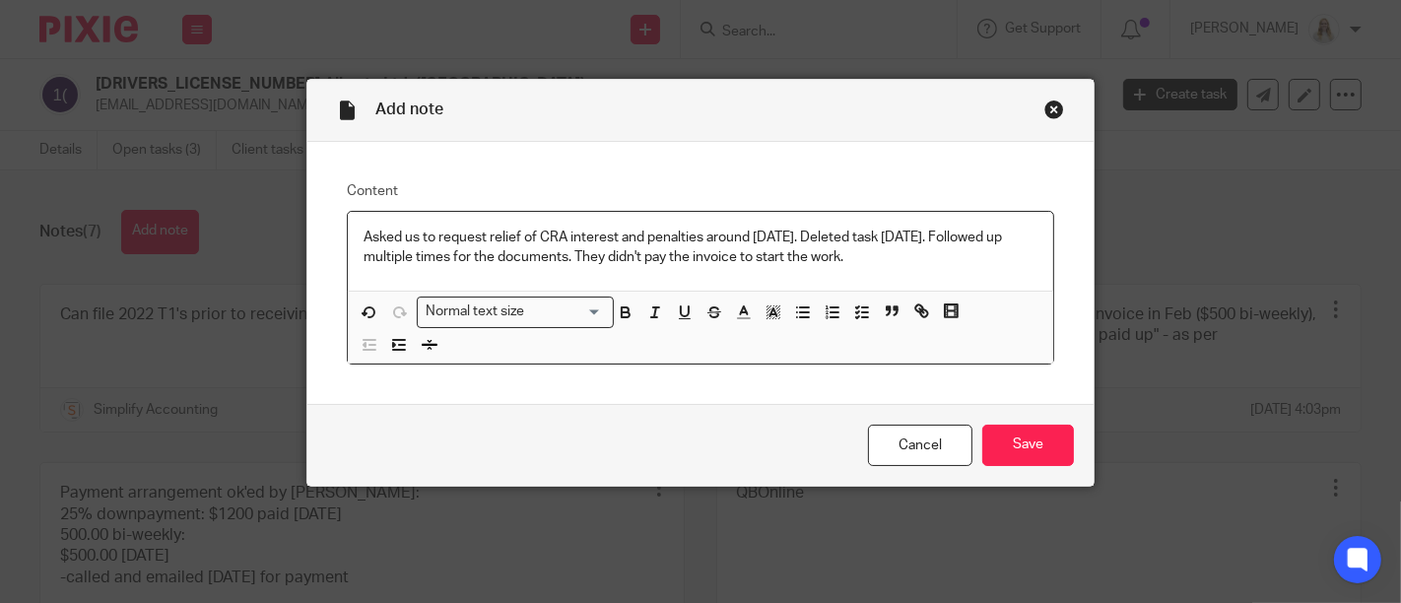
click at [643, 255] on p "Asked us to request relief of CRA interest and penalties around May 2024. Delet…" at bounding box center [701, 248] width 674 height 40
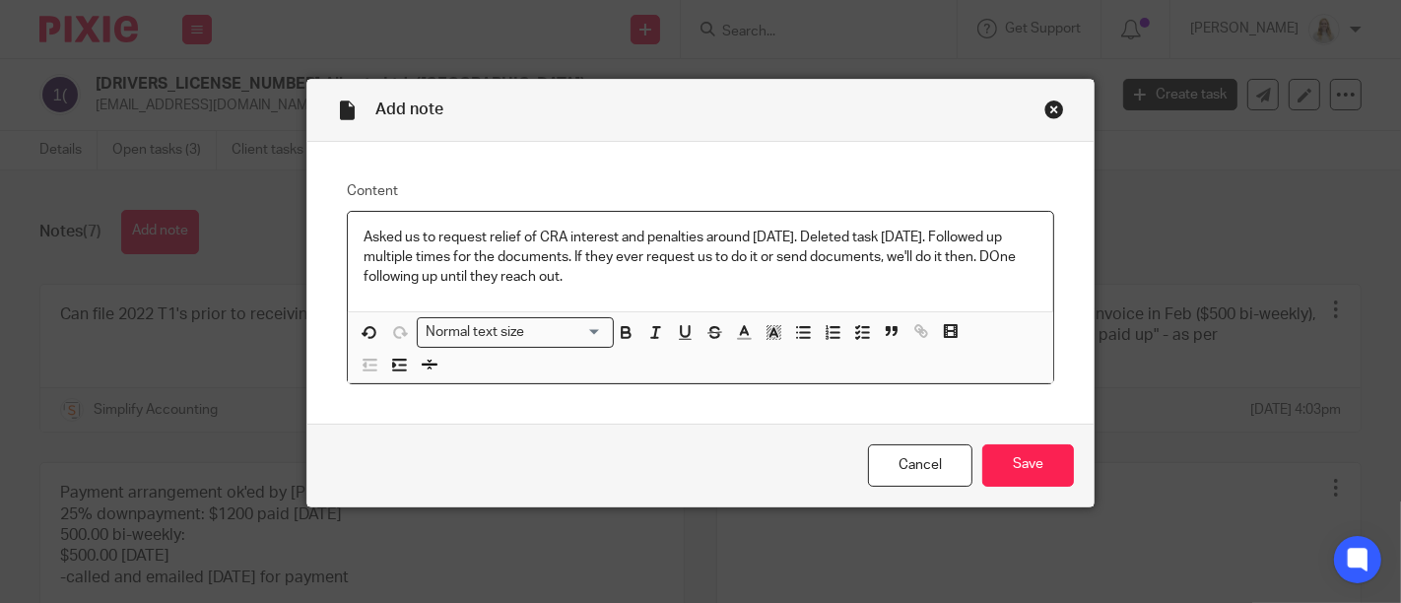
click at [406, 281] on p "Asked us to request relief of CRA interest and penalties around May 2024. Delet…" at bounding box center [701, 258] width 674 height 60
click at [596, 420] on div "Content Asked us to request relief of CRA interest and penalties around May 202…" at bounding box center [700, 283] width 786 height 283
click at [782, 453] on div "Cancel Save" at bounding box center [700, 465] width 786 height 83
click at [1013, 252] on p "Asked us to request relief of CRA interest and penalties around May 2024. Delet…" at bounding box center [701, 258] width 674 height 60
click at [801, 263] on p "Asked us to request relief of CRA interest and penalties around May 2024. Delet…" at bounding box center [701, 258] width 674 height 60
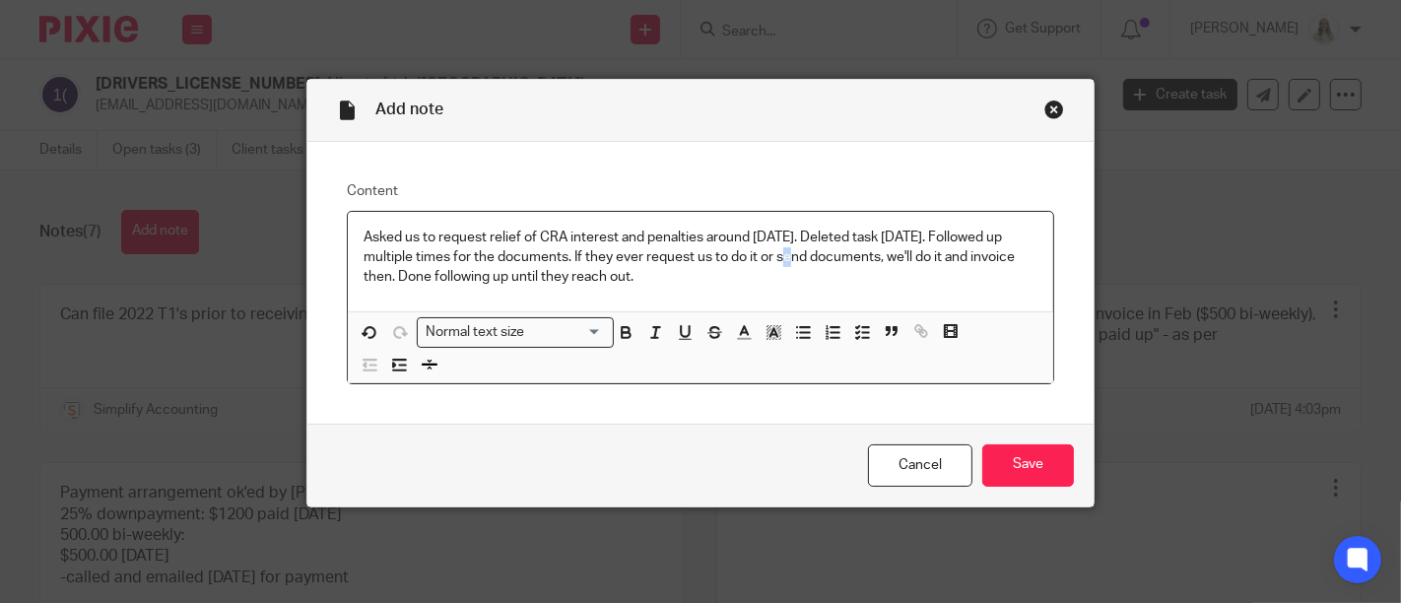
click at [810, 257] on p "Asked us to request relief of CRA interest and penalties around May 2024. Delet…" at bounding box center [701, 258] width 674 height 60
drag, startPoint x: 690, startPoint y: 269, endPoint x: 751, endPoint y: 259, distance: 61.9
click at [691, 269] on p "Asked us to request relief of CRA interest and penalties around May 2024. Delet…" at bounding box center [701, 258] width 674 height 60
click at [1022, 470] on input "Save" at bounding box center [1028, 465] width 92 height 42
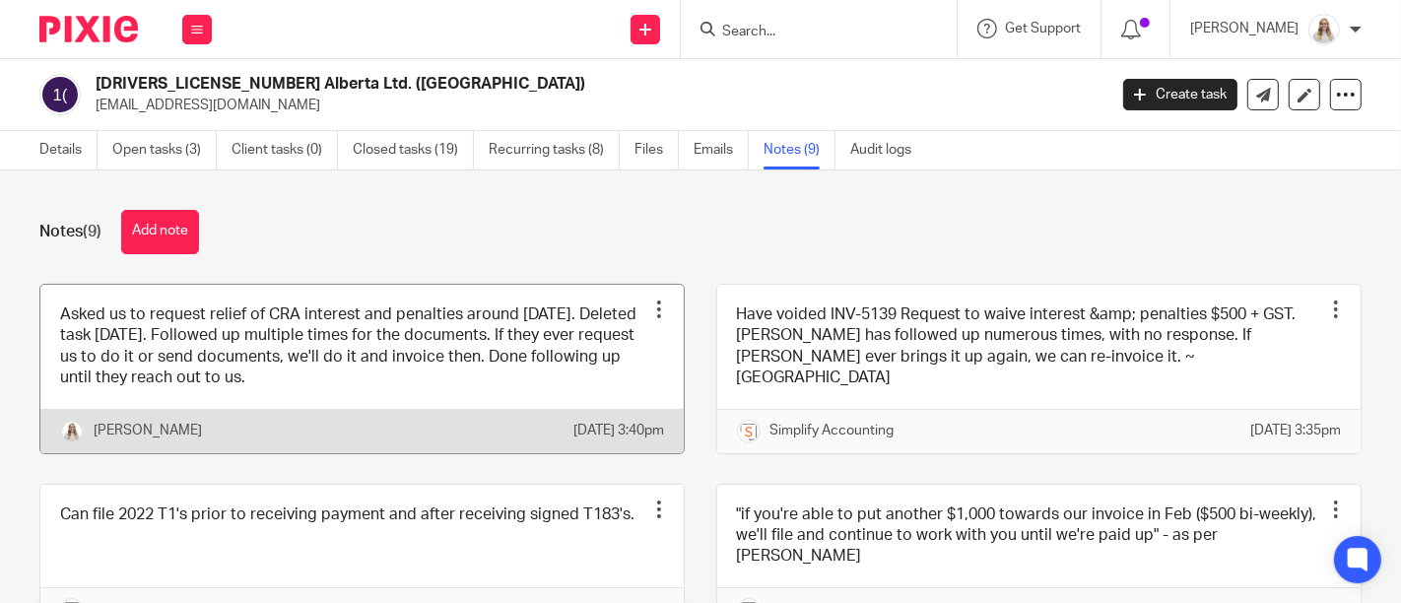
click at [649, 299] on div at bounding box center [659, 309] width 20 height 20
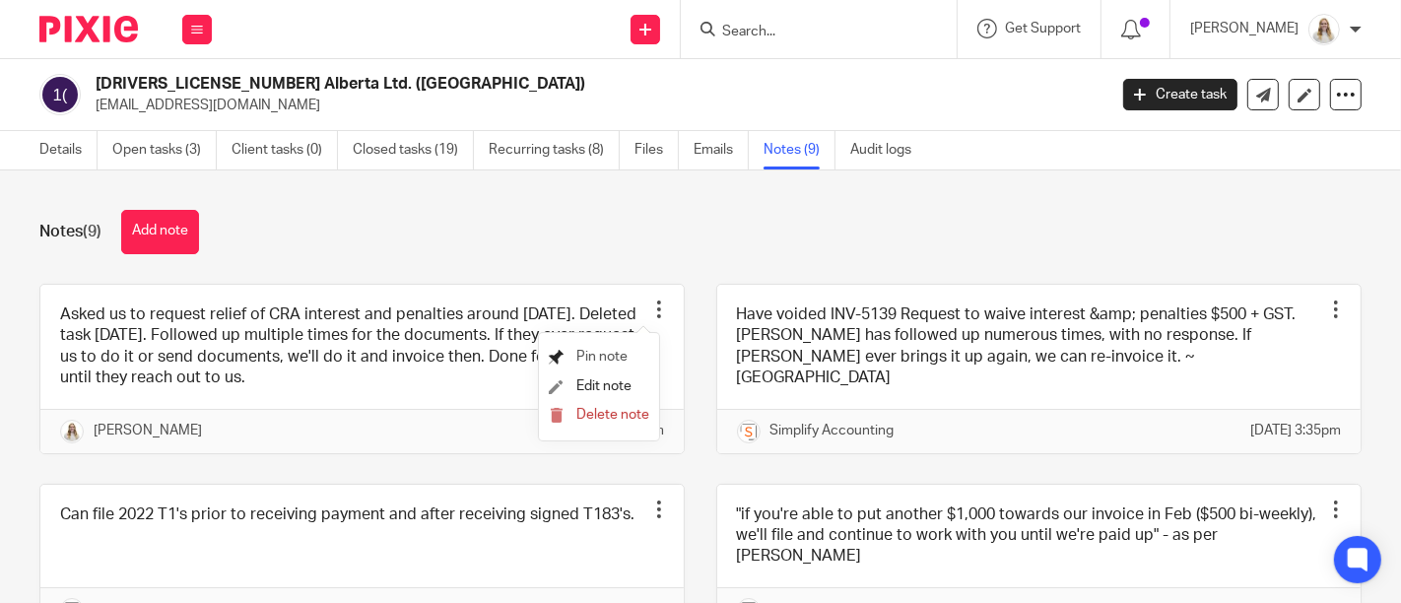
click at [589, 351] on span "Pin note" at bounding box center [601, 357] width 51 height 14
